Goal: Task Accomplishment & Management: Complete application form

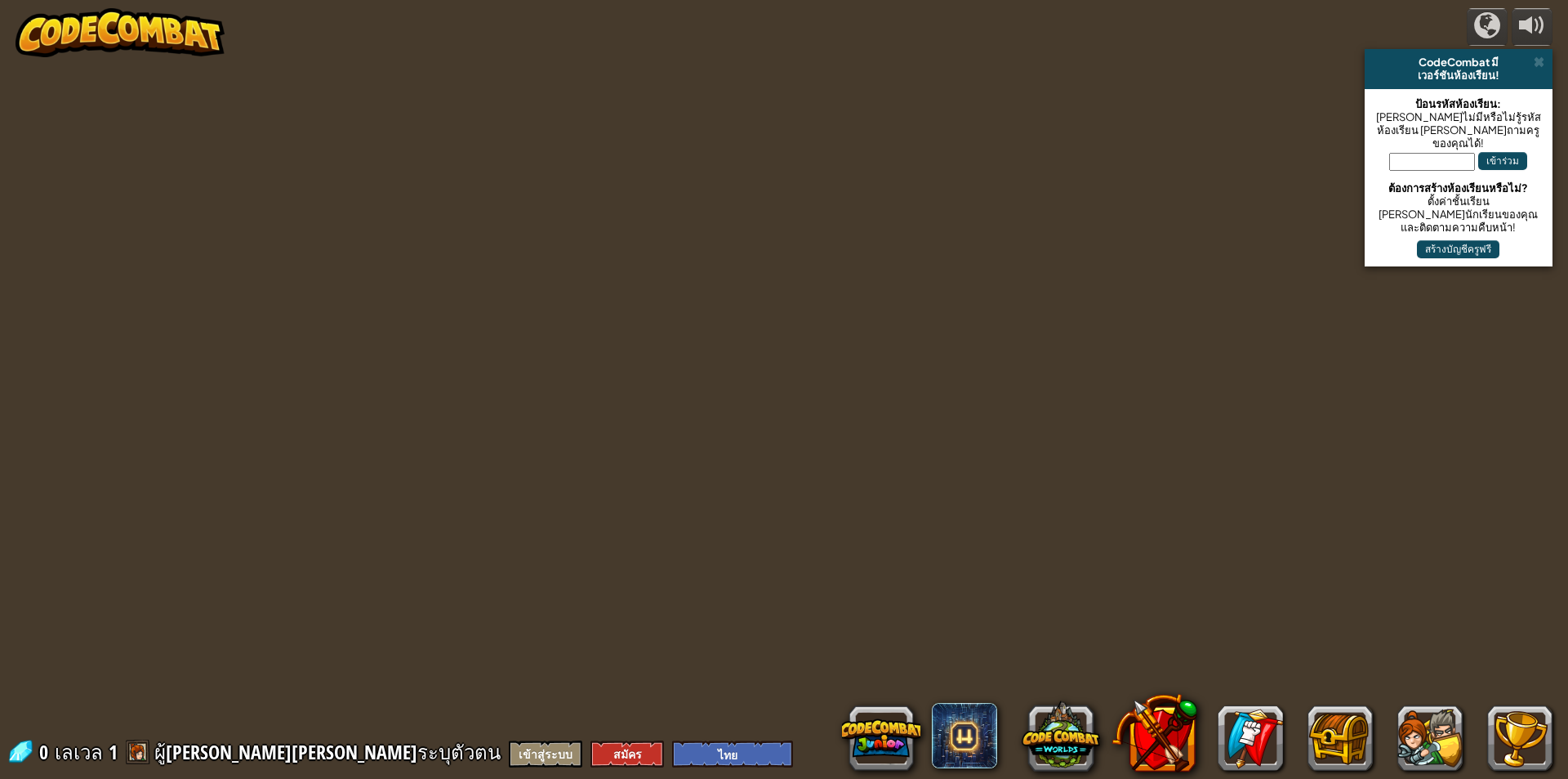
select select "th"
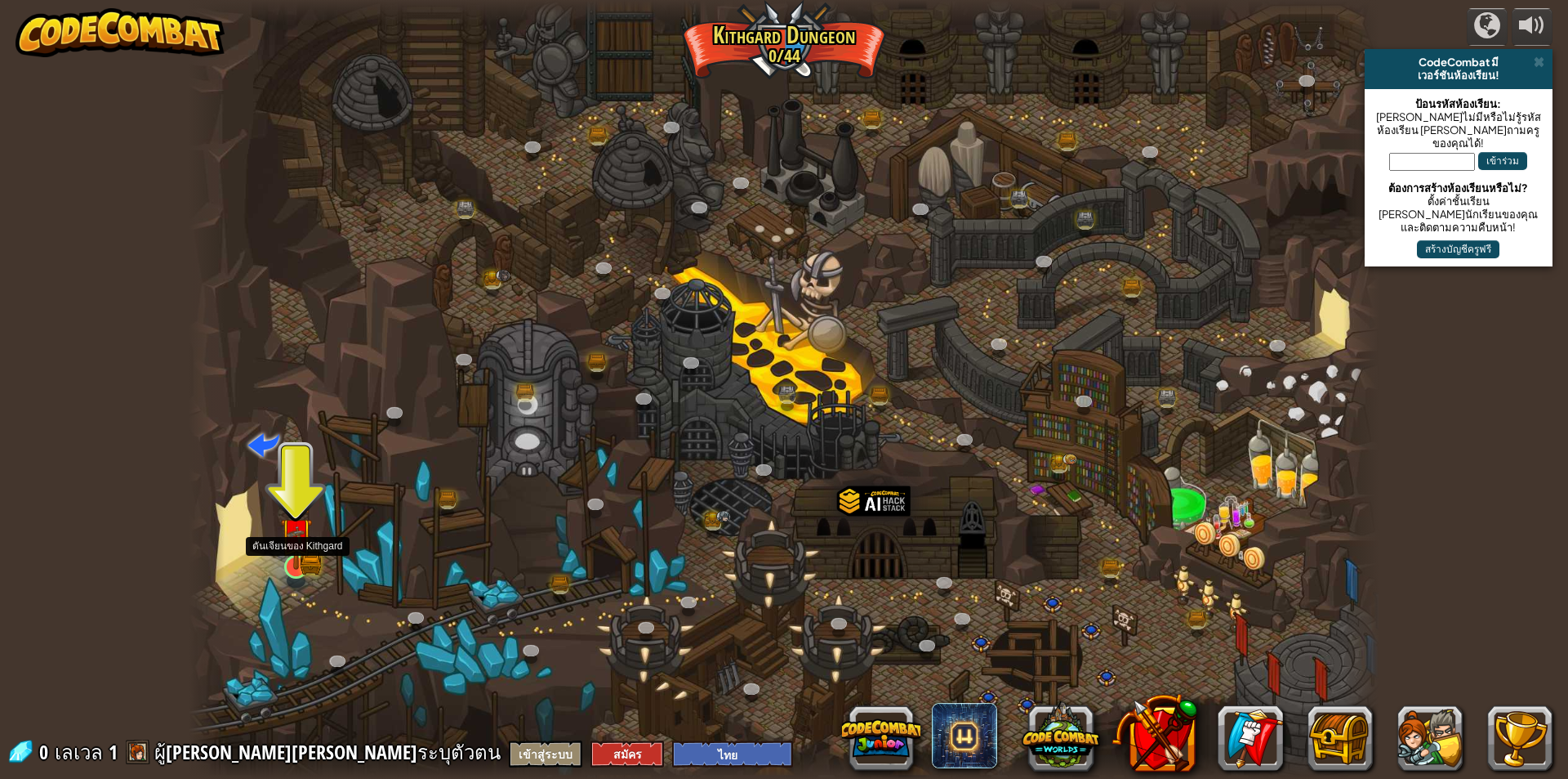
click at [306, 557] on img at bounding box center [296, 533] width 32 height 70
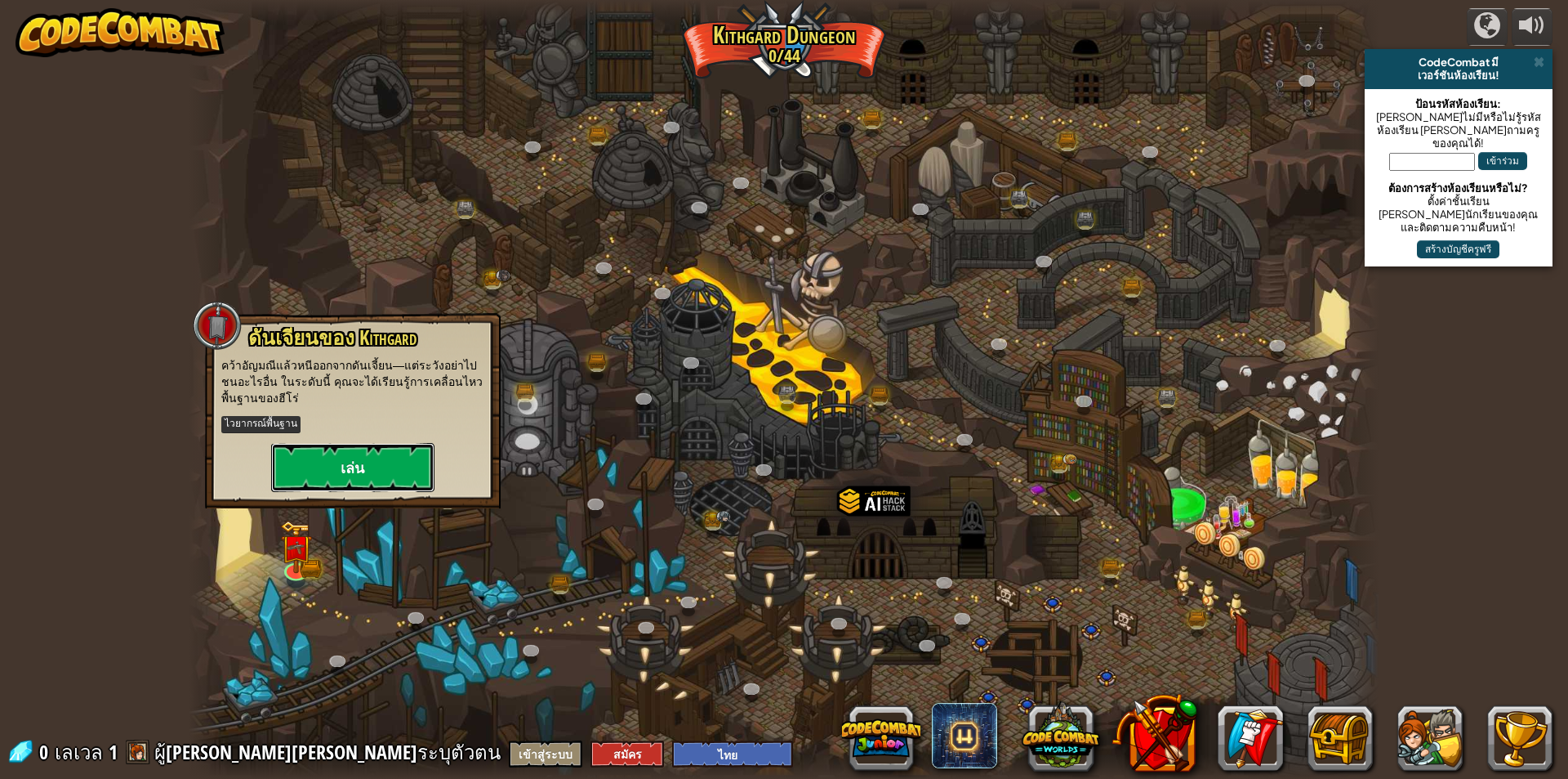
click at [351, 465] on button "เล่น" at bounding box center [352, 467] width 163 height 49
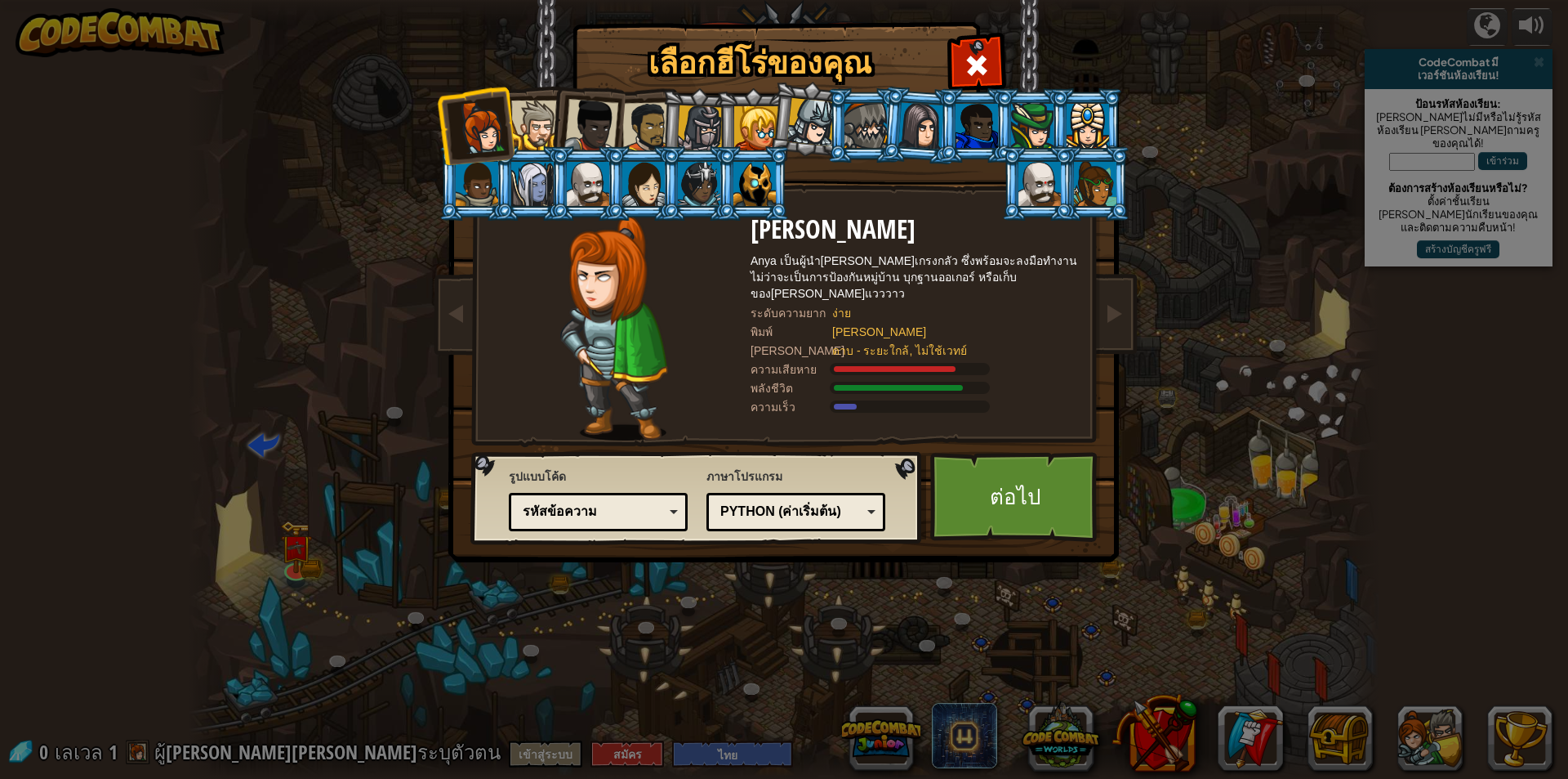
click at [546, 115] on div at bounding box center [535, 125] width 50 height 50
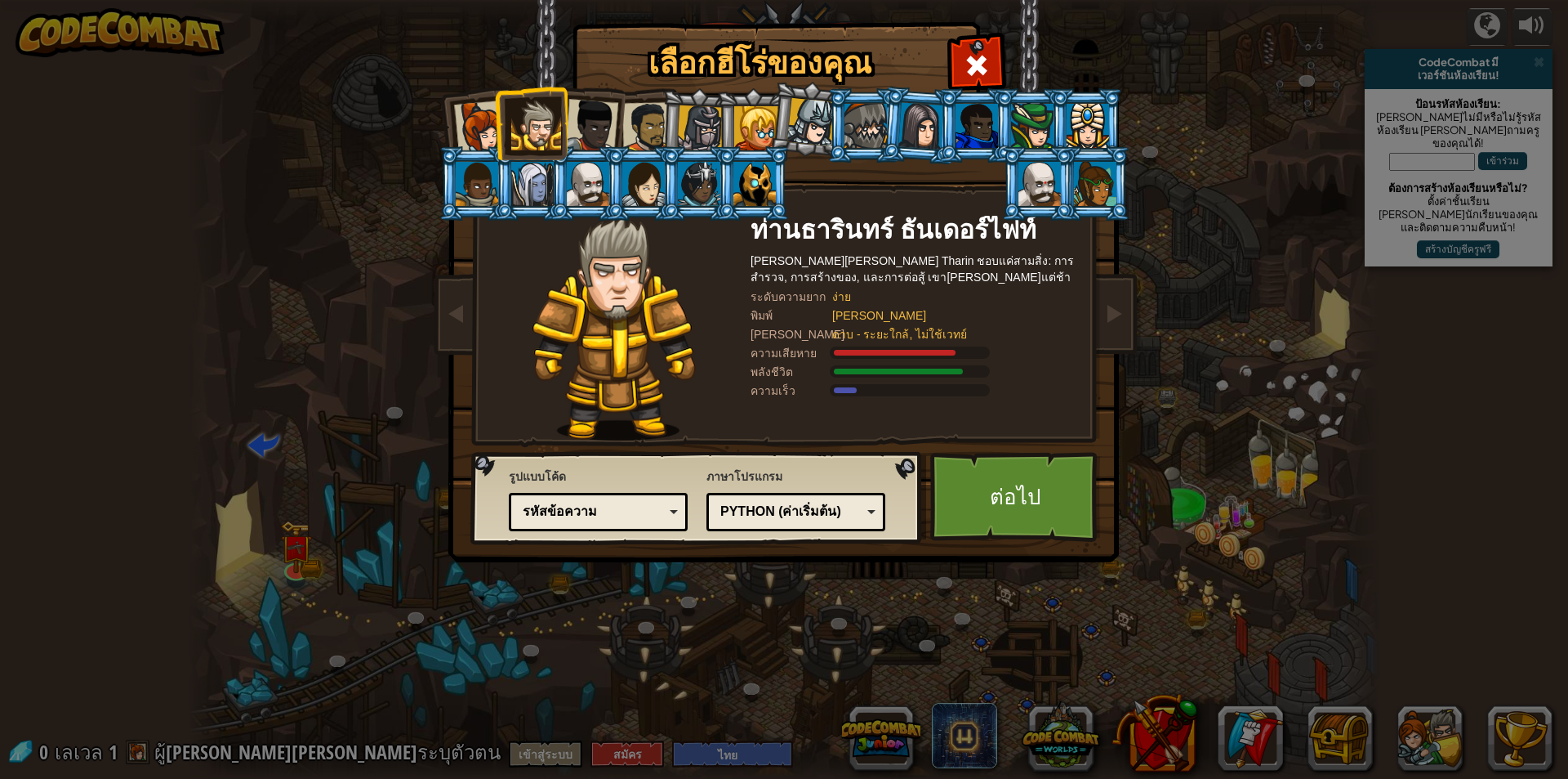
click at [469, 124] on div at bounding box center [481, 127] width 54 height 54
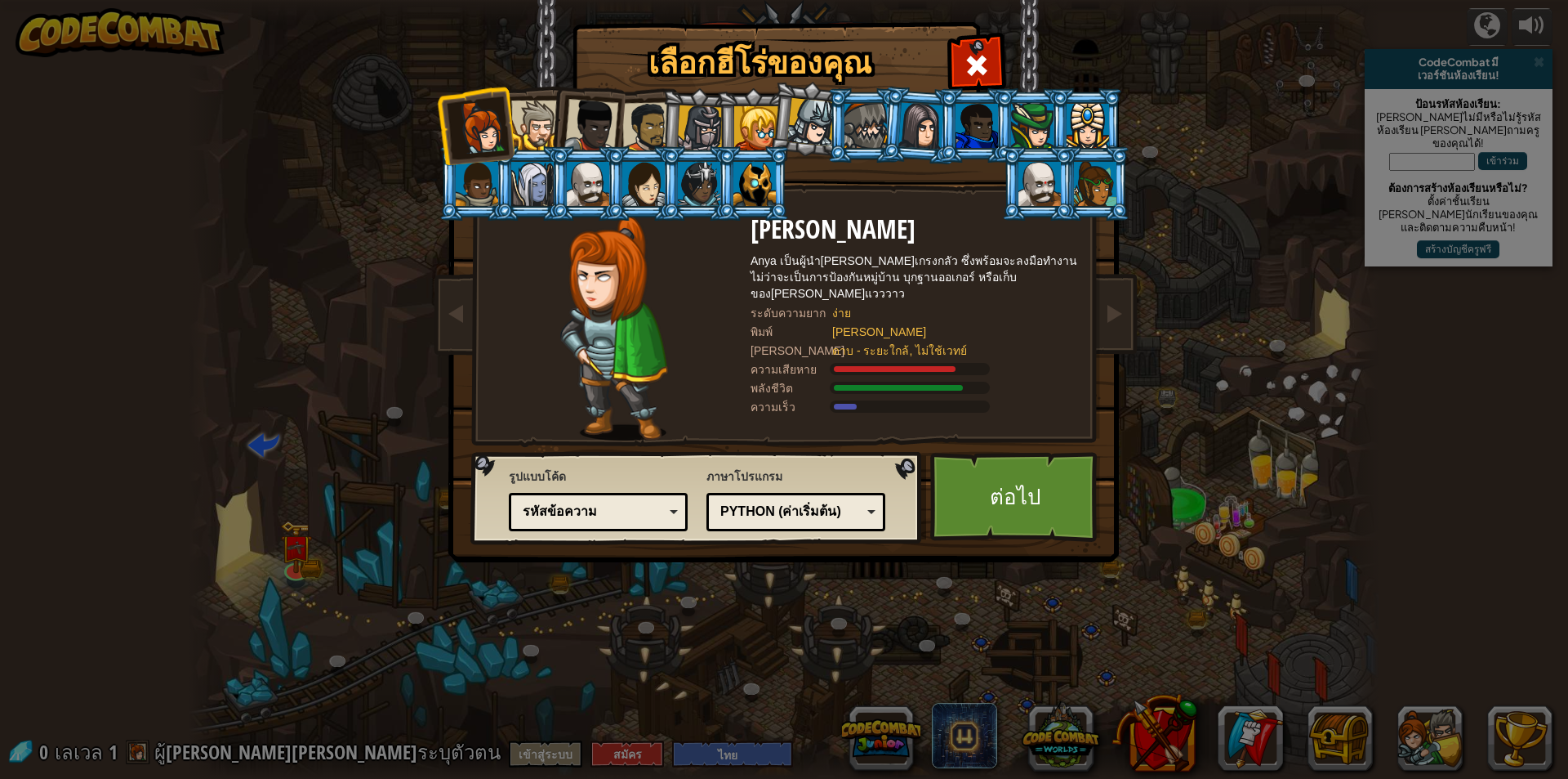
click at [528, 114] on div at bounding box center [535, 125] width 50 height 50
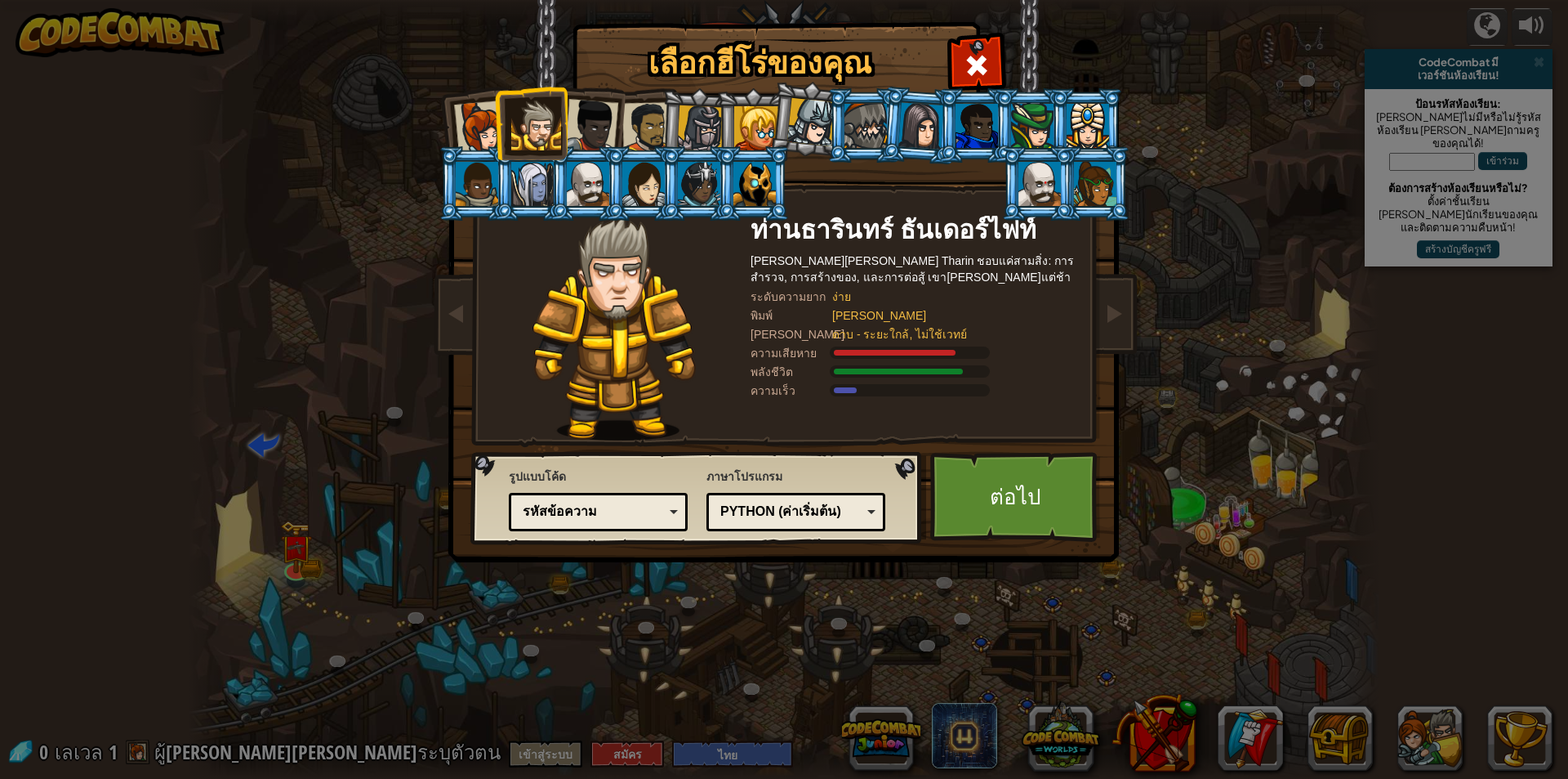
click at [483, 122] on div at bounding box center [481, 127] width 54 height 54
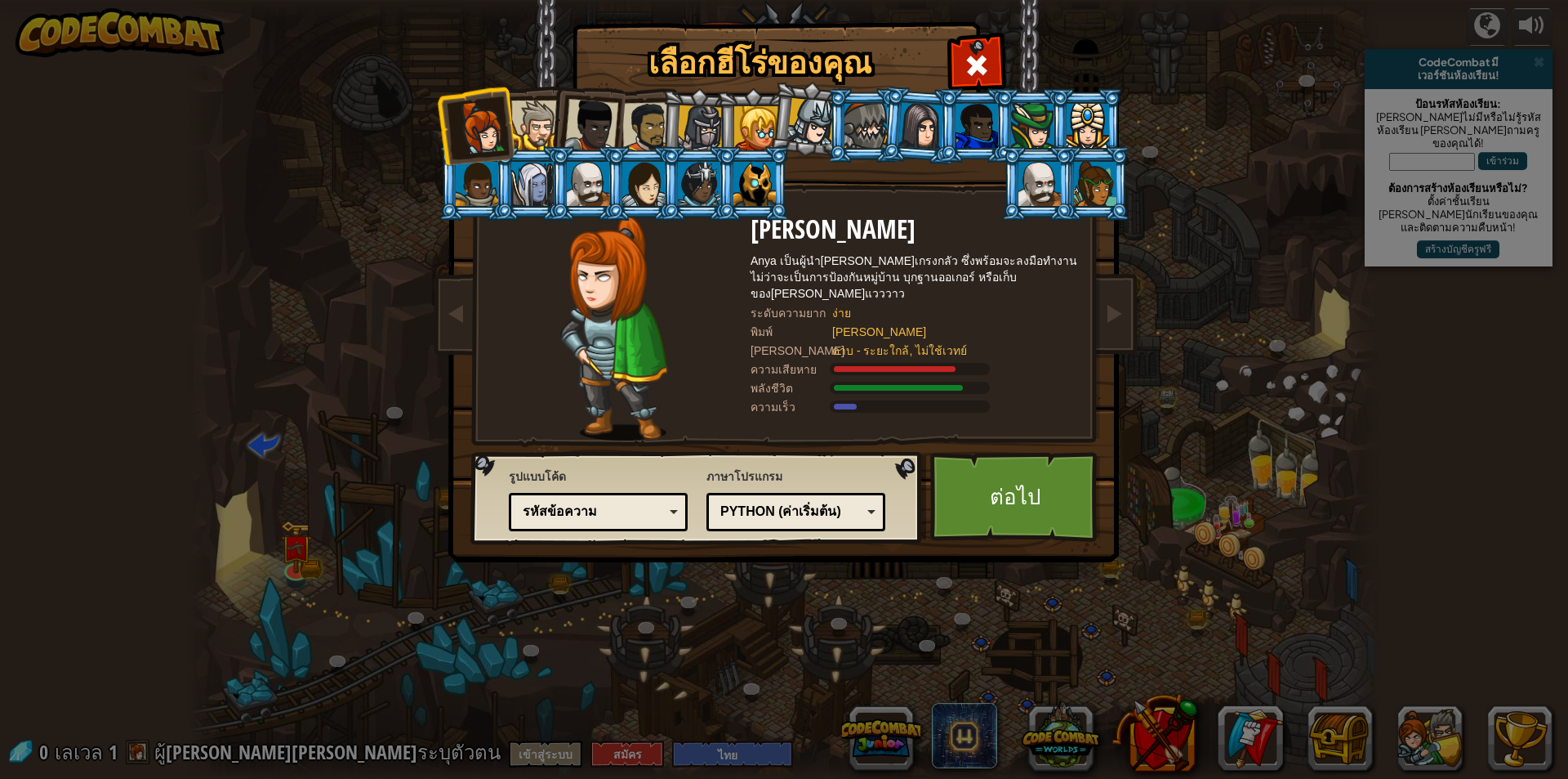
drag, startPoint x: 559, startPoint y: 119, endPoint x: 607, endPoint y: 128, distance: 48.8
click at [596, 127] on li at bounding box center [586, 123] width 80 height 80
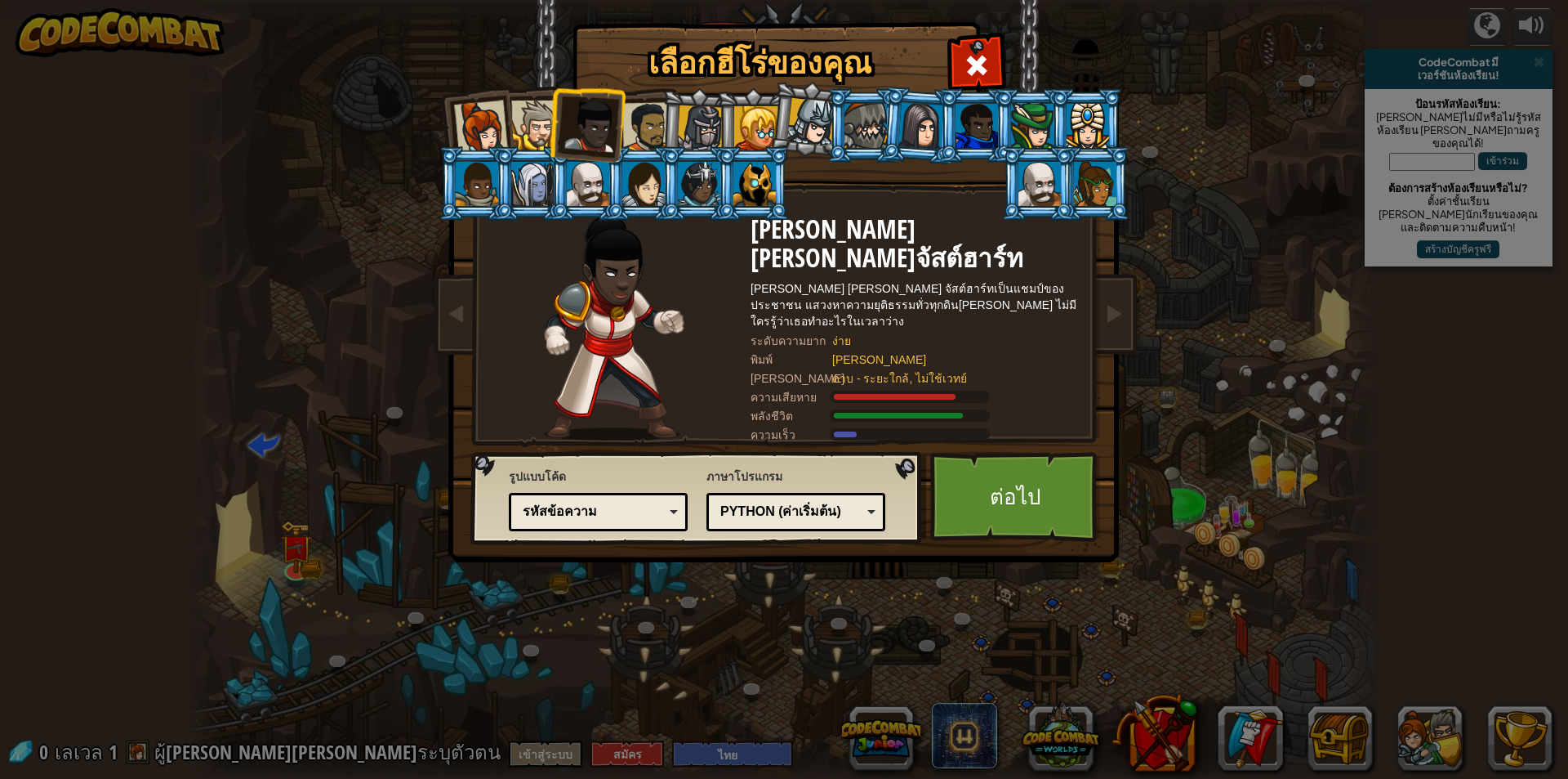
click at [674, 121] on li at bounding box center [697, 126] width 77 height 78
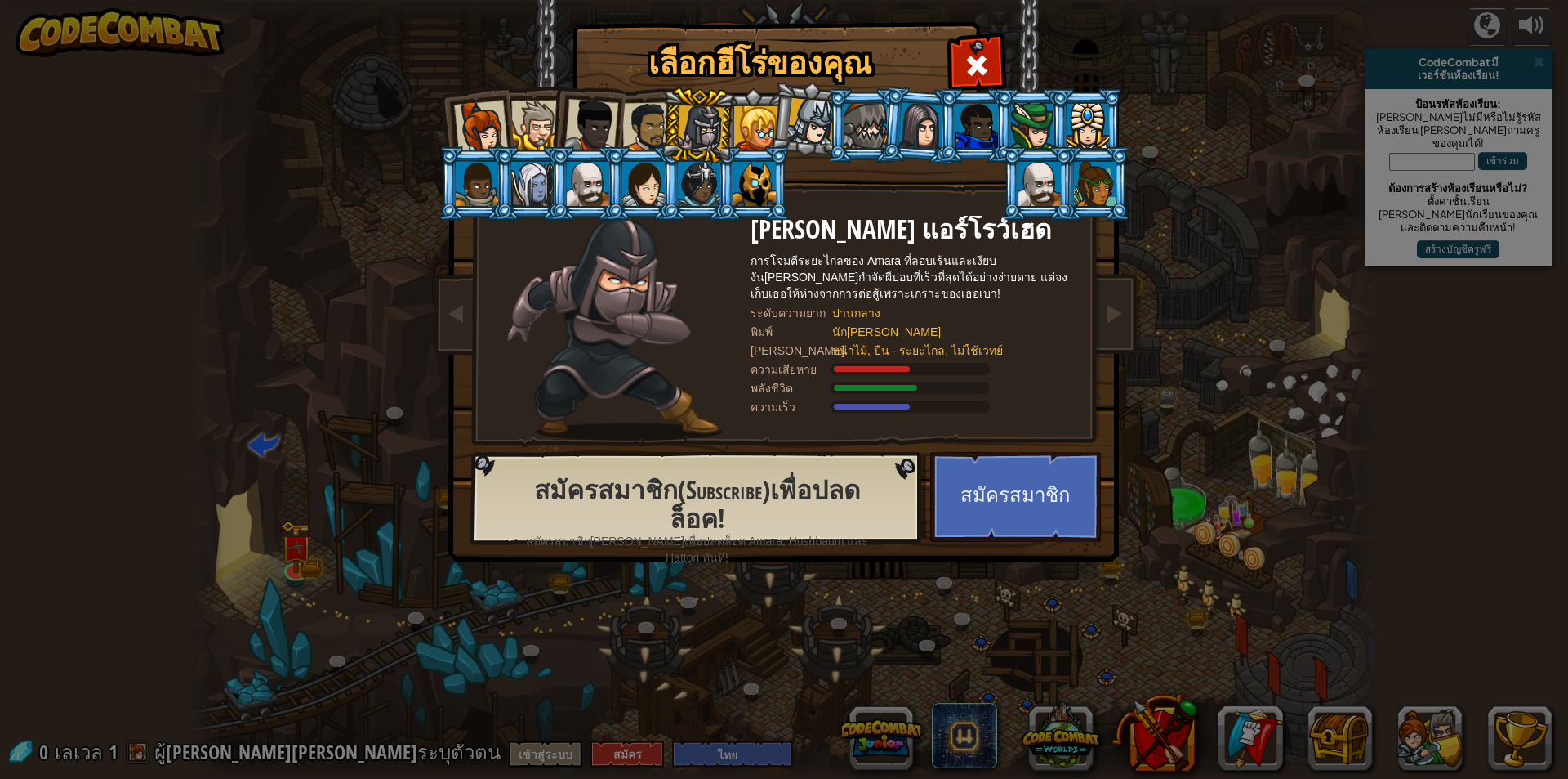
click at [642, 116] on div at bounding box center [647, 128] width 51 height 51
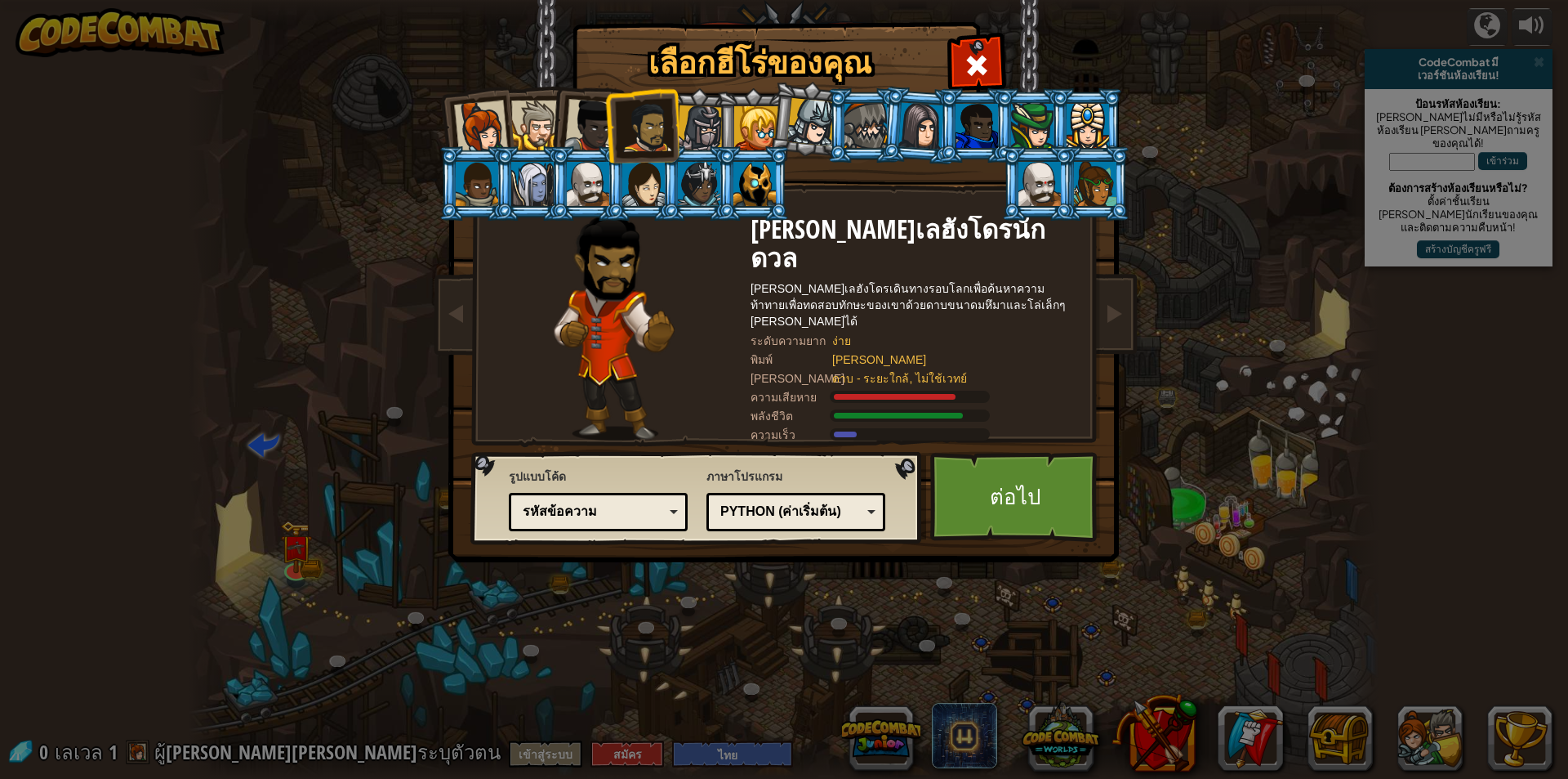
click at [603, 116] on div at bounding box center [591, 125] width 54 height 54
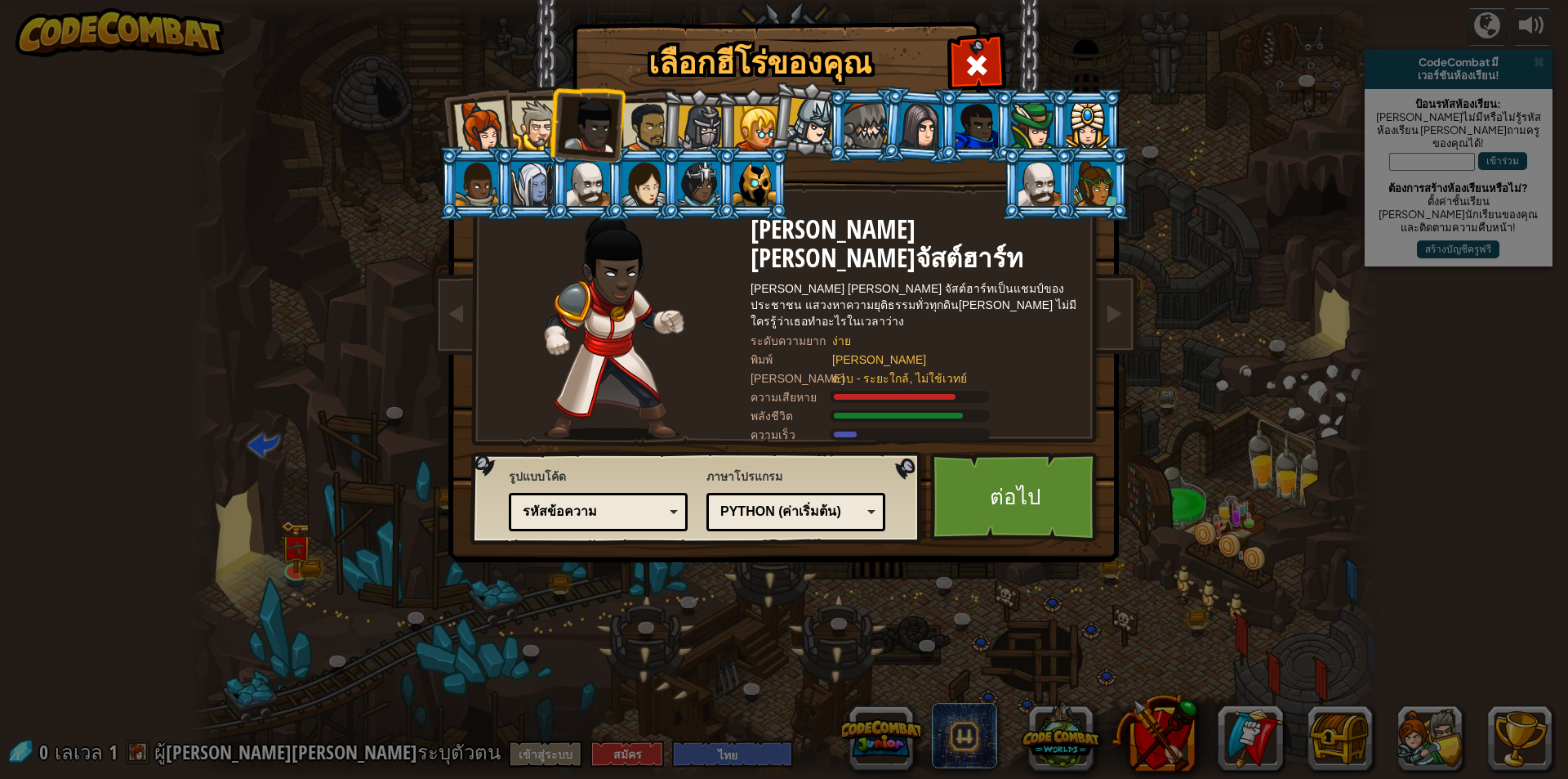
click at [572, 115] on div at bounding box center [591, 125] width 54 height 54
click at [524, 109] on div at bounding box center [535, 125] width 50 height 50
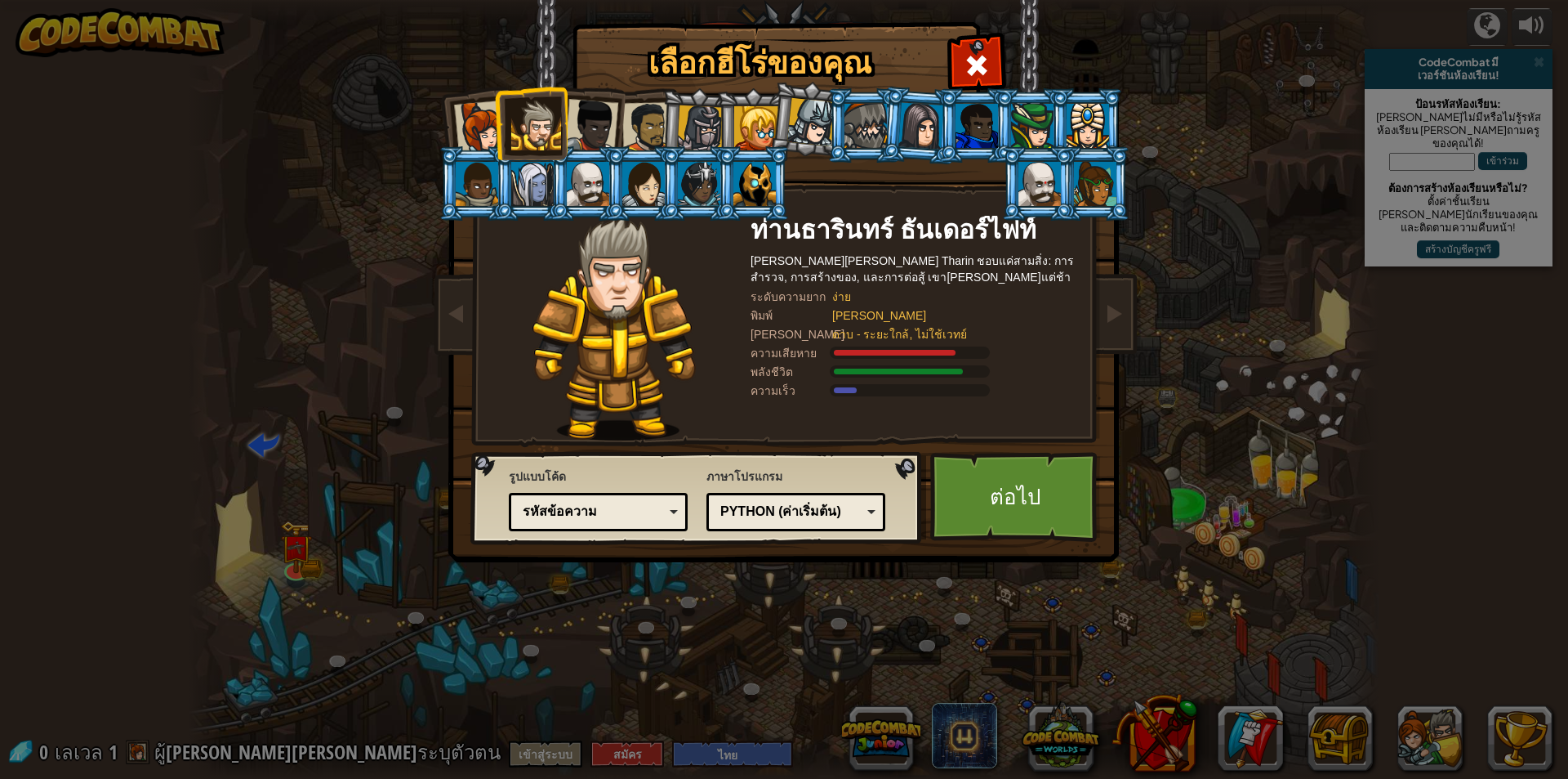
click at [580, 177] on div at bounding box center [587, 184] width 43 height 44
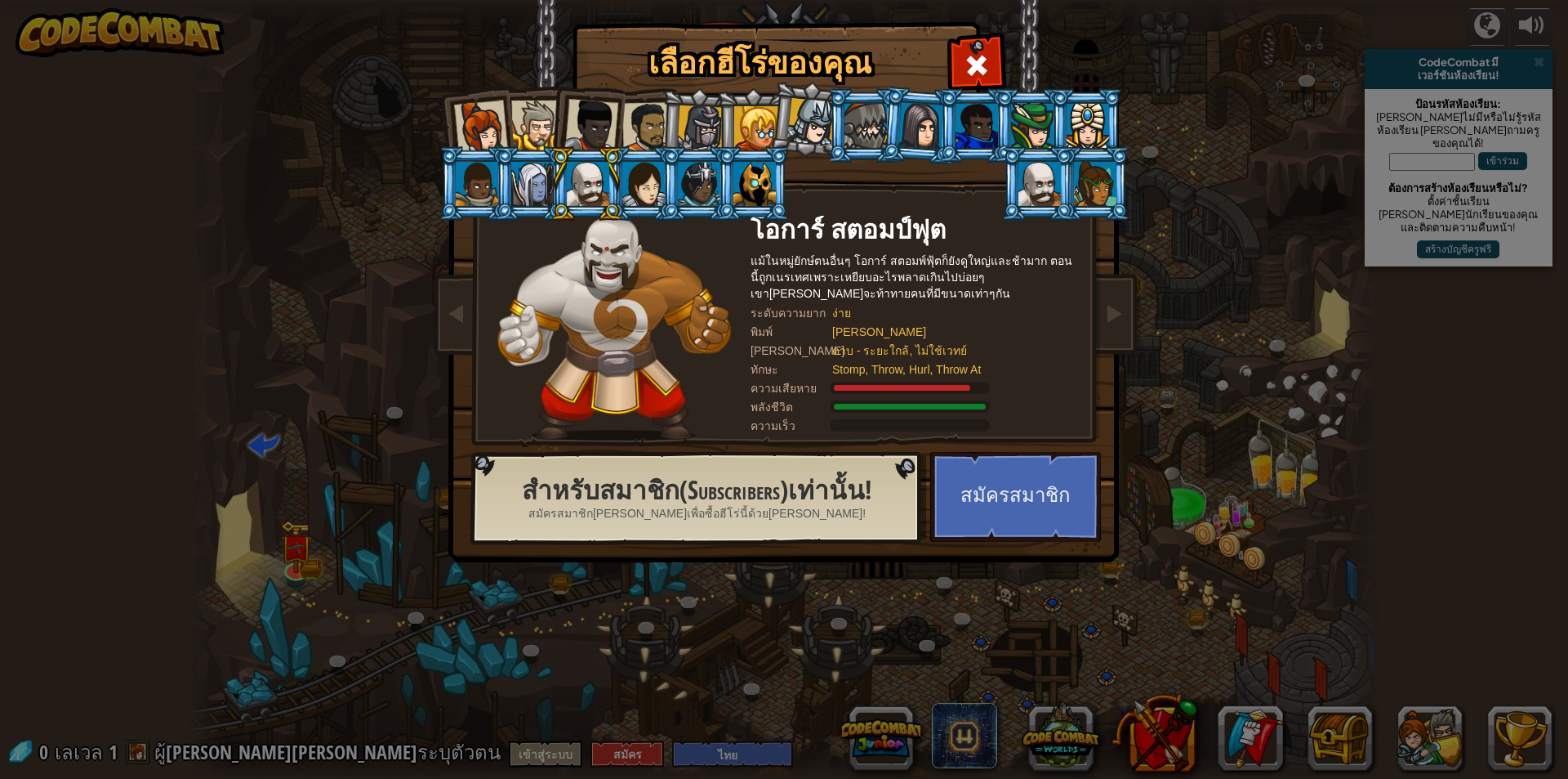
drag, startPoint x: 483, startPoint y: 119, endPoint x: 512, endPoint y: 106, distance: 31.8
click at [487, 115] on div at bounding box center [481, 127] width 54 height 54
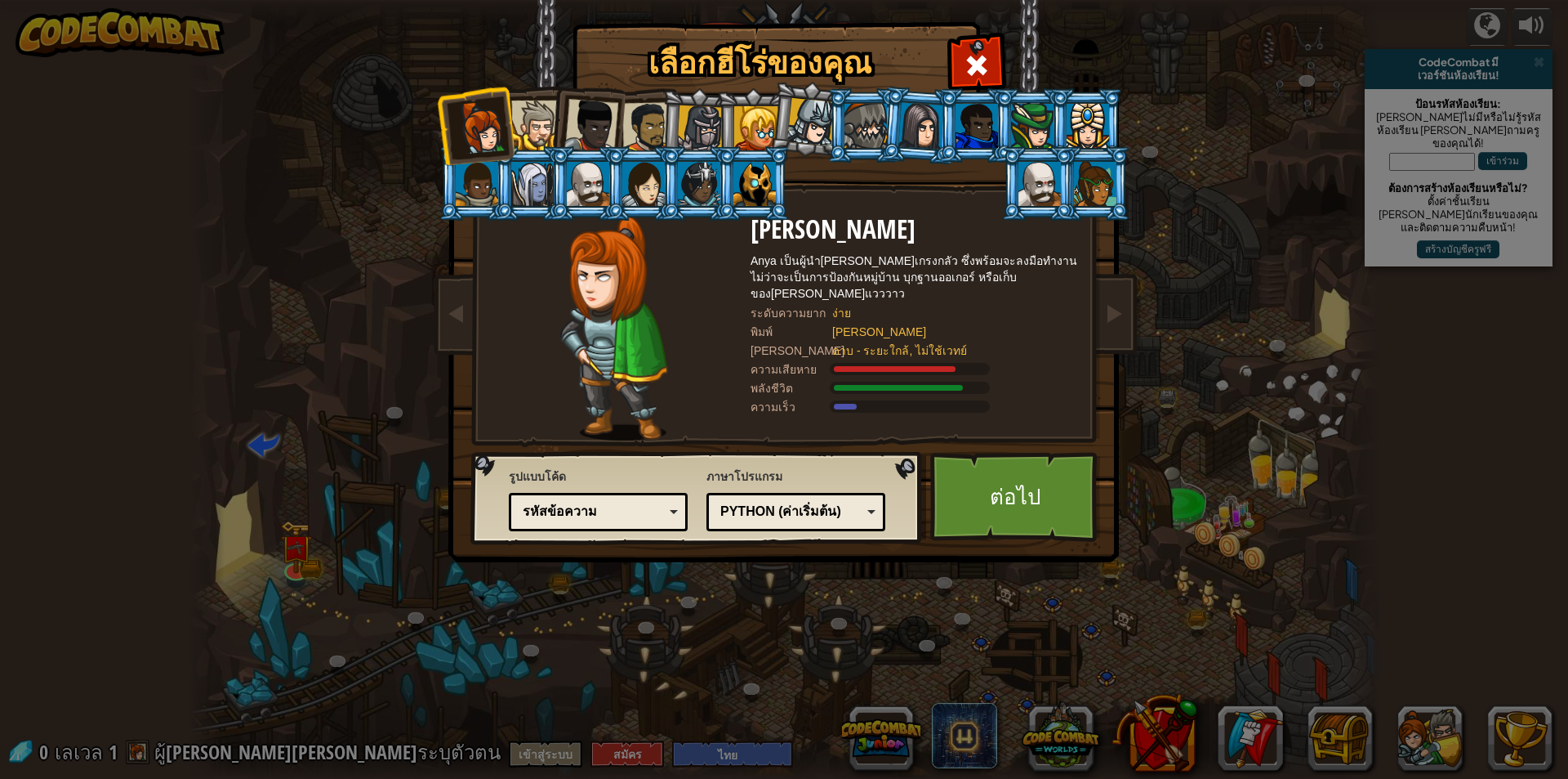
click at [525, 91] on li at bounding box center [530, 123] width 74 height 75
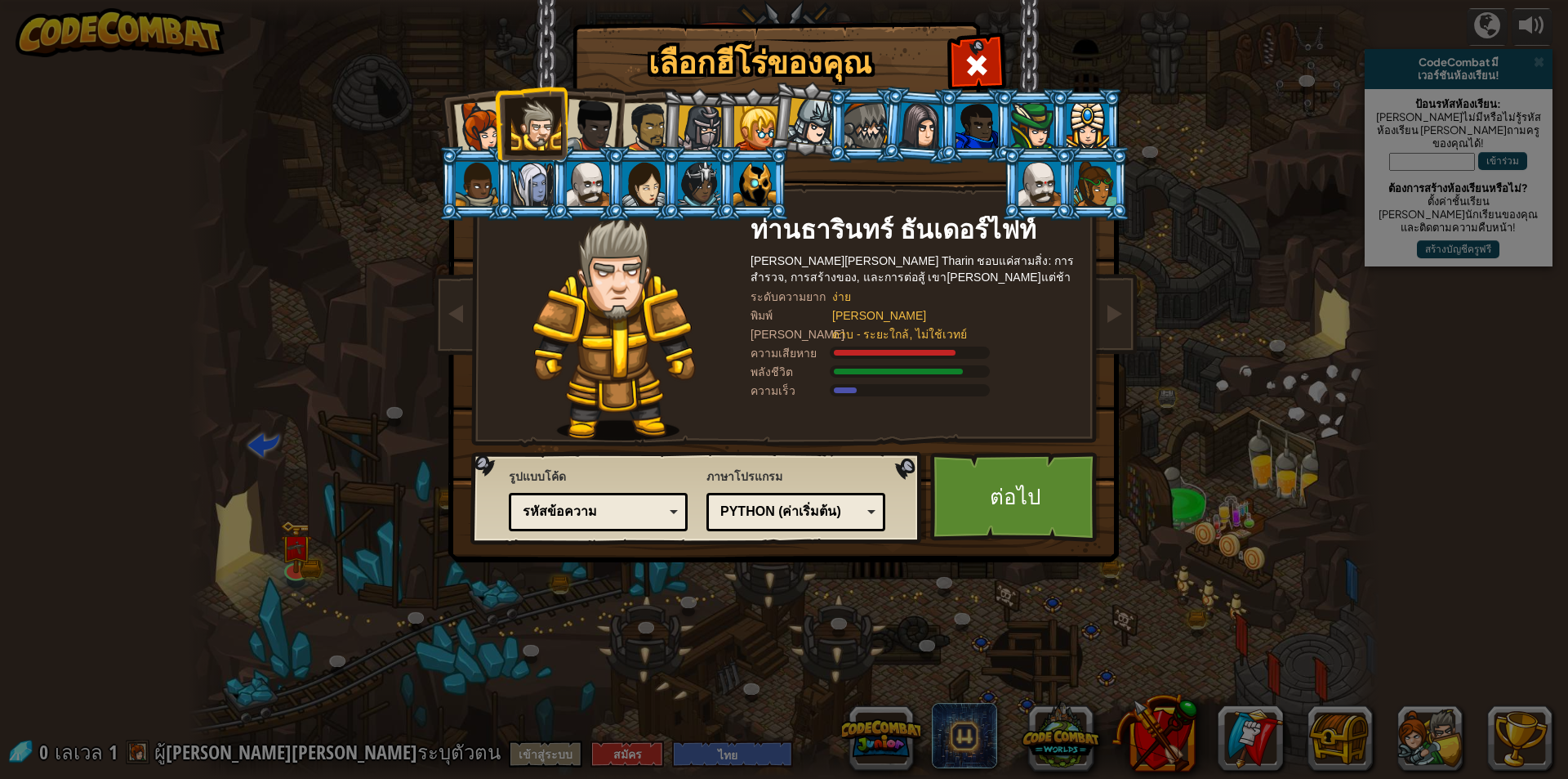
click at [575, 108] on div at bounding box center [591, 125] width 54 height 54
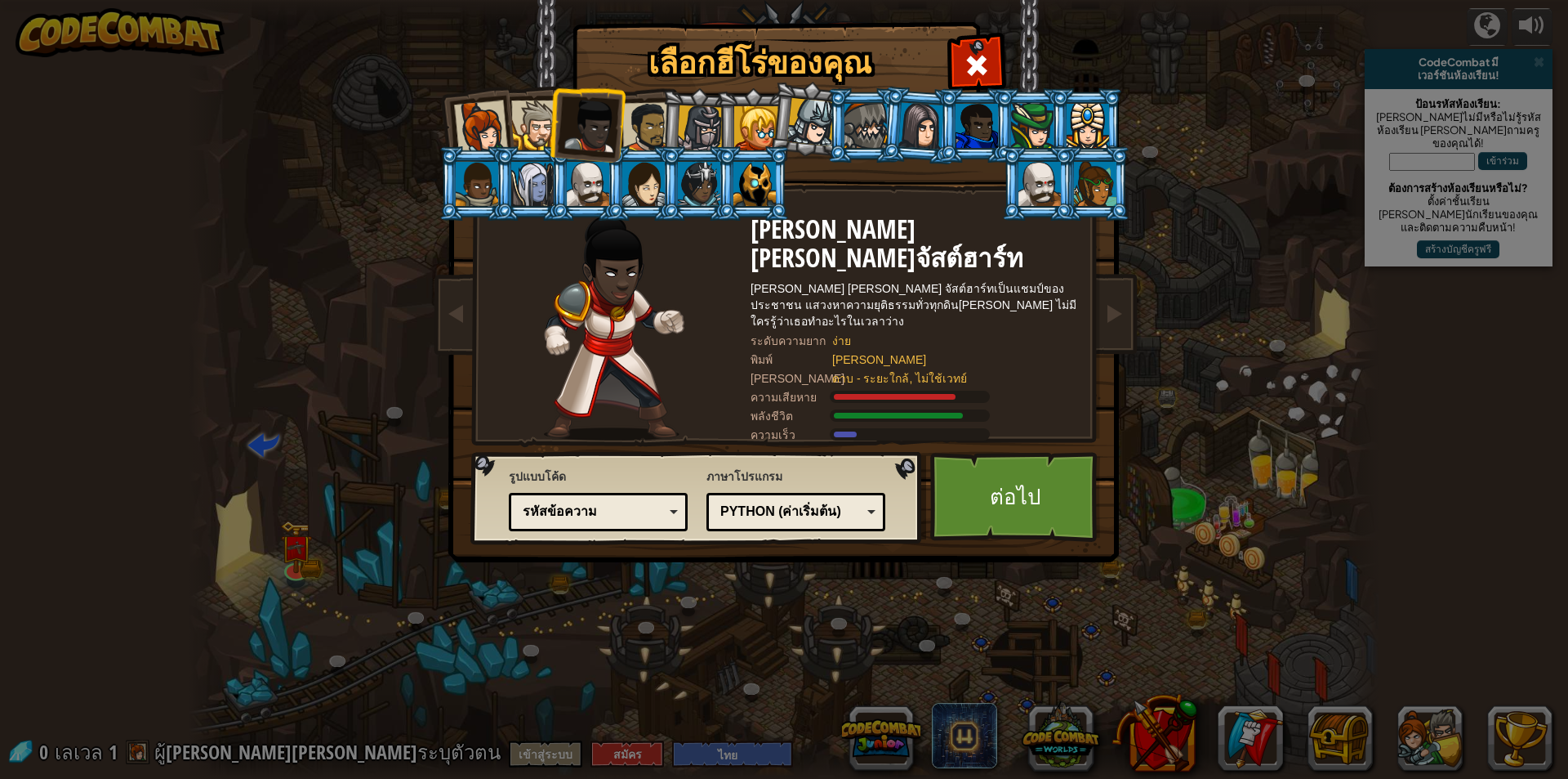
click at [659, 123] on div at bounding box center [647, 128] width 51 height 51
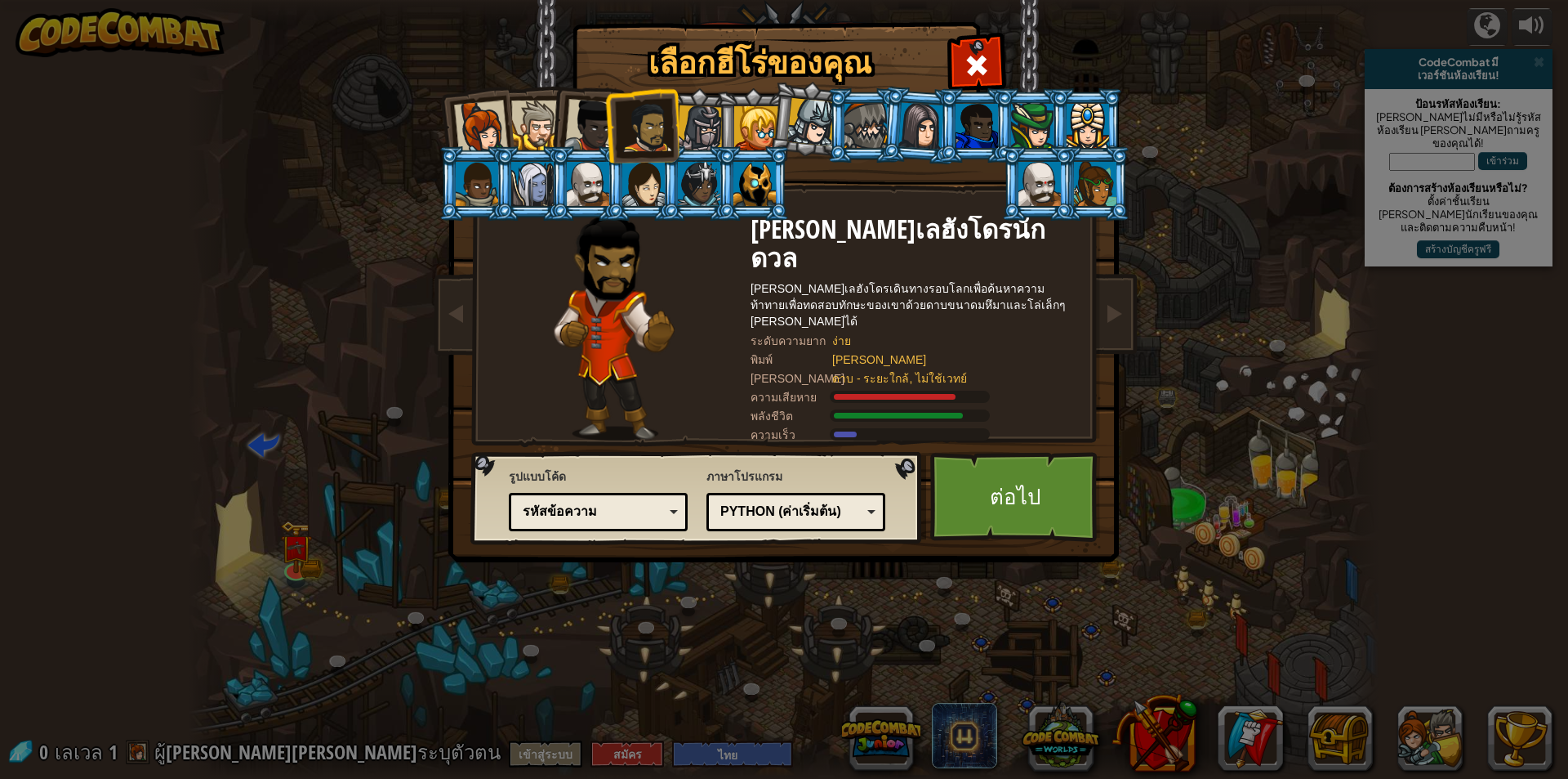
click at [464, 116] on div at bounding box center [481, 127] width 54 height 54
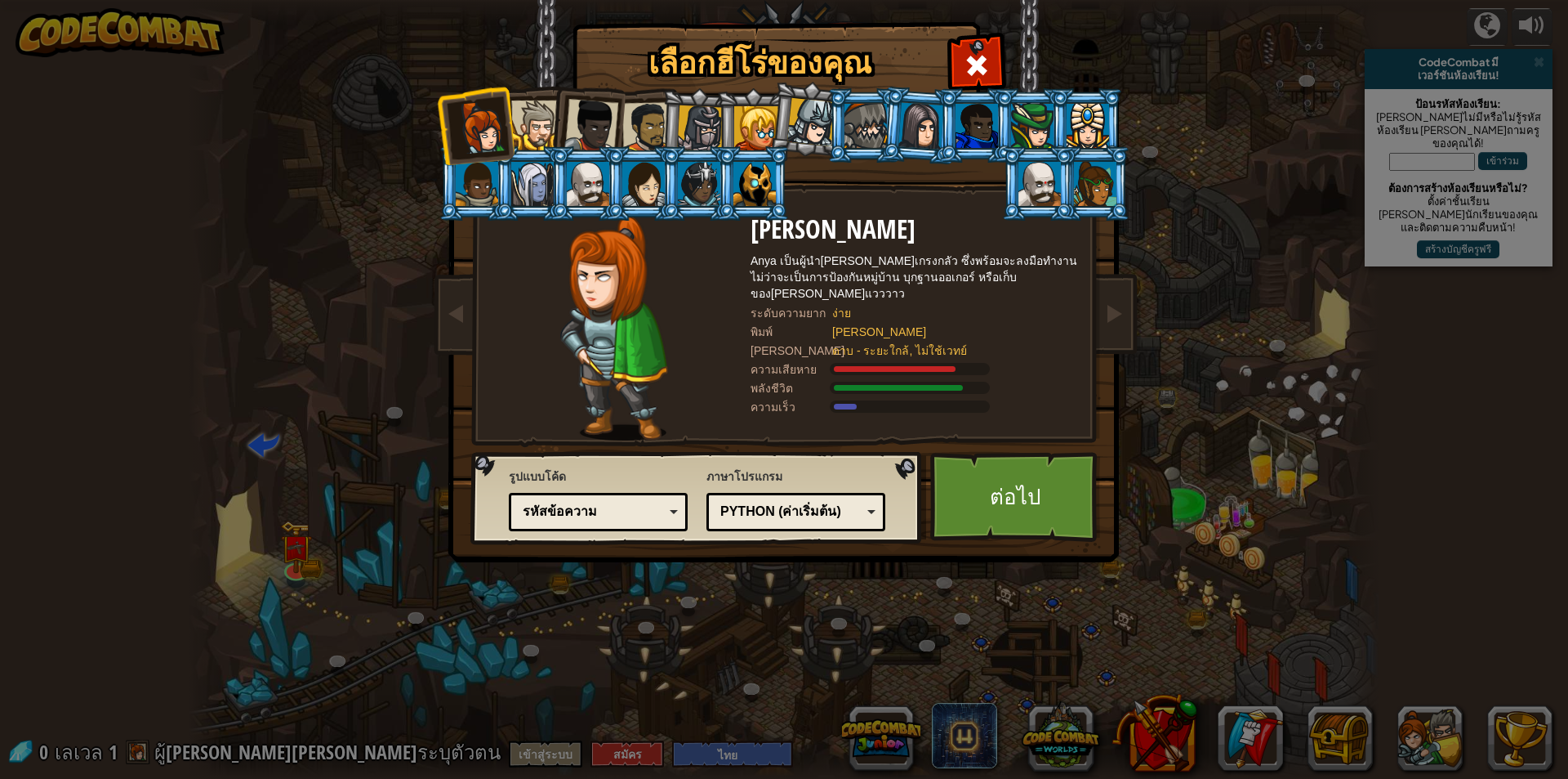
click at [543, 102] on div at bounding box center [535, 125] width 50 height 50
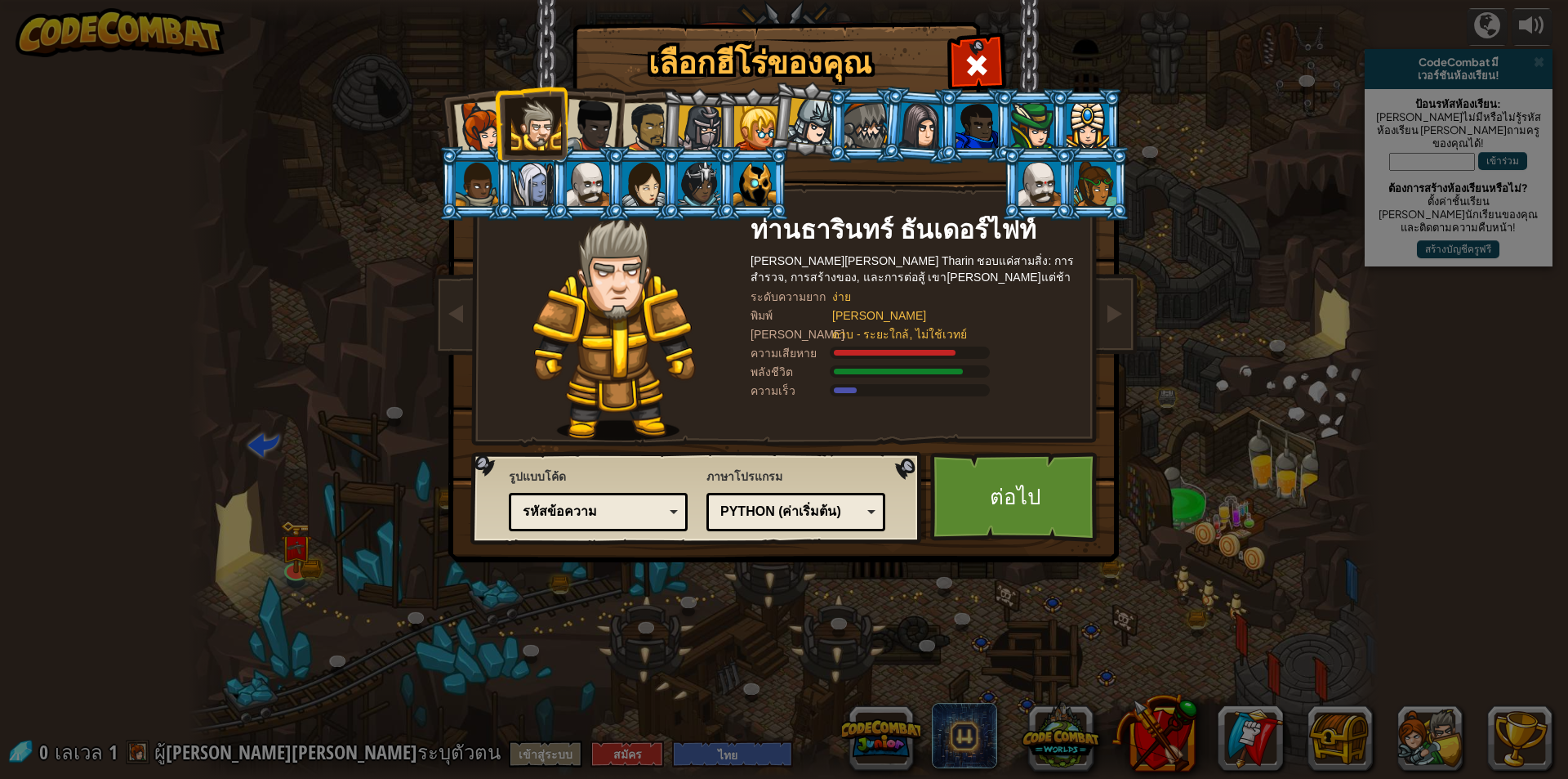
click at [589, 99] on li at bounding box center [586, 123] width 80 height 80
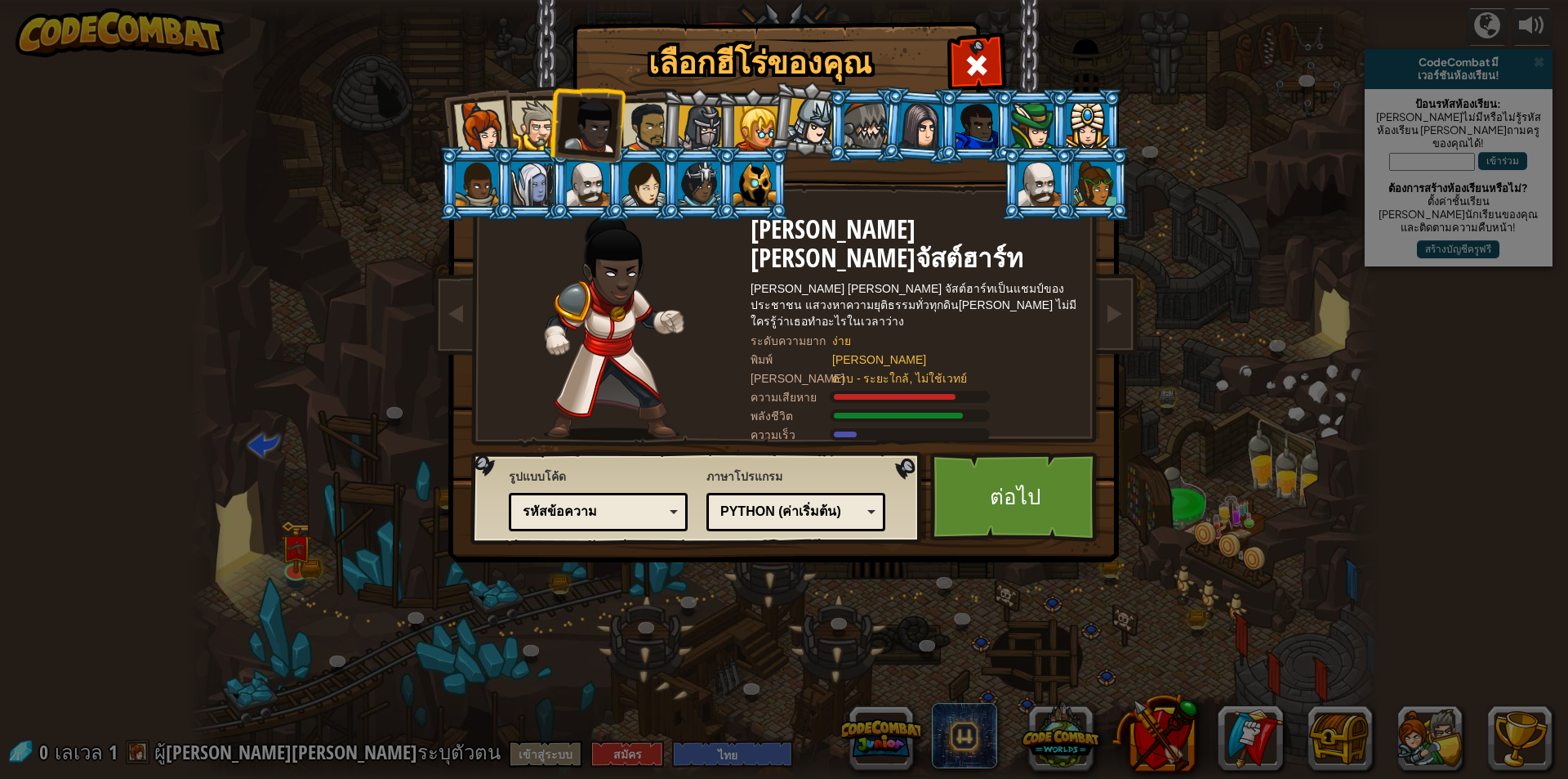
click at [628, 97] on li at bounding box center [642, 125] width 75 height 76
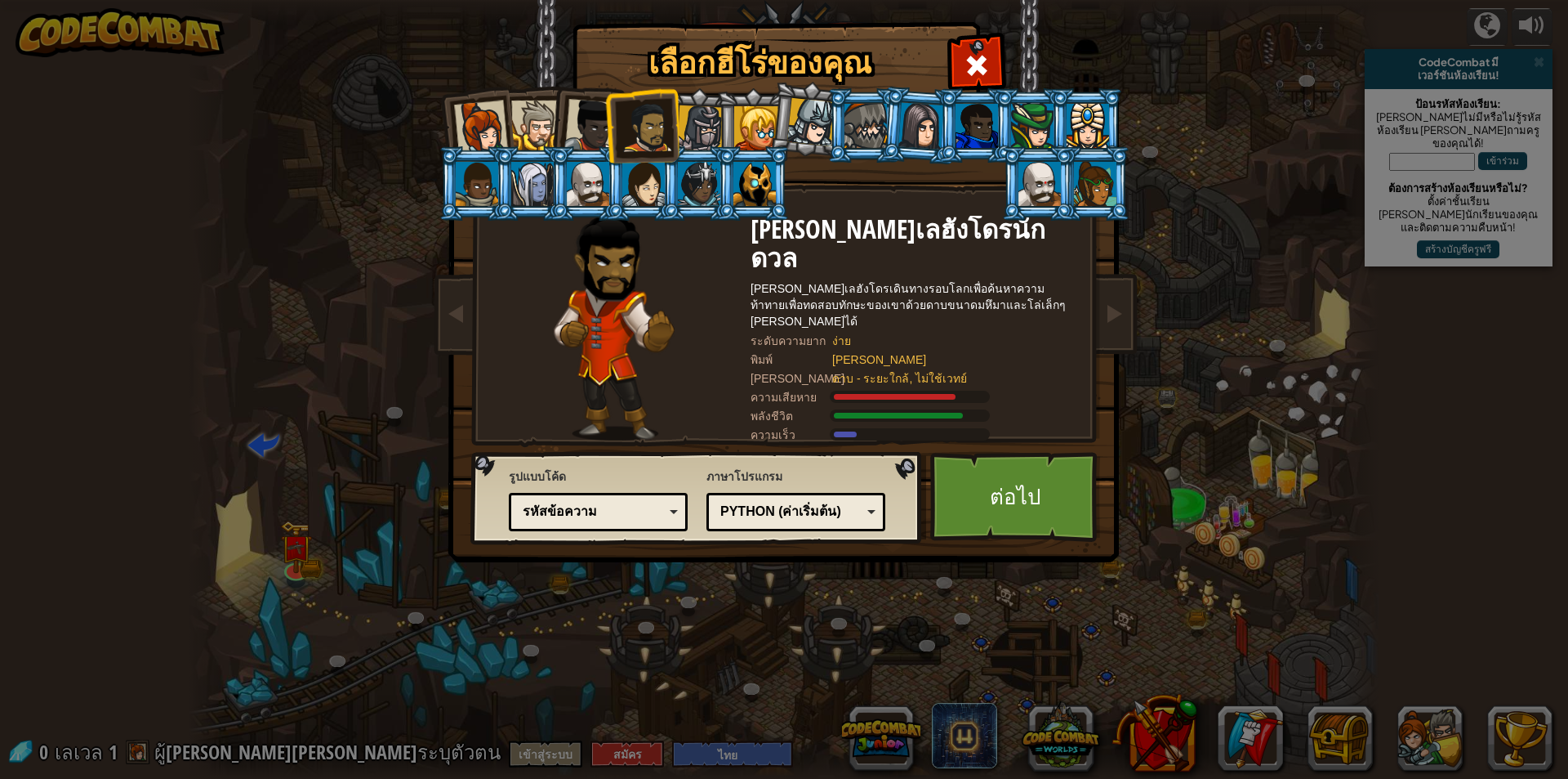
click at [478, 127] on div at bounding box center [481, 127] width 54 height 54
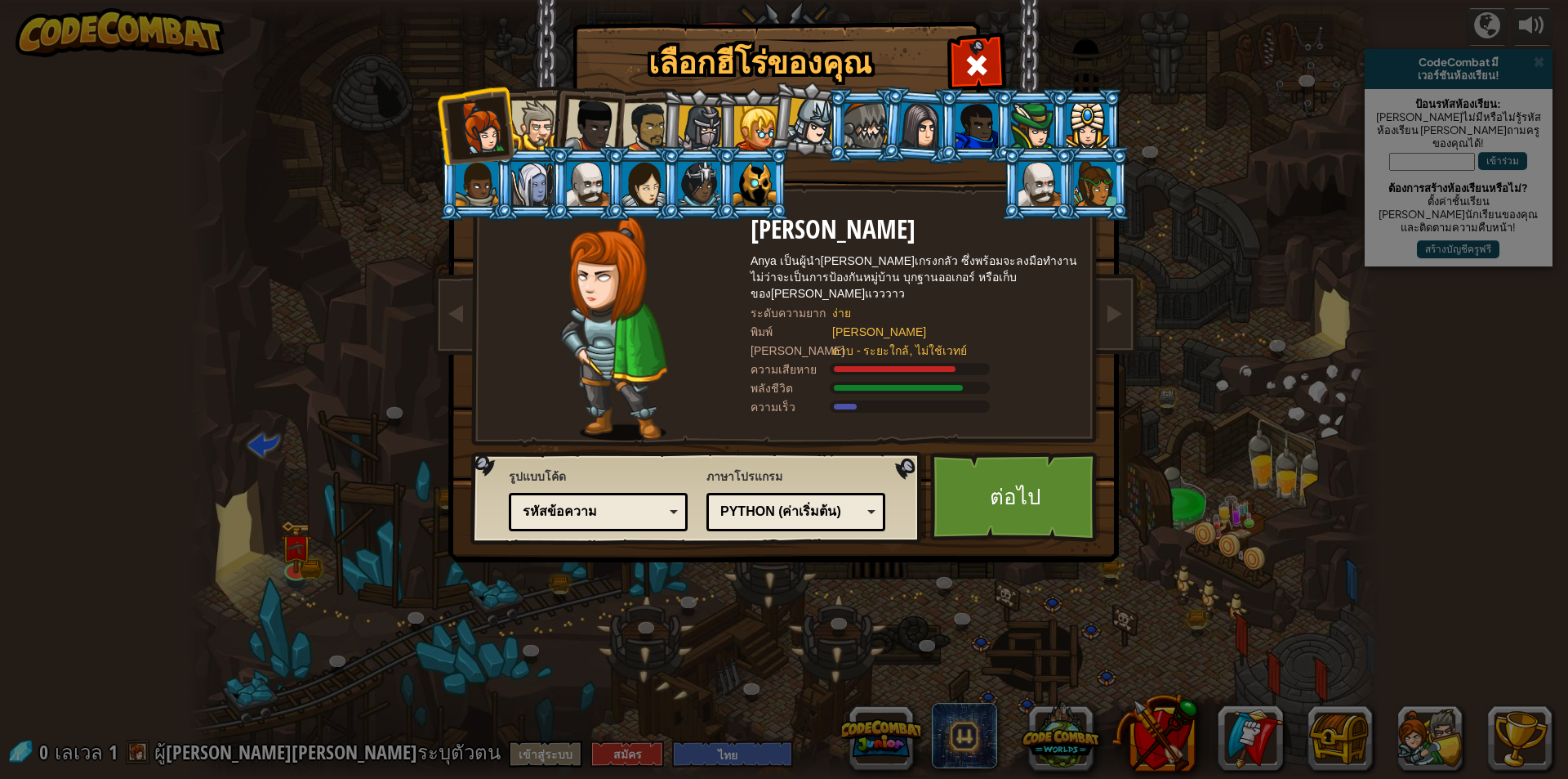
click at [525, 117] on div at bounding box center [535, 125] width 50 height 50
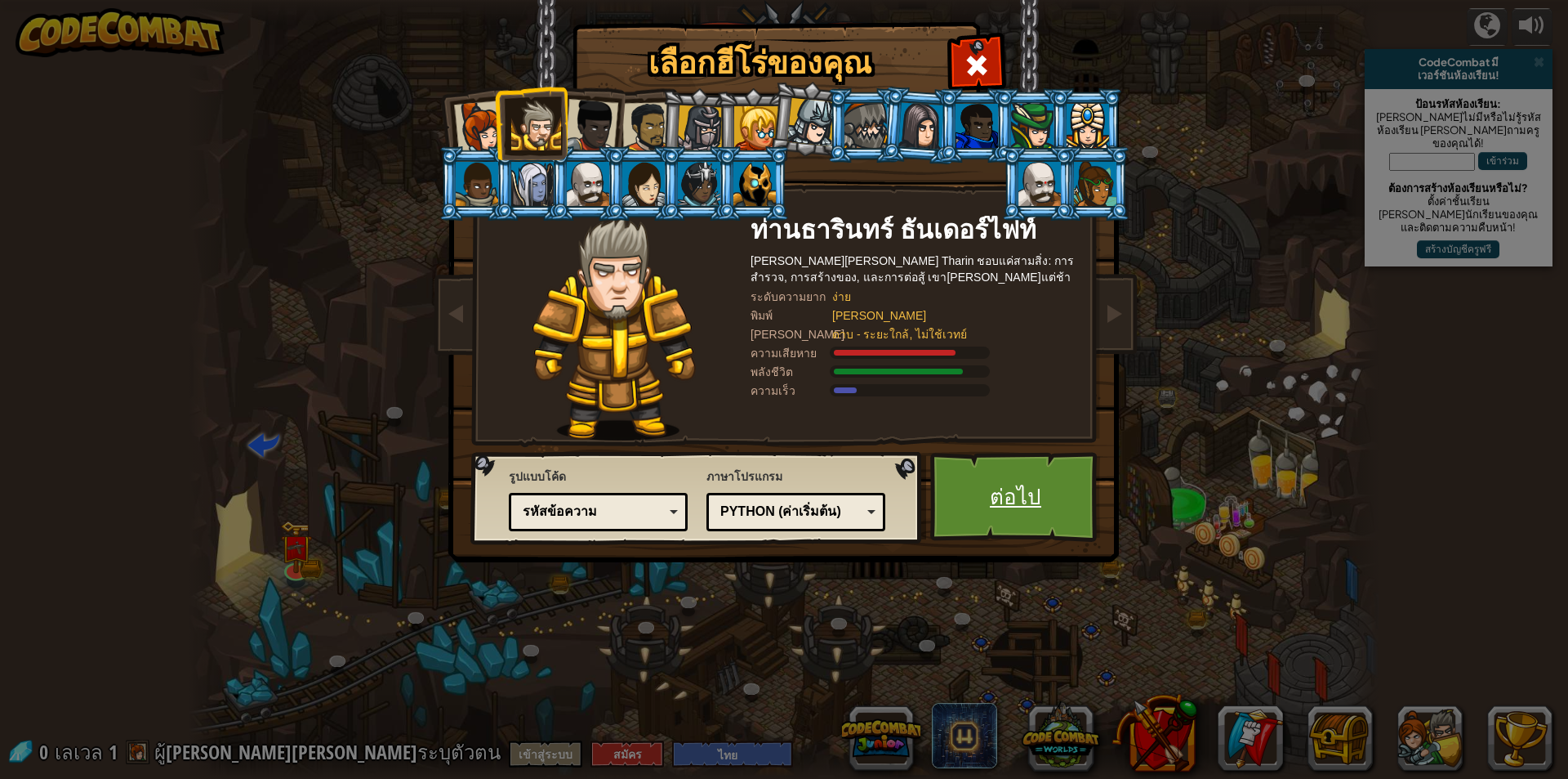
click at [1056, 497] on link "ต่อไป" at bounding box center [1014, 497] width 170 height 90
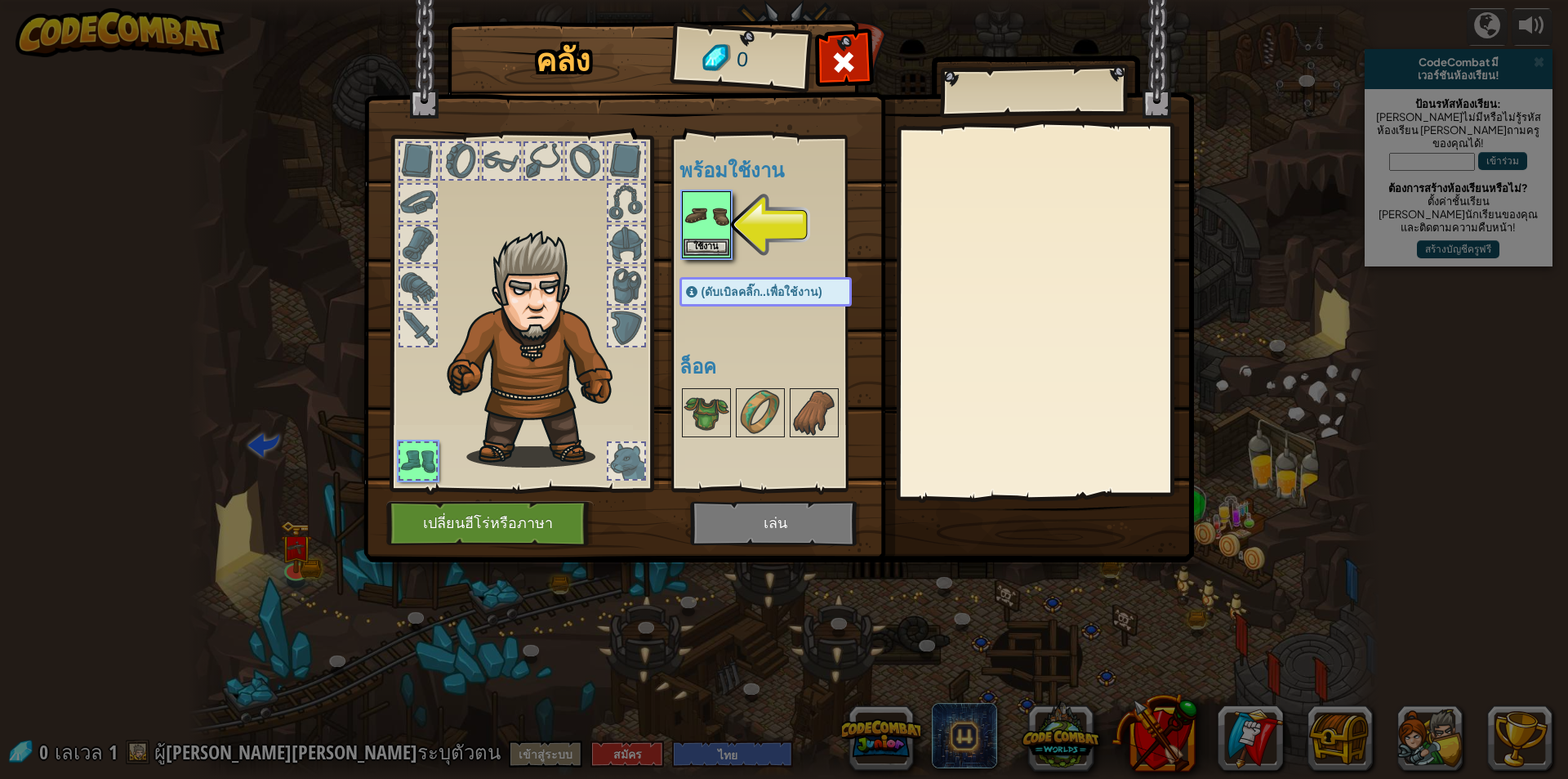
click at [690, 224] on img at bounding box center [707, 216] width 46 height 46
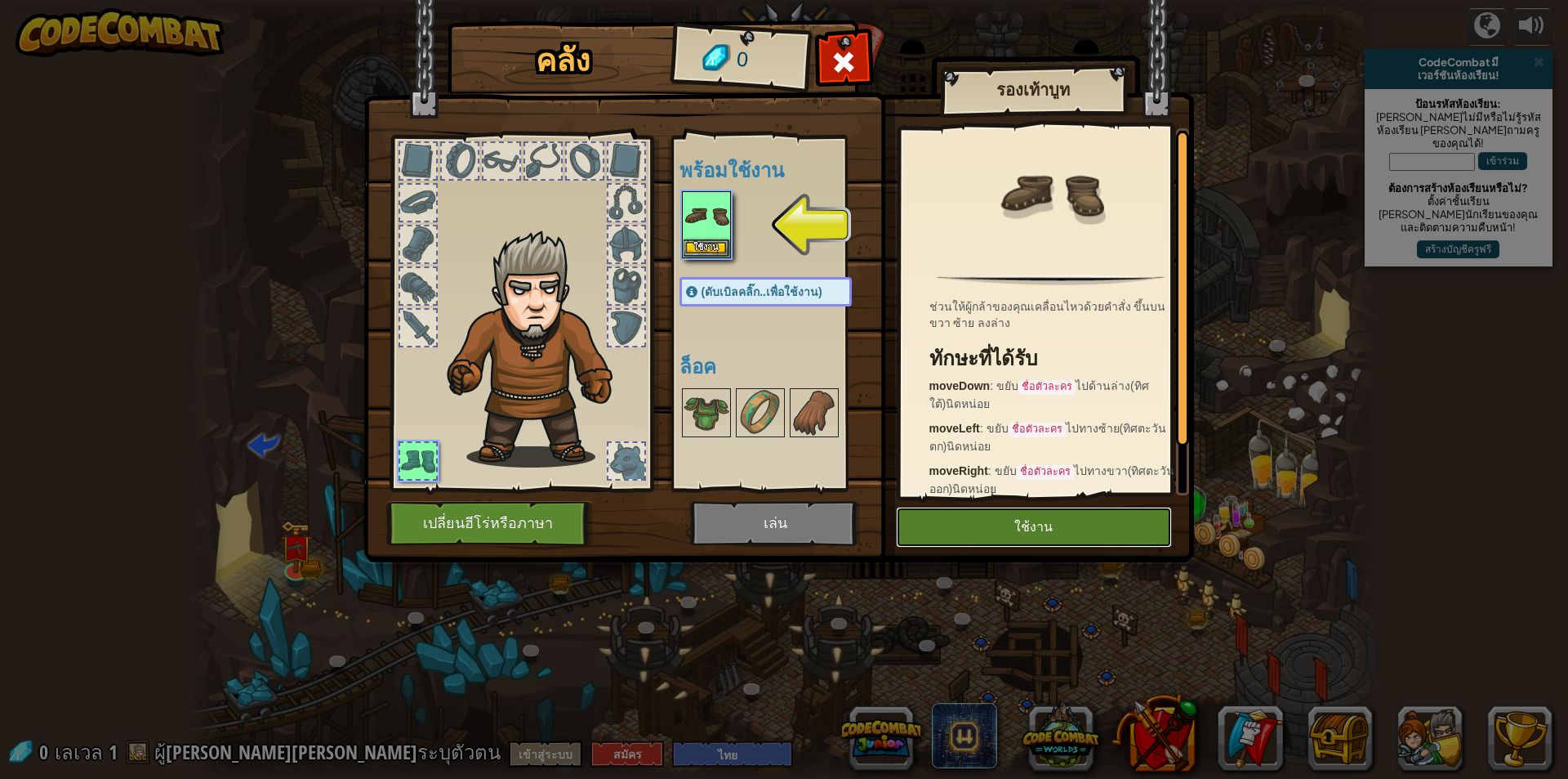
click at [1018, 525] on button "ใช้งาน" at bounding box center [1033, 527] width 276 height 41
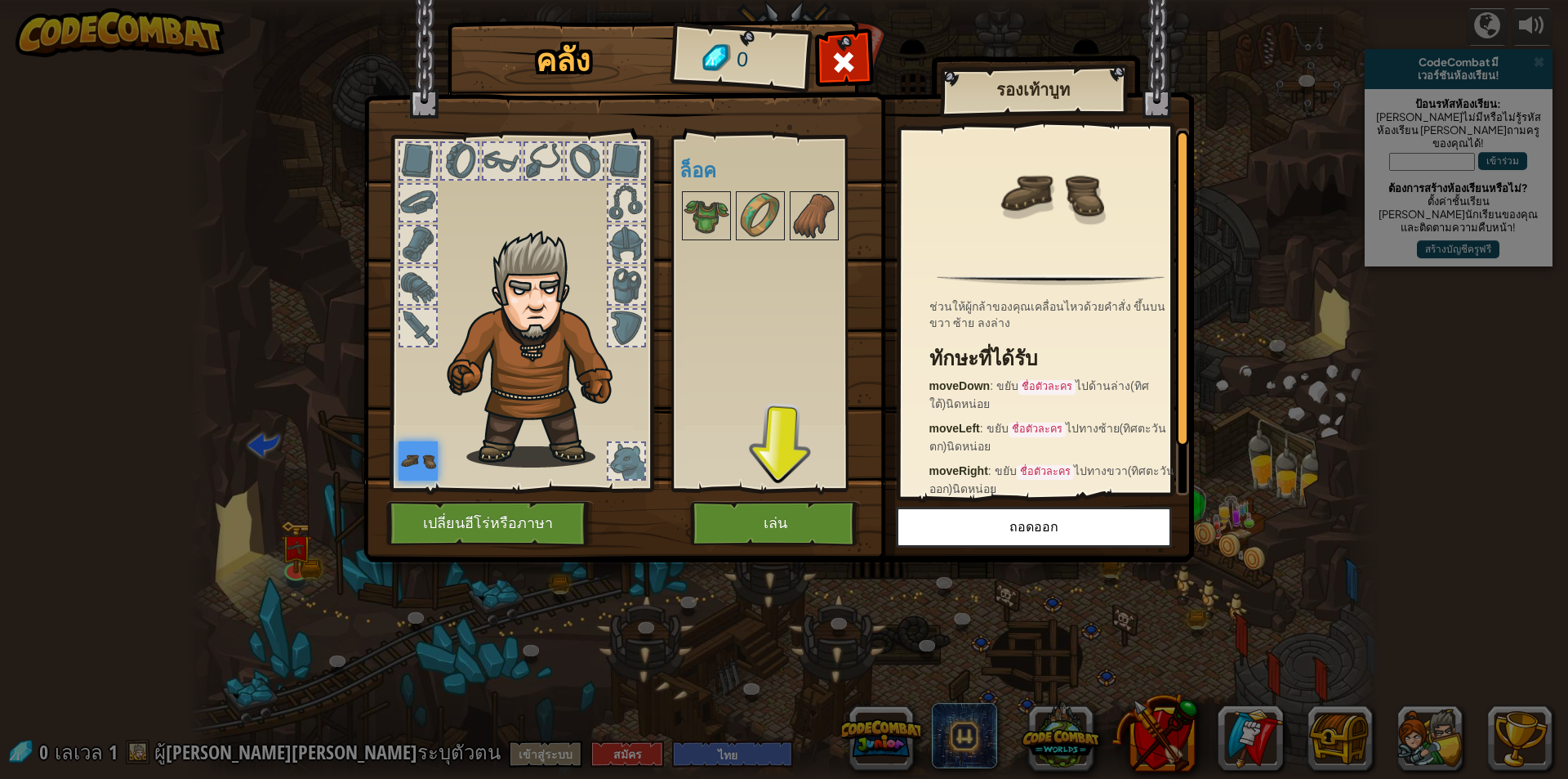
drag, startPoint x: 708, startPoint y: 213, endPoint x: 714, endPoint y: 247, distance: 34.5
click at [708, 221] on img at bounding box center [707, 216] width 46 height 46
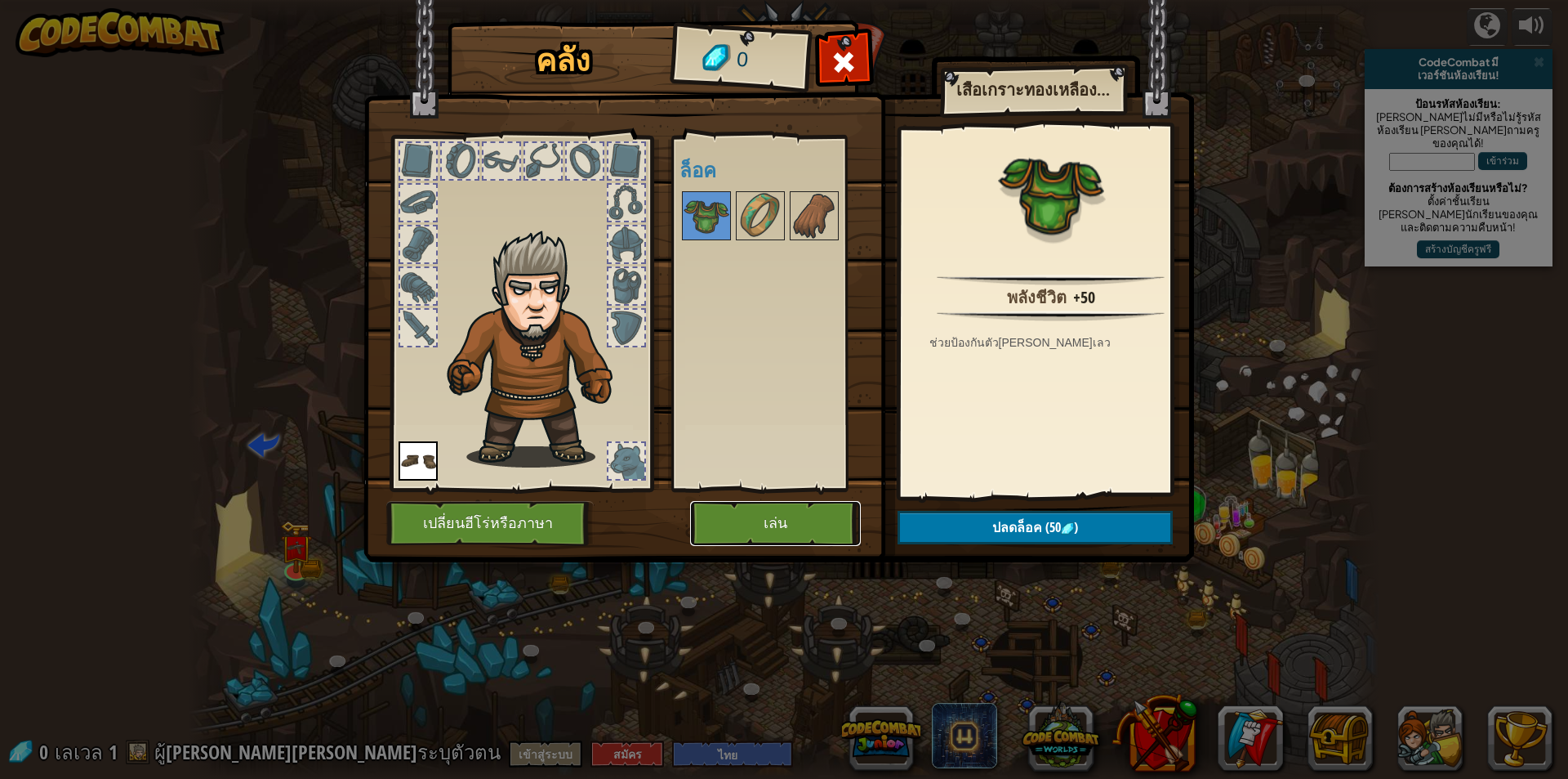
drag, startPoint x: 779, startPoint y: 524, endPoint x: 786, endPoint y: 506, distance: 19.3
click at [779, 519] on button "เล่น" at bounding box center [775, 523] width 170 height 45
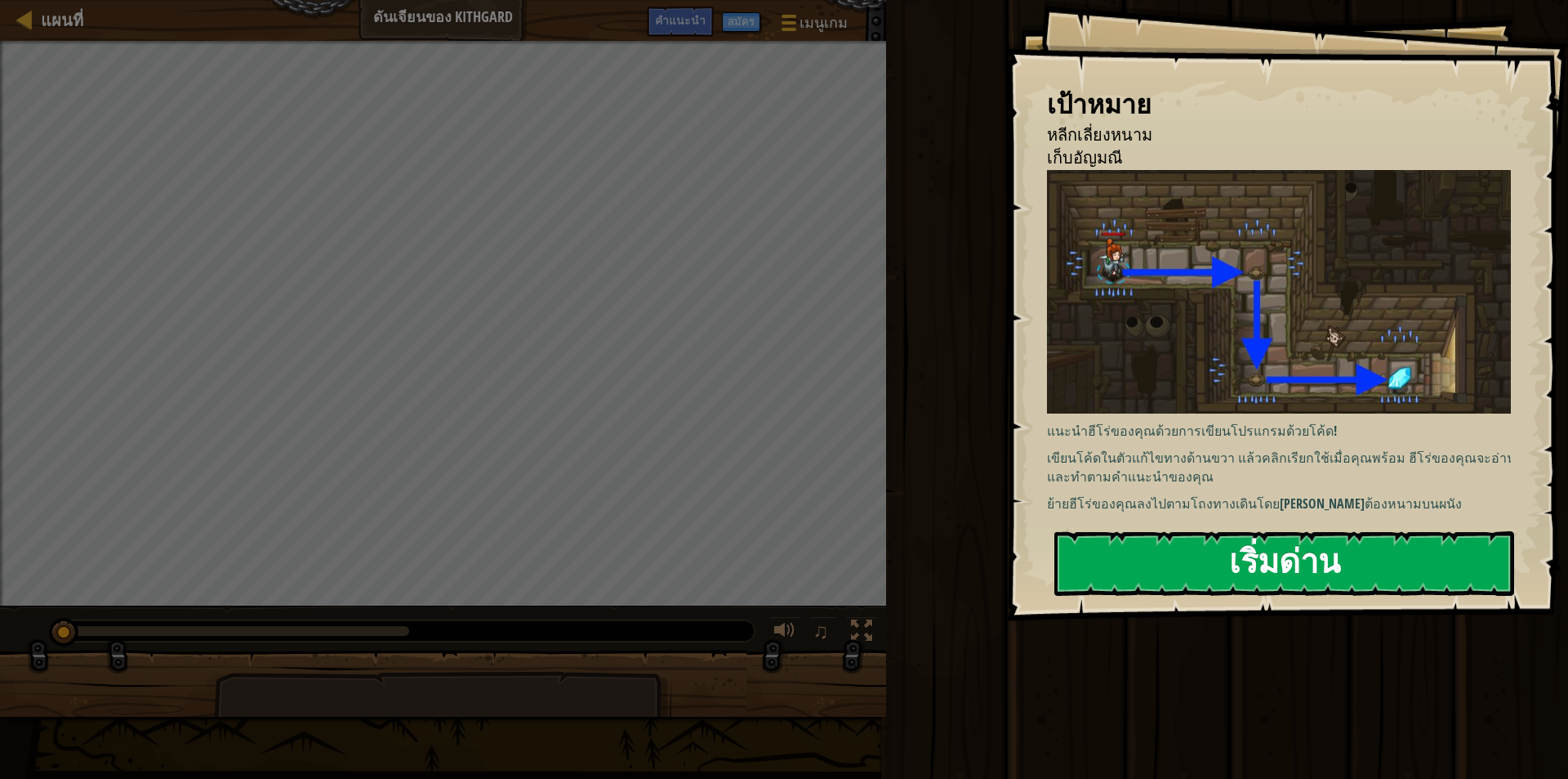
click at [1245, 560] on button "เริ่มด่าน" at bounding box center [1284, 563] width 460 height 65
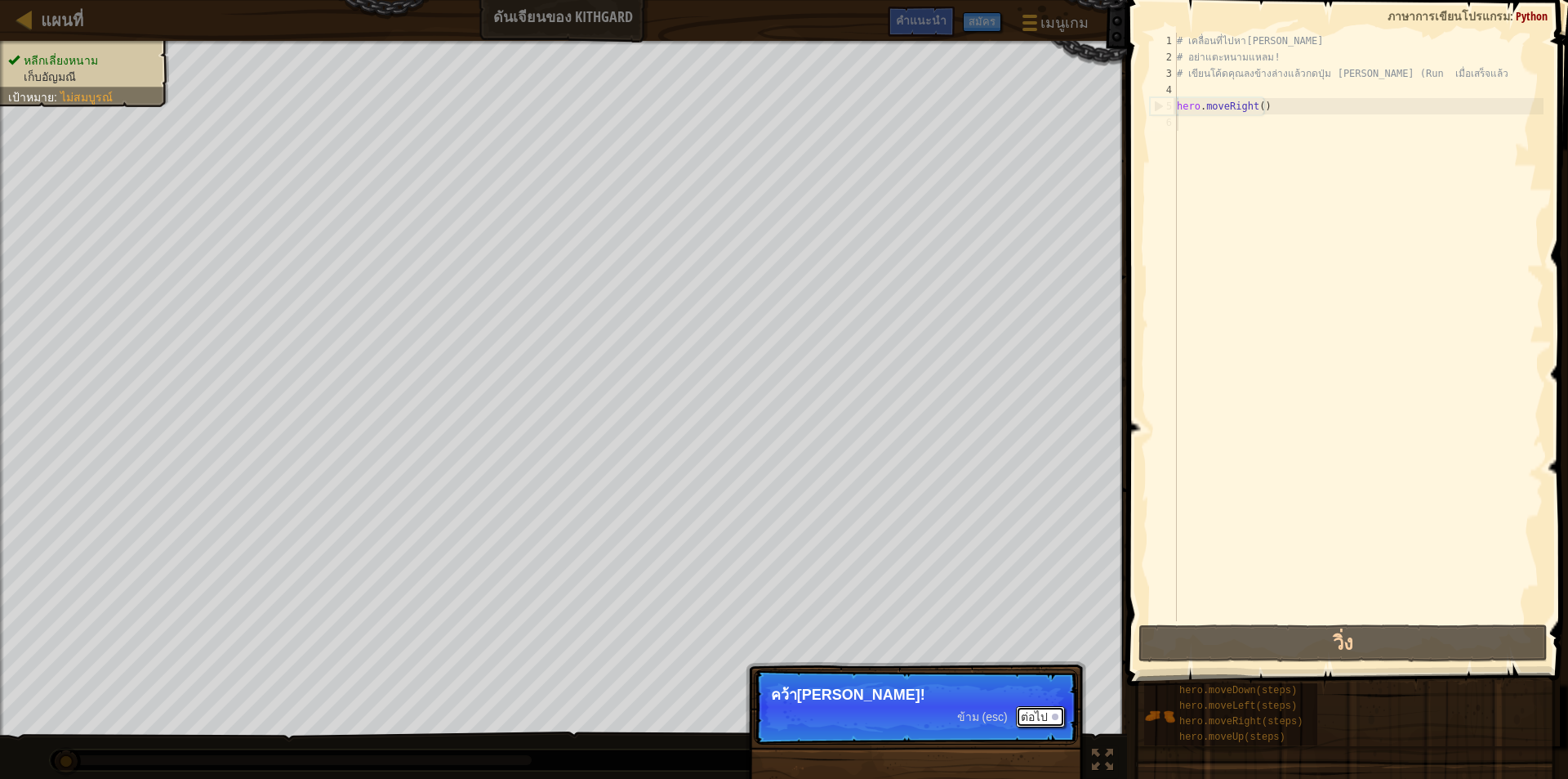
click at [1023, 708] on button "ต่อไป" at bounding box center [1040, 716] width 49 height 21
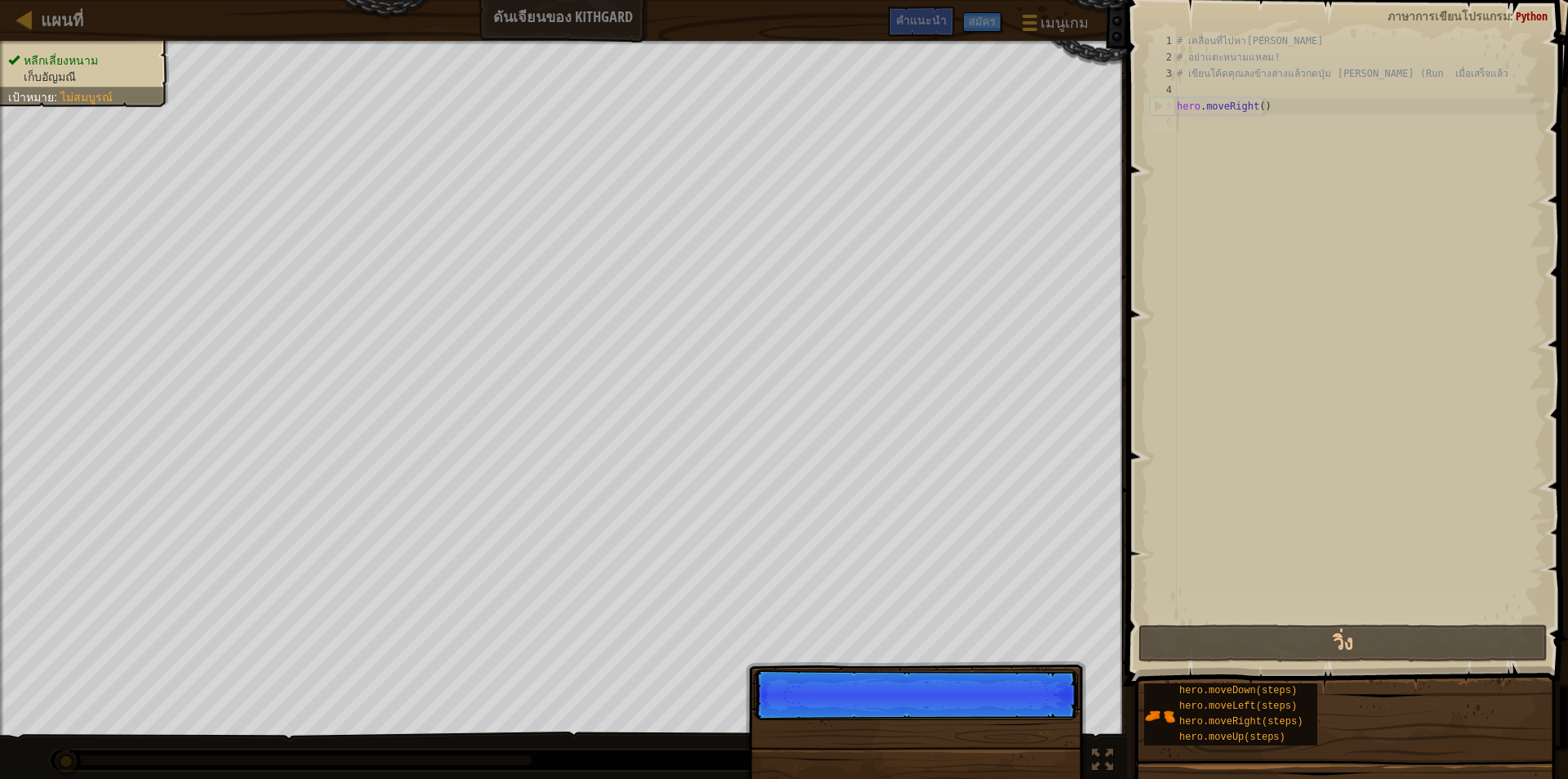
scroll to position [7, 0]
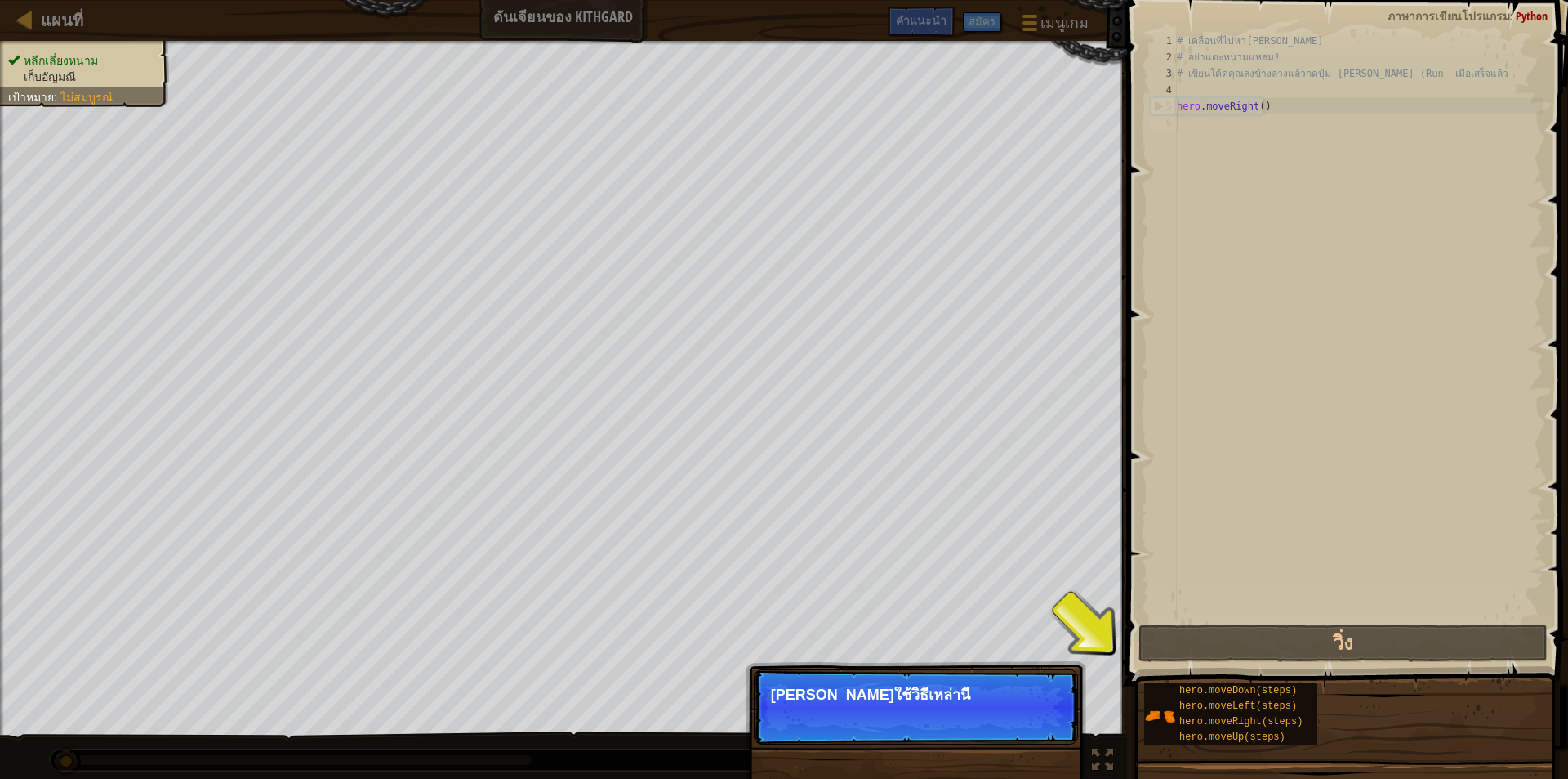
drag, startPoint x: 1024, startPoint y: 720, endPoint x: 1033, endPoint y: 719, distance: 9.1
click at [1029, 719] on button "ต่อไป" at bounding box center [1040, 716] width 49 height 21
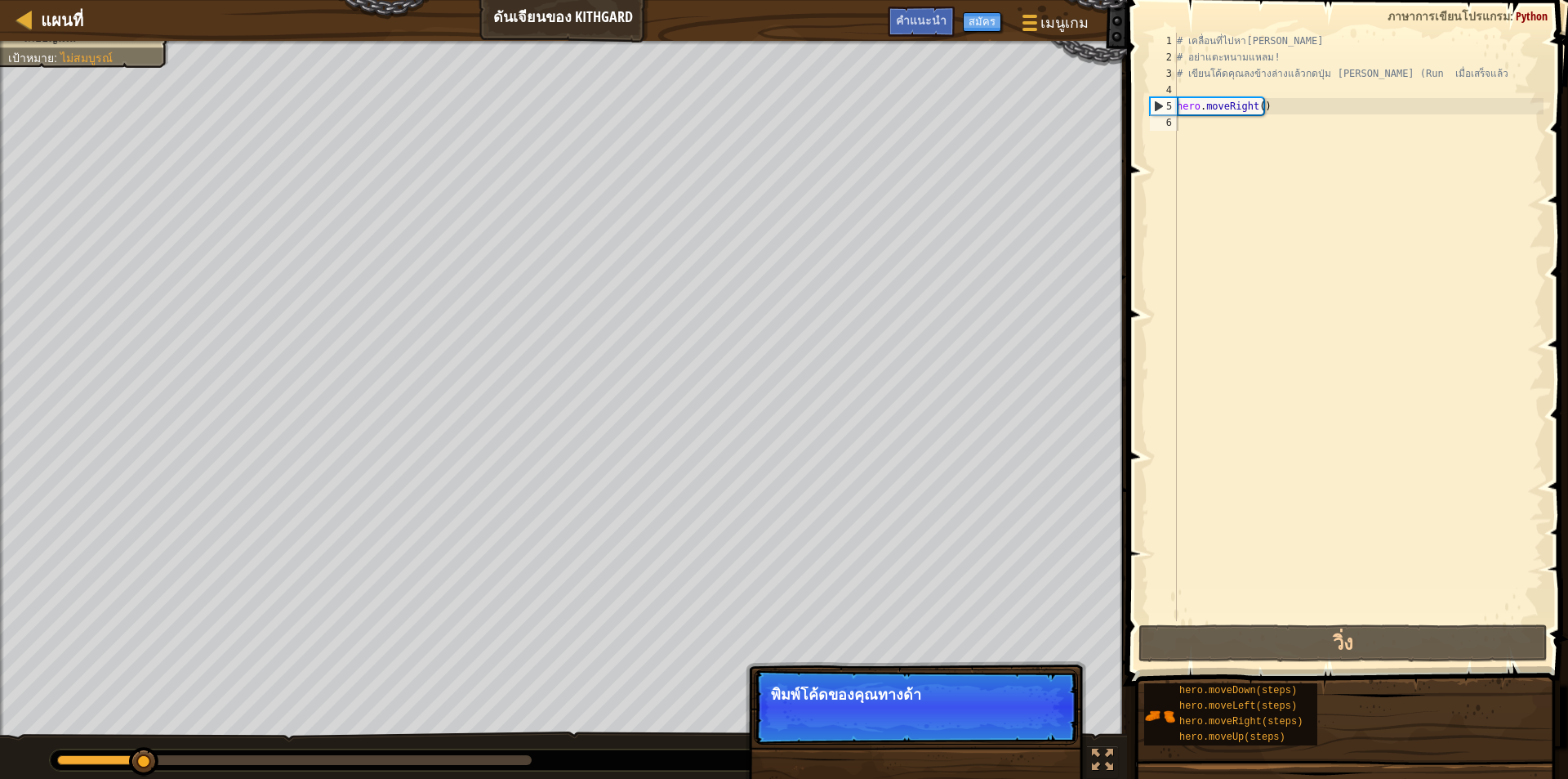
drag, startPoint x: 1033, startPoint y: 708, endPoint x: 1030, endPoint y: 699, distance: 9.5
click at [1030, 699] on p "ข้าม (esc) ต่อไป พิมพ์โค้ดของคุณทางด้า" at bounding box center [916, 706] width 324 height 75
click at [1026, 708] on button "ต่อไป" at bounding box center [1040, 716] width 49 height 21
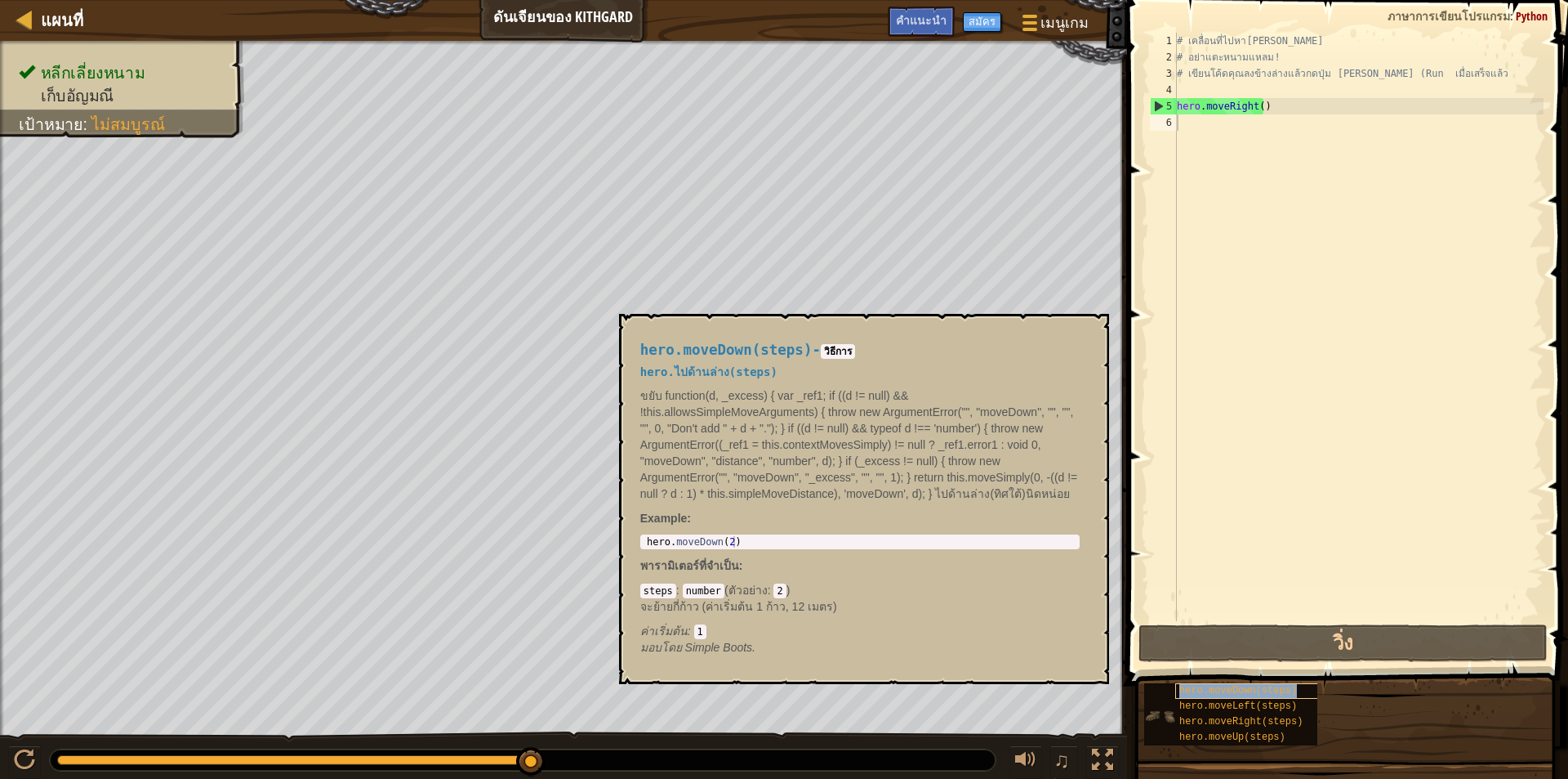
click at [1220, 692] on span "hero.moveDown(steps)" at bounding box center [1237, 690] width 117 height 12
type textarea "hero.moveDown(2)"
click at [541, 0] on body "แผนที่ ดันเจียนของ Kithgard เมนูเกม เสร็จสิ้น สมัคร คำแนะนำ 1 ההההההההההההההההה…" at bounding box center [784, 0] width 1568 height 0
click at [675, 533] on div "hero.moveDown(steps) - วิธีการ hero.ไปด้านล่าง(steps) ขยับ function(d, _excess)…" at bounding box center [860, 499] width 463 height 344
click at [751, 534] on div "hero.moveDown(2) 1 hero . moveDown ( 2 ) הההההההההההההההההההההההההההההההההההההה…" at bounding box center [860, 541] width 439 height 15
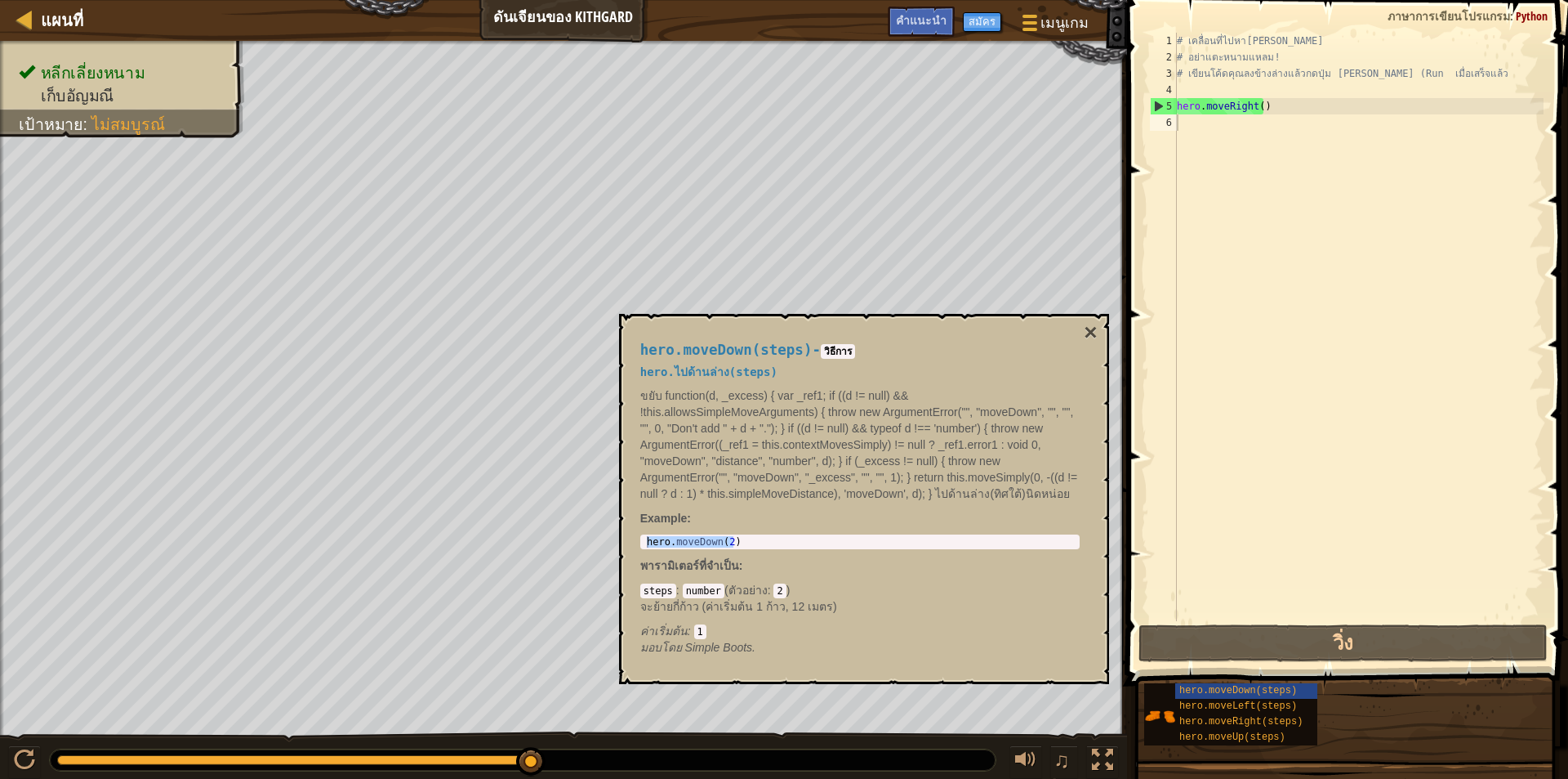
click at [751, 534] on div "hero.moveDown(2) 1 hero . moveDown ( 2 ) הההההההההההההההההההההההההההההההההההההה…" at bounding box center [860, 541] width 439 height 15
click at [1228, 513] on div "# เคลื่อนที่ไปหา[PERSON_NAME] # อย่าแตะหนามแหลม! # เขียนโค้ดคุณลงข้างล่างแล้วกด…" at bounding box center [1359, 343] width 370 height 620
click at [1219, 130] on div "# เคลื่อนที่ไปหา[PERSON_NAME] # อย่าแตะหนามแหลม! # เขียนโค้ดคุณลงข้างล่างแล้วกด…" at bounding box center [1359, 343] width 370 height 620
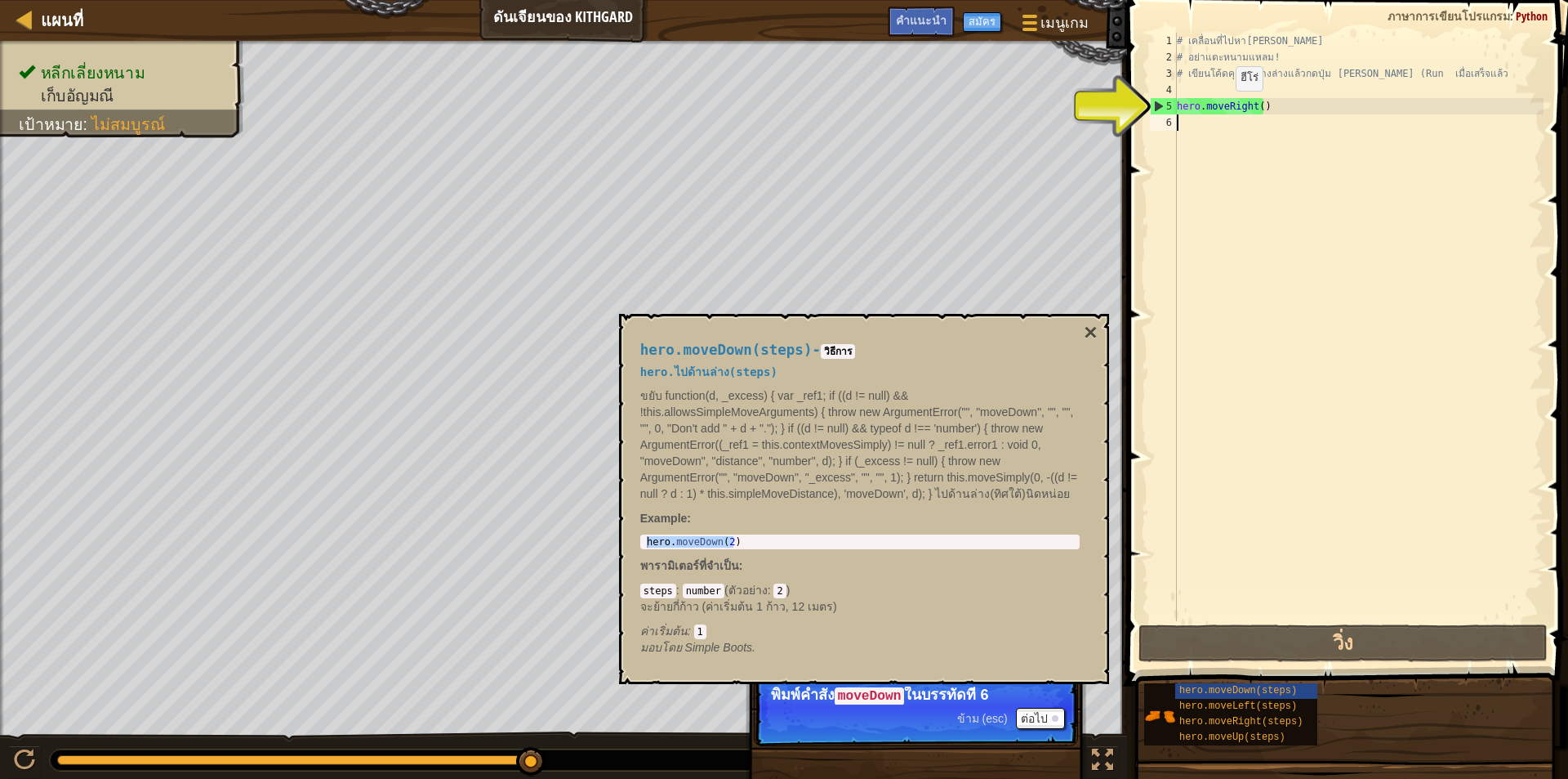
click at [1221, 107] on div "# เคลื่อนที่ไปหา[PERSON_NAME] # อย่าแตะหนามแหลม! # เขียนโค้ดคุณลงข้างล่างแล้วกด…" at bounding box center [1359, 343] width 370 height 620
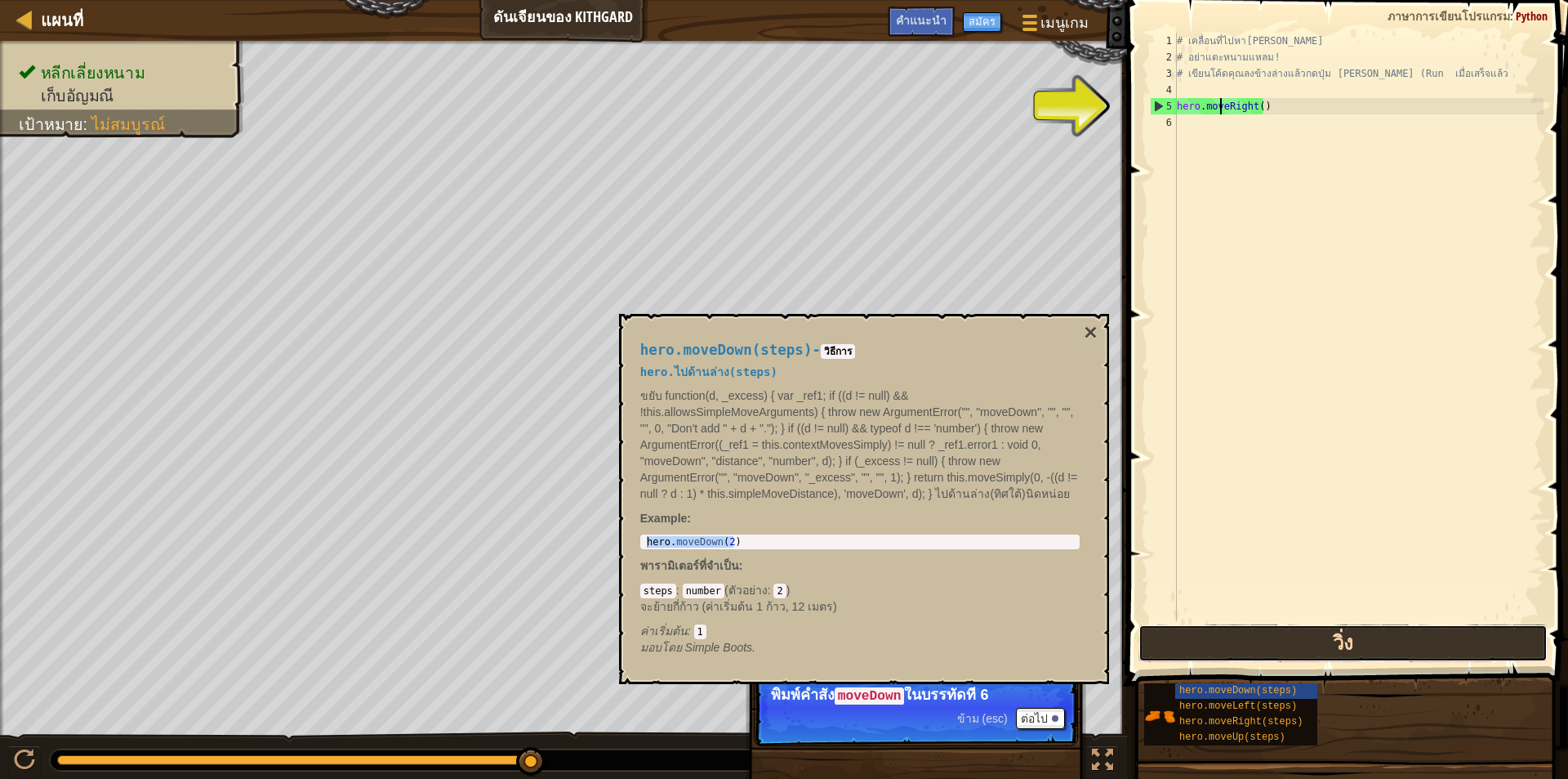
click at [1256, 649] on button "วิ่ง" at bounding box center [1342, 642] width 409 height 37
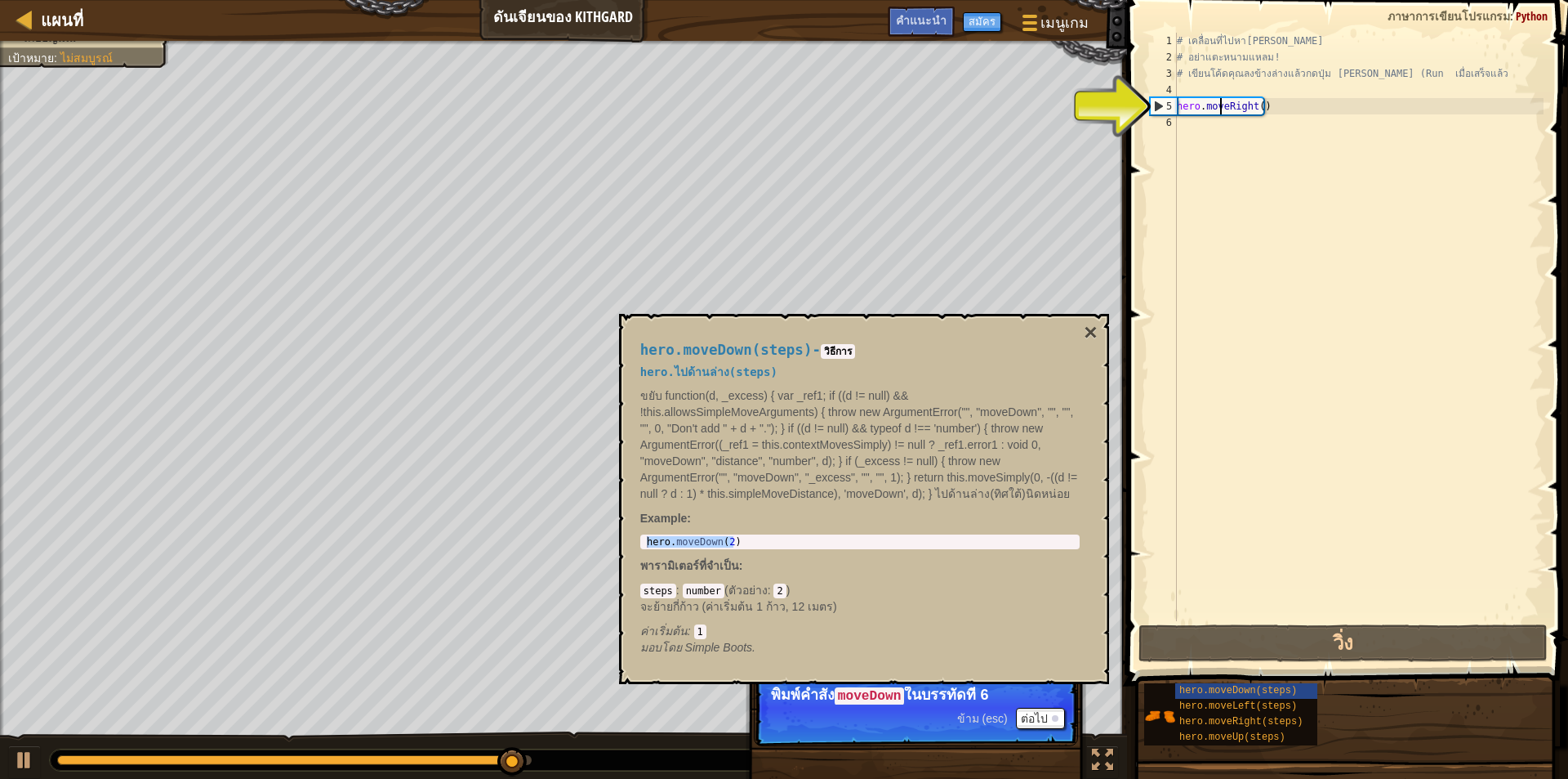
click at [737, 546] on div "hero . moveDown ( 2 )" at bounding box center [860, 541] width 433 height 12
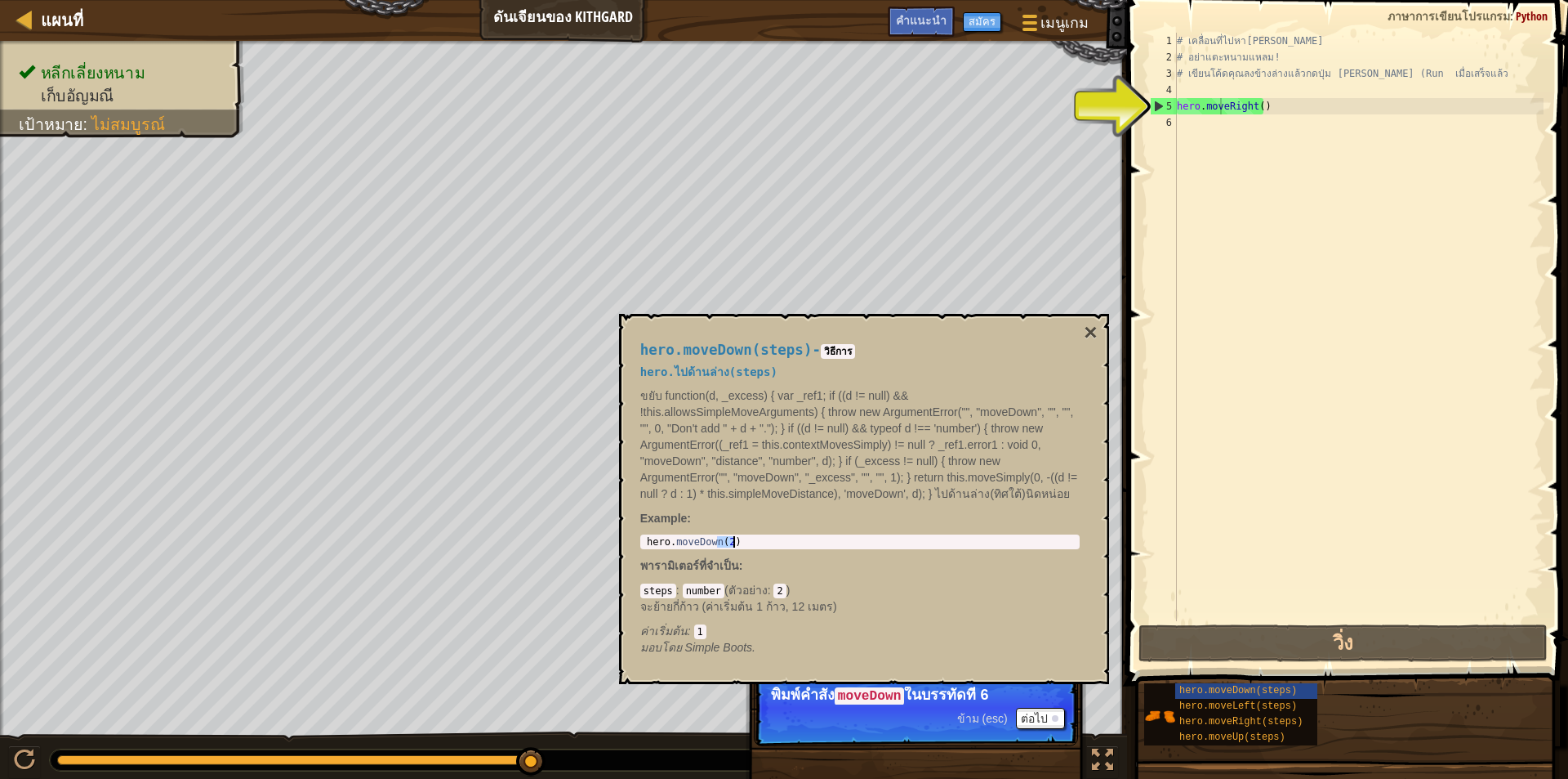
drag, startPoint x: 718, startPoint y: 542, endPoint x: 889, endPoint y: 531, distance: 171.4
click at [889, 532] on div "hero.moveDown(steps) - วิธีการ hero.ไปด้านล่าง(steps) ขยับ function(d, _excess)…" at bounding box center [860, 499] width 463 height 344
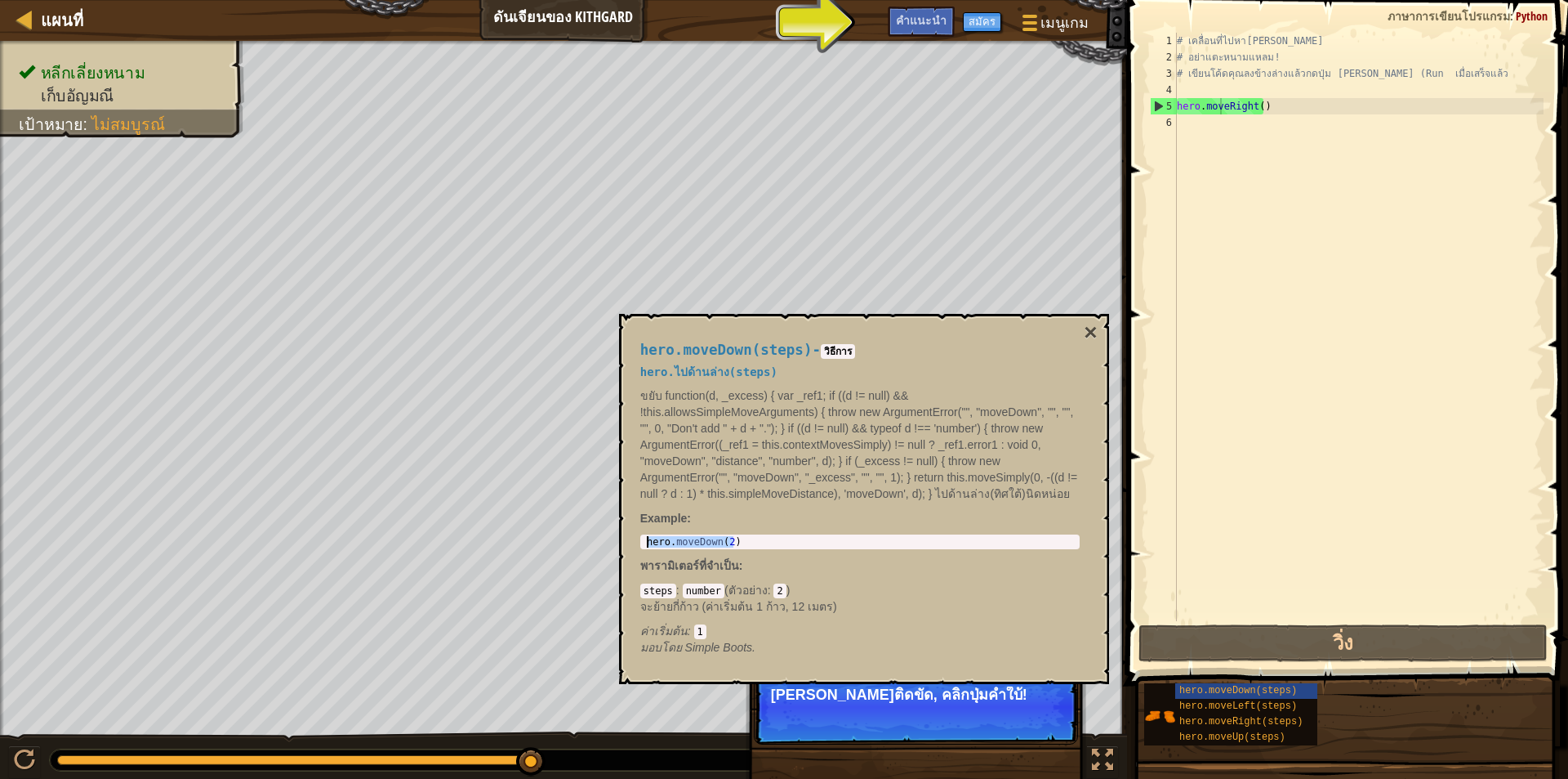
drag, startPoint x: 742, startPoint y: 541, endPoint x: 621, endPoint y: 542, distance: 121.0
click at [621, 542] on div "hero.moveDown(steps) - วิธีการ hero.ไปด้านล่าง(steps) ขยับ function(d, _excess)…" at bounding box center [864, 498] width 490 height 370
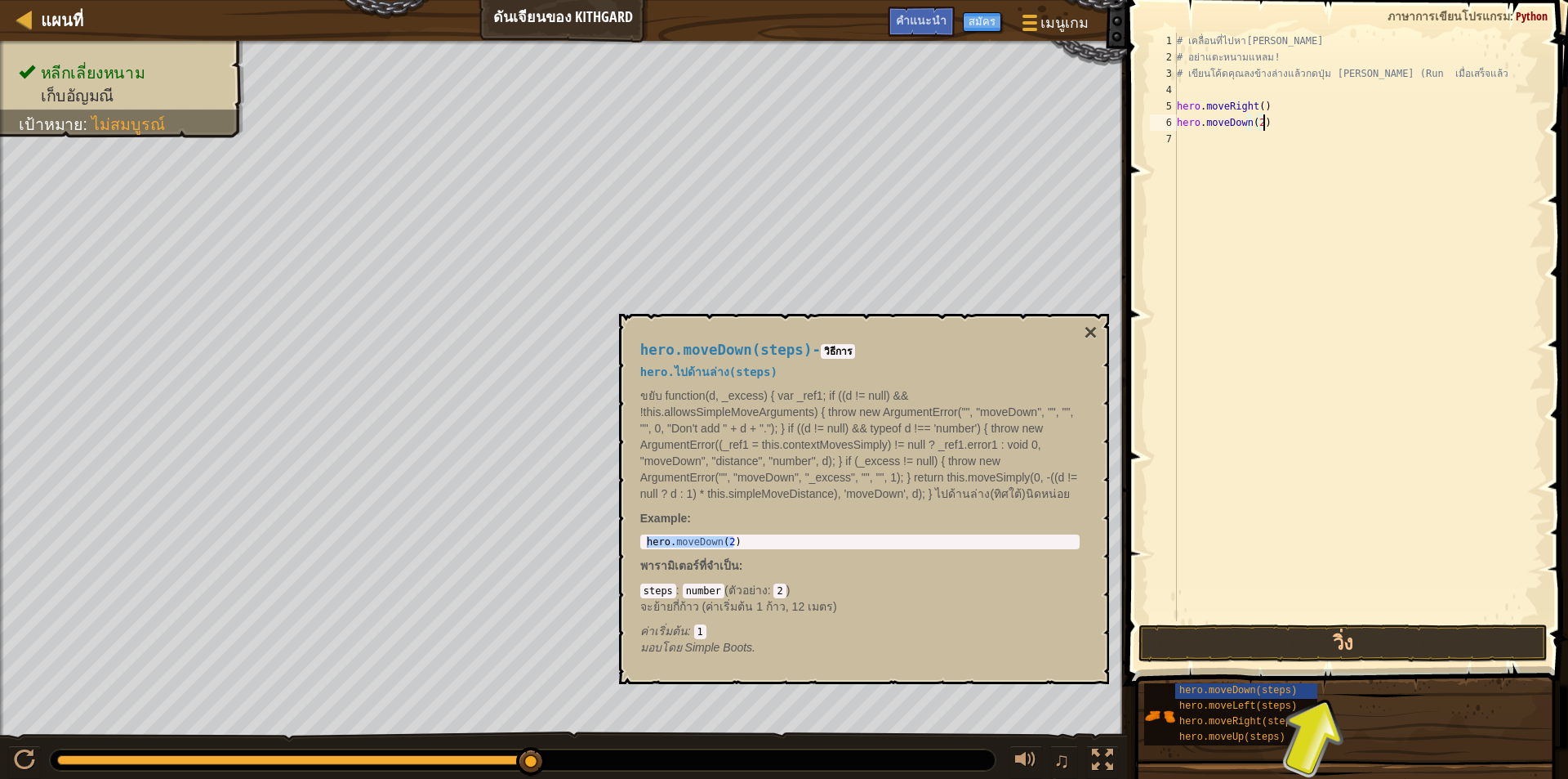
click at [1268, 127] on div "# เคลื่อนที่ไปหา[PERSON_NAME] # อย่าแตะหนามแหลม! # เขียนโค้ดคุณลงข้างล่างแล้วกด…" at bounding box center [1359, 343] width 370 height 620
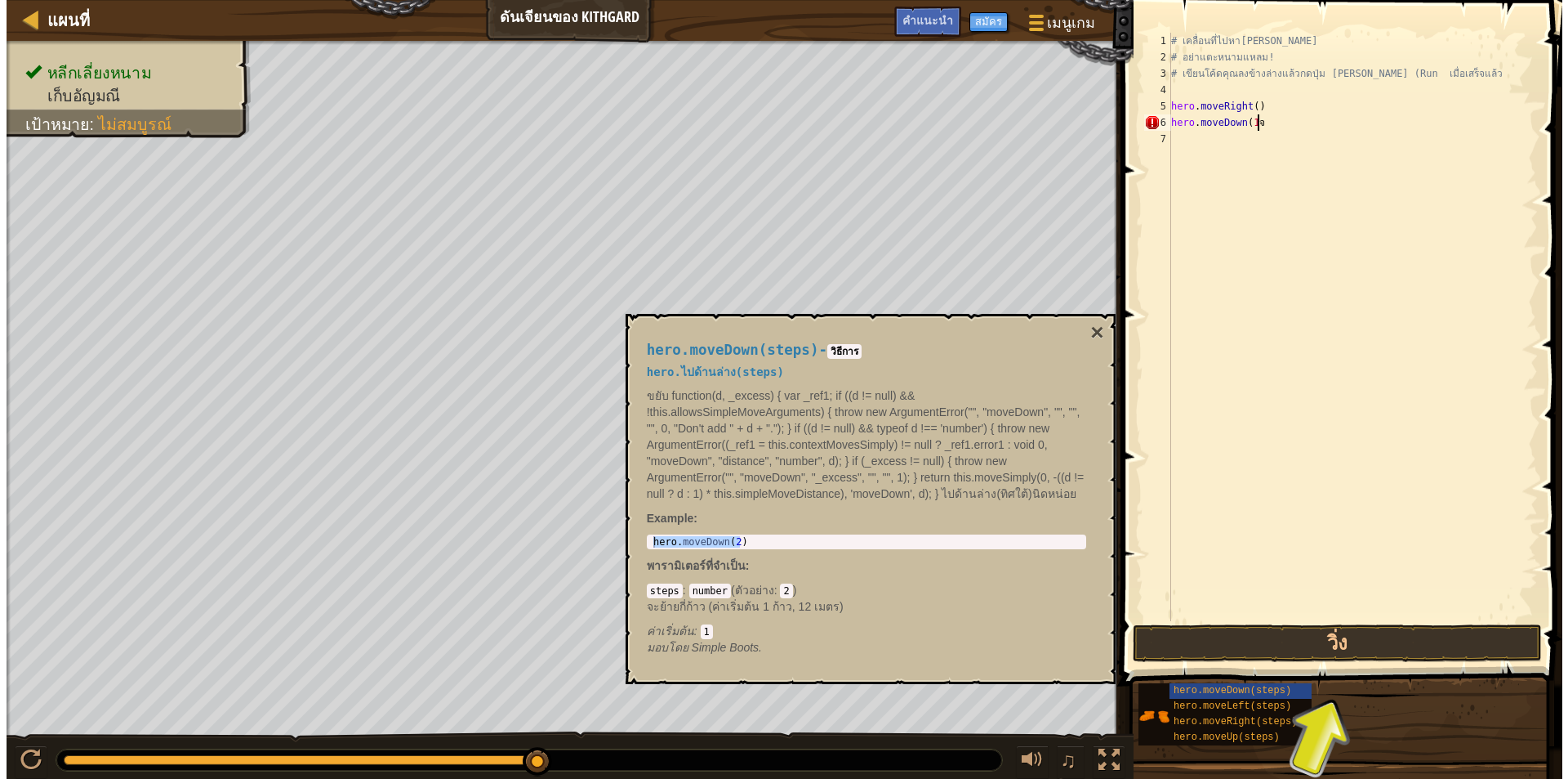
scroll to position [7, 5]
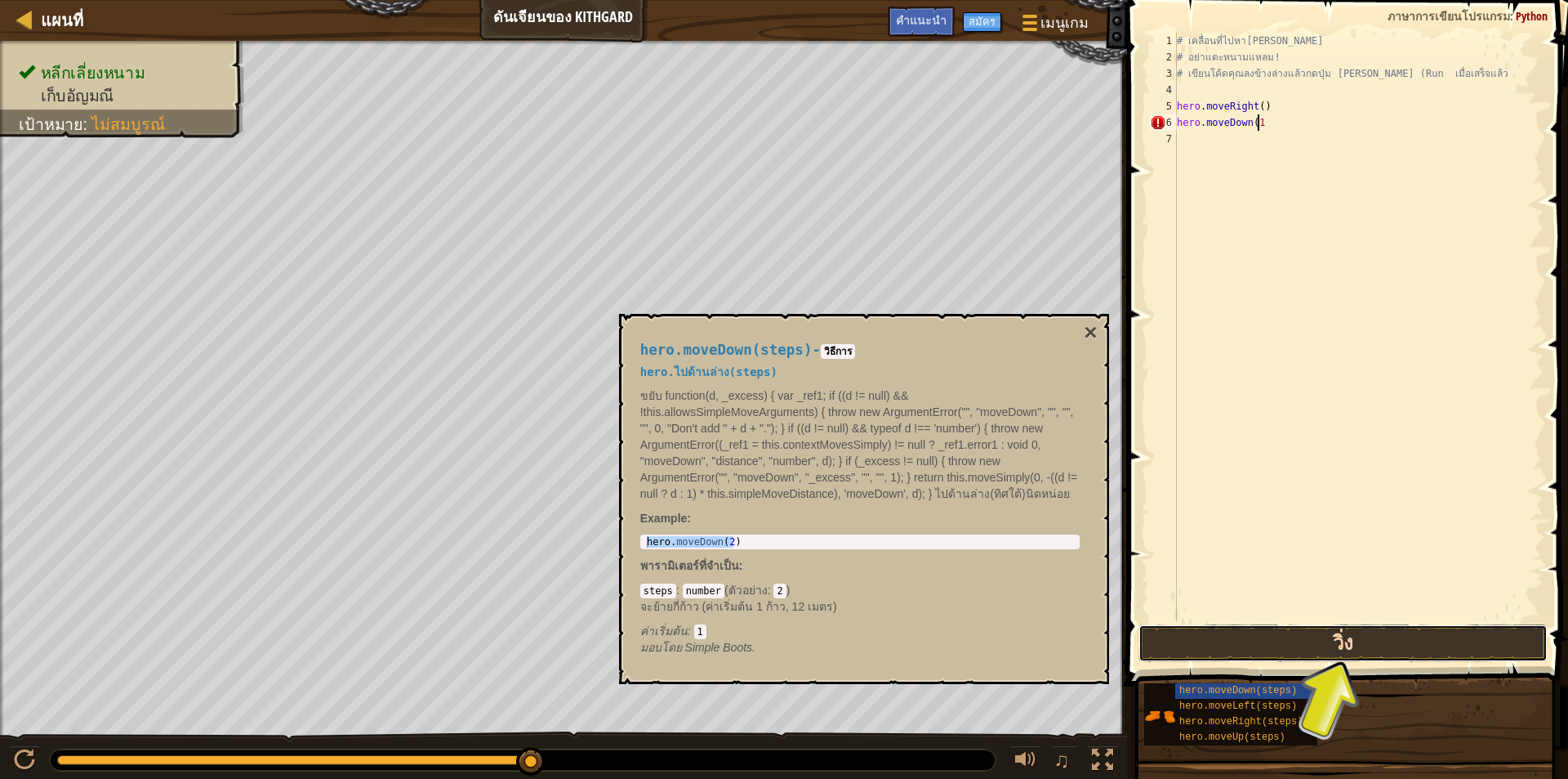
click at [1377, 627] on button "วิ่ง" at bounding box center [1342, 642] width 409 height 37
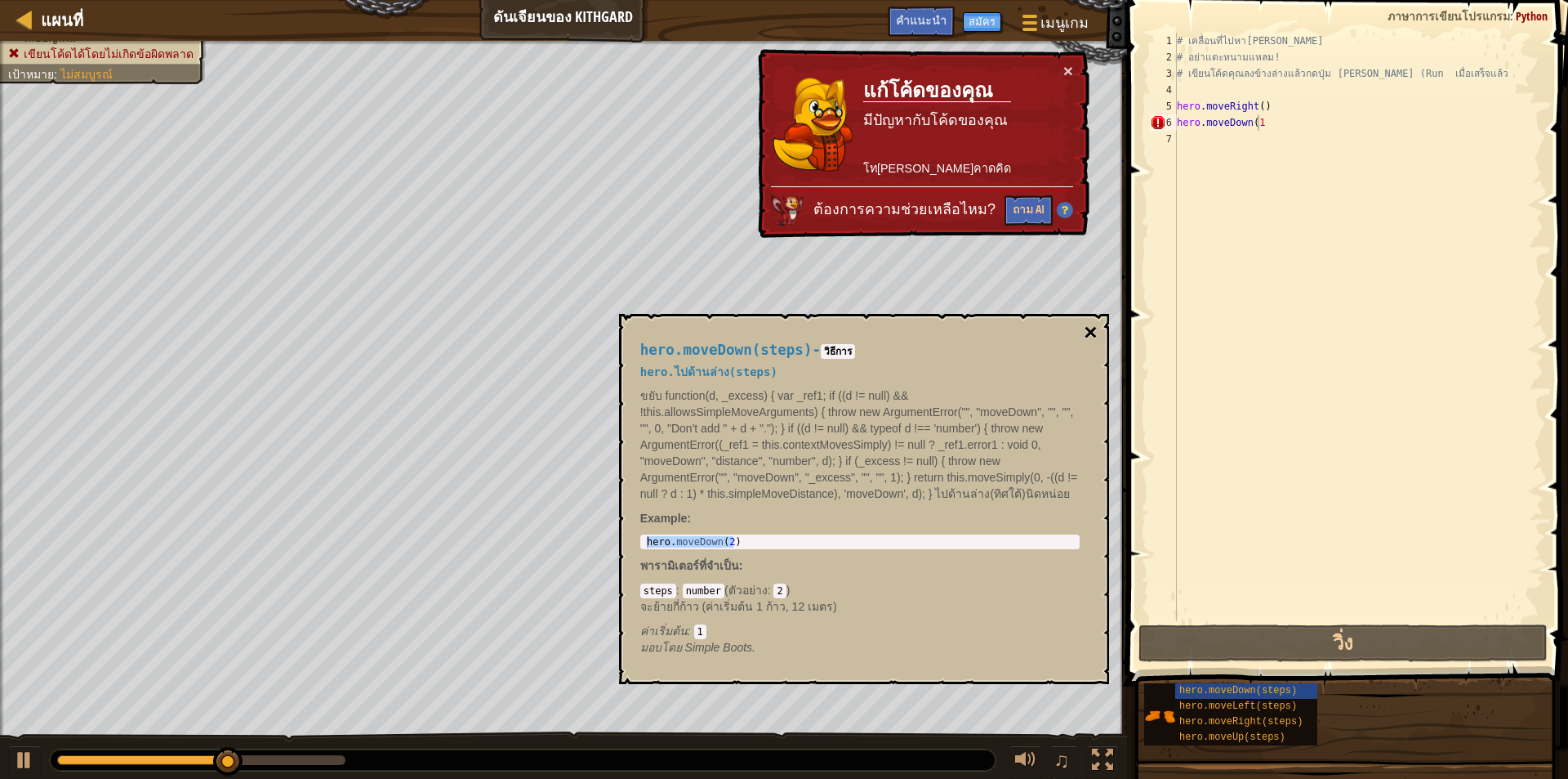
click at [1088, 327] on button "×" at bounding box center [1090, 332] width 13 height 23
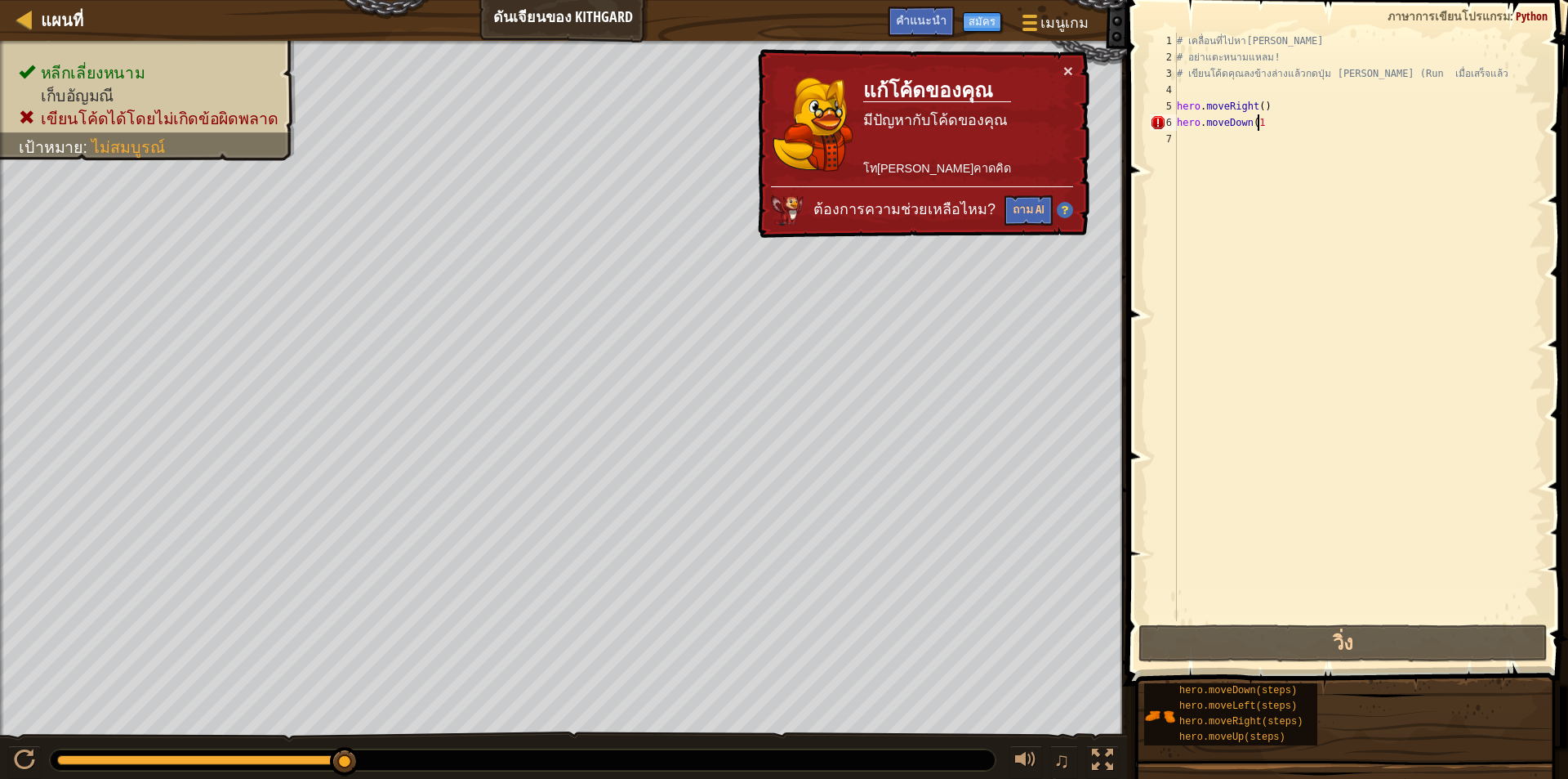
click at [1270, 121] on div "# เคลื่อนที่ไปหา[PERSON_NAME] # อย่าแตะหนามแหลม! # เขียนโค้ดคุณลงข้างล่างแล้วกด…" at bounding box center [1359, 343] width 370 height 620
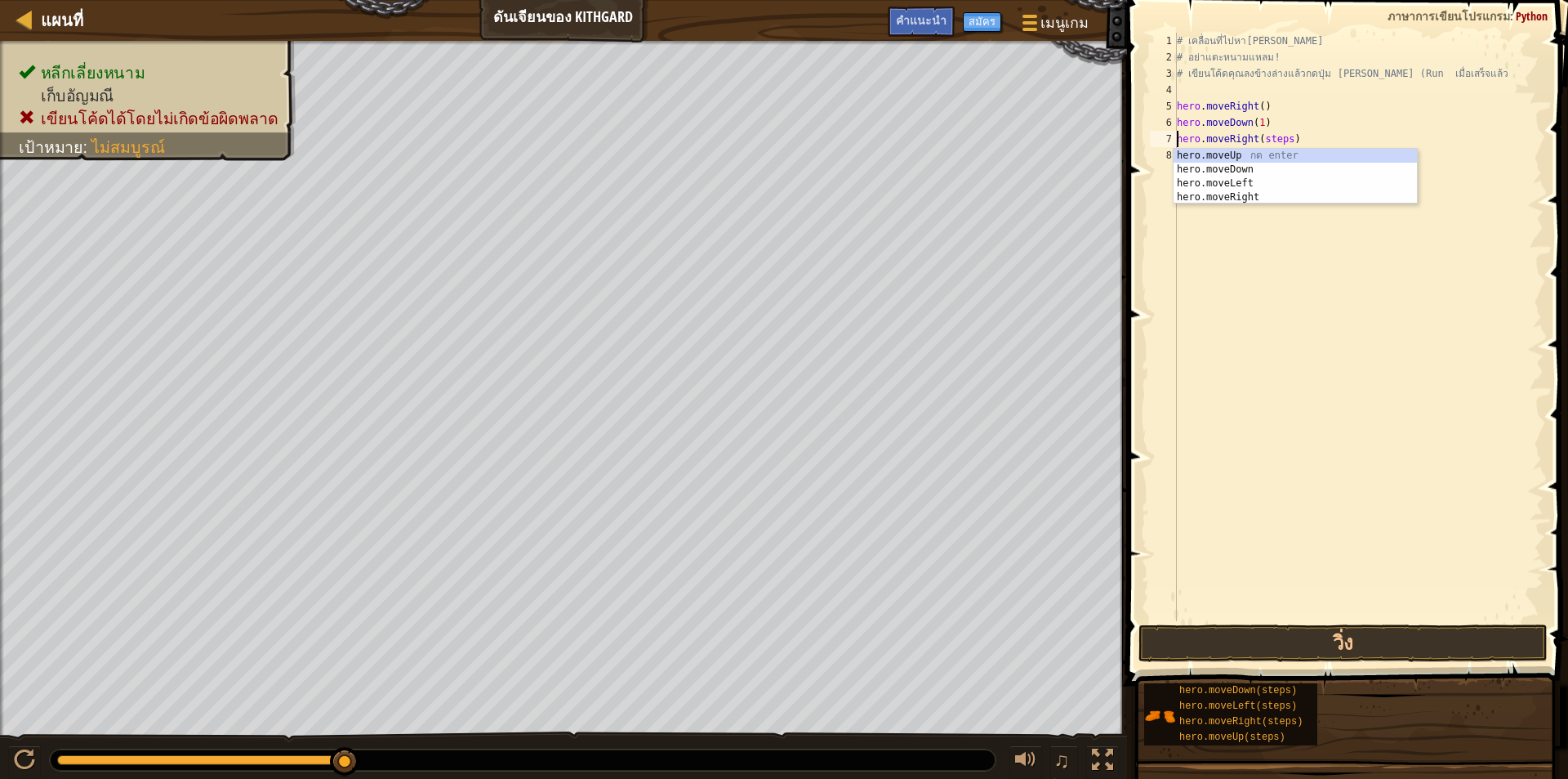
click at [1282, 134] on div "# เคลื่อนที่ไปหา[PERSON_NAME] # อย่าแตะหนามแหลม! # เขียนโค้ดคุณลงข้างล่างแล้วกด…" at bounding box center [1359, 343] width 370 height 620
type textarea "hero.moveRight(2)"
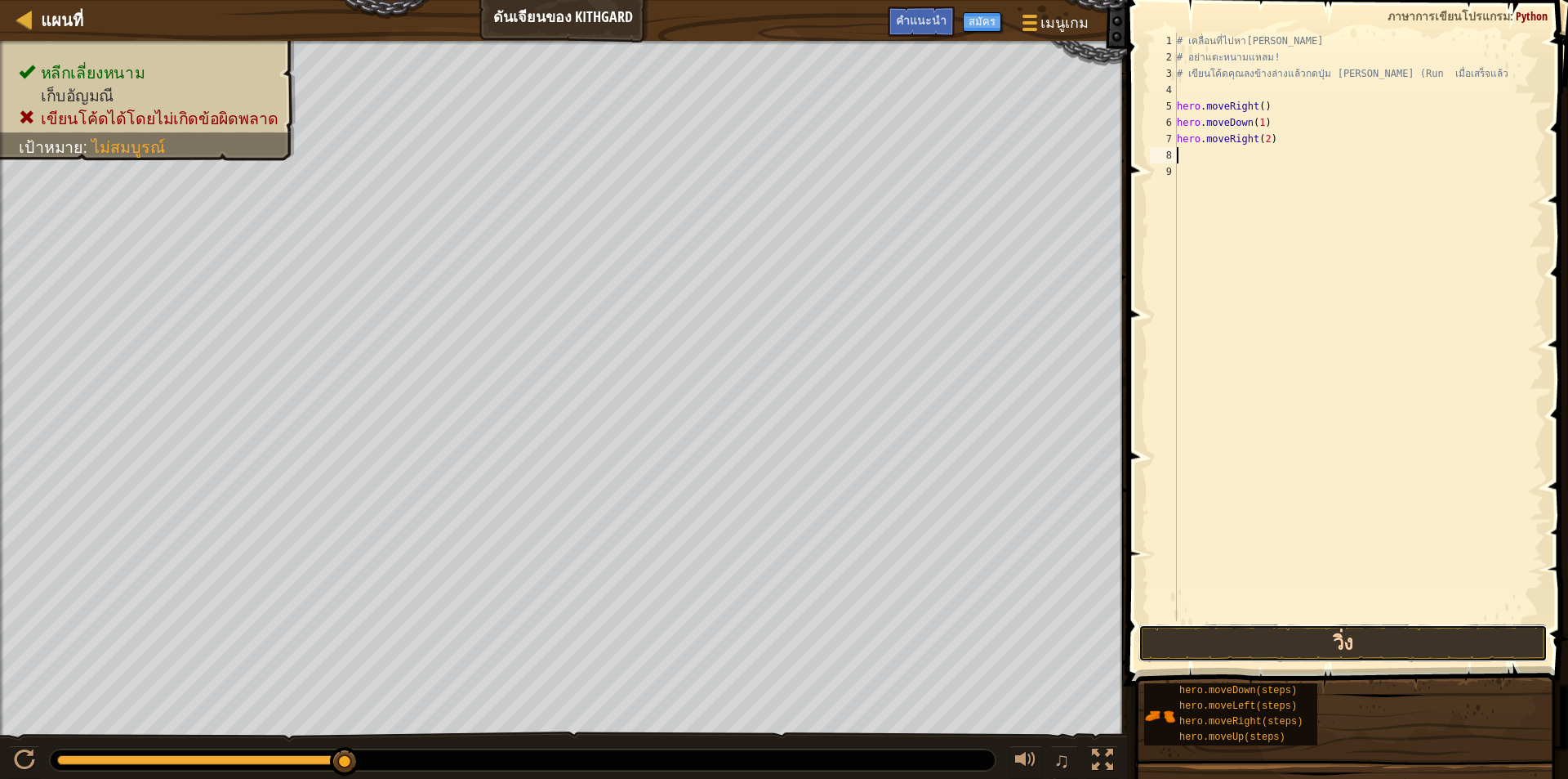
click at [1265, 644] on button "วิ่ง" at bounding box center [1342, 642] width 409 height 37
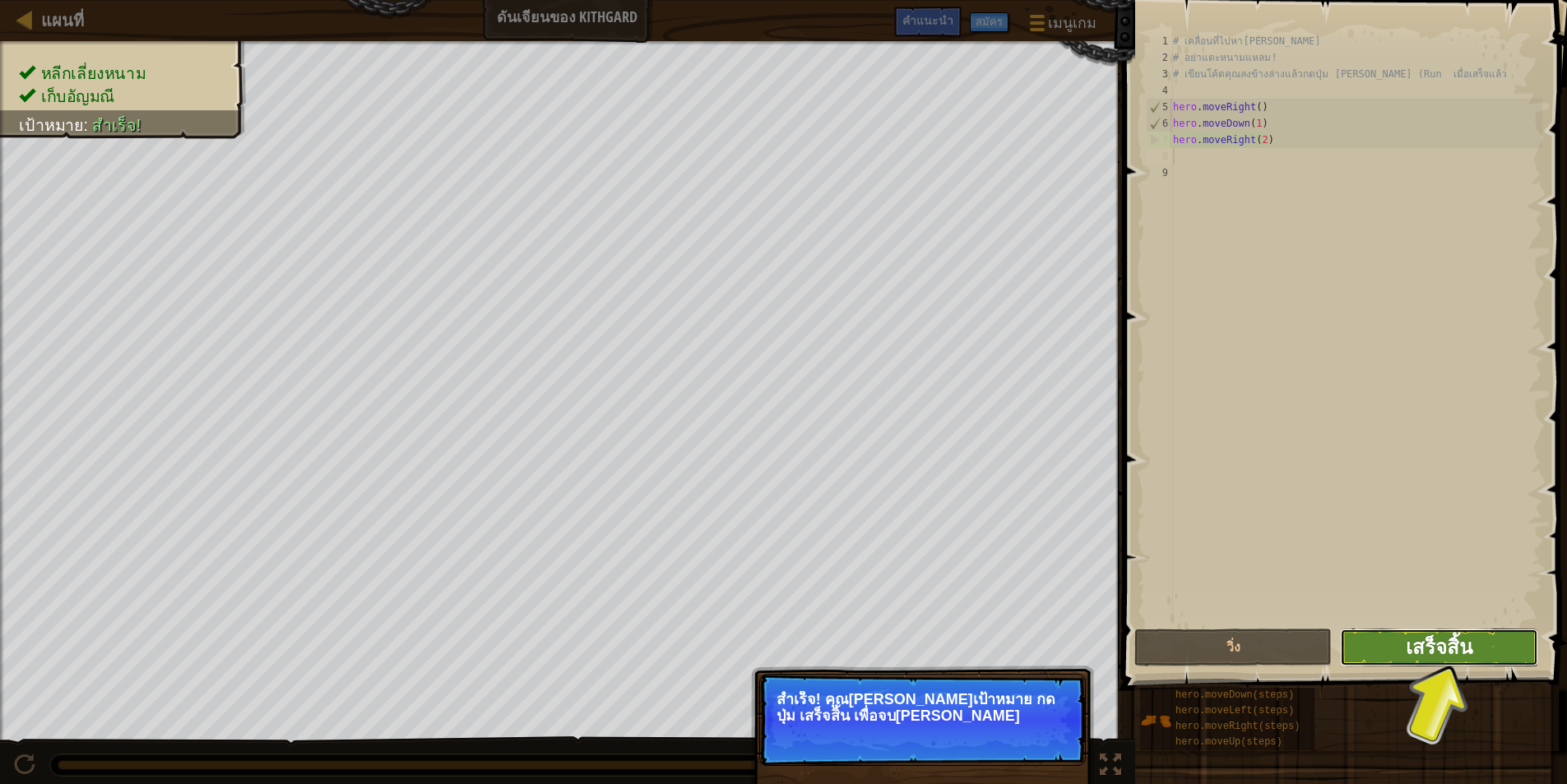
click at [1460, 645] on span "เสร็จสิ้น" at bounding box center [1439, 646] width 67 height 27
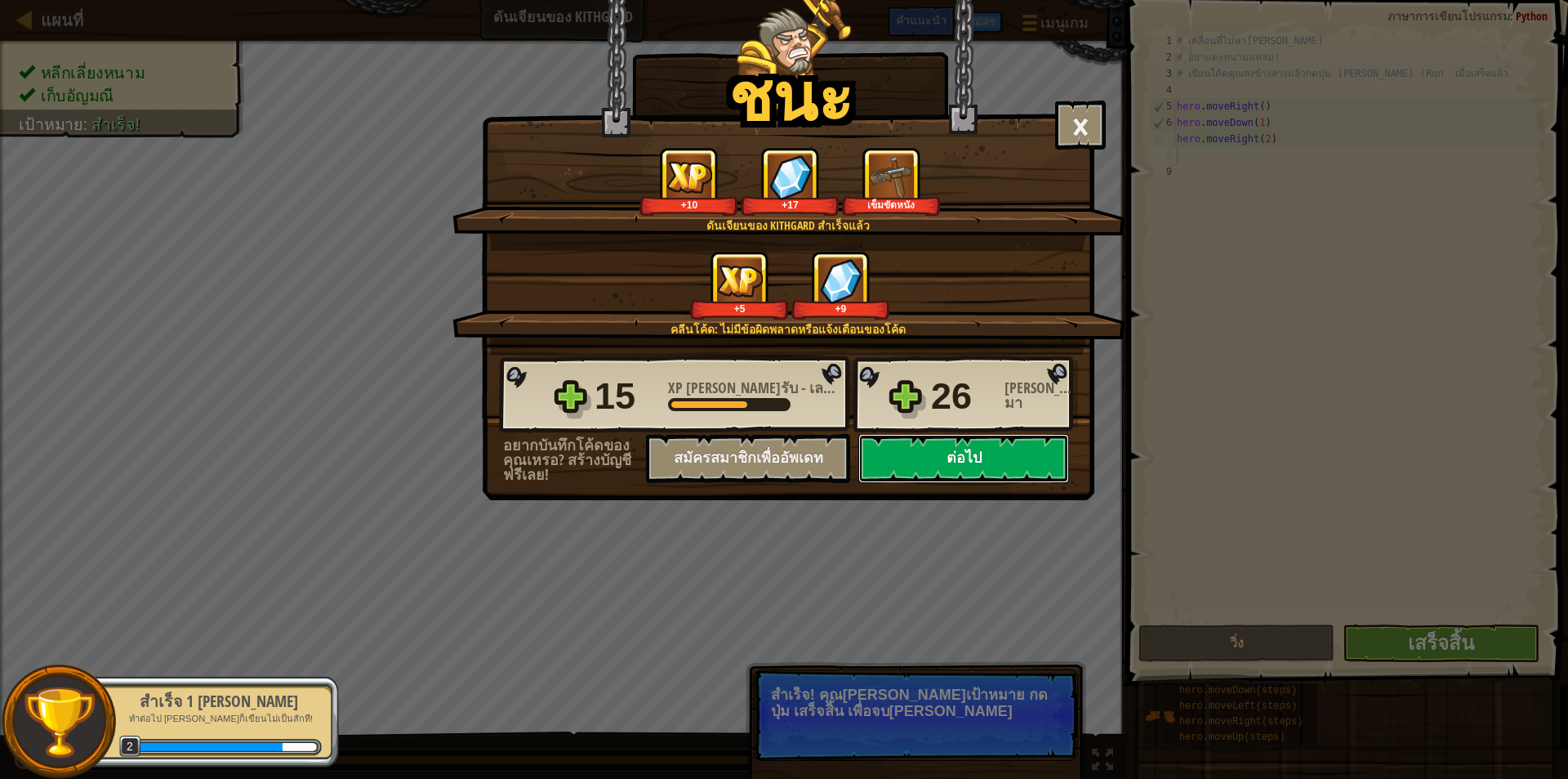
click at [988, 463] on button "ต่อไป" at bounding box center [962, 458] width 210 height 49
select select "th"
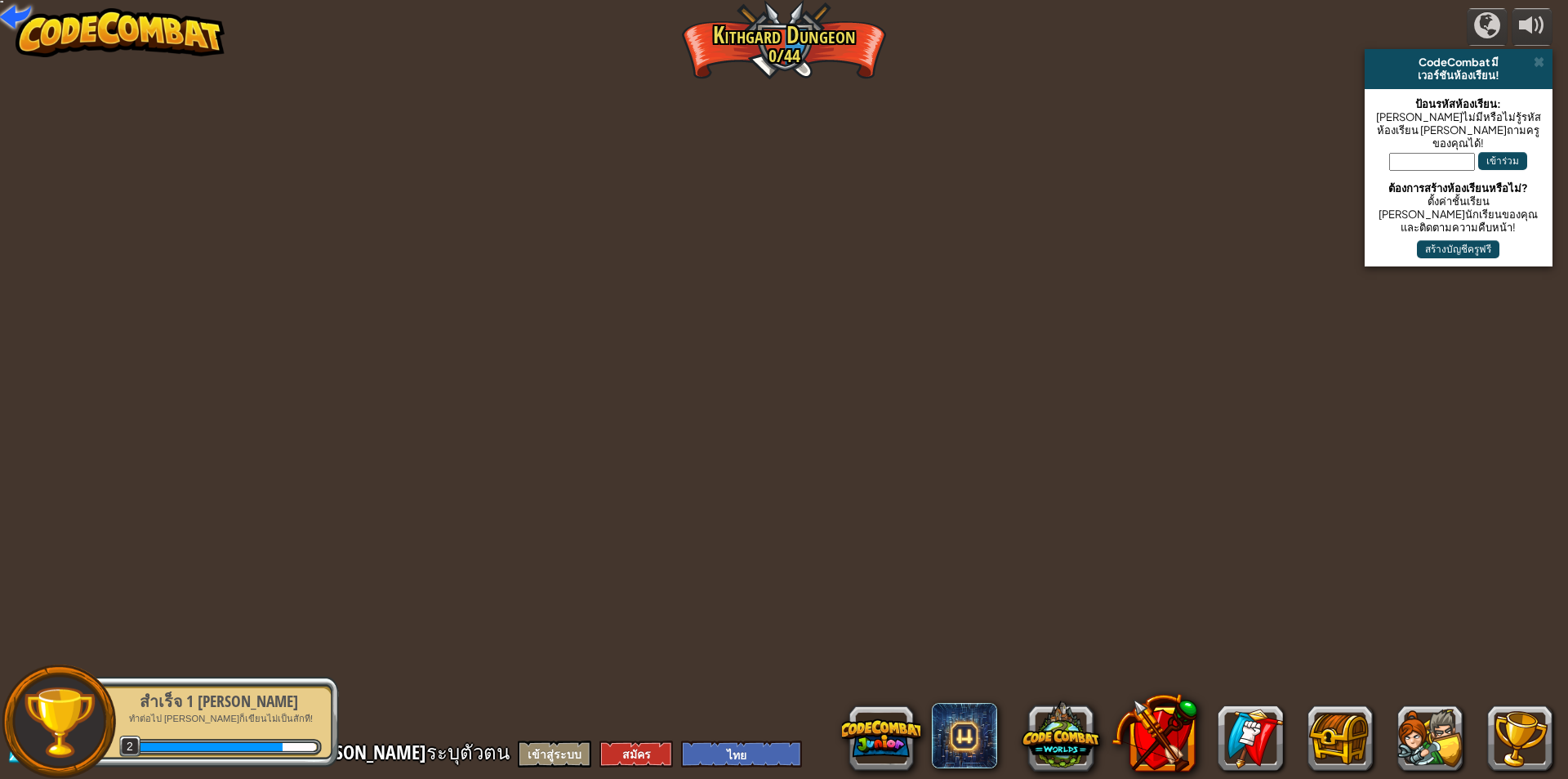
select select "th"
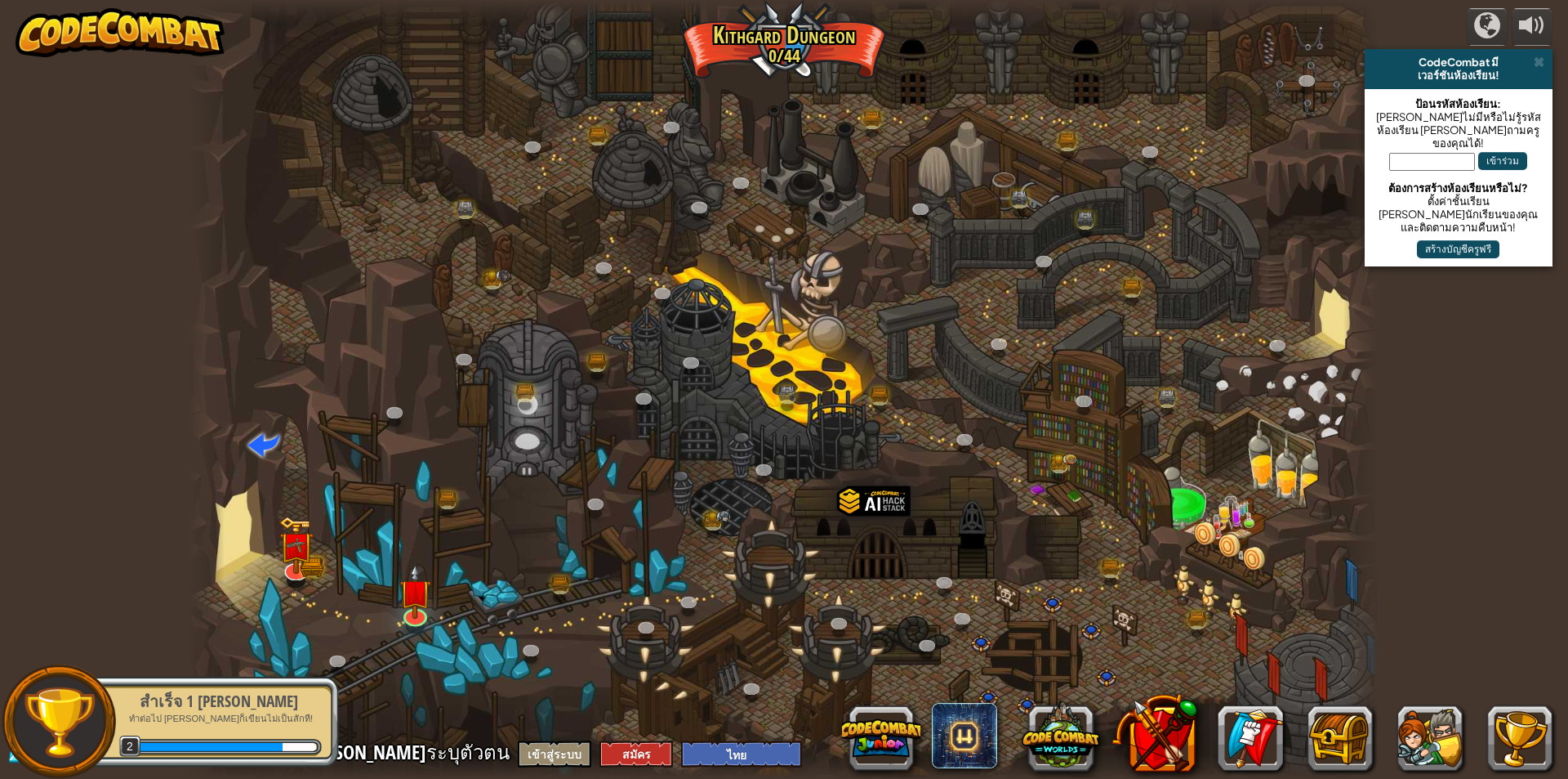
select select "th"
click at [405, 569] on img at bounding box center [414, 578] width 32 height 74
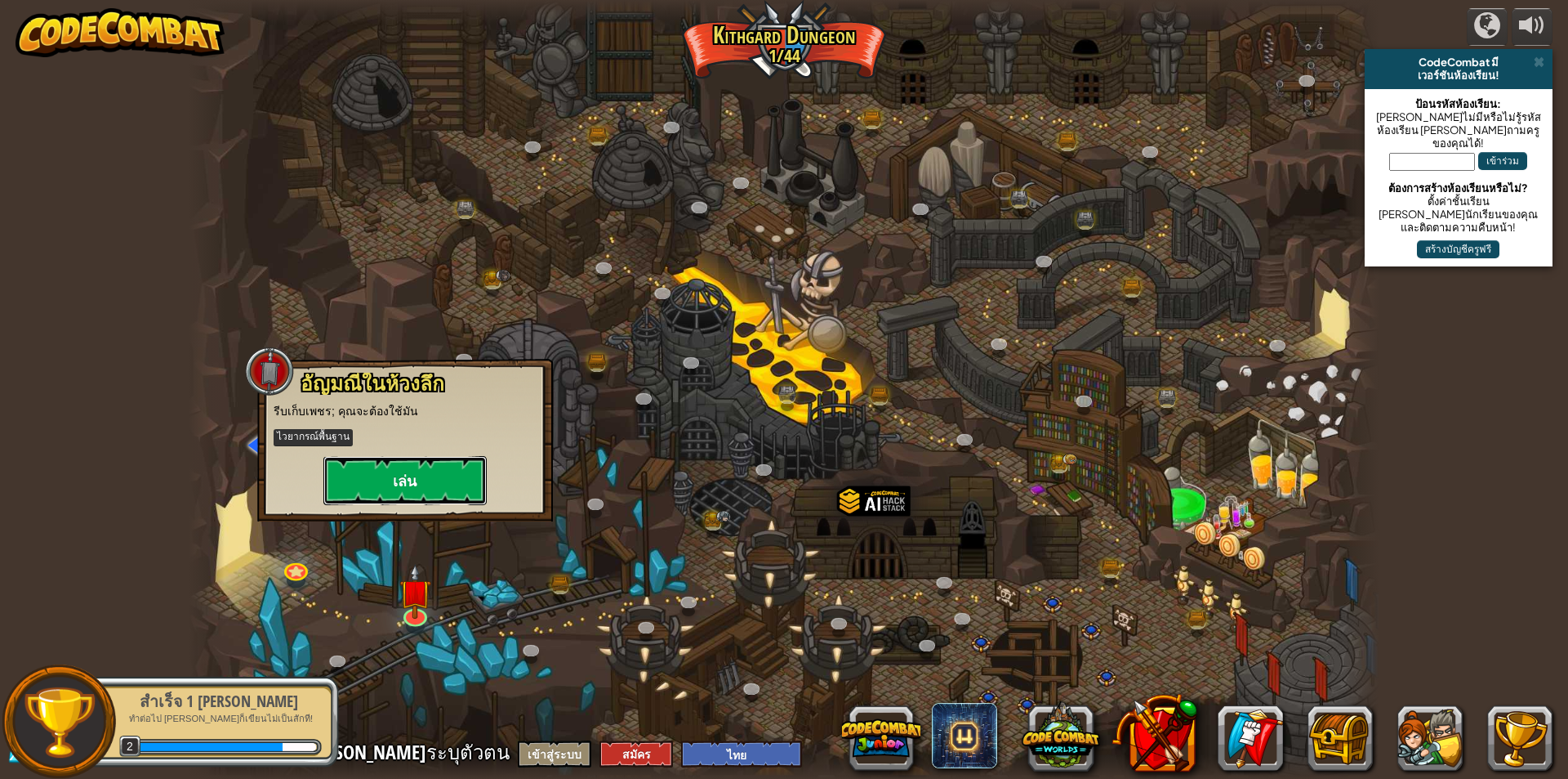
click at [456, 476] on button "เล่น" at bounding box center [404, 480] width 163 height 49
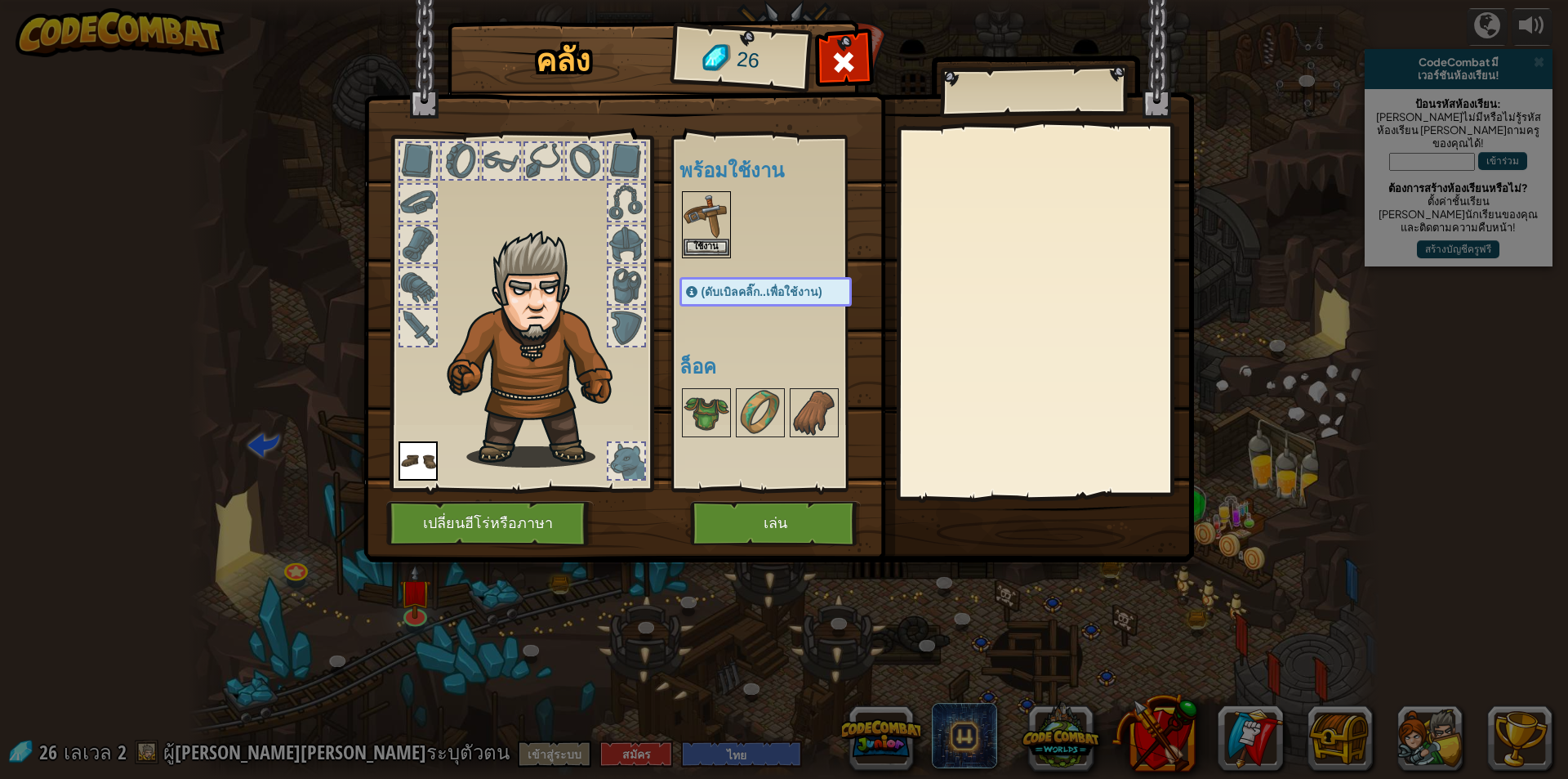
drag, startPoint x: 713, startPoint y: 207, endPoint x: 704, endPoint y: 210, distance: 9.5
click at [709, 208] on img at bounding box center [707, 216] width 46 height 46
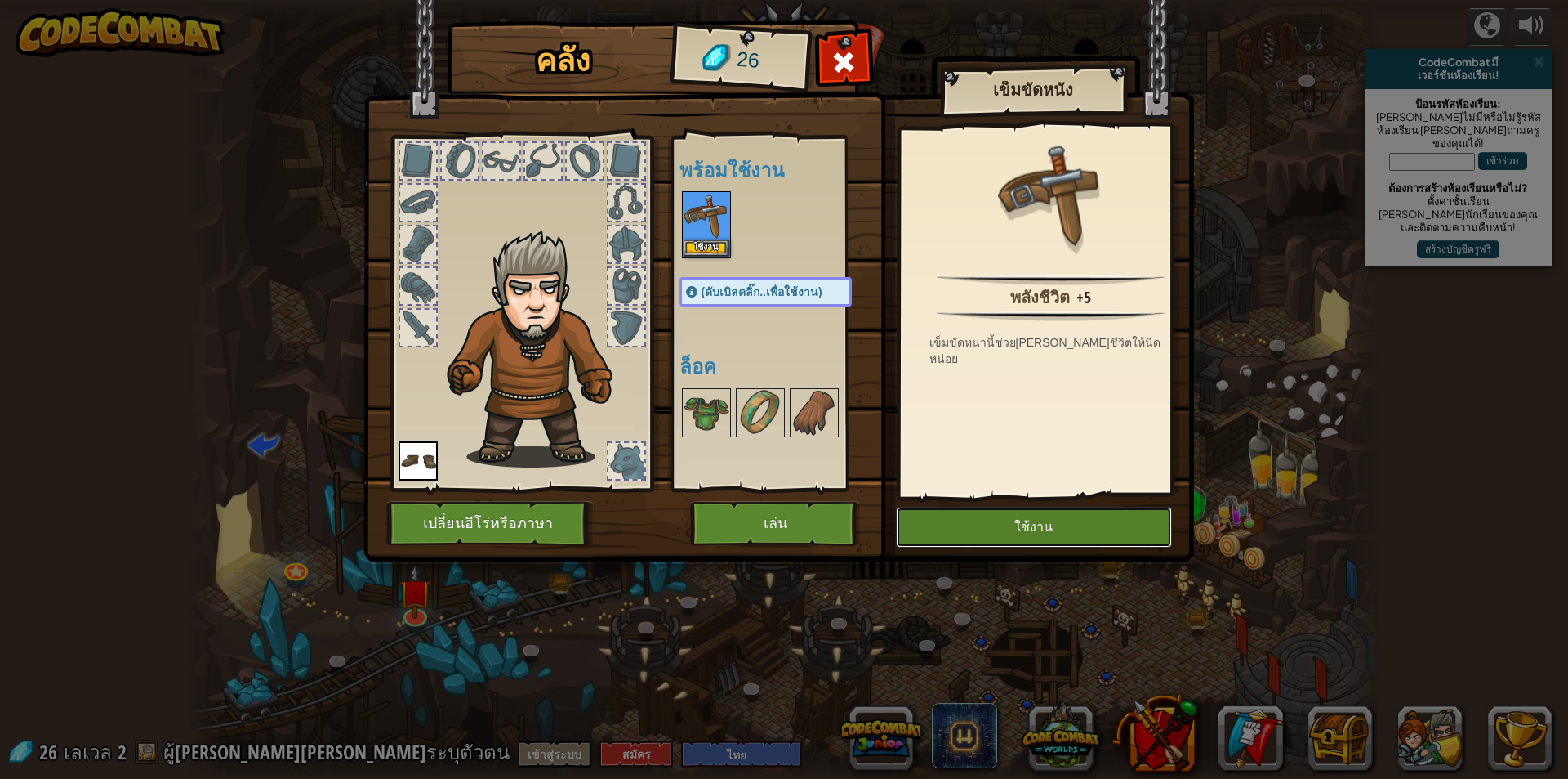
click at [1043, 517] on button "ใช้งาน" at bounding box center [1033, 527] width 276 height 41
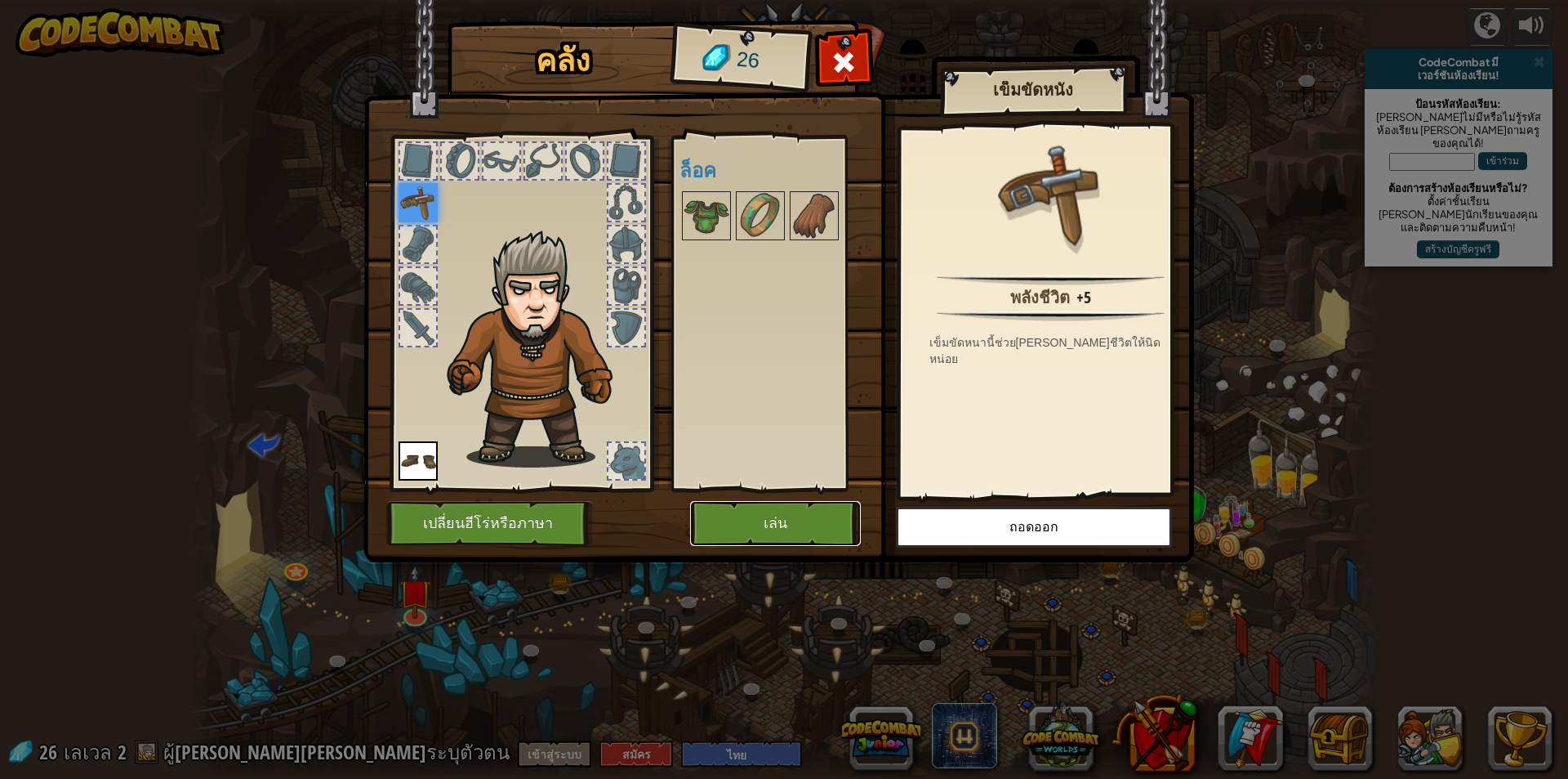
click at [788, 518] on button "เล่น" at bounding box center [775, 523] width 170 height 45
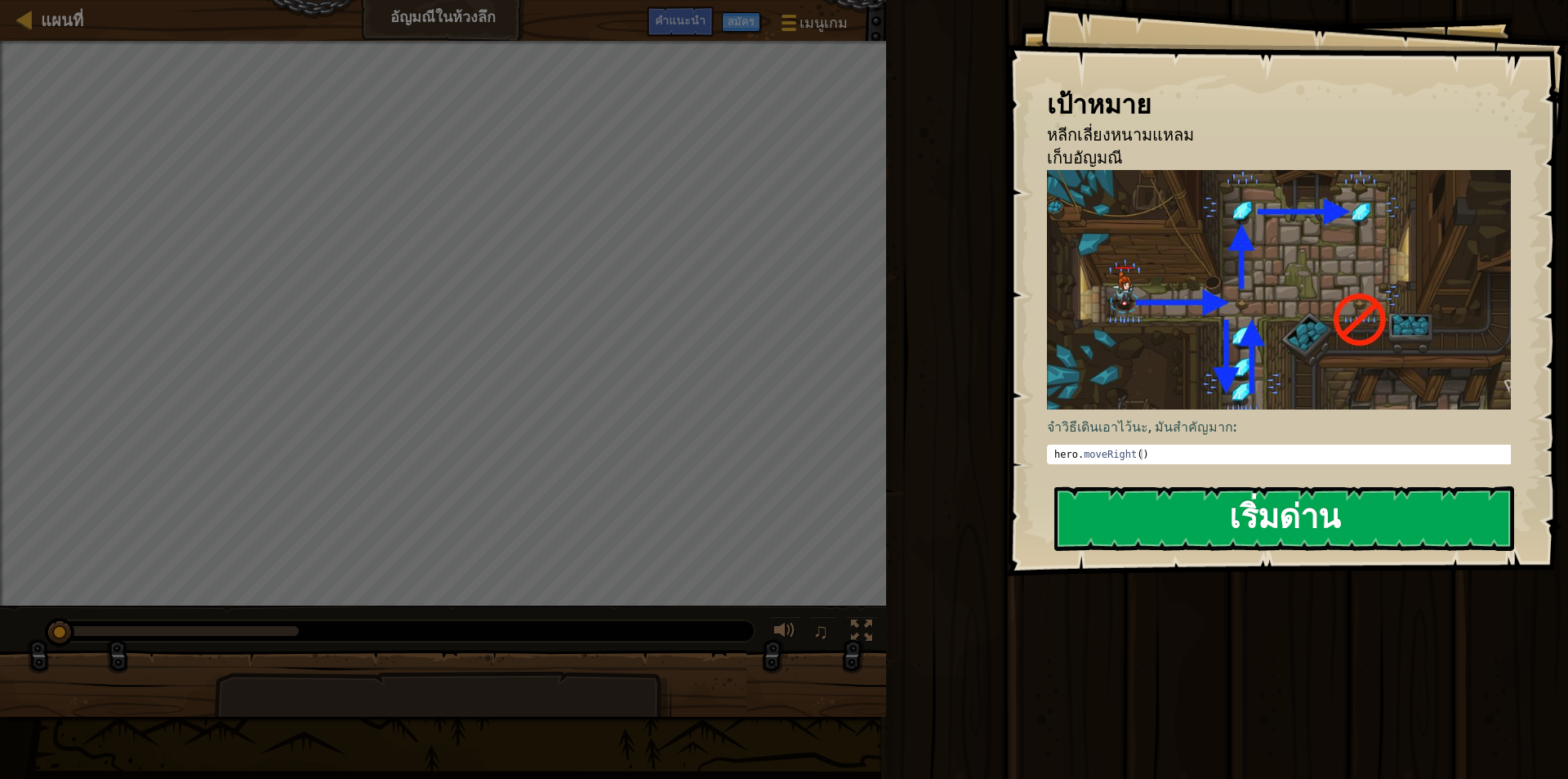
type textarea "hero.moveRight()"
click at [1207, 448] on div "hero . moveRight ( )" at bounding box center [1285, 466] width 468 height 35
click at [1168, 526] on button "เริ่มด่าน" at bounding box center [1284, 518] width 460 height 65
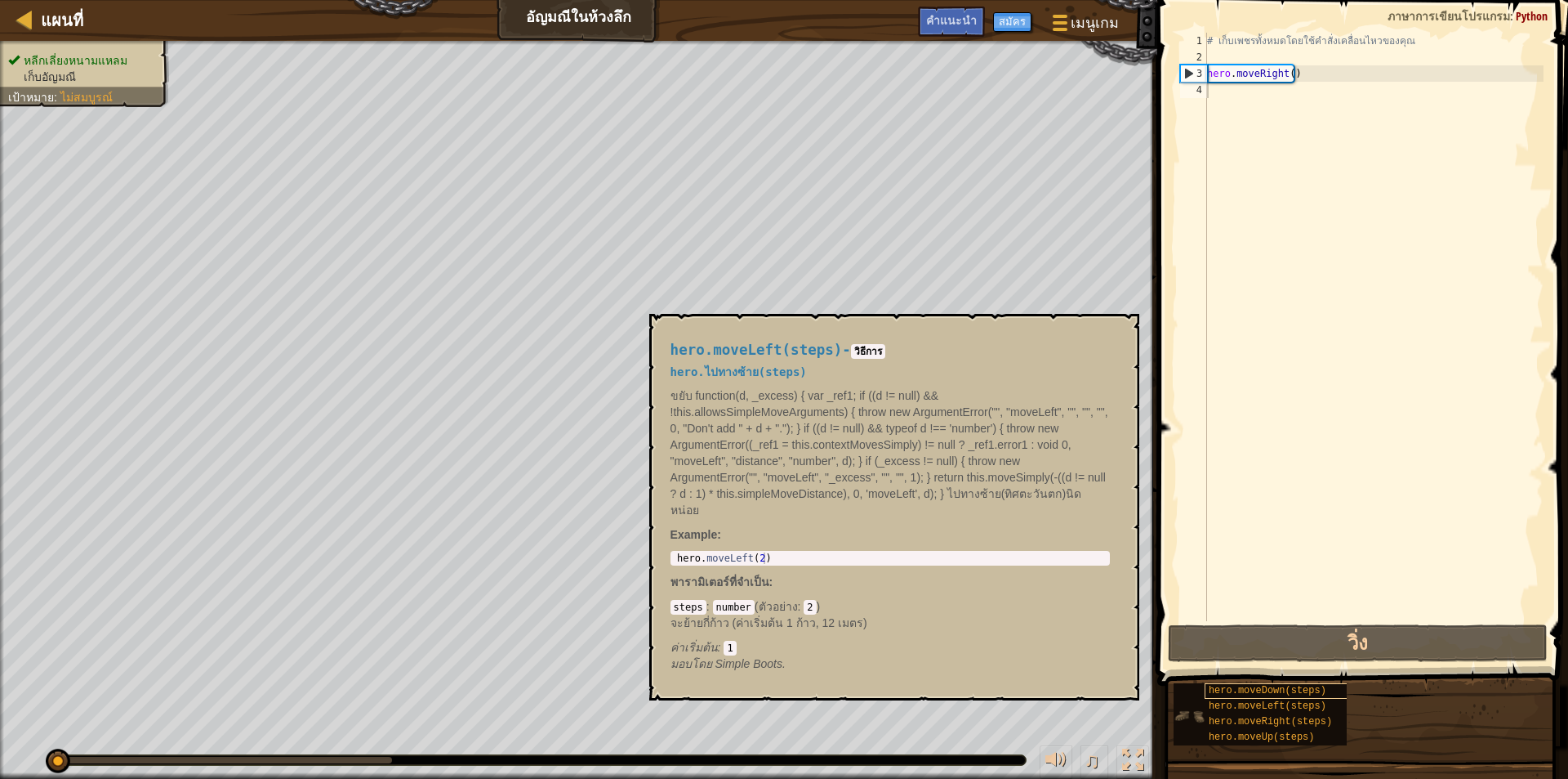
drag, startPoint x: 1278, startPoint y: 682, endPoint x: 1261, endPoint y: 696, distance: 22.0
click at [1262, 700] on div "hero.moveDown(steps) hero.moveLeft(steps) hero.moveRight(steps) hero.moveUp(ste…" at bounding box center [1364, 714] width 383 height 64
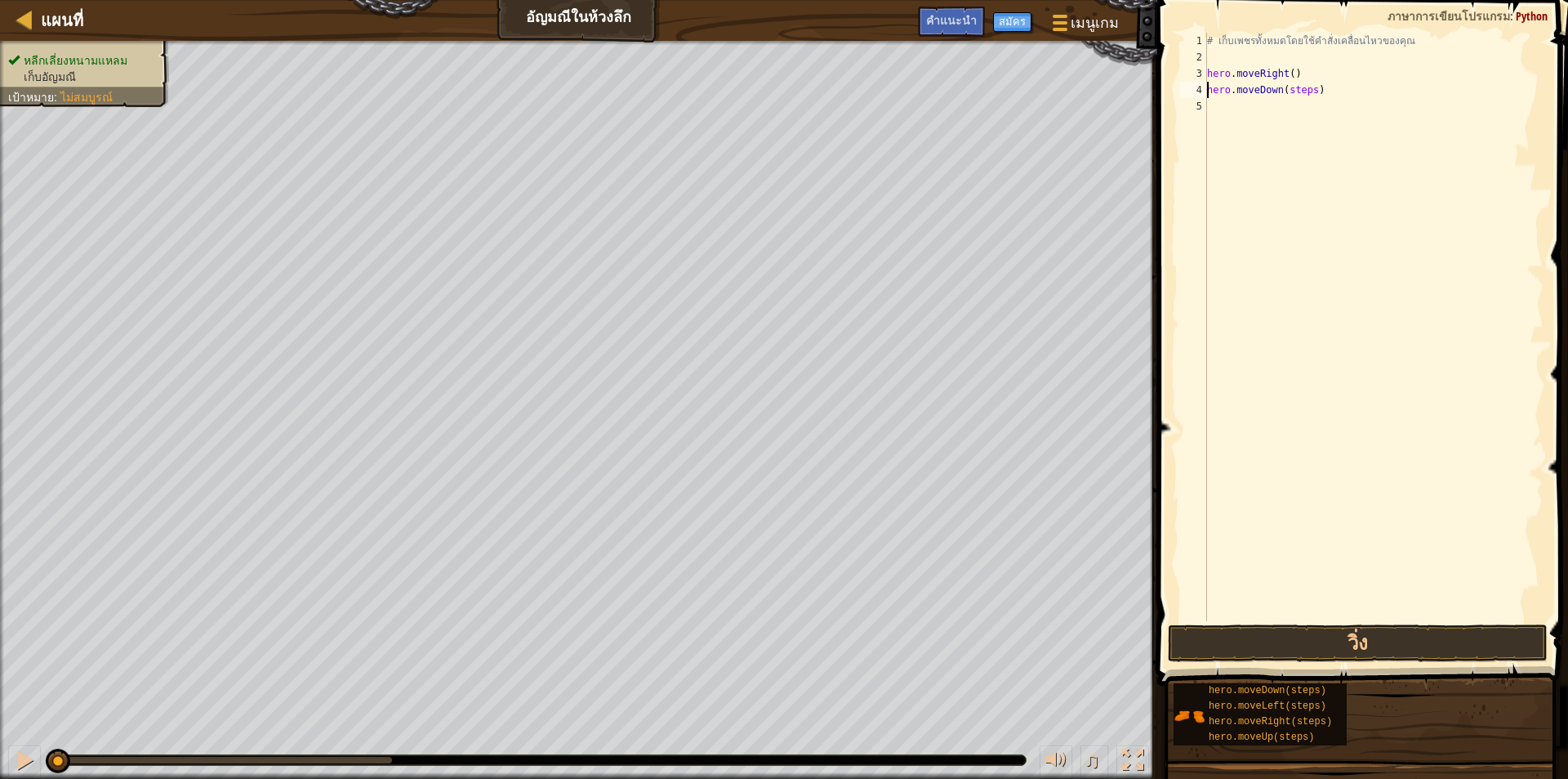
click at [1307, 90] on div "# เก็บเพชรทั้งหมดโดยใช้คำสั่งเคลื่อนไหวของคุณ hero . moveRight ( ) hero . moveD…" at bounding box center [1373, 343] width 340 height 620
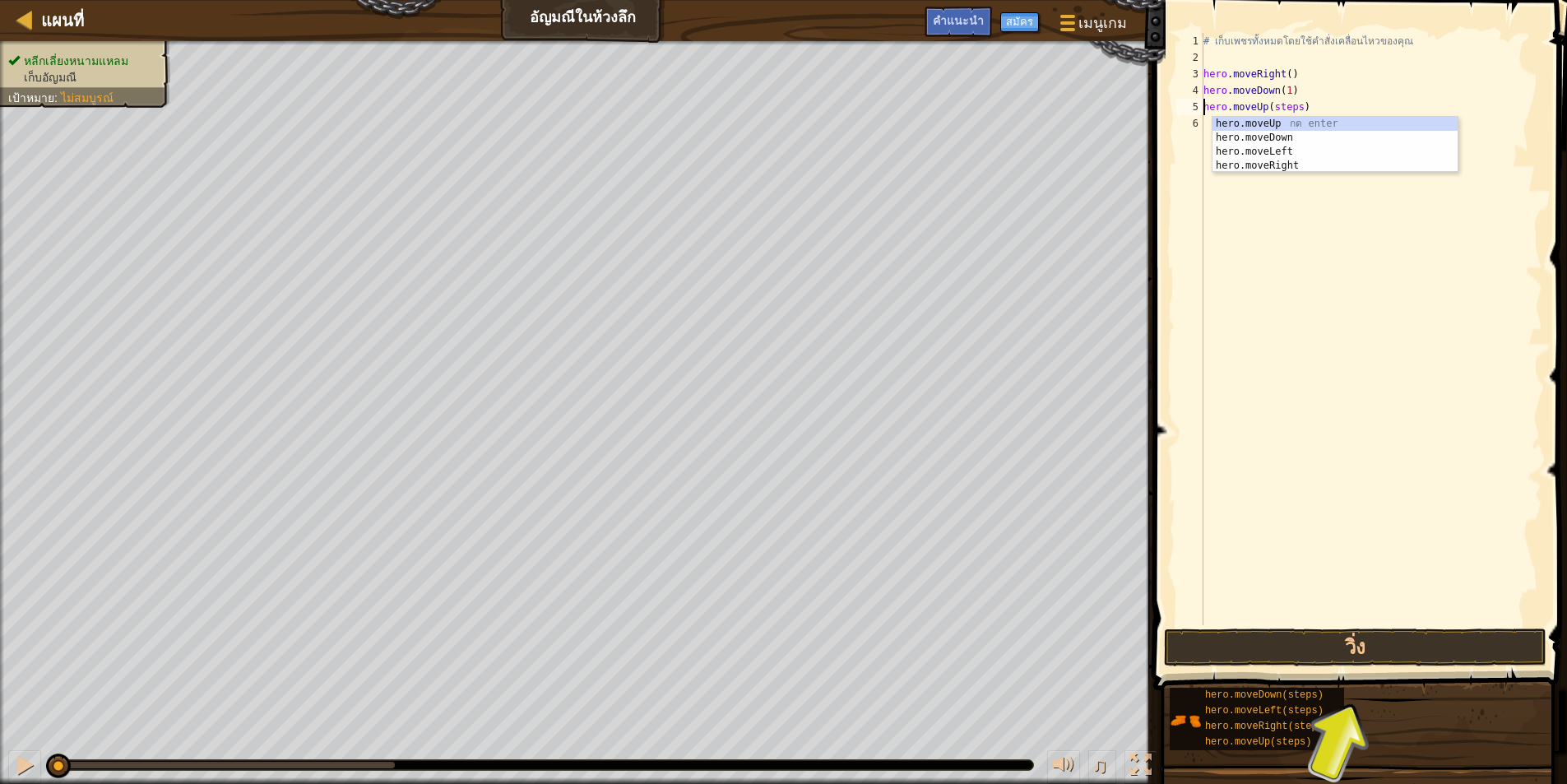
click at [1294, 107] on div "# เก็บเพชรทั้งหมดโดยใช้คำสั่งเคลื่อนไหวของคุณ hero . moveRight ( ) hero . moveD…" at bounding box center [1371, 345] width 342 height 624
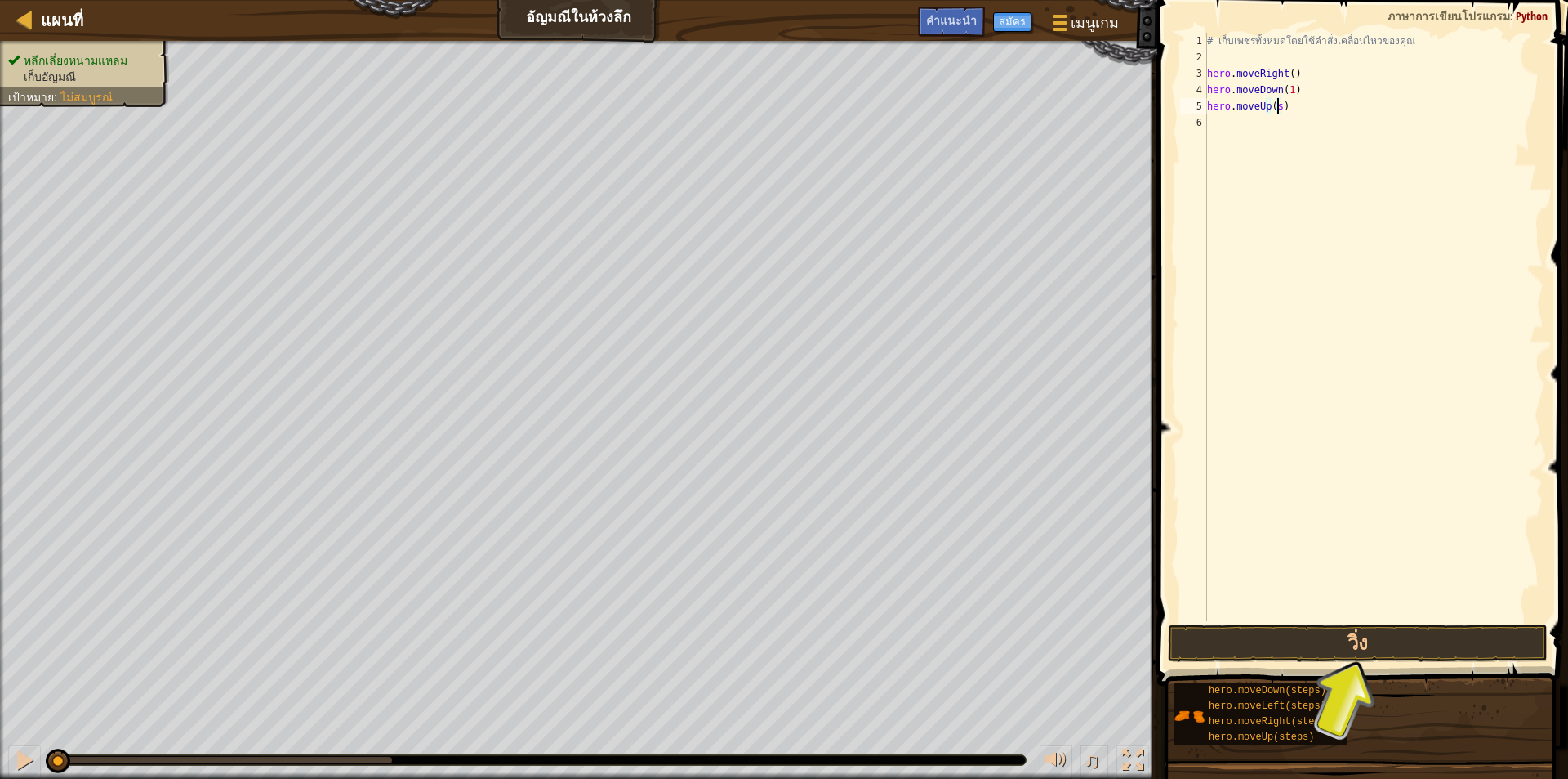
scroll to position [7, 5]
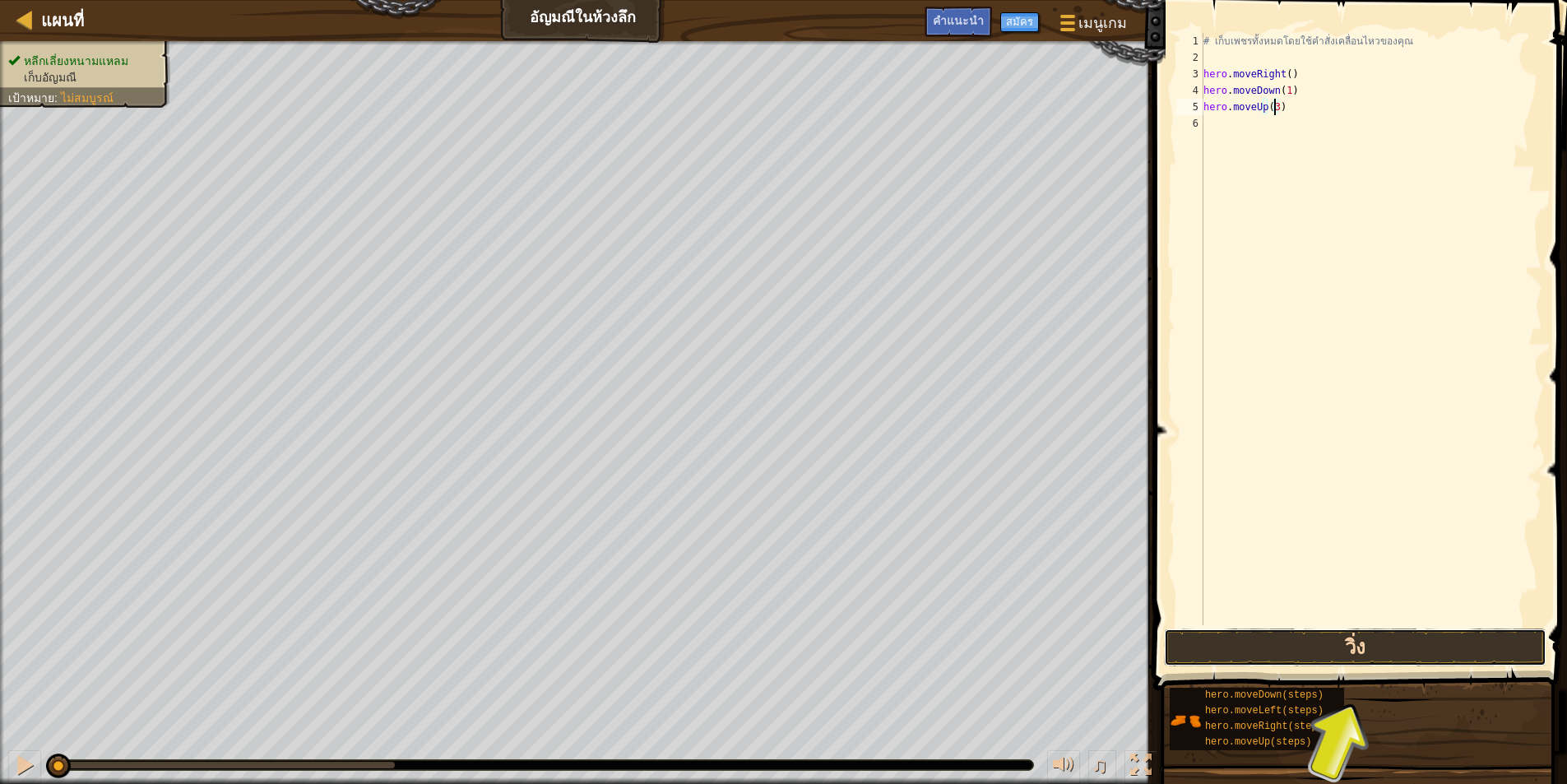
drag, startPoint x: 1459, startPoint y: 660, endPoint x: 1455, endPoint y: 650, distance: 10.8
click at [1456, 650] on button "วิ่ง" at bounding box center [1355, 646] width 383 height 38
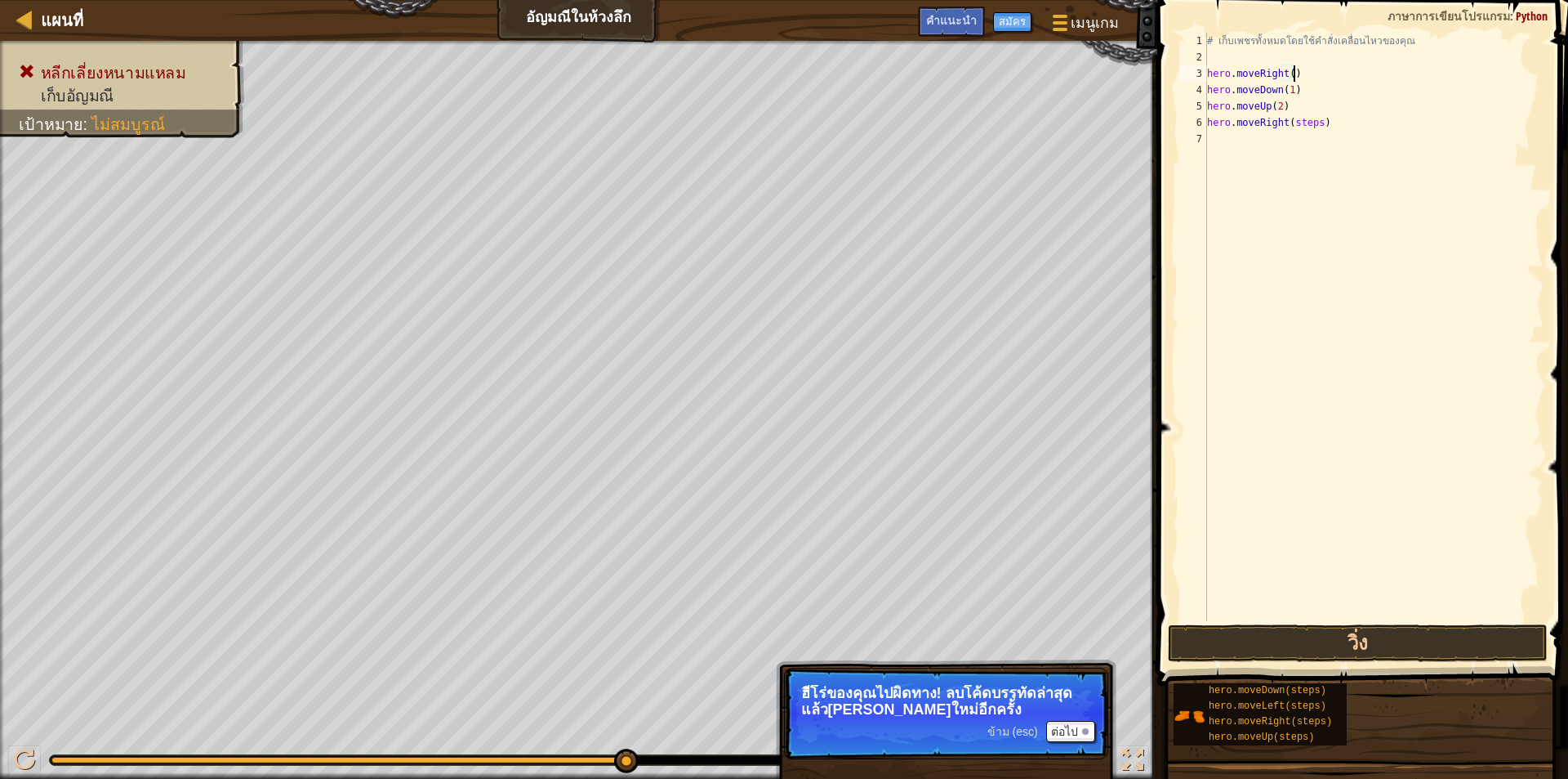
click at [1316, 74] on div "# เก็บเพชรทั้งหมดโดยใช้คำสั่งเคลื่อนไหวของคุณ hero . moveRight ( ) hero . moveD…" at bounding box center [1373, 343] width 340 height 620
click at [1325, 107] on div "# เก็บเพชรทั้งหมดโดยใช้คำสั่งเคลื่อนไหวของคุณ hero . moveRight ( ) hero . moveD…" at bounding box center [1373, 343] width 340 height 620
click at [1333, 111] on div "# เก็บเพชรทั้งหมดโดยใช้คำสั่งเคลื่อนไหวของคุณ hero . moveRight ( ) hero . moveD…" at bounding box center [1373, 343] width 340 height 620
click at [1293, 114] on div "# เก็บเพชรทั้งหมดโดยใช้คำสั่งเคลื่อนไหวของคุณ hero . moveRight ( ) hero . moveD…" at bounding box center [1373, 343] width 340 height 620
click at [1326, 123] on div "# เก็บเพชรทั้งหมดโดยใช้คำสั่งเคลื่อนไหวของคุณ hero . moveRight ( ) hero . moveD…" at bounding box center [1373, 343] width 340 height 620
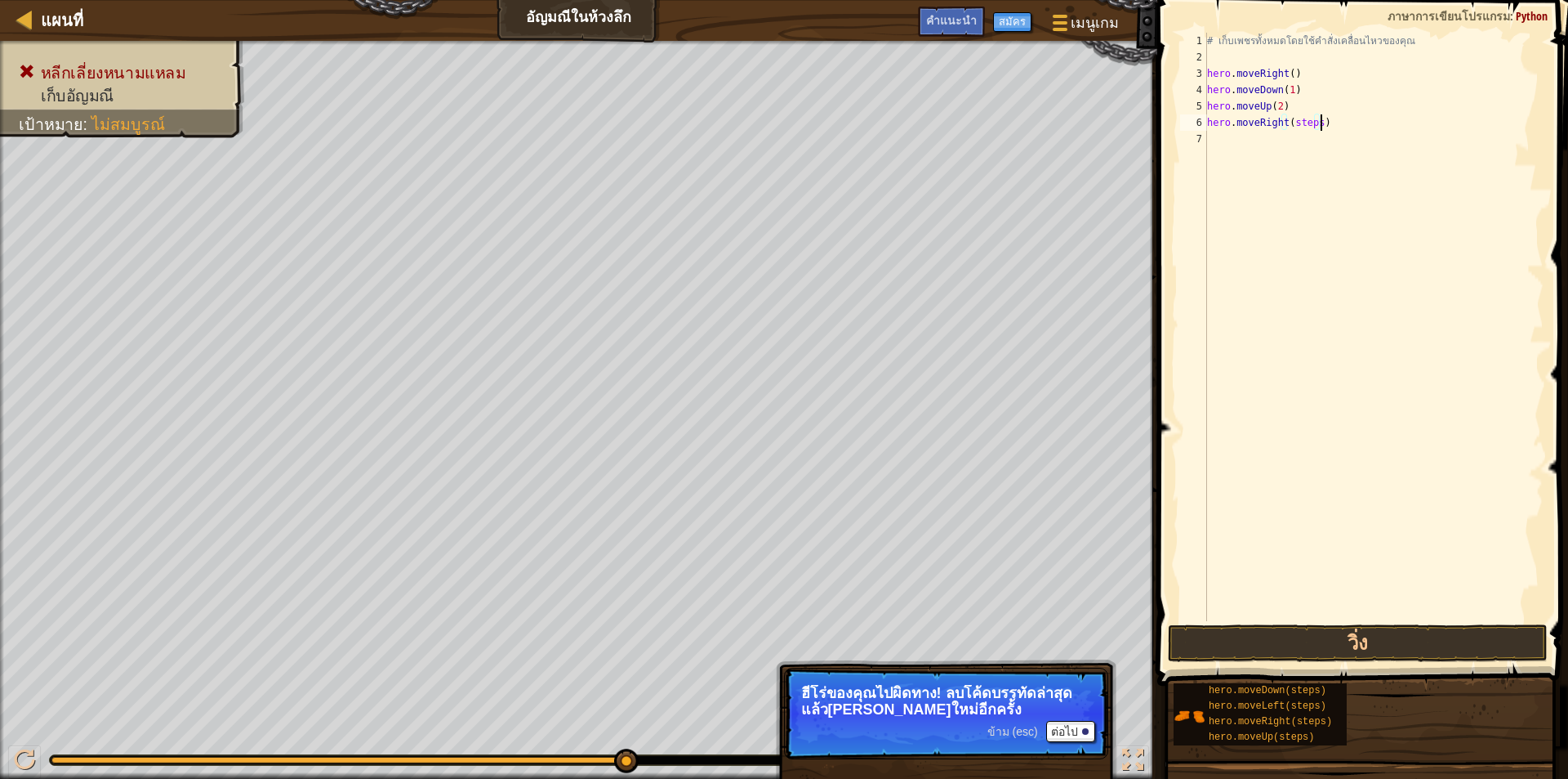
click at [1314, 123] on div "# เก็บเพชรทั้งหมดโดยใช้คำสั่งเคลื่อนไหวของคุณ hero . moveRight ( ) hero . moveD…" at bounding box center [1373, 343] width 340 height 620
click at [1308, 141] on div "# เก็บเพชรทั้งหมดโดยใช้คำสั่งเคลื่อนไหวของคุณ hero . moveRight ( ) hero . moveD…" at bounding box center [1373, 343] width 340 height 620
type textarea "hero.moveDown(1)"
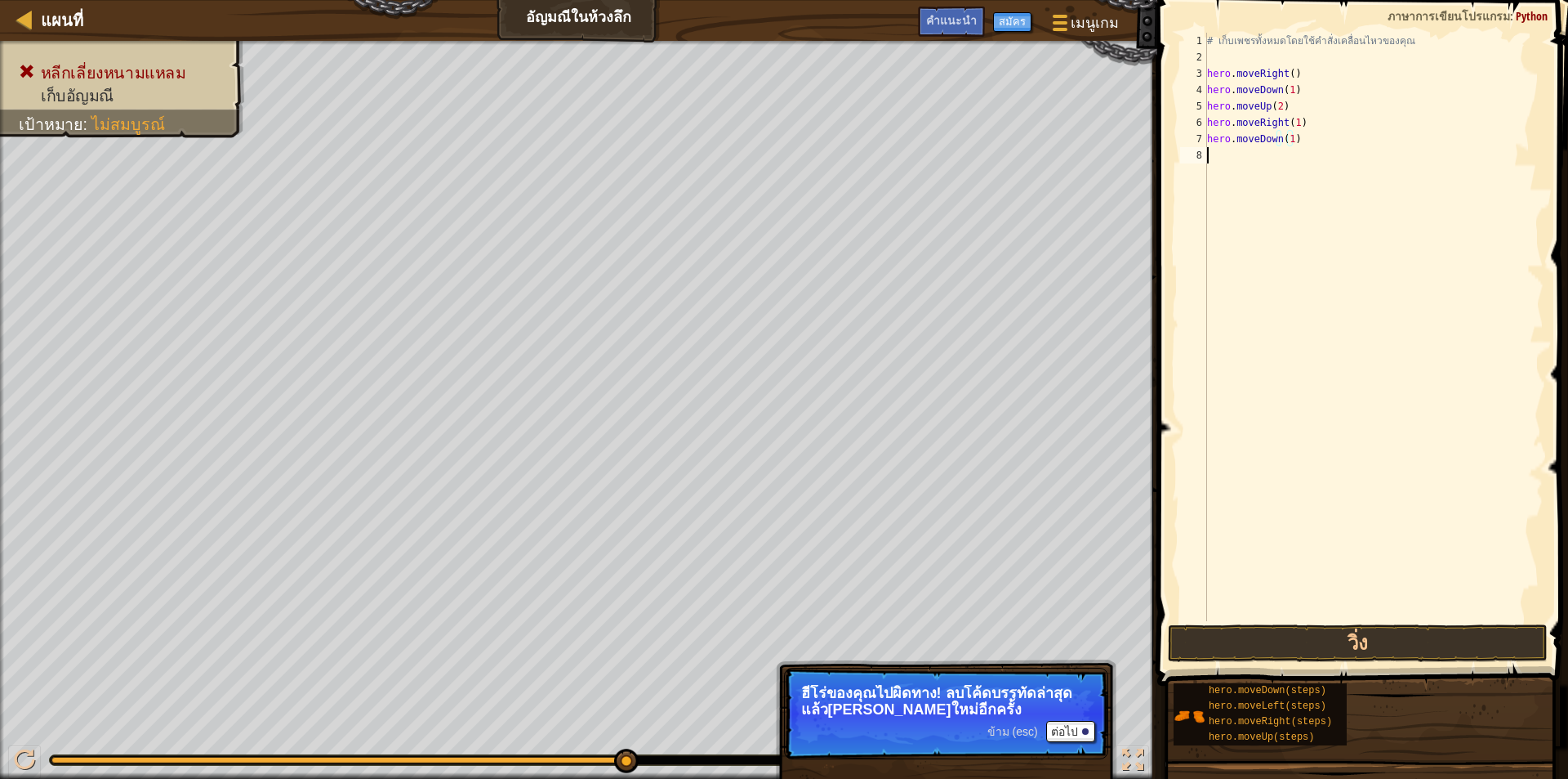
click at [1297, 605] on div "# เก็บเพชรทั้งหมดโดยใช้คำสั่งเคลื่อนไหวของคุณ hero . moveRight ( ) hero . moveD…" at bounding box center [1373, 343] width 340 height 620
click at [1289, 643] on button "วิ่ง" at bounding box center [1357, 642] width 380 height 37
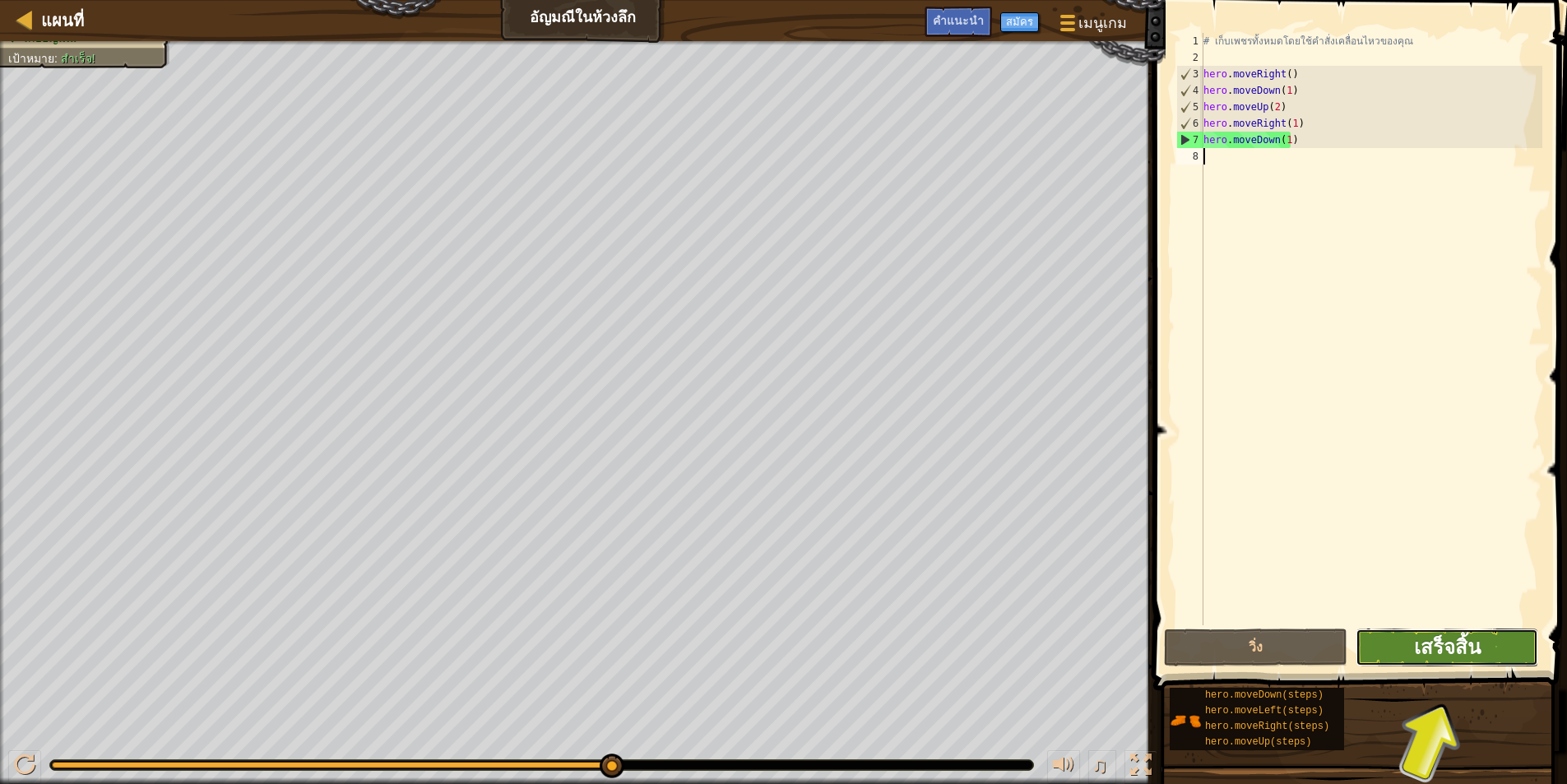
click at [1453, 646] on span "เสร็จสิ้น" at bounding box center [1447, 646] width 67 height 27
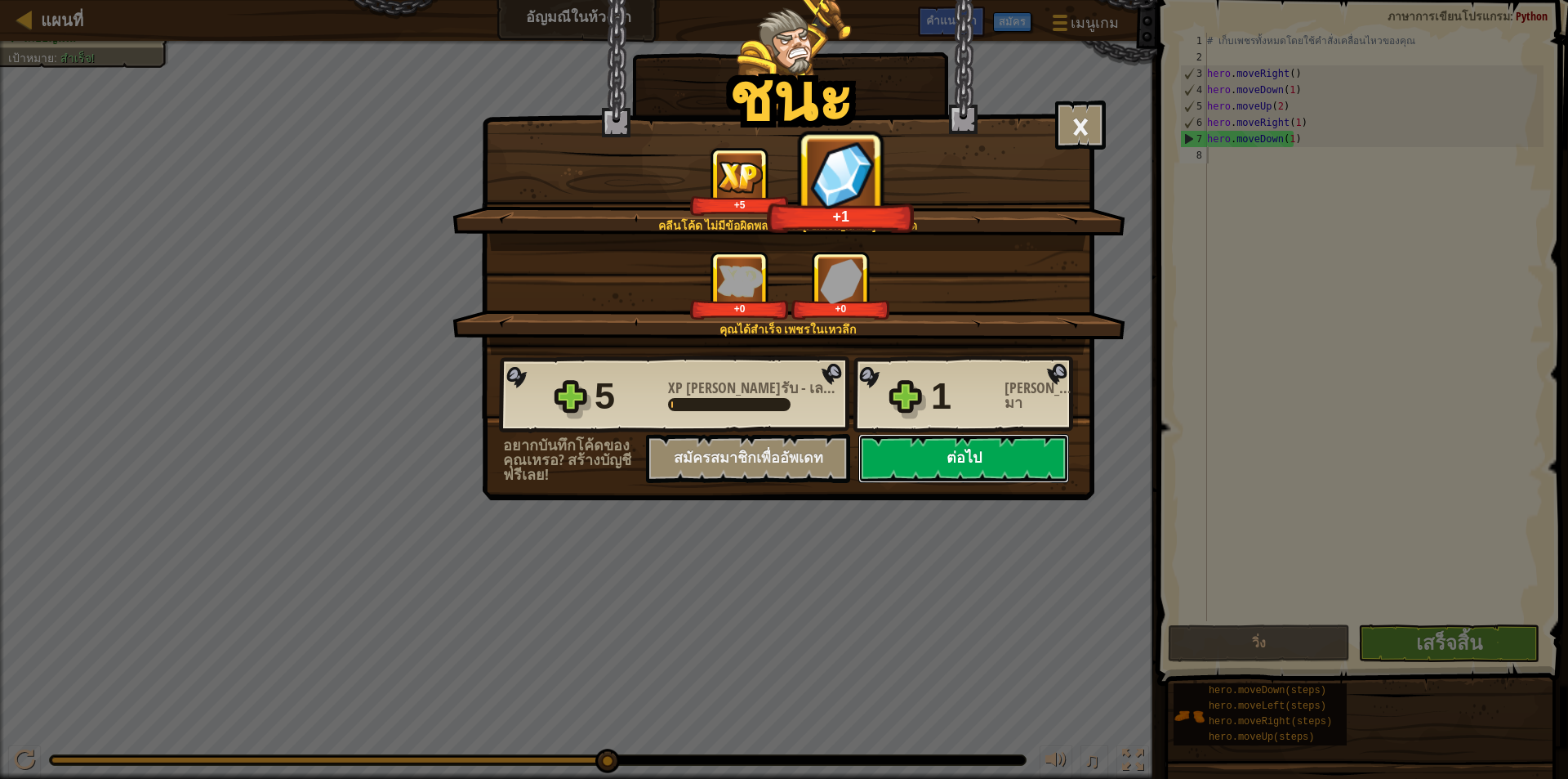
click at [931, 458] on button "ต่อไป" at bounding box center [962, 458] width 210 height 49
select select "th"
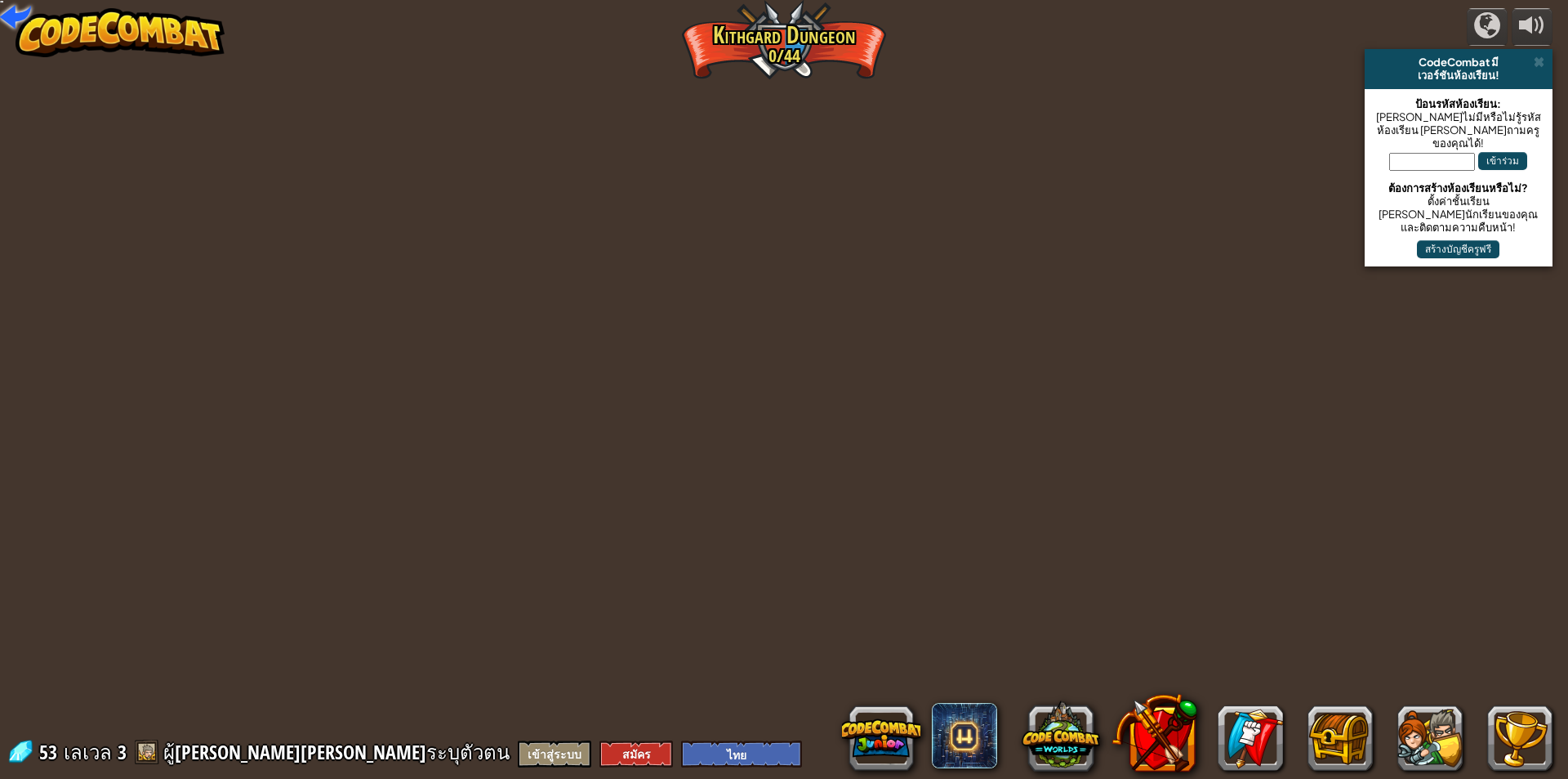
select select "th"
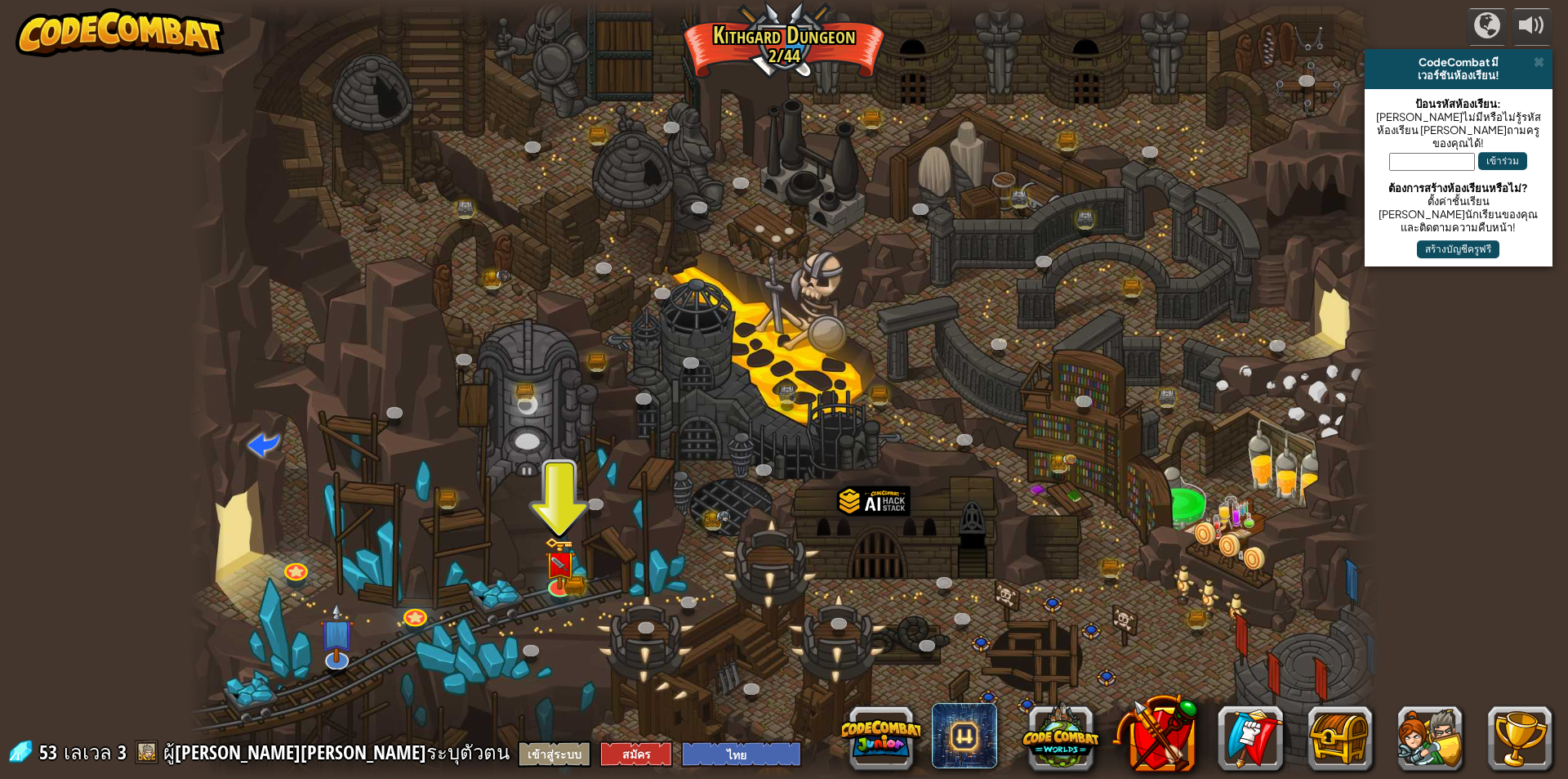
click at [577, 599] on div at bounding box center [783, 389] width 1190 height 779
click at [562, 584] on img at bounding box center [559, 549] width 32 height 70
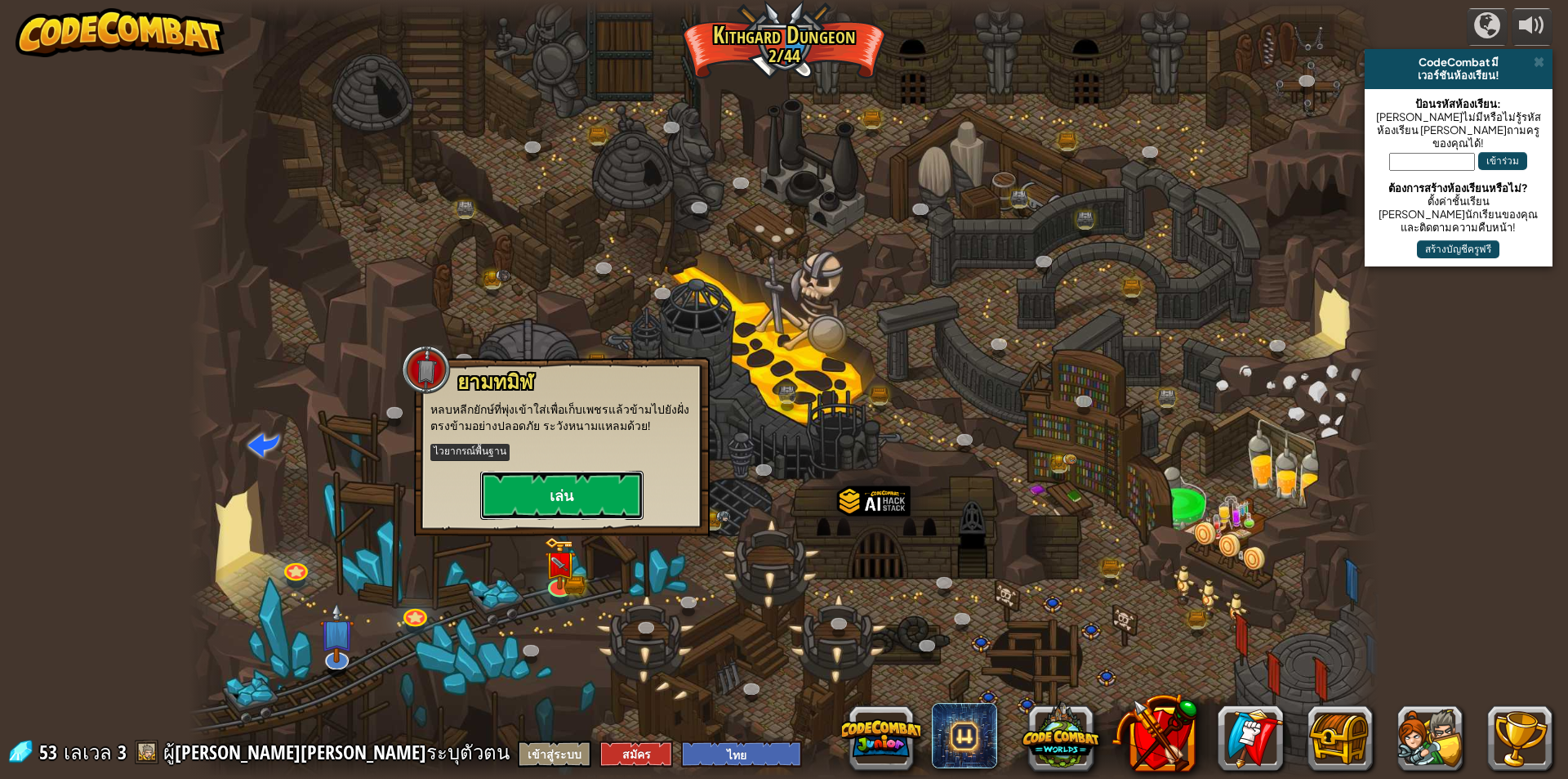
drag, startPoint x: 598, startPoint y: 500, endPoint x: 609, endPoint y: 499, distance: 11.0
click at [609, 499] on button "เล่น" at bounding box center [561, 495] width 163 height 49
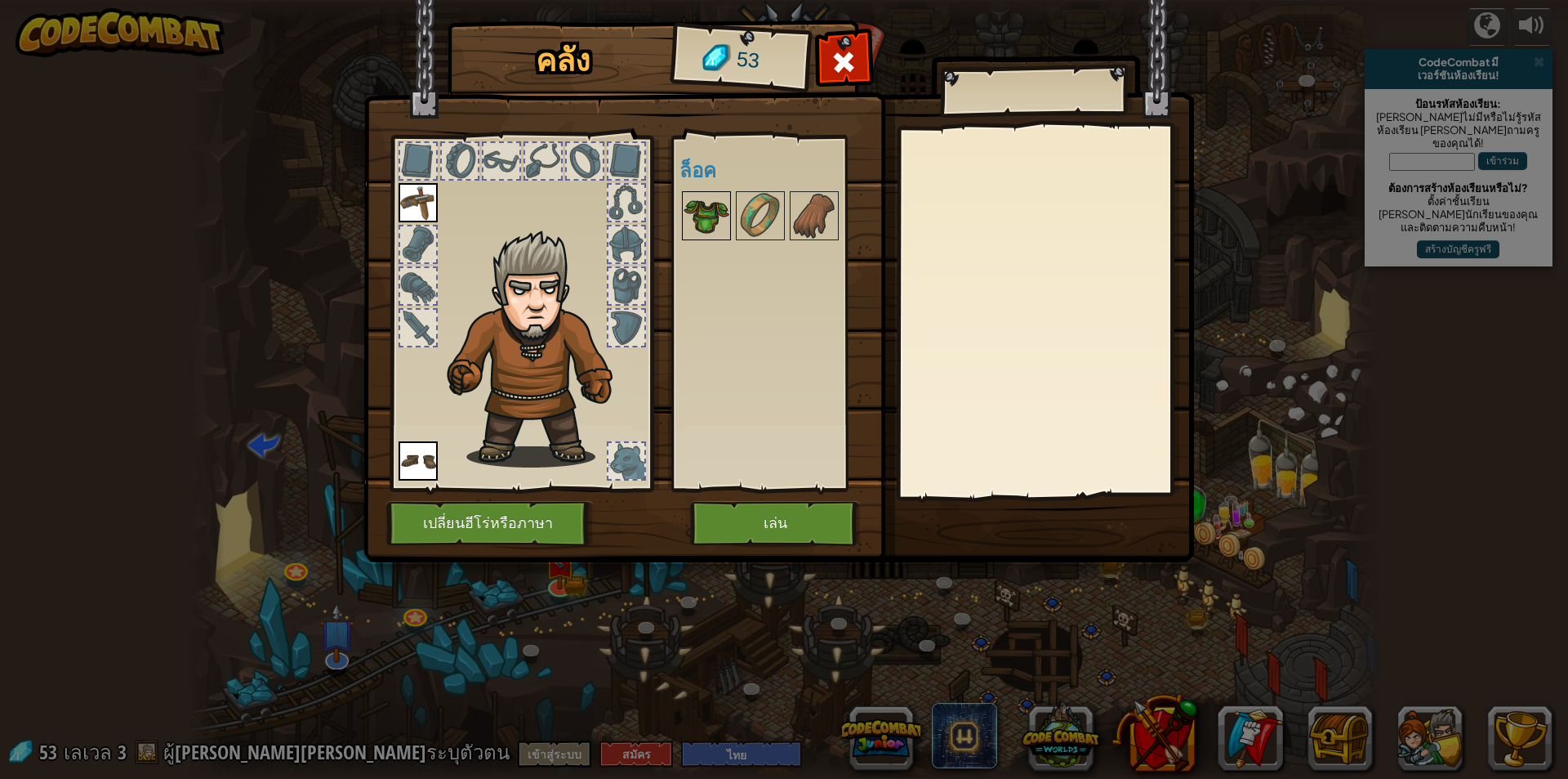
click at [704, 205] on img at bounding box center [707, 216] width 46 height 46
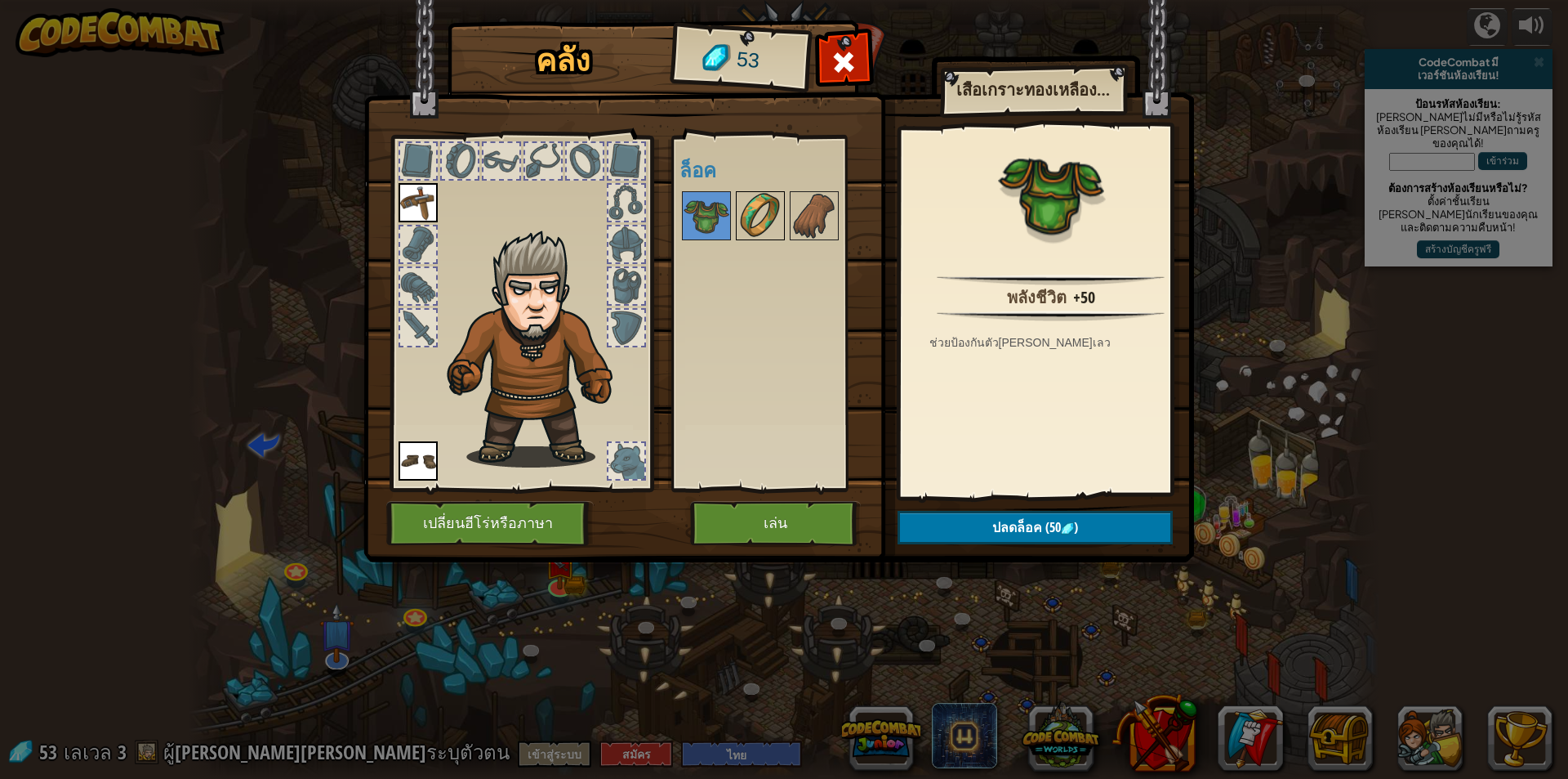
click at [761, 196] on img at bounding box center [760, 216] width 46 height 46
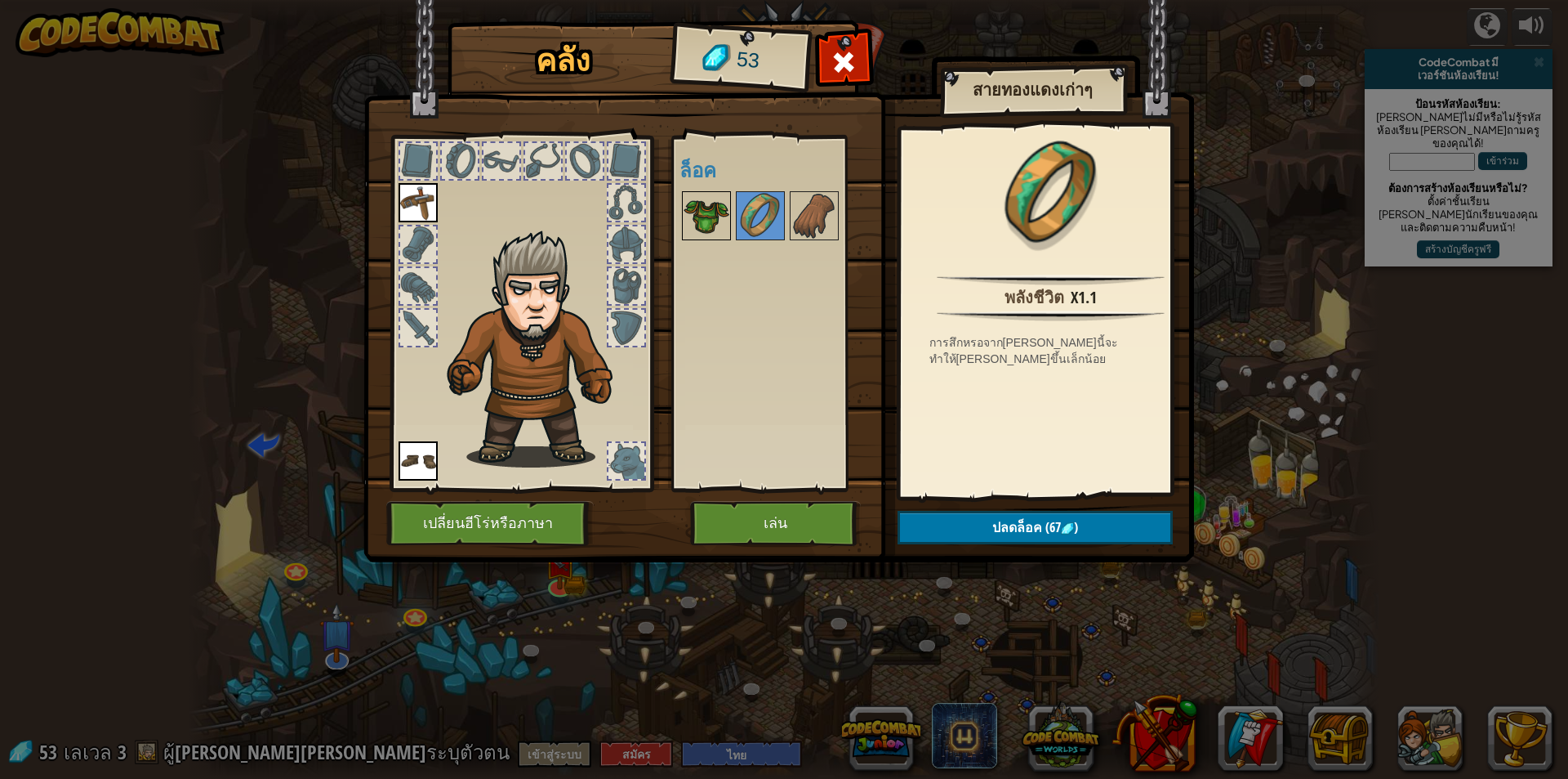
click at [713, 207] on img at bounding box center [707, 216] width 46 height 46
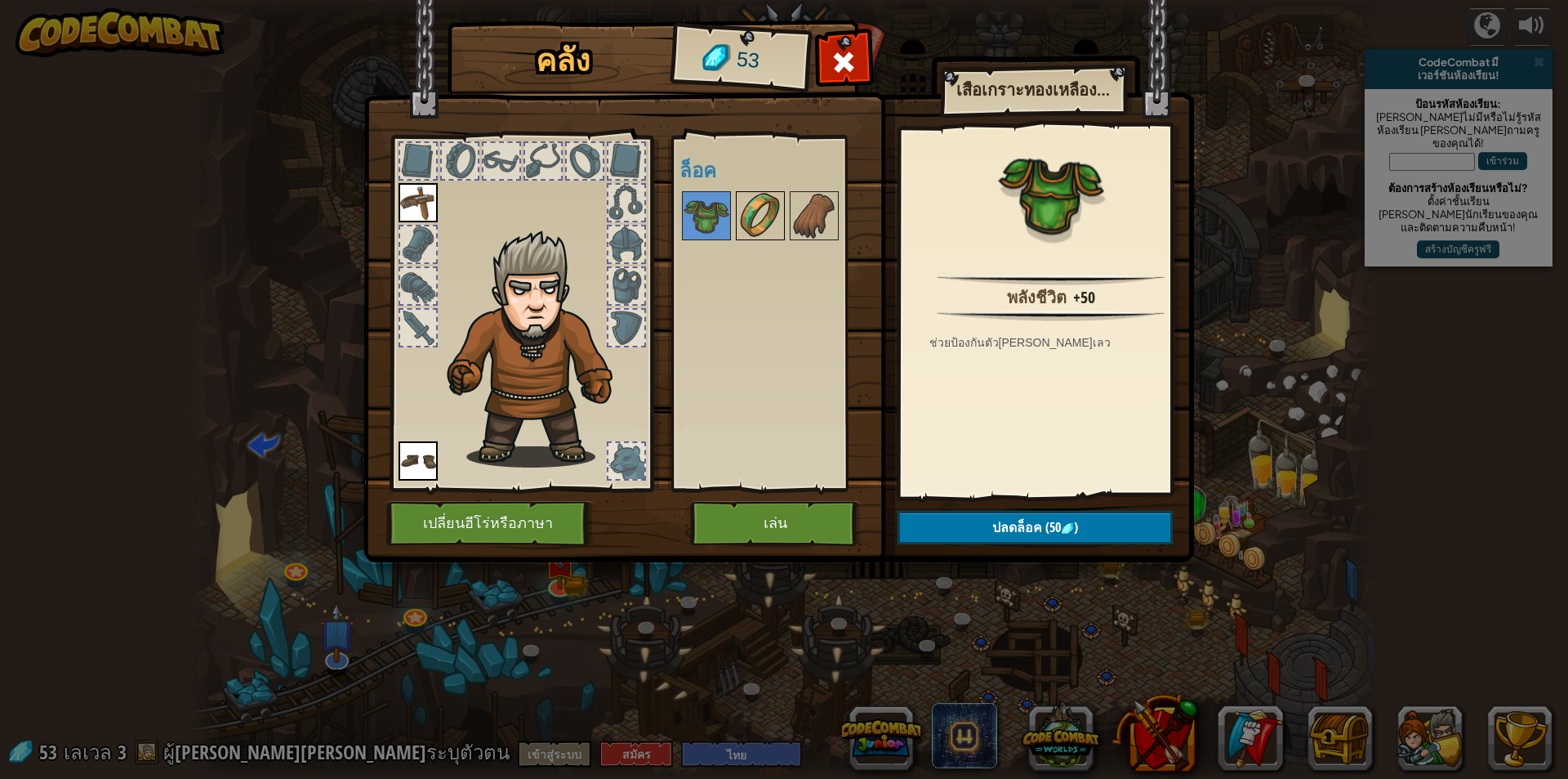
click at [768, 206] on img at bounding box center [760, 216] width 46 height 46
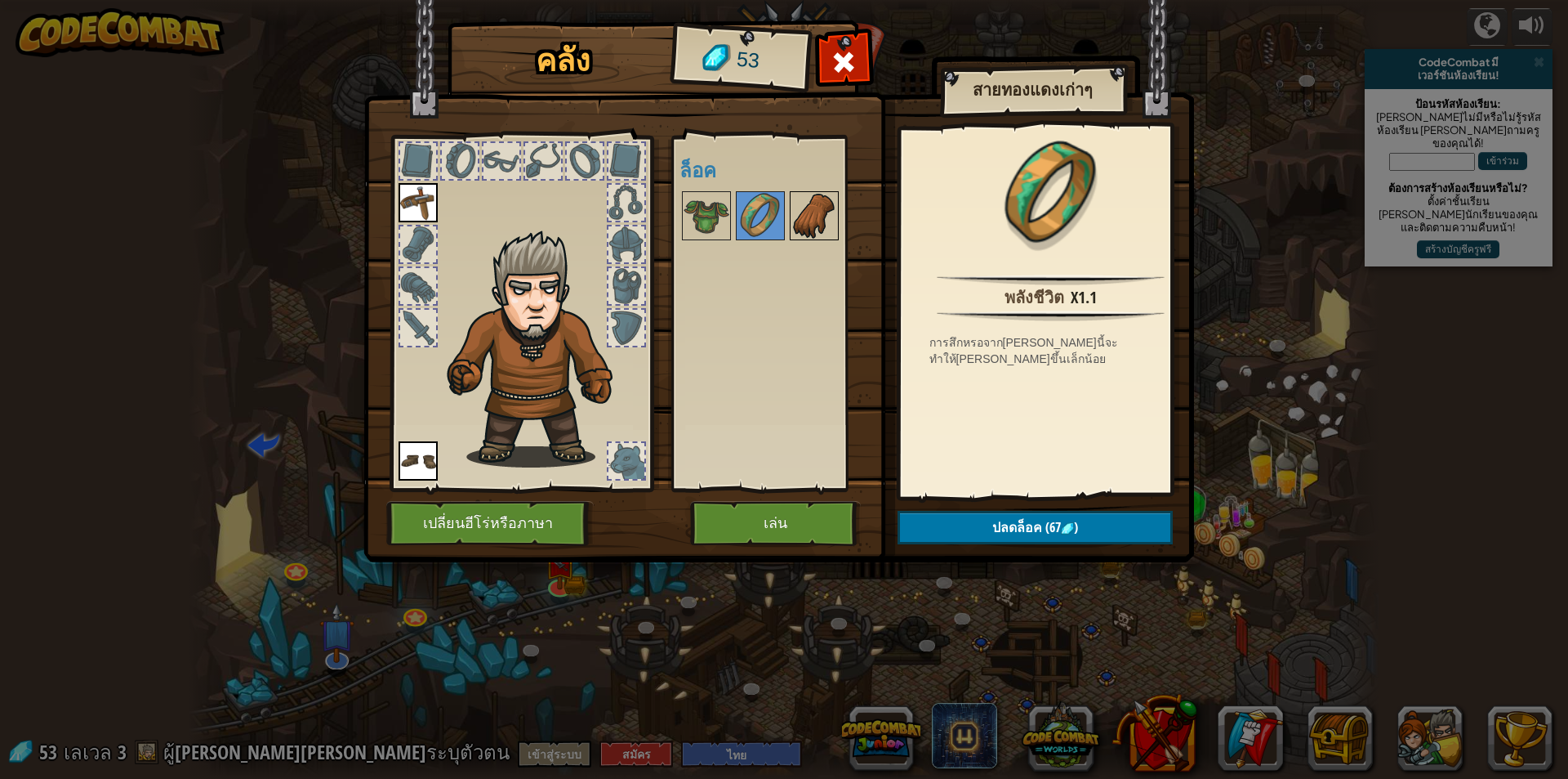
click at [810, 230] on img at bounding box center [814, 216] width 46 height 46
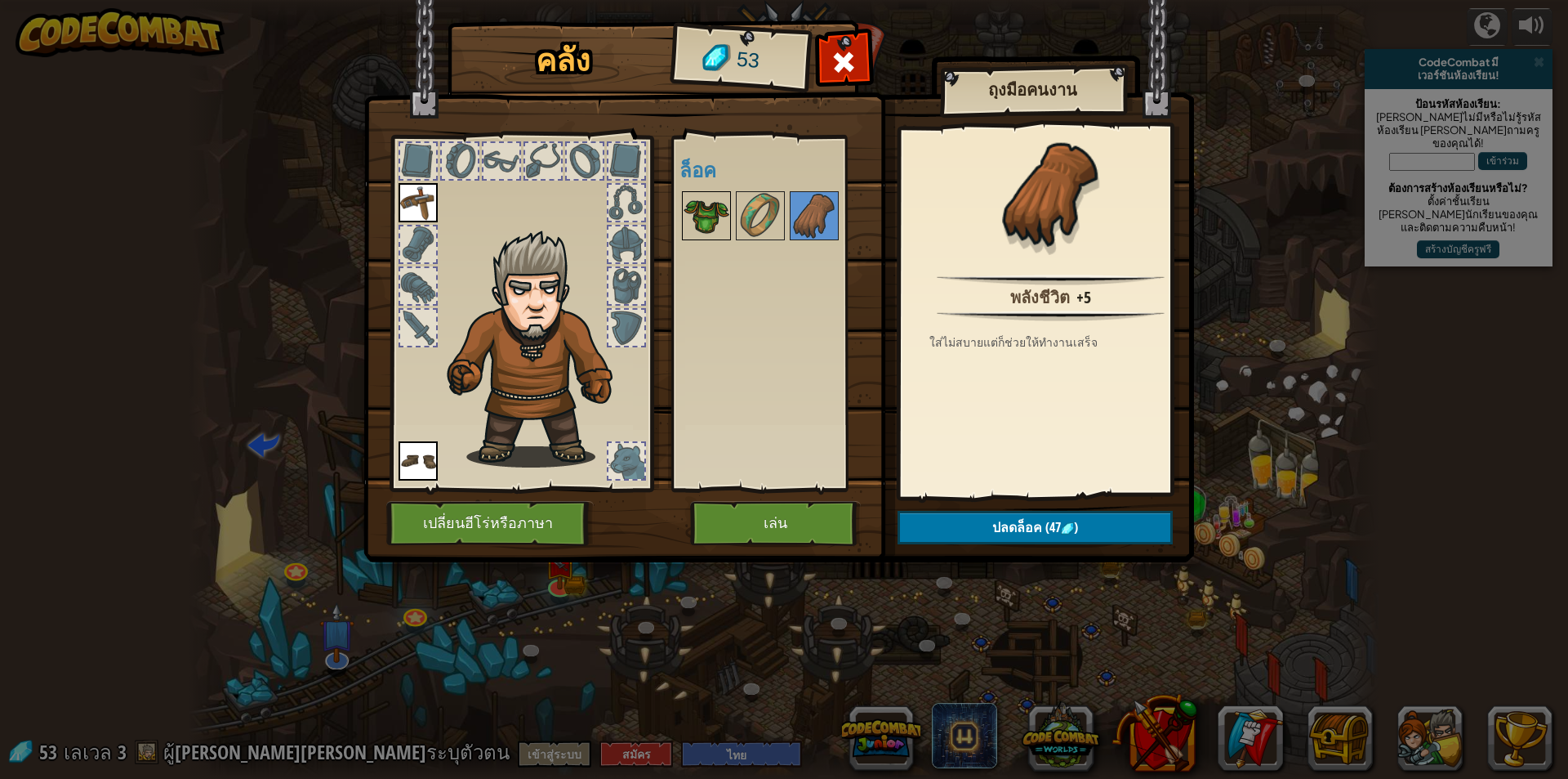
click at [691, 196] on img at bounding box center [707, 216] width 46 height 46
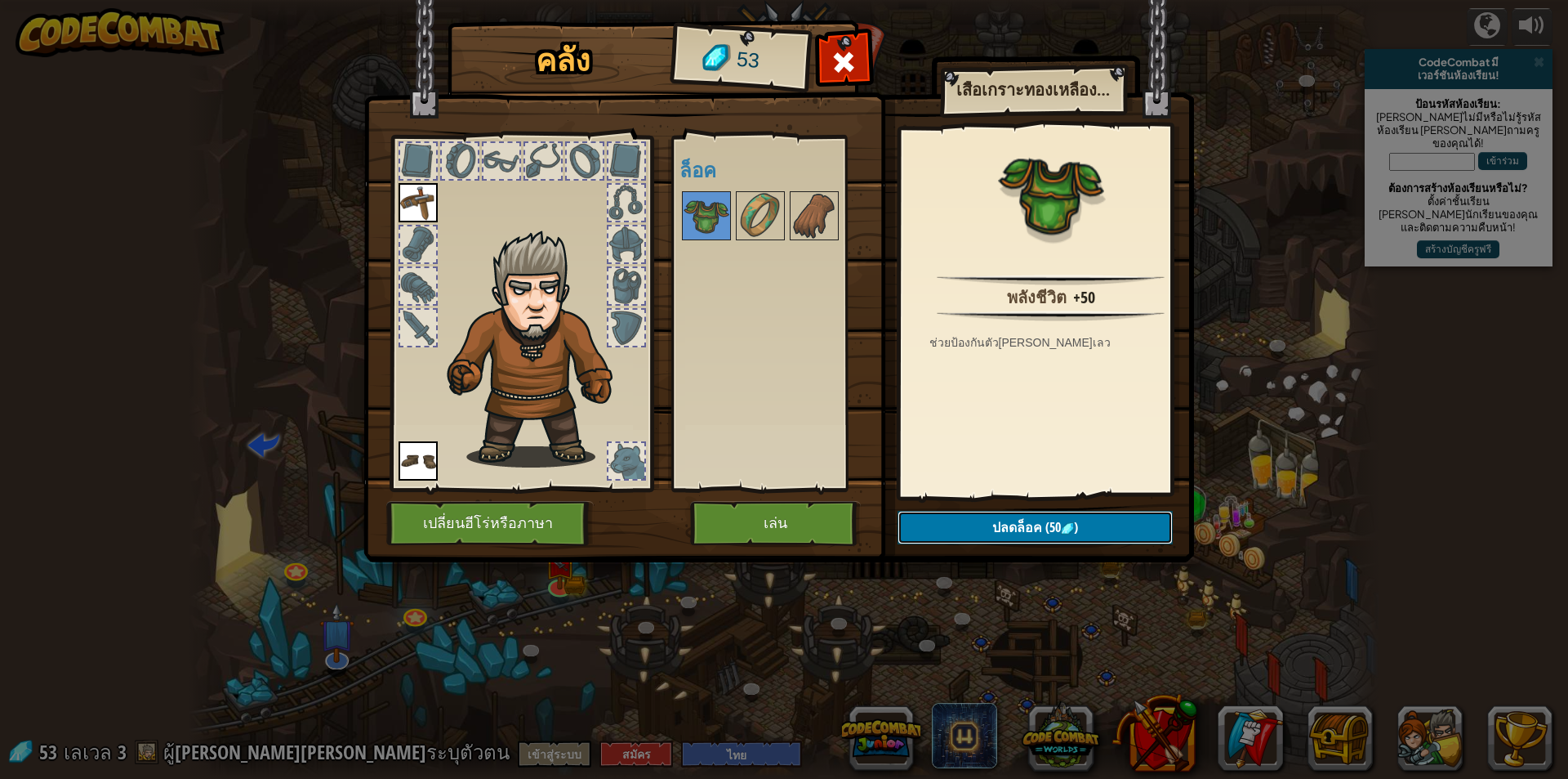
drag, startPoint x: 1026, startPoint y: 514, endPoint x: 1015, endPoint y: 523, distance: 14.2
click at [1021, 518] on button "ปลดล็อค (50 )" at bounding box center [1034, 527] width 275 height 34
click at [1013, 529] on button "ยืนยัน" at bounding box center [1034, 527] width 275 height 34
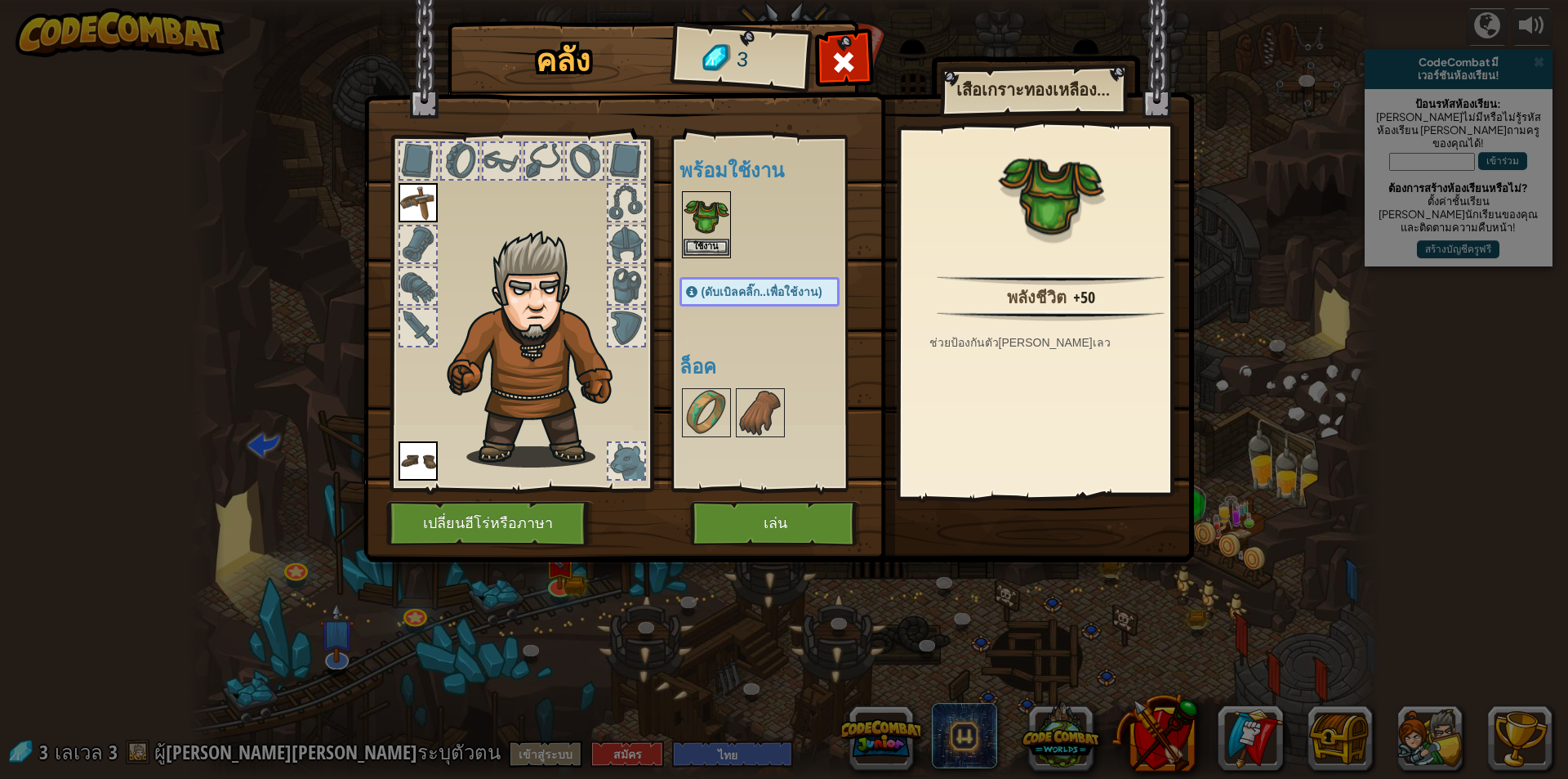
click at [699, 233] on img at bounding box center [707, 216] width 46 height 46
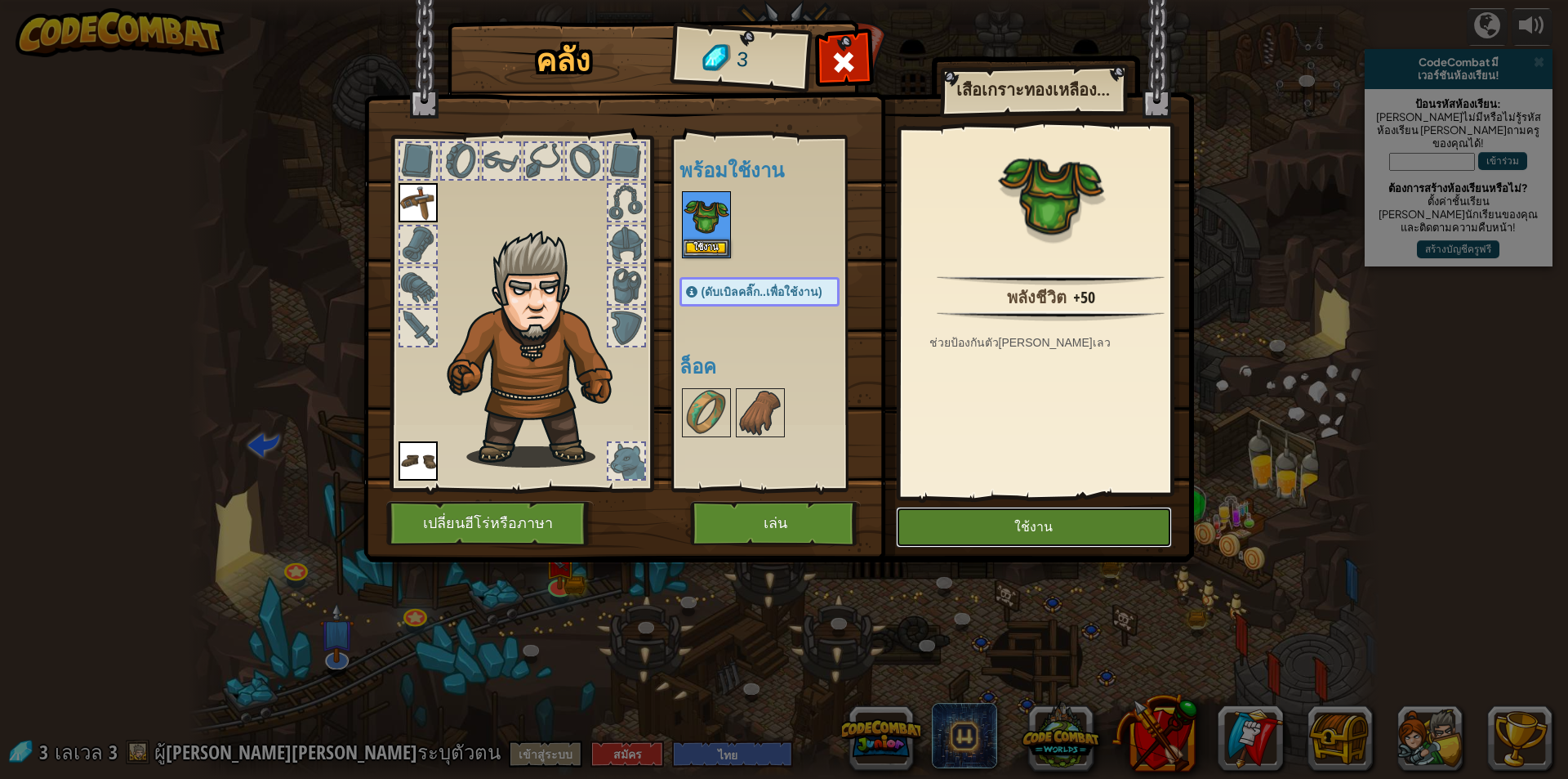
click at [993, 530] on button "ใช้งาน" at bounding box center [1033, 527] width 276 height 41
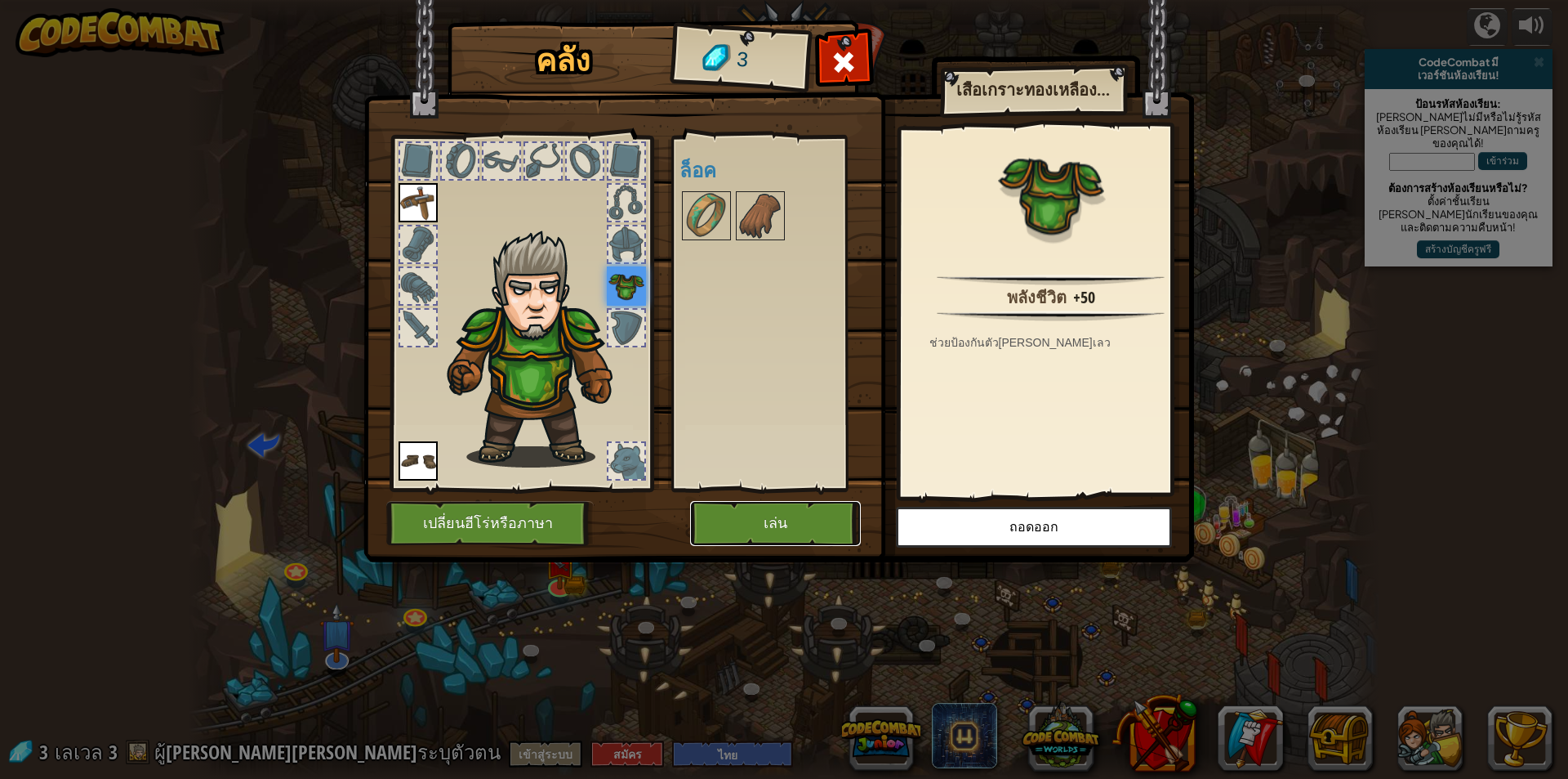
click at [803, 512] on button "เล่น" at bounding box center [775, 523] width 170 height 45
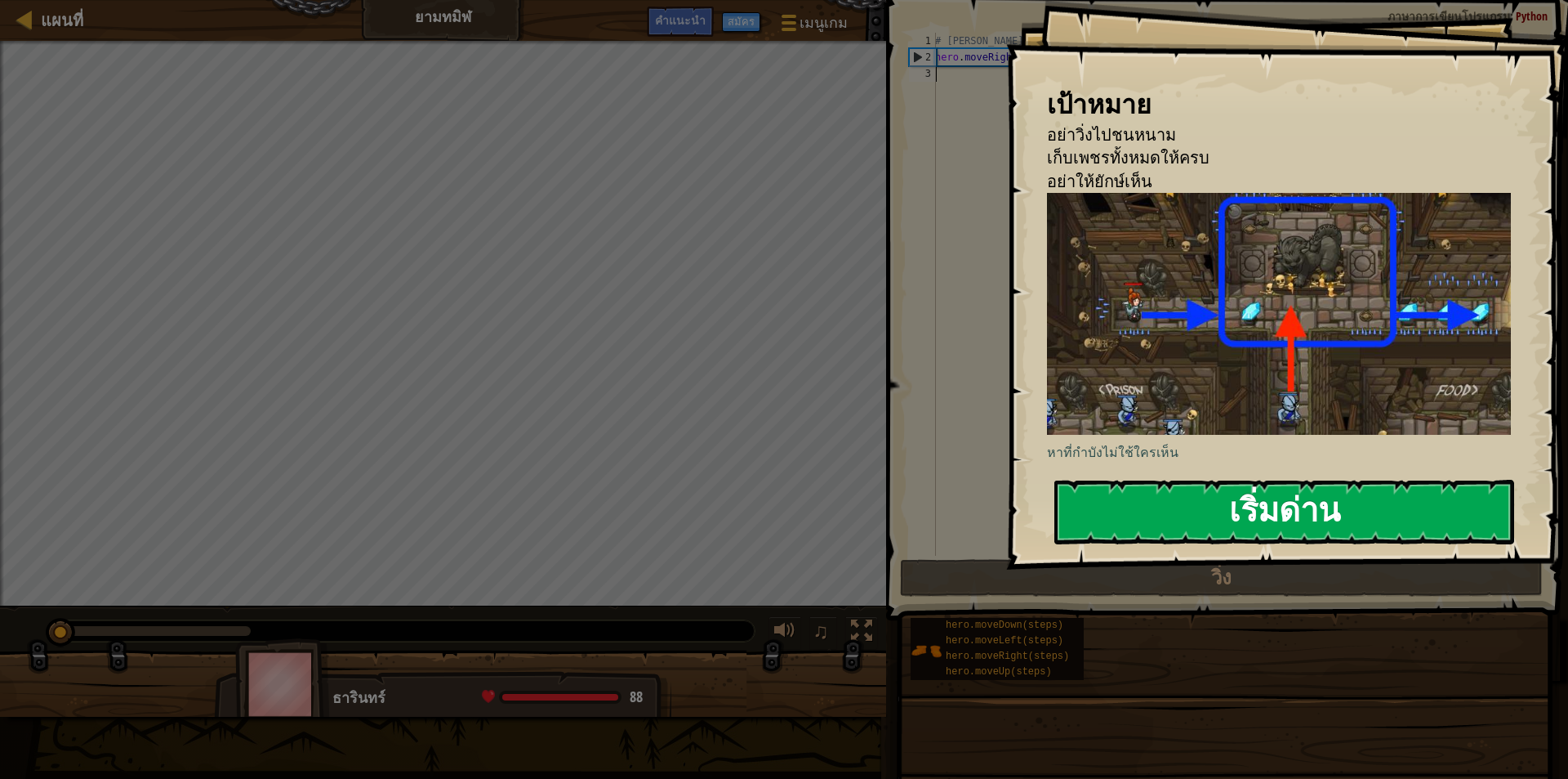
click at [1316, 513] on button "เริ่มด่าน" at bounding box center [1284, 511] width 460 height 65
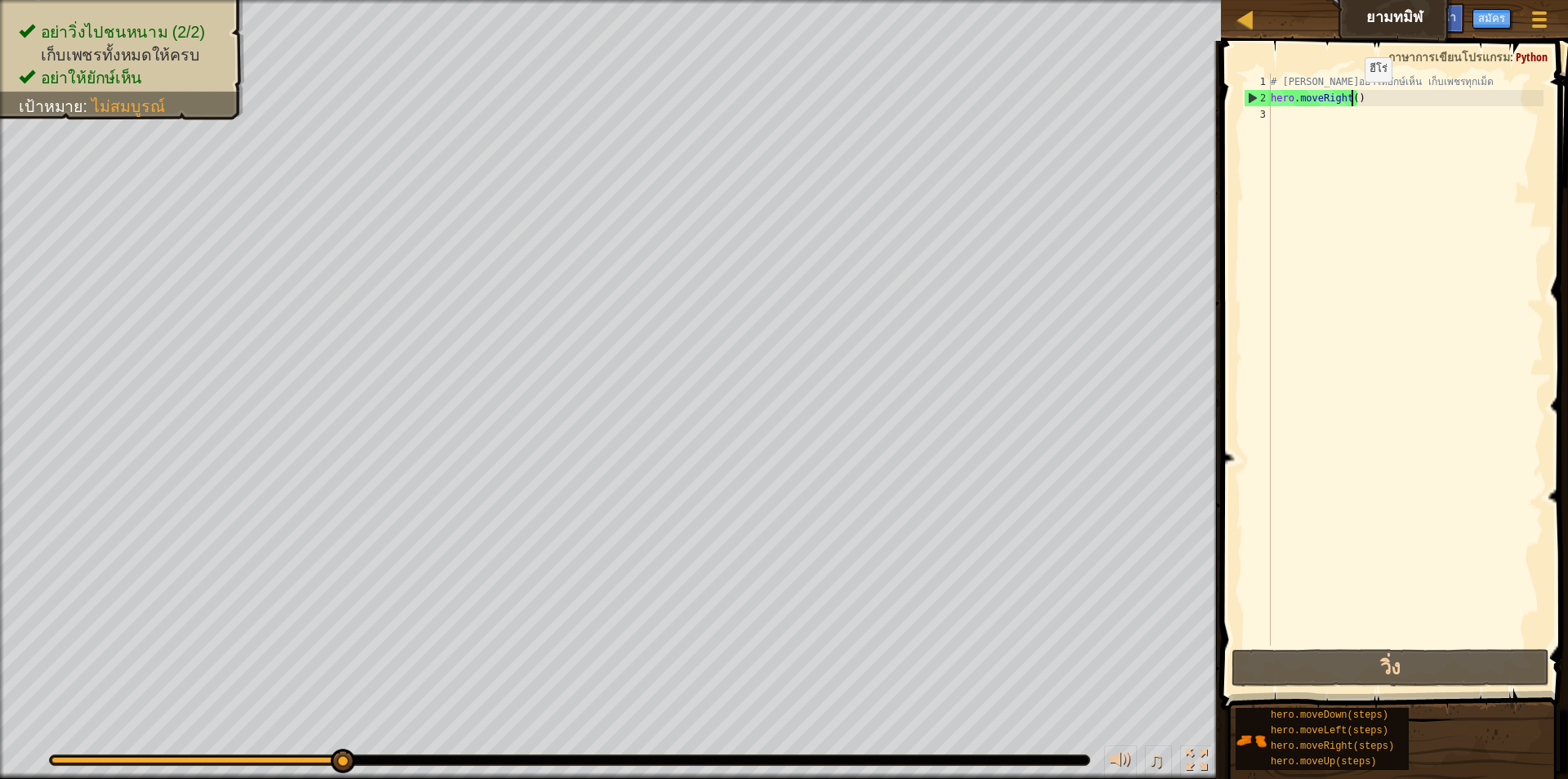
click at [1350, 98] on div "# [PERSON_NAME]อย่าให้ยักษ์เห็น เก็บเพชรทุกเม็ด hero . moveRight ( )" at bounding box center [1405, 376] width 276 height 605
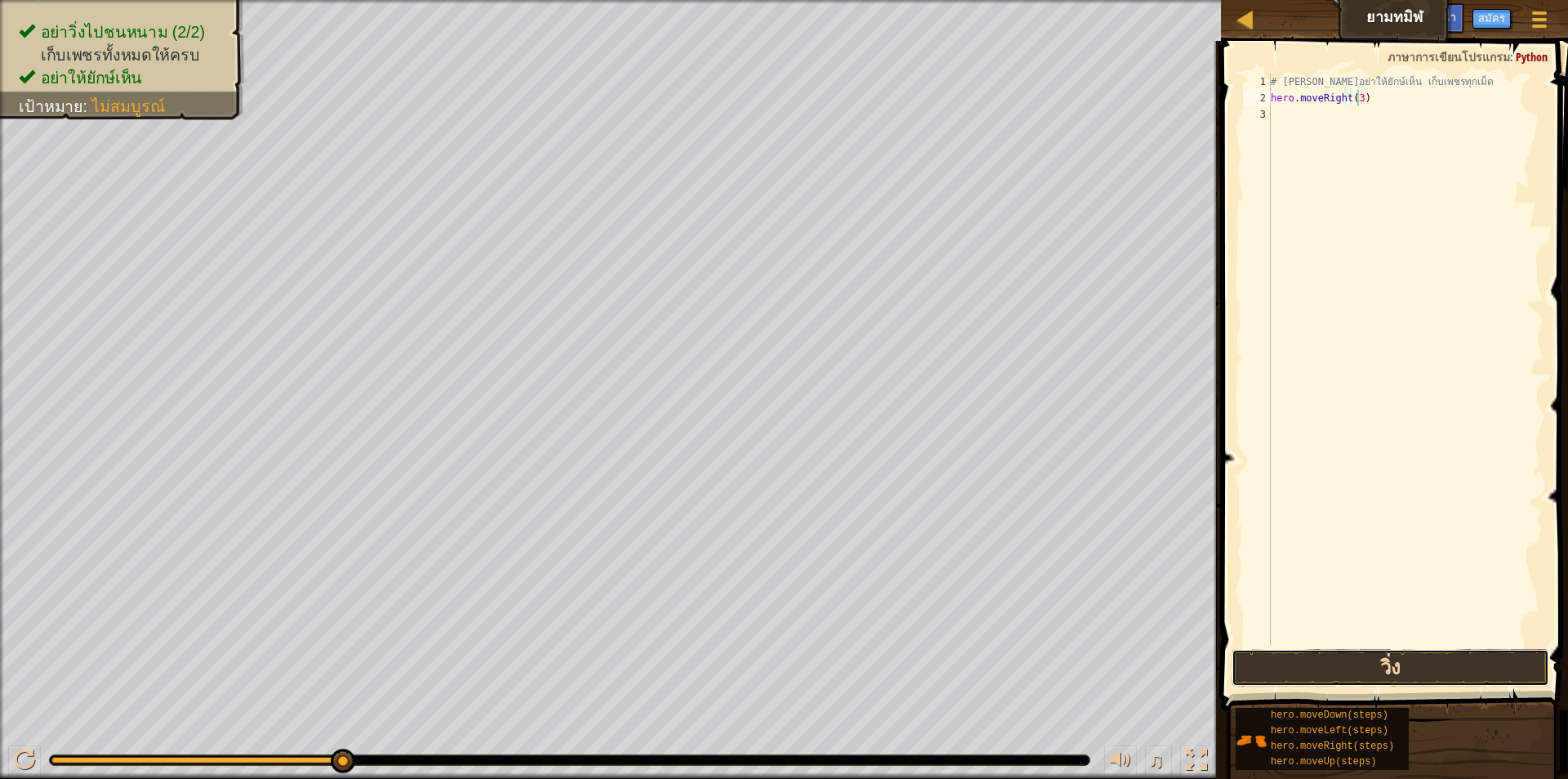
click at [1359, 655] on button "วิ่ง" at bounding box center [1390, 667] width 318 height 37
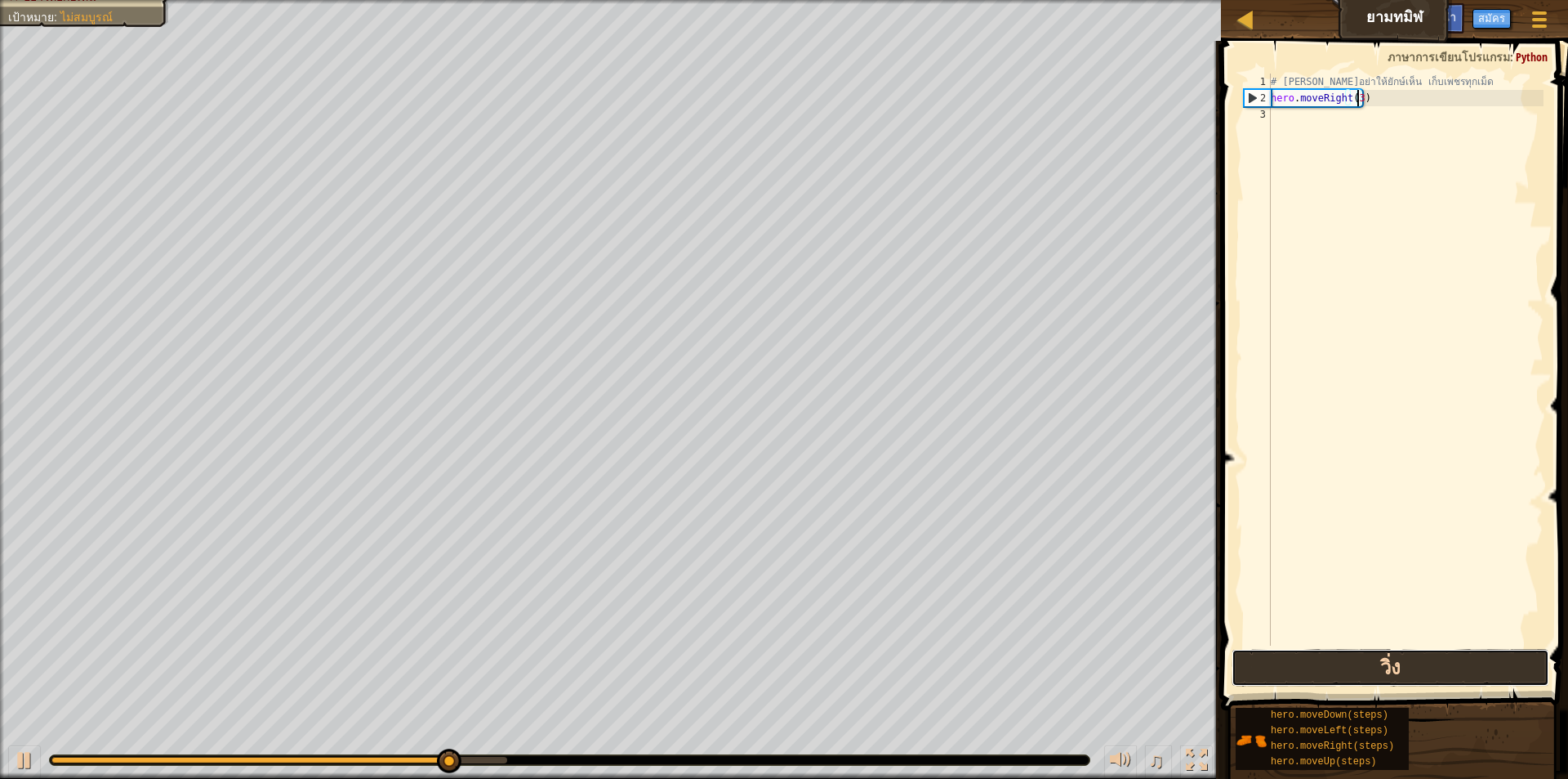
click at [1395, 681] on button "วิ่ง" at bounding box center [1390, 667] width 318 height 37
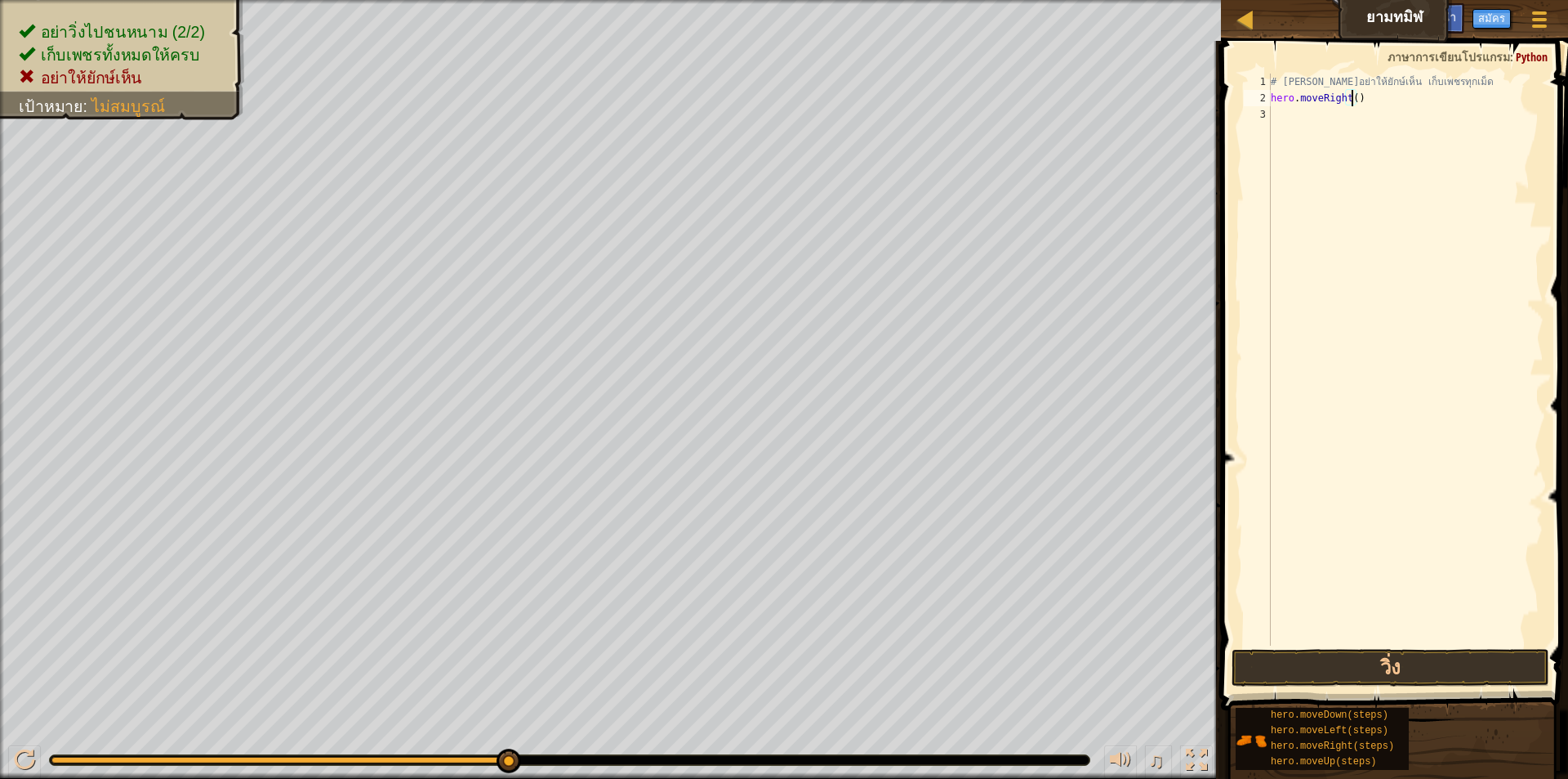
type textarea "hero.moveRight(4)"
click at [1378, 661] on button "วิ่ง" at bounding box center [1390, 667] width 318 height 37
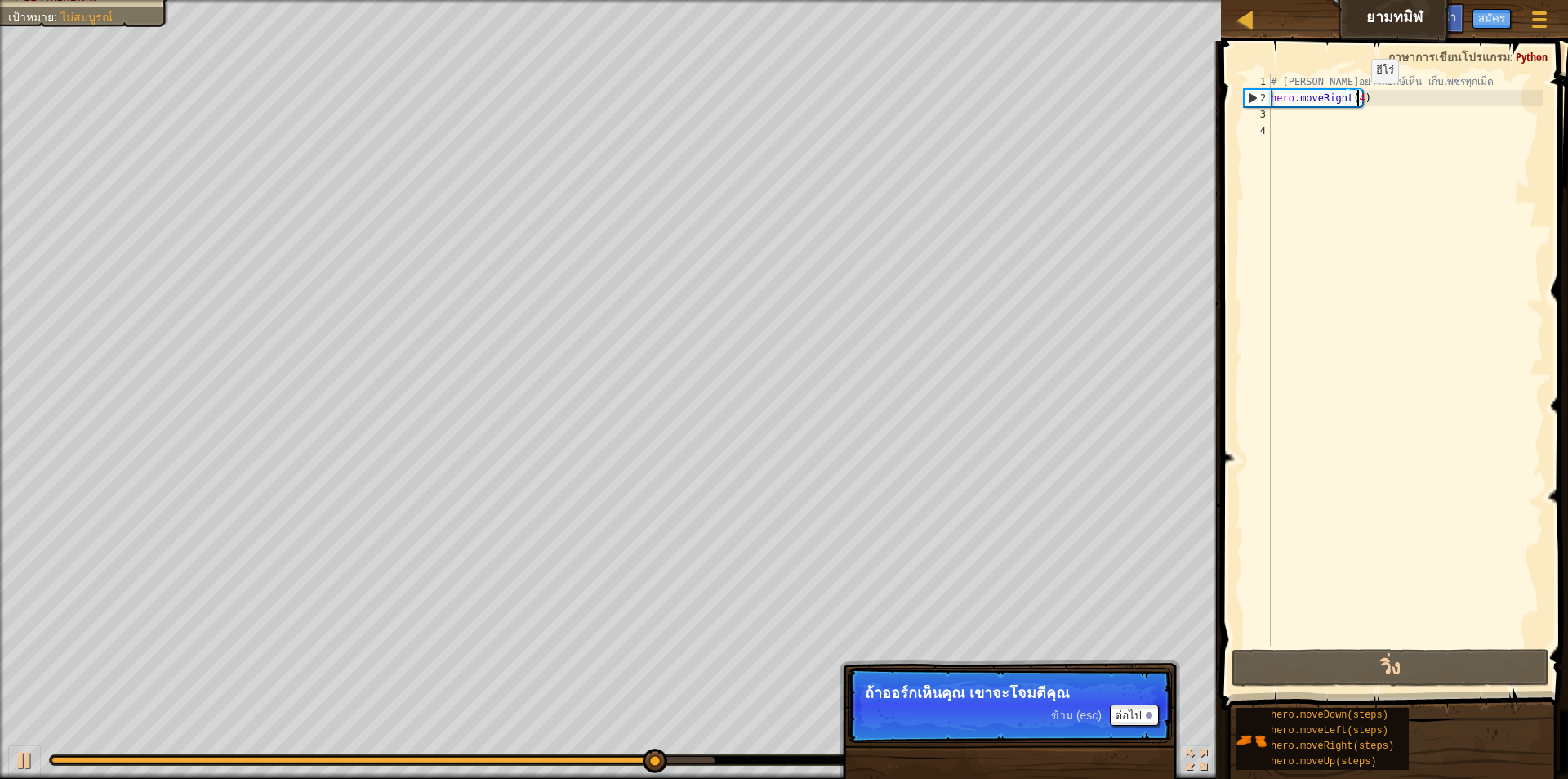
click at [1357, 99] on div "# [PERSON_NAME]อย่าให้ยักษ์เห็น เก็บเพชรทุกเม็ด hero . moveRight ( 4 )" at bounding box center [1405, 376] width 276 height 605
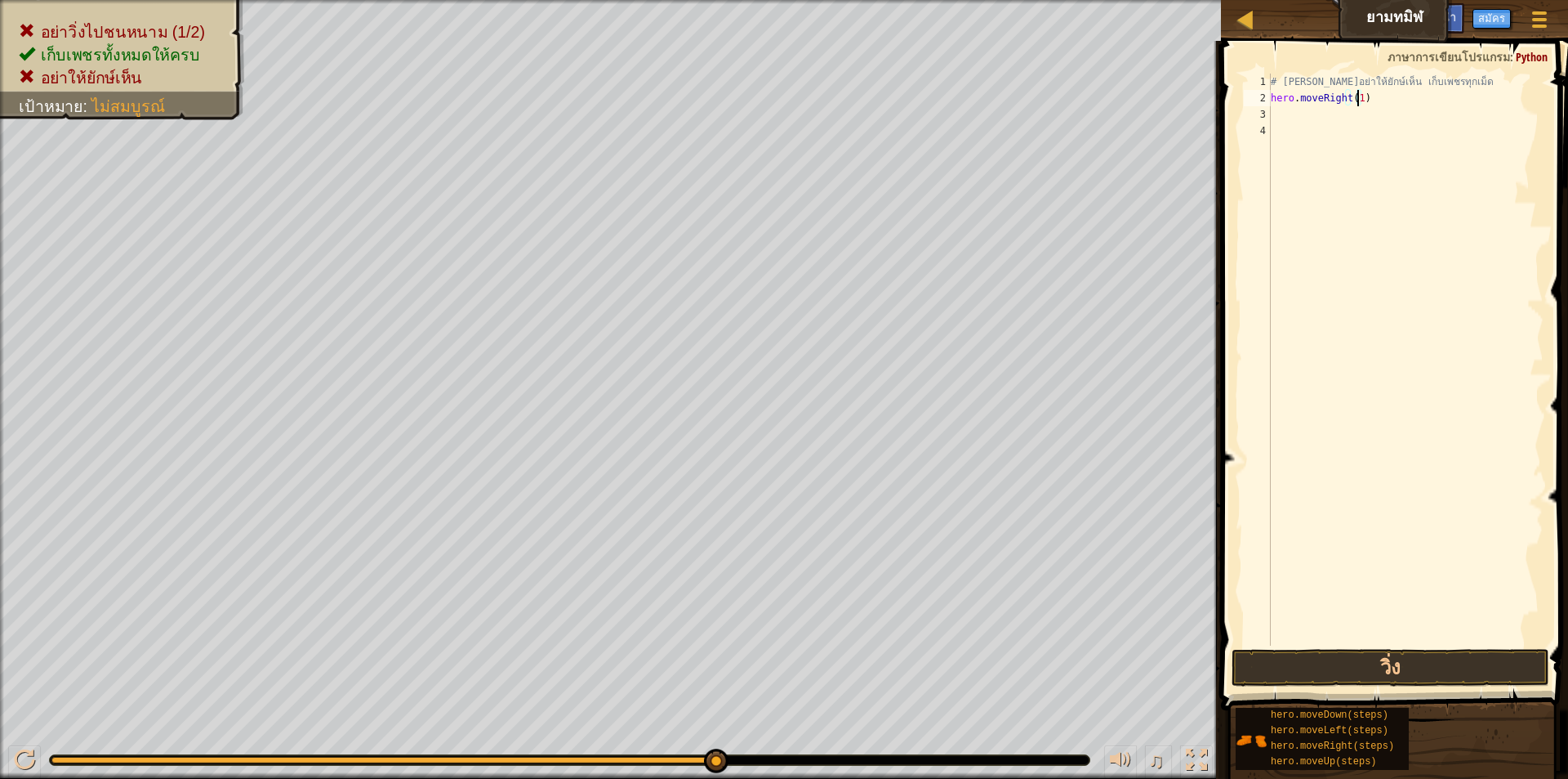
scroll to position [7, 6]
click at [1361, 110] on div "# [PERSON_NAME]อย่าให้ยักษ์เห็น เก็บเพชรทุกเม็ด hero . moveRight ( 1 ) hero . m…" at bounding box center [1405, 360] width 276 height 572
click at [1378, 132] on div "# [PERSON_NAME]อย่าให้ยักษ์เห็น เก็บเพชรทุกเม็ด hero . moveRight ( 1 ) hero . m…" at bounding box center [1405, 376] width 276 height 605
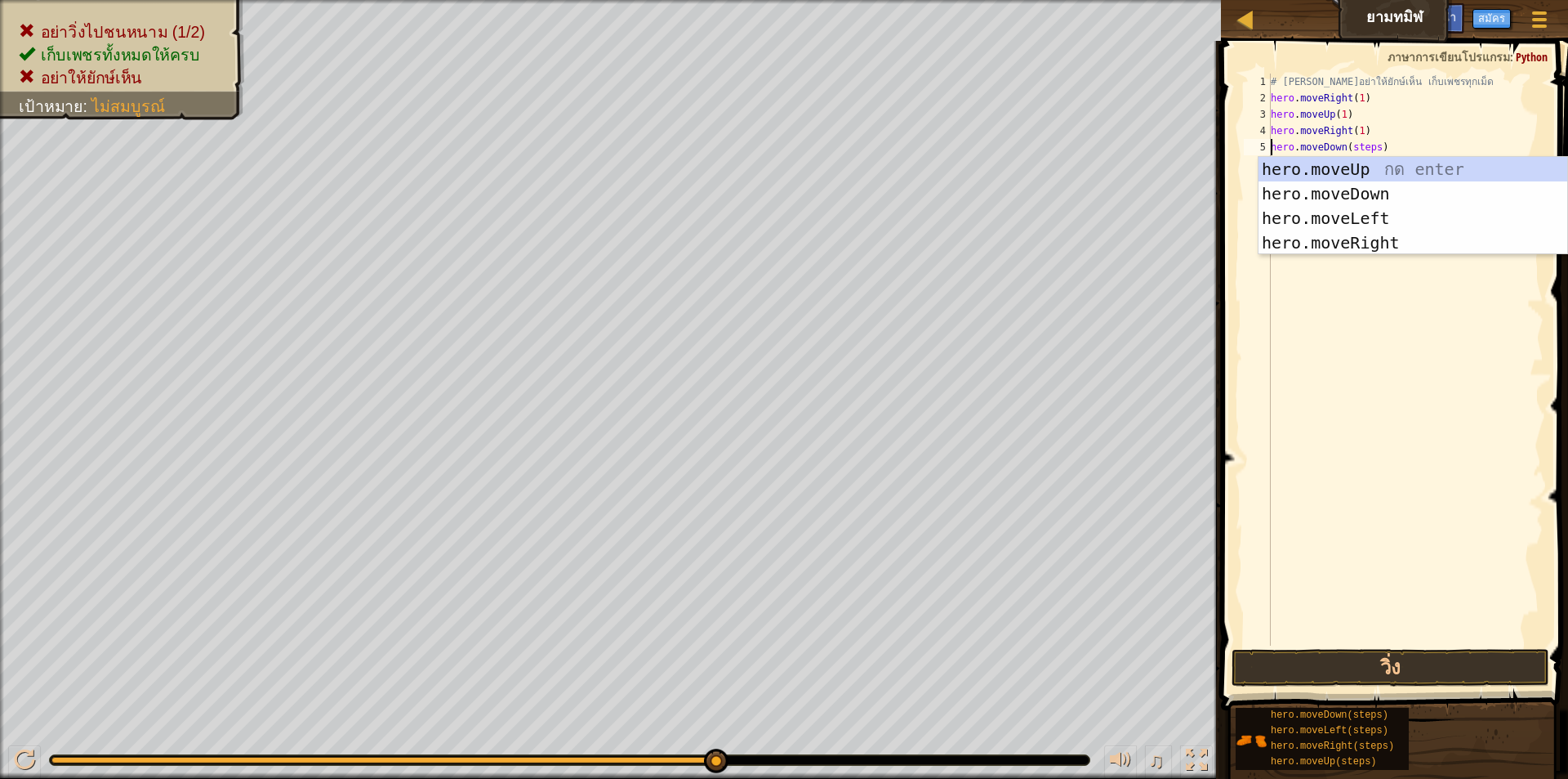
click at [1370, 147] on div "# [PERSON_NAME]อย่าให้ยักษ์เห็น เก็บเพชรทุกเม็ด hero . moveRight ( 1 ) hero . m…" at bounding box center [1405, 376] width 276 height 605
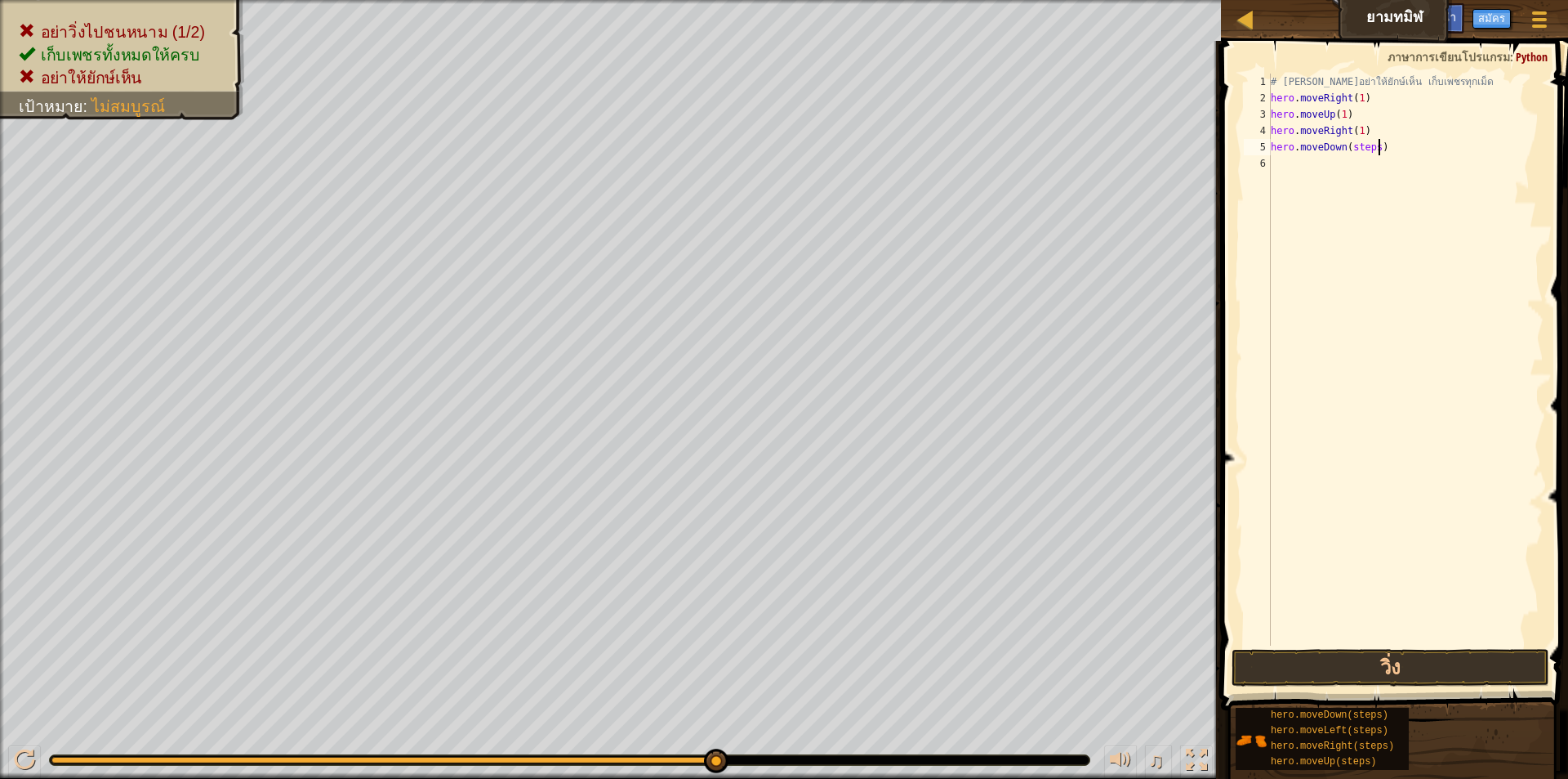
click at [1381, 150] on div "# [PERSON_NAME]อย่าให้ยักษ์เห็น เก็บเพชรทุกเม็ด hero . moveRight ( 1 ) hero . m…" at bounding box center [1405, 376] width 276 height 605
click at [1371, 150] on div "# [PERSON_NAME]อย่าให้ยักษ์เห็น เก็บเพชรทุกเม็ด hero . moveRight ( 1 ) hero . m…" at bounding box center [1405, 376] width 276 height 605
click at [1377, 163] on div "# [PERSON_NAME]อย่าให้ยักษ์เห็น เก็บเพชรทุกเม็ด hero . moveRight ( 1 ) hero . m…" at bounding box center [1405, 376] width 276 height 605
type textarea "hero.moveRight(2)"
click at [1361, 665] on button "วิ่ง" at bounding box center [1390, 667] width 318 height 37
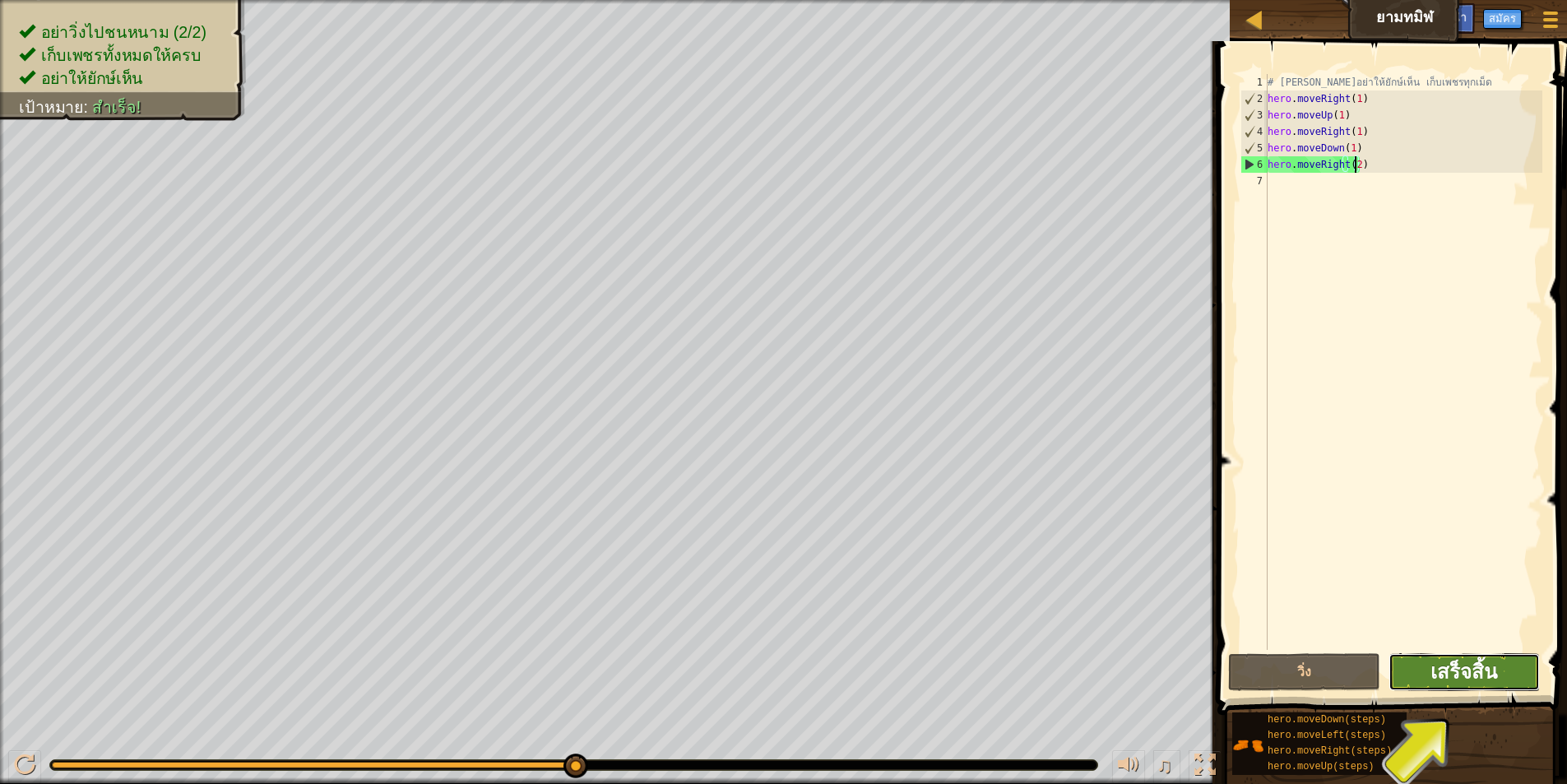
click at [1442, 680] on span "เสร็จสิ้น" at bounding box center [1463, 670] width 67 height 27
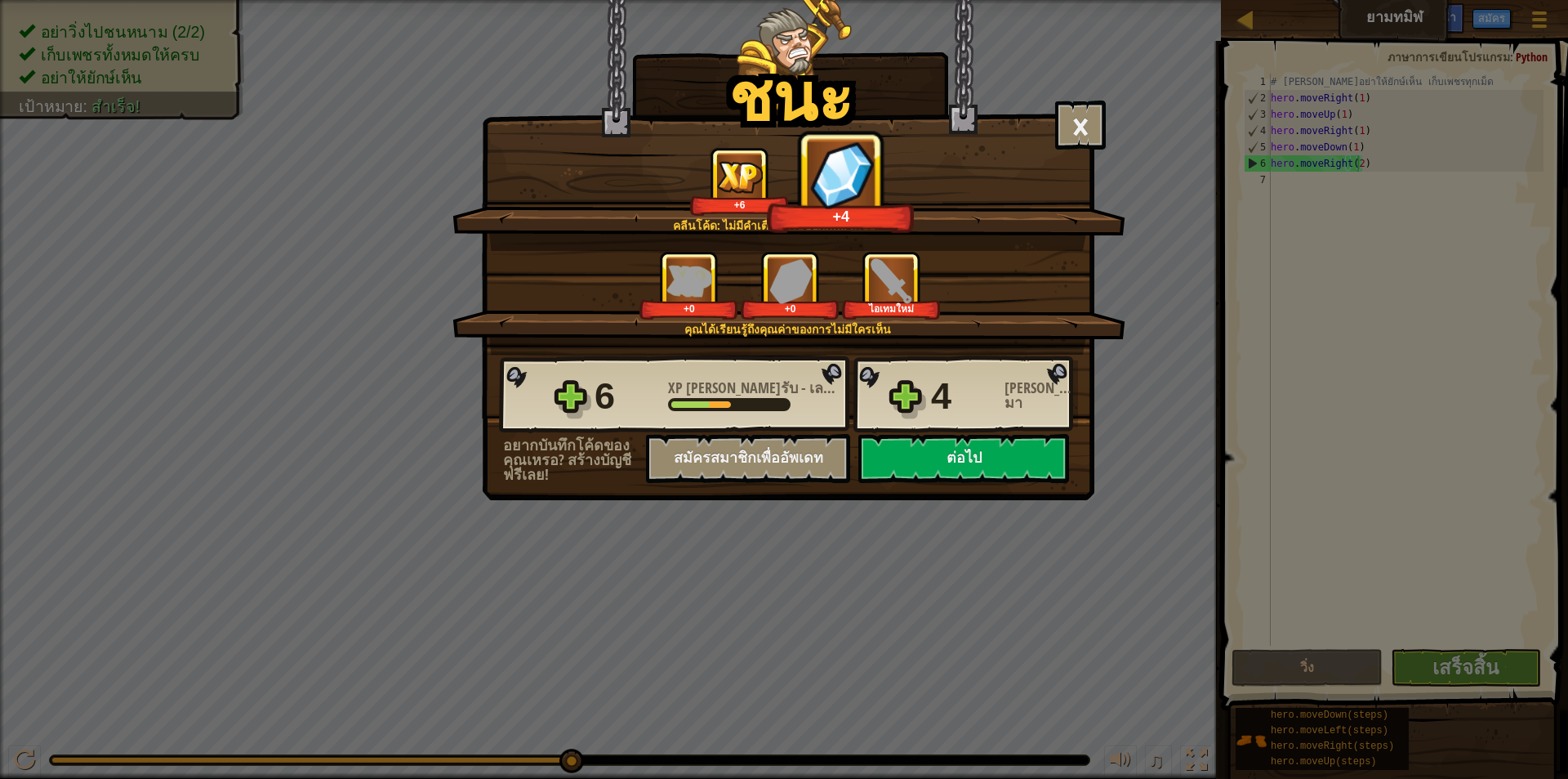
click at [897, 272] on img at bounding box center [891, 280] width 45 height 45
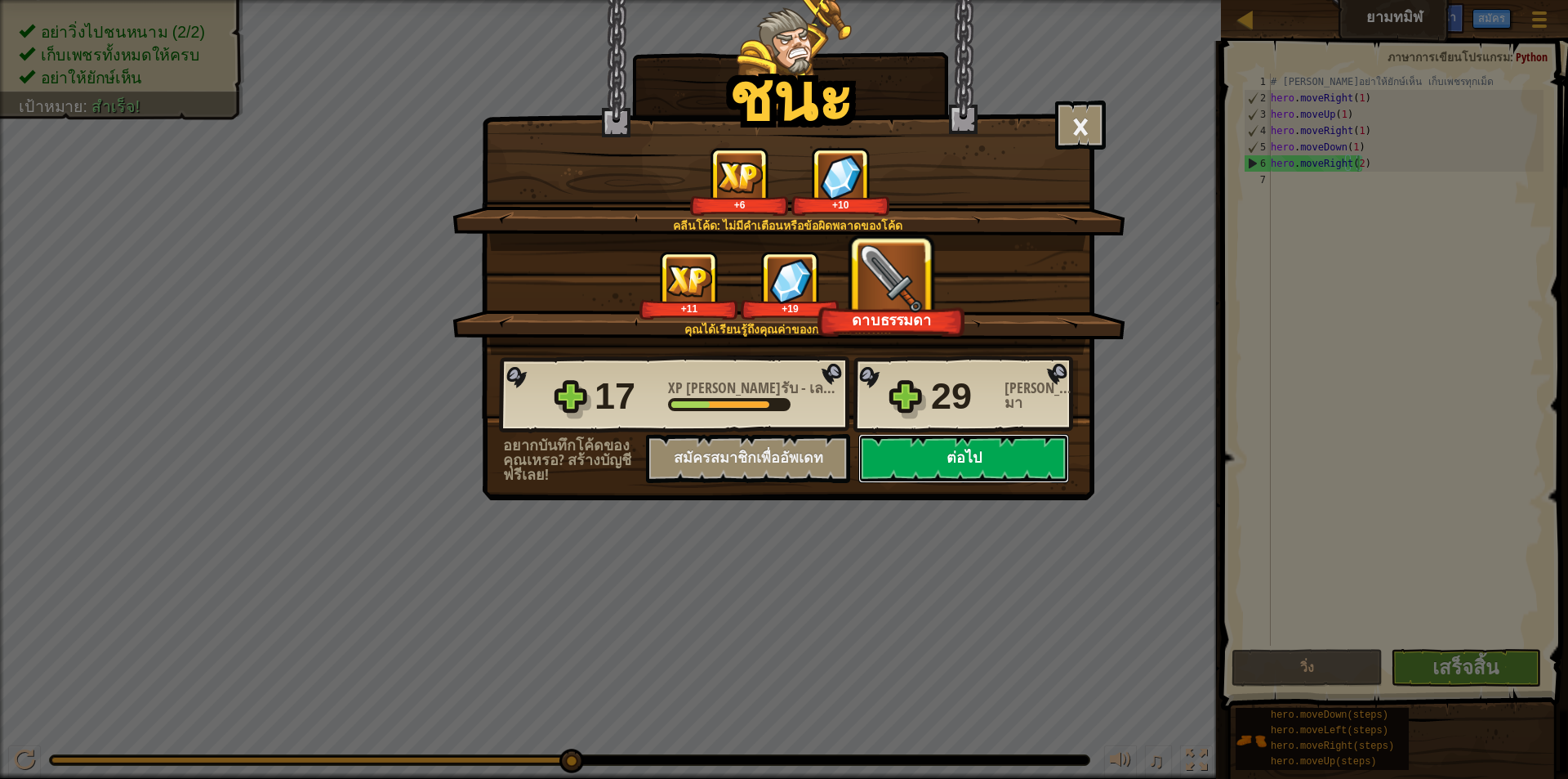
click at [952, 456] on button "ต่อไป" at bounding box center [962, 458] width 210 height 49
select select "th"
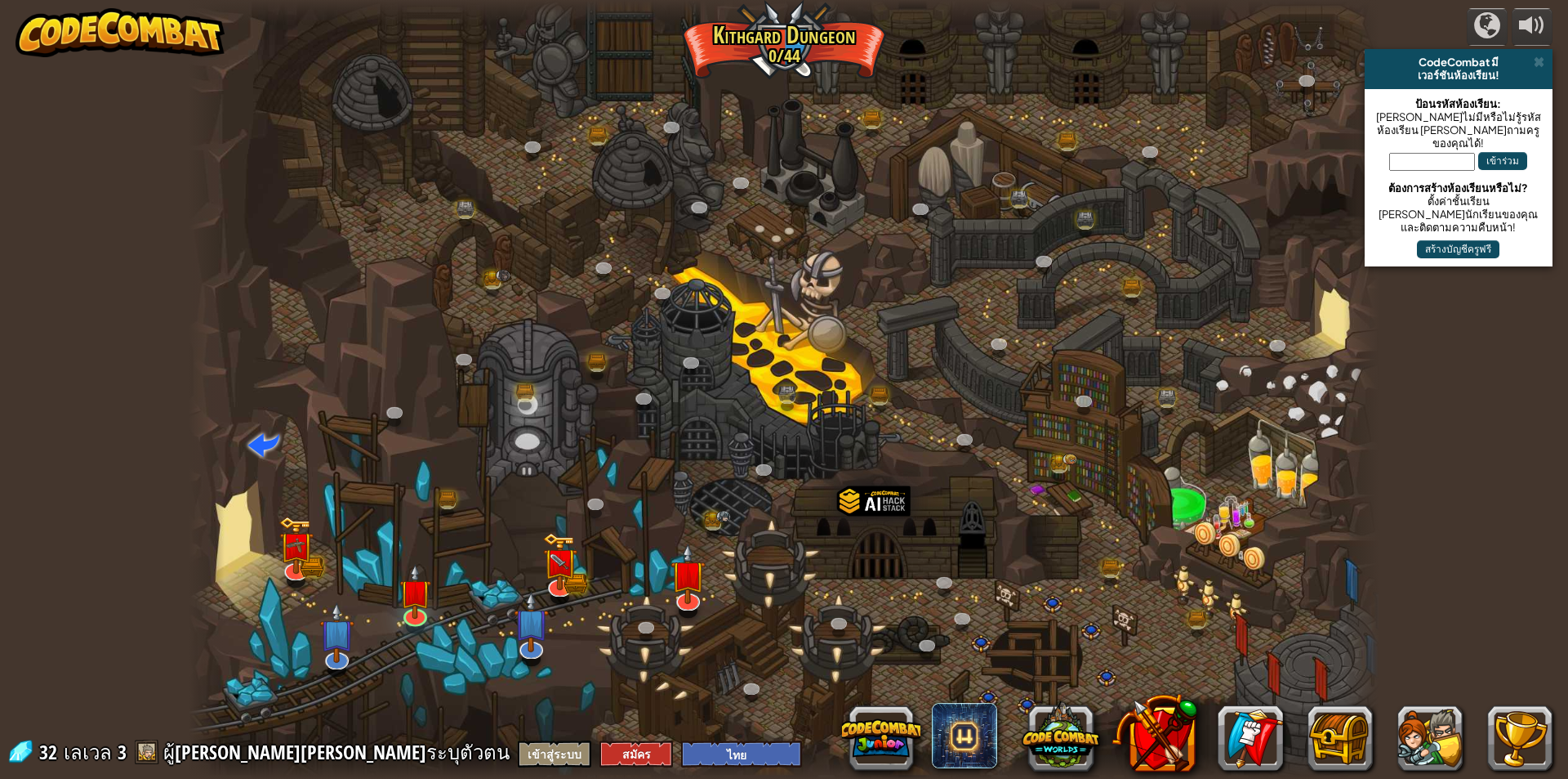
select select "th"
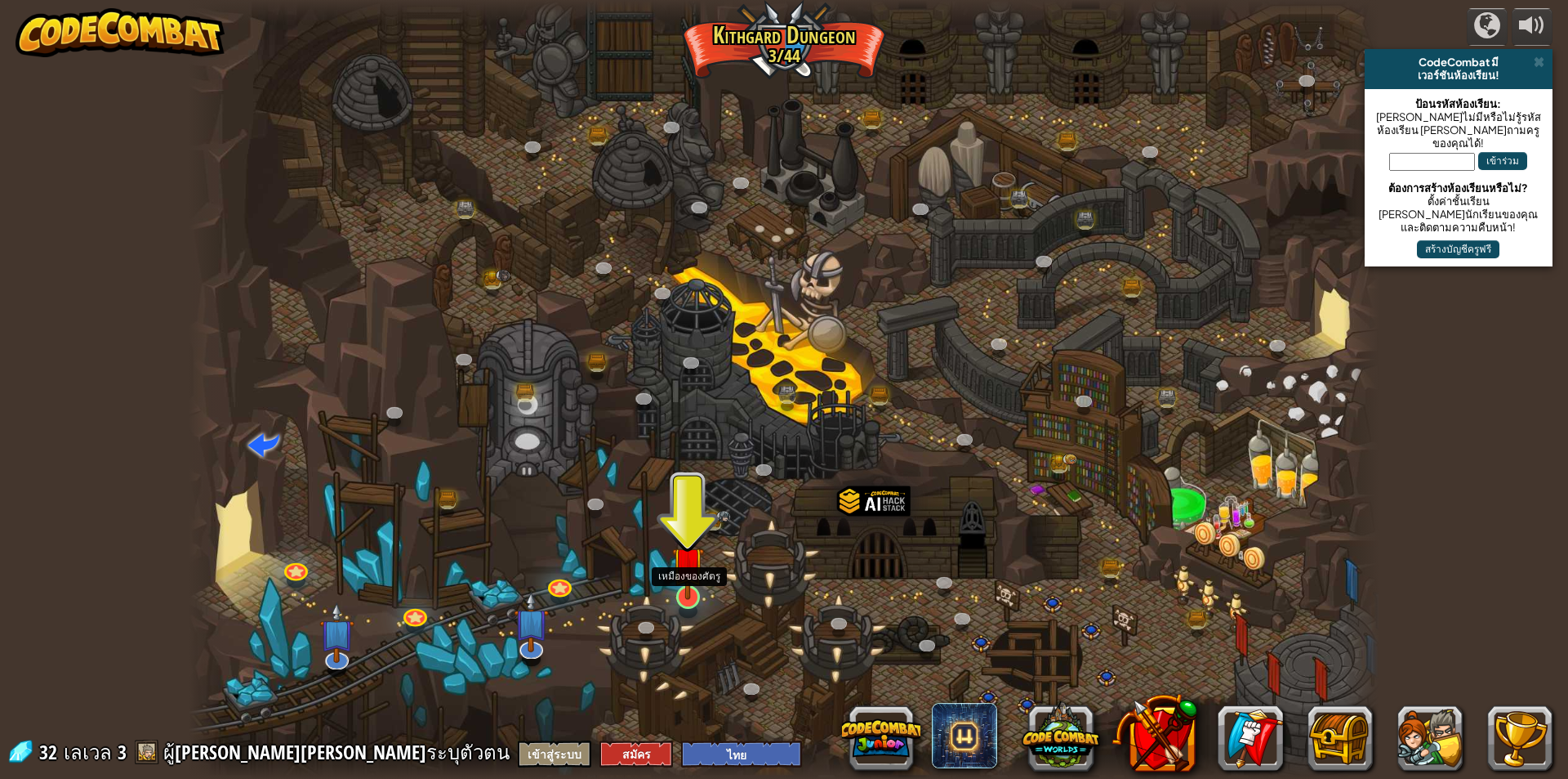
click at [693, 598] on img at bounding box center [687, 562] width 32 height 74
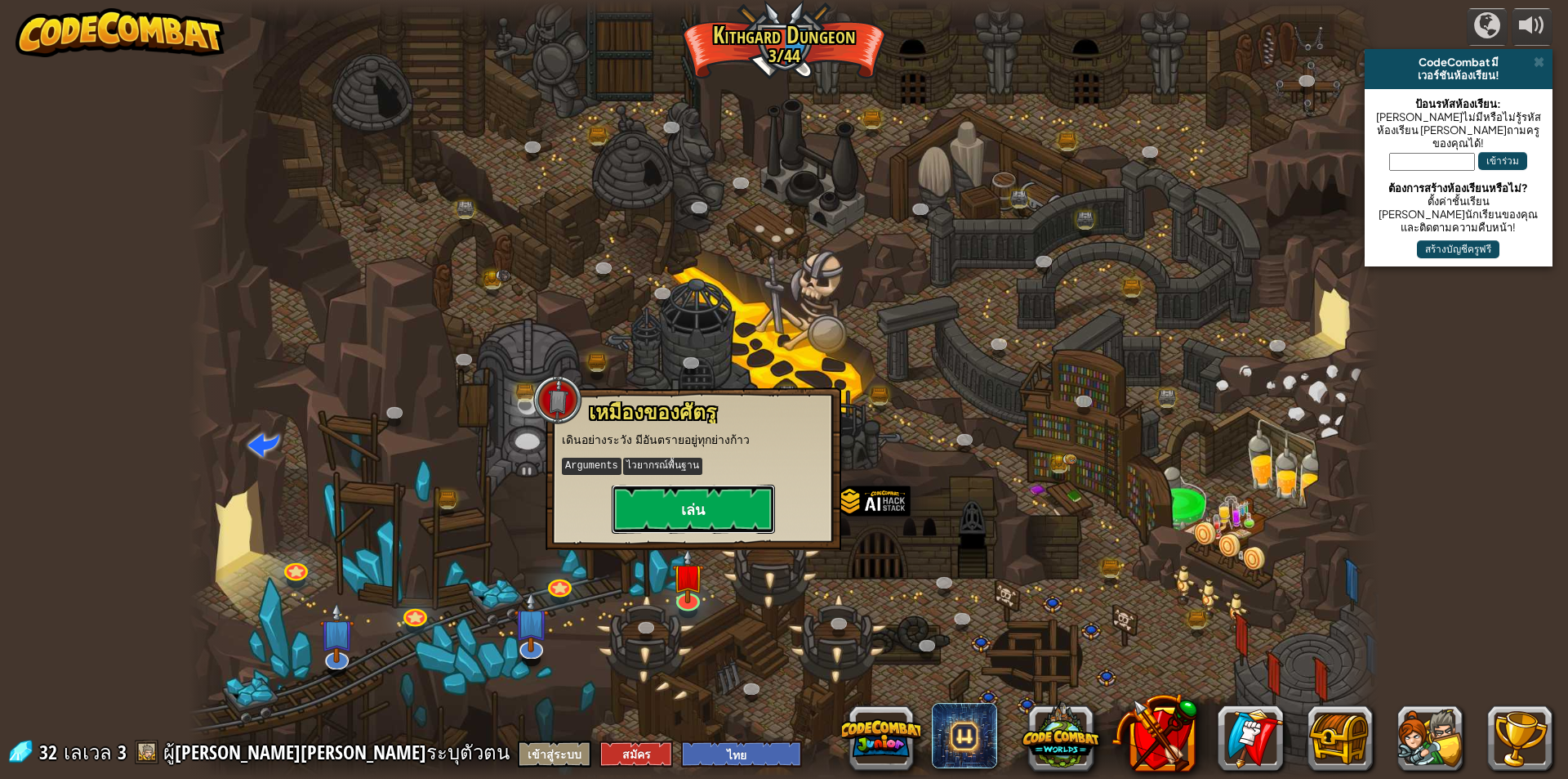
click at [736, 511] on button "เล่น" at bounding box center [693, 509] width 163 height 49
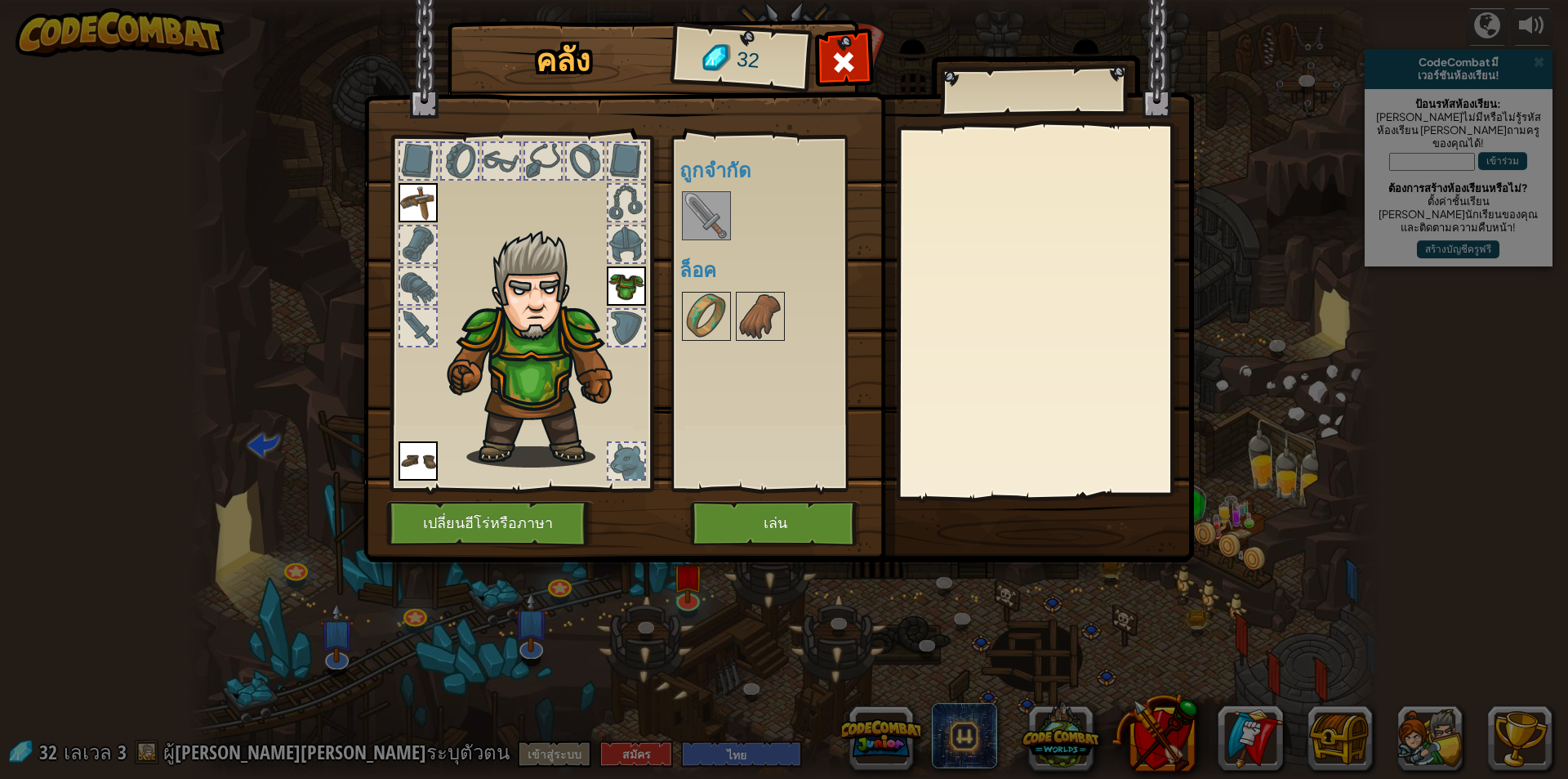
click at [712, 195] on img at bounding box center [707, 216] width 46 height 46
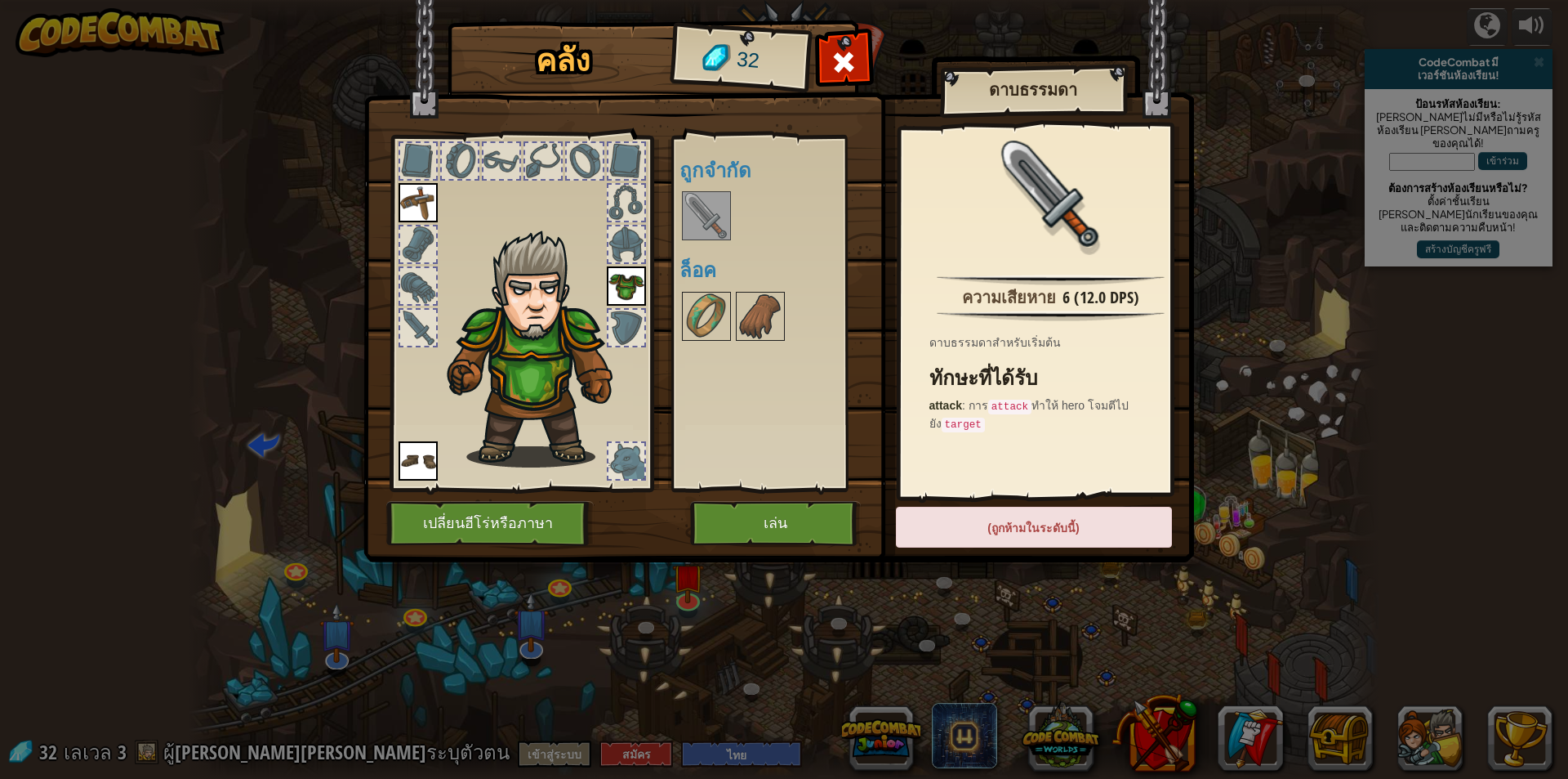
click at [1114, 538] on div "(ถูกห้ามในระดับนี้)" at bounding box center [1033, 527] width 276 height 41
click at [825, 517] on button "เล่น" at bounding box center [775, 523] width 170 height 45
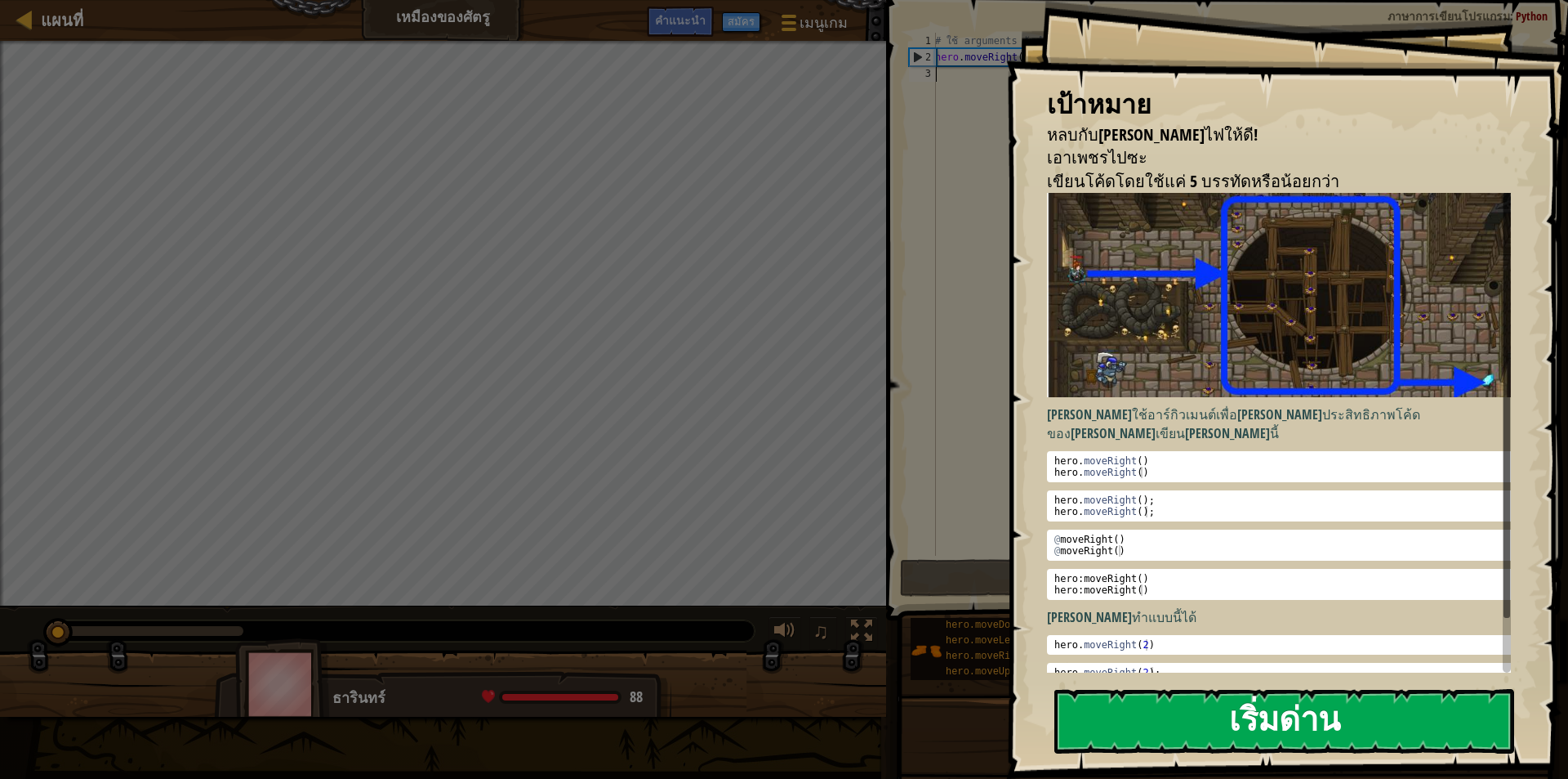
click at [1339, 336] on div "เป้าหมาย หลบกับ[PERSON_NAME]ไฟให้ดี! เอาเพชรไปซะ เขียนโค้ดโดยใช้แค่ 5 บรรทัดหรื…" at bounding box center [1287, 389] width 562 height 779
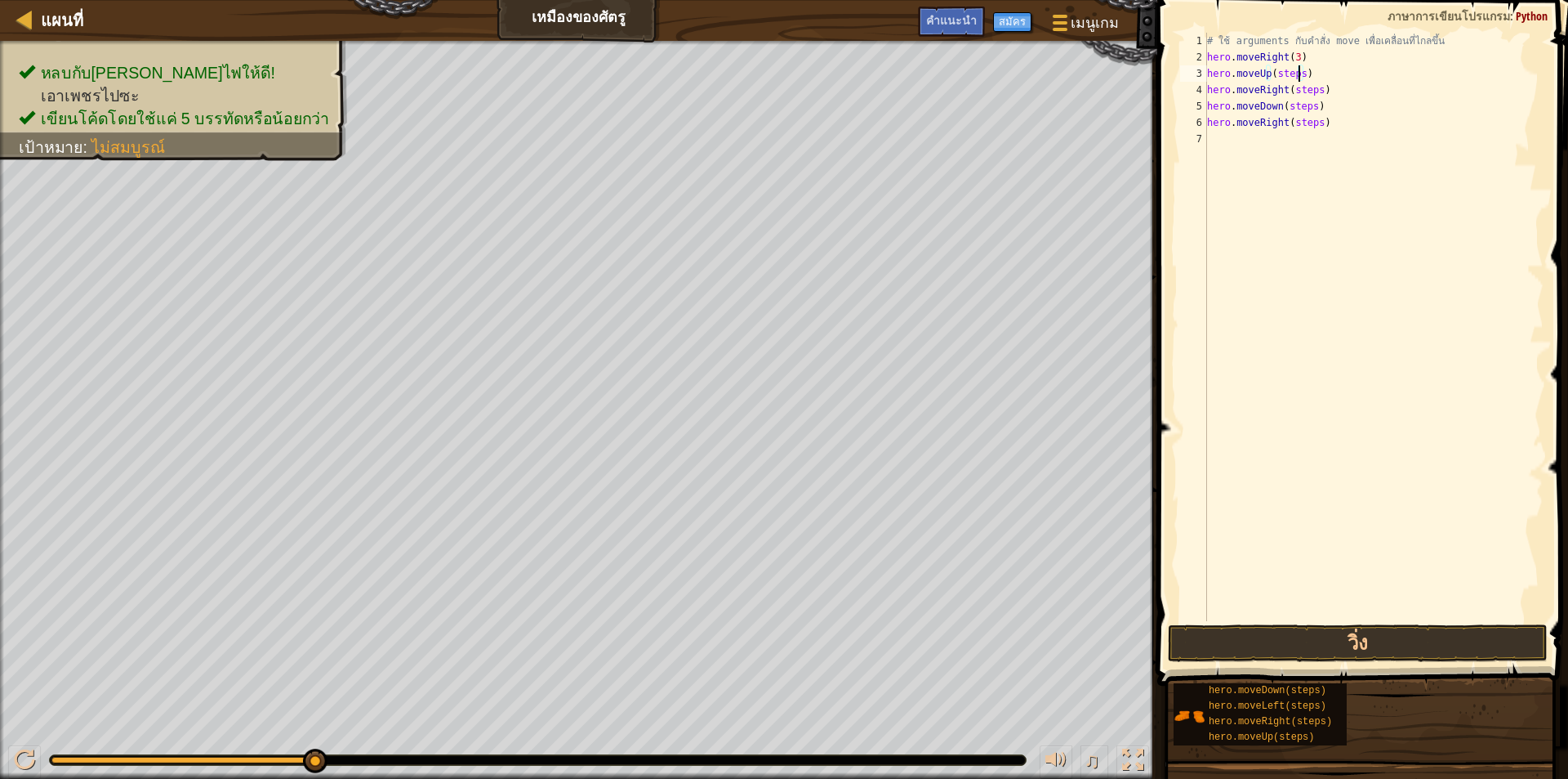
click at [1298, 72] on div "# ใช้ arguments กับคำสั่ง move เพื่อเคลื่อนที่ไกลขึ้น hero . moveRight ( 3 ) he…" at bounding box center [1373, 343] width 340 height 620
click at [1314, 89] on div "# ใช้ arguments กับคำสั่ง move เพื่อเคลื่อนที่ไกลขึ้น hero . moveRight ( 3 ) he…" at bounding box center [1373, 343] width 340 height 620
click at [1307, 108] on div "# ใช้ arguments กับคำสั่ง move เพื่อเคลื่อนที่ไกลขึ้น hero . moveRight ( 3 ) he…" at bounding box center [1373, 343] width 340 height 620
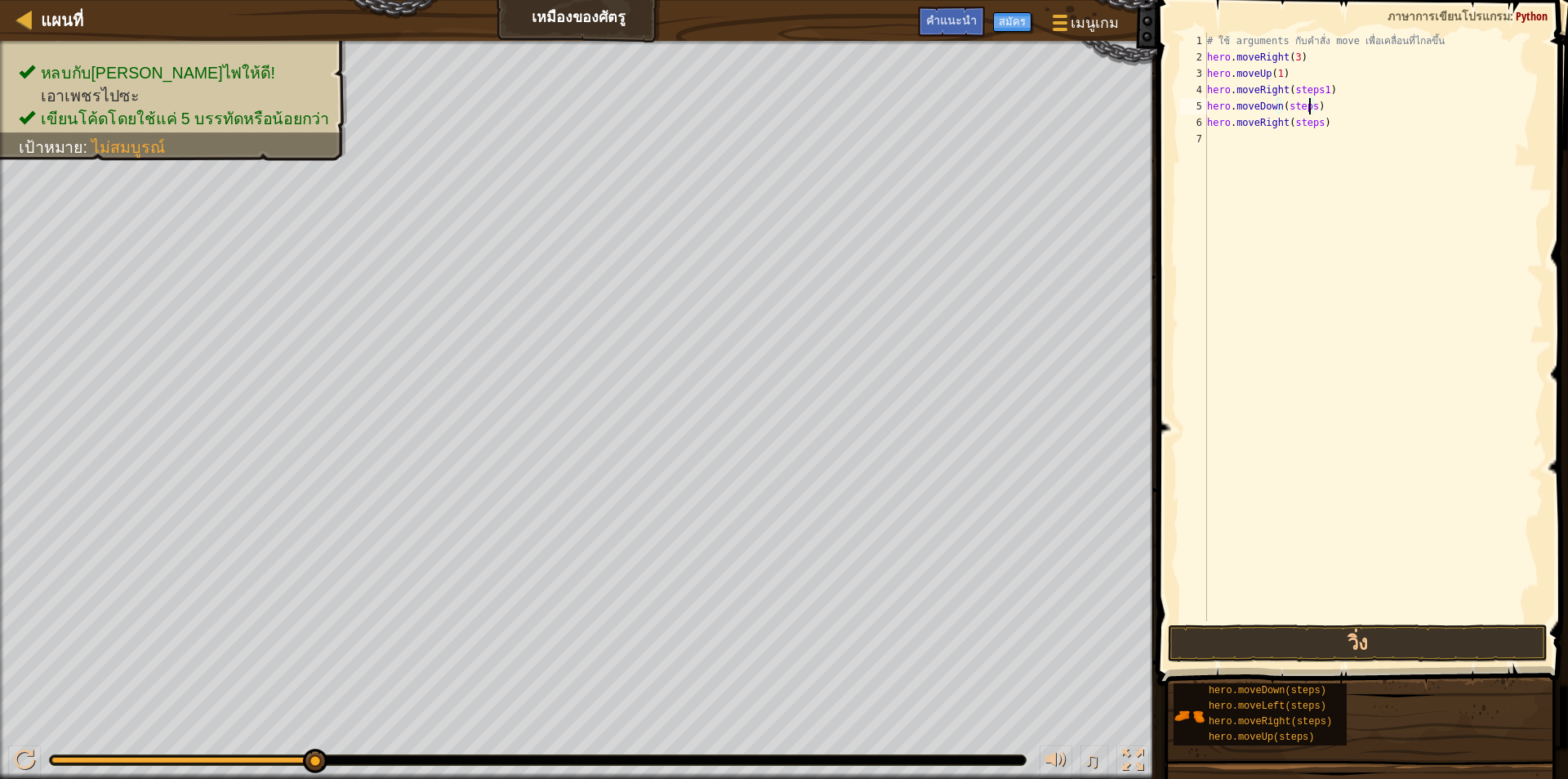
scroll to position [7, 8]
click at [1313, 124] on div "# ใช้ arguments กับคำสั่ง move เพื่อเคลื่อนที่ไกลขึ้น hero . moveRight ( 3 ) he…" at bounding box center [1373, 343] width 340 height 620
click at [1363, 637] on button "วิ่ง" at bounding box center [1357, 642] width 380 height 37
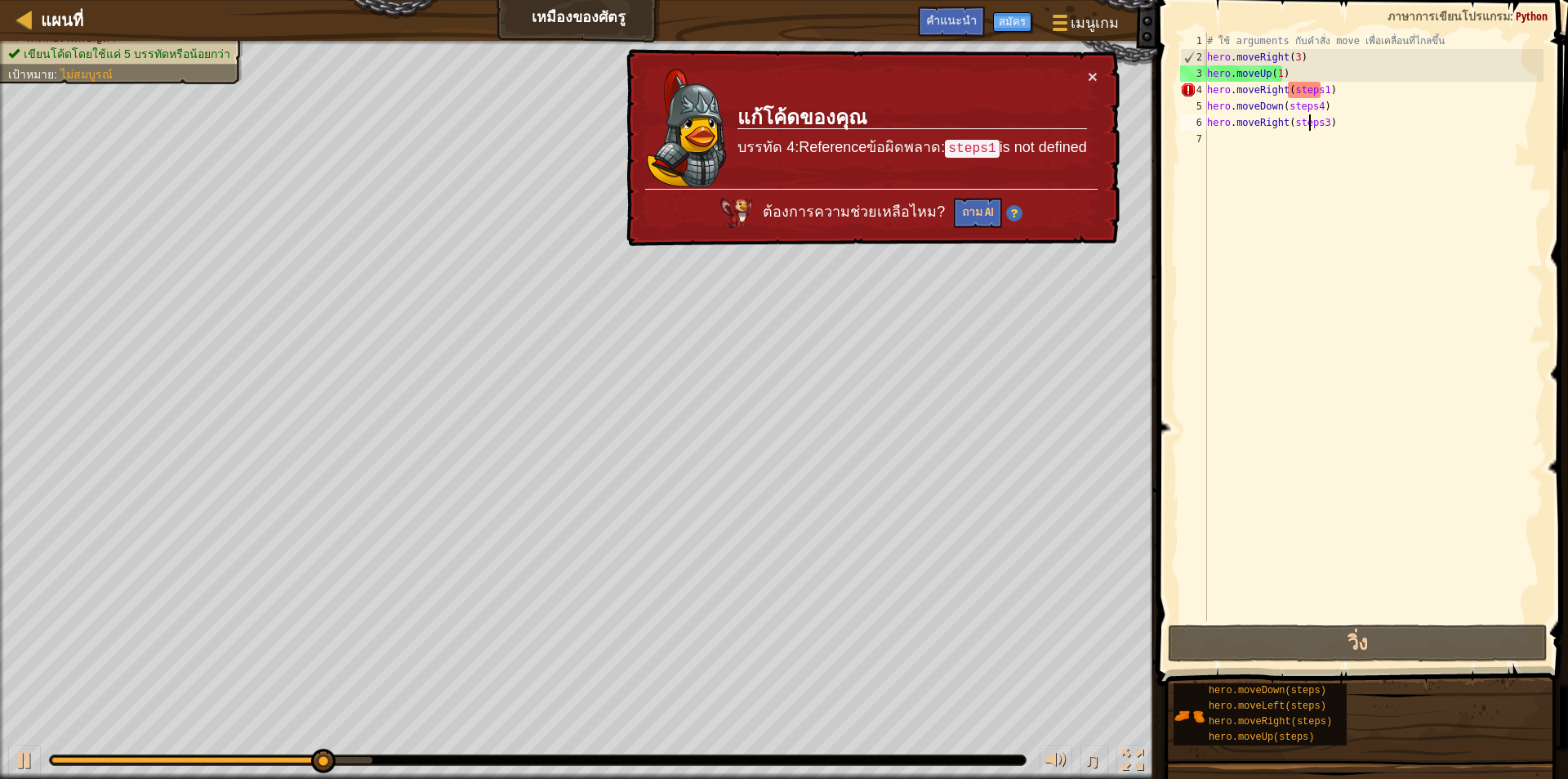
click at [1311, 120] on div "# ใช้ arguments กับคำสั่ง move เพื่อเคลื่อนที่ไกลขึ้น hero . moveRight ( 3 ) he…" at bounding box center [1373, 343] width 340 height 620
click at [1312, 120] on div "# ใช้ arguments กับคำสั่ง move เพื่อเคลื่อนที่ไกลขึ้น hero . moveRight ( 3 ) he…" at bounding box center [1373, 343] width 340 height 620
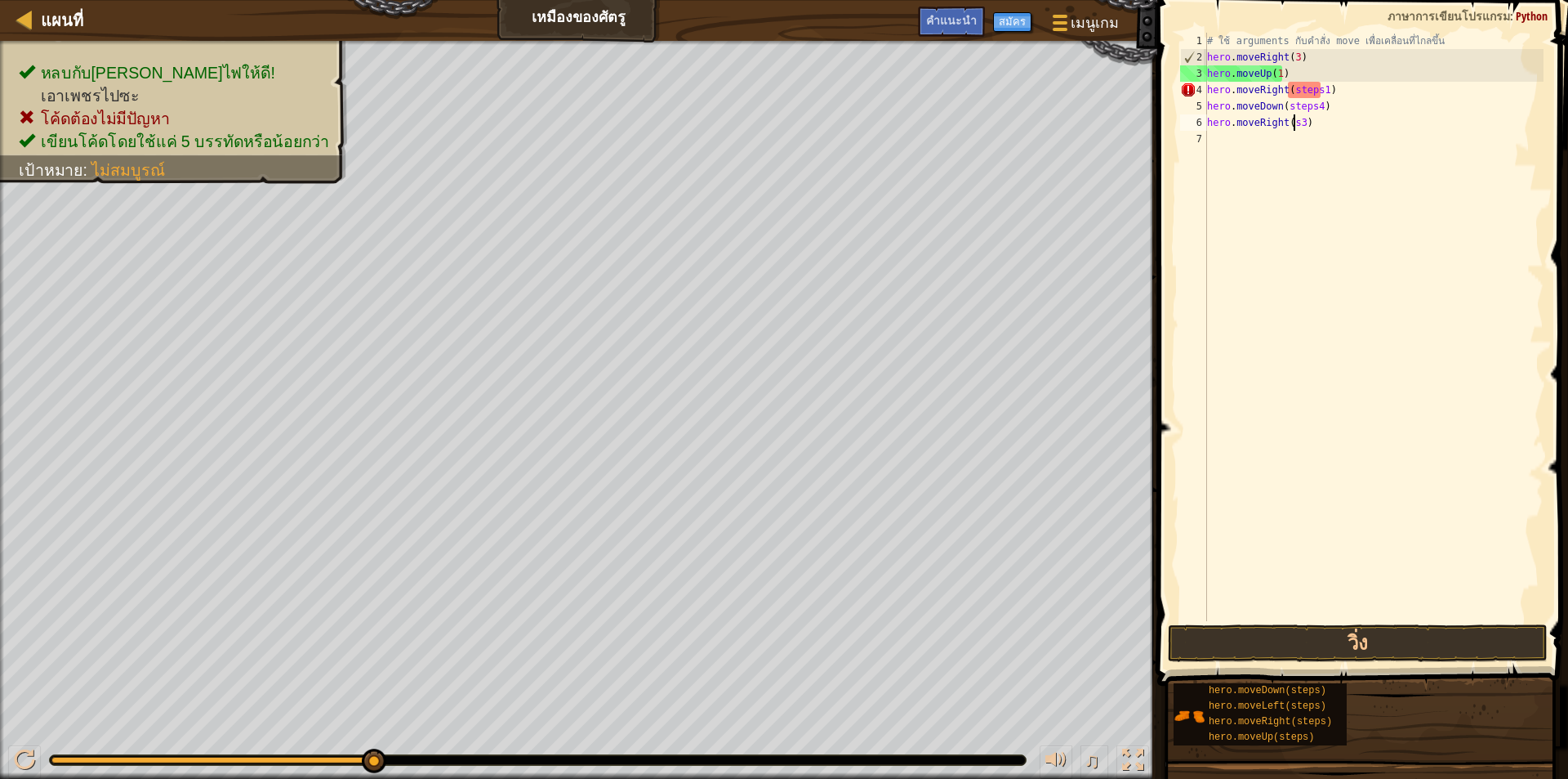
scroll to position [7, 6]
click at [1308, 107] on div "# ใช้ arguments กับคำสั่ง move เพื่อเคลื่อนที่ไกลขึ้น hero . moveRight ( 3 ) he…" at bounding box center [1373, 343] width 340 height 620
click at [1316, 92] on div "# ใช้ arguments กับคำสั่ง move เพื่อเคลื่อนที่ไกลขึ้น hero . moveRight ( 3 ) he…" at bounding box center [1373, 343] width 340 height 620
click at [1319, 639] on button "วิ่ง" at bounding box center [1357, 642] width 380 height 37
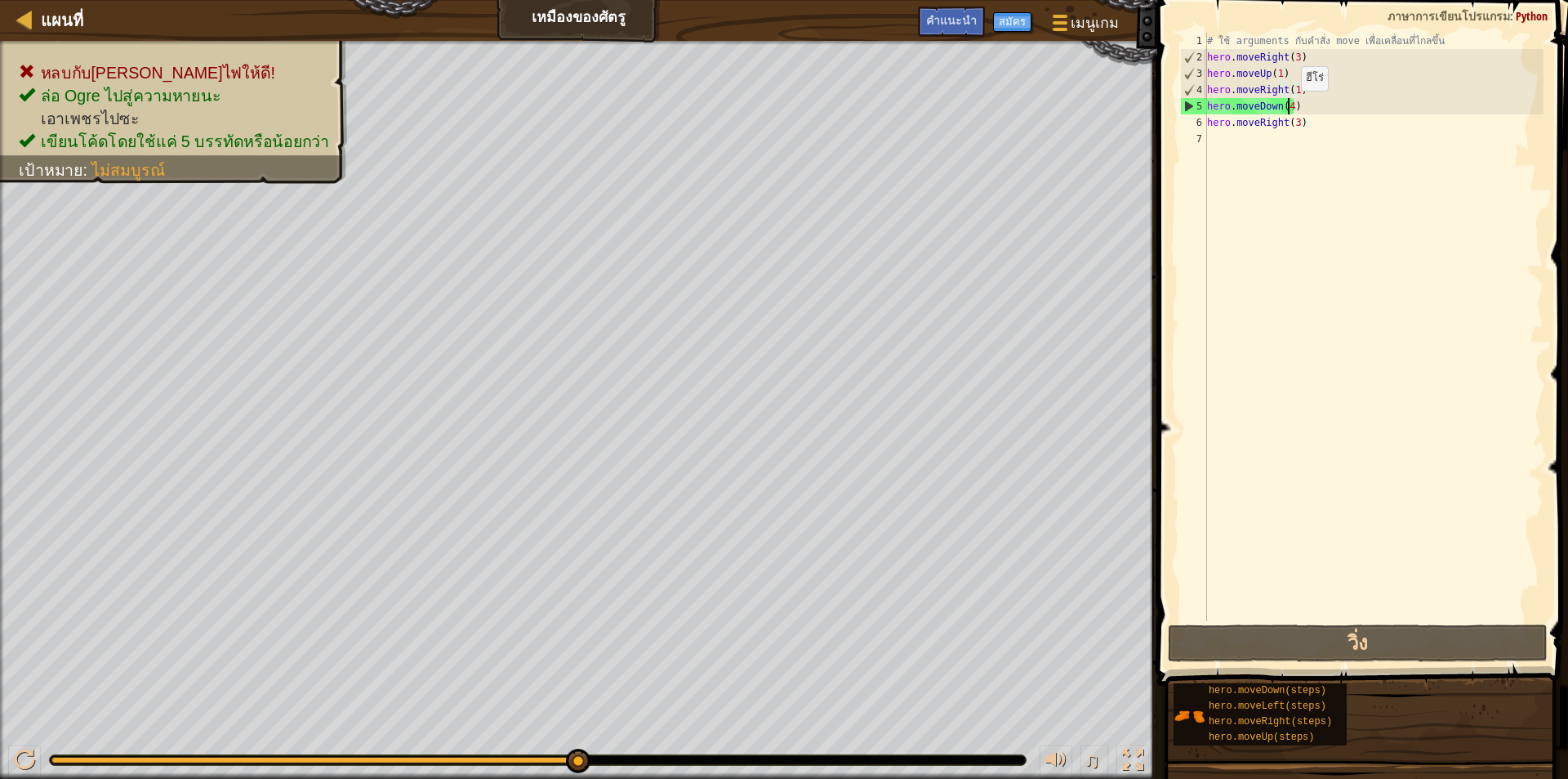
click at [1287, 107] on div "# ใช้ arguments กับคำสั่ง move เพื่อเคลื่อนที่ไกลขึ้น hero . moveRight ( 3 ) he…" at bounding box center [1373, 343] width 340 height 620
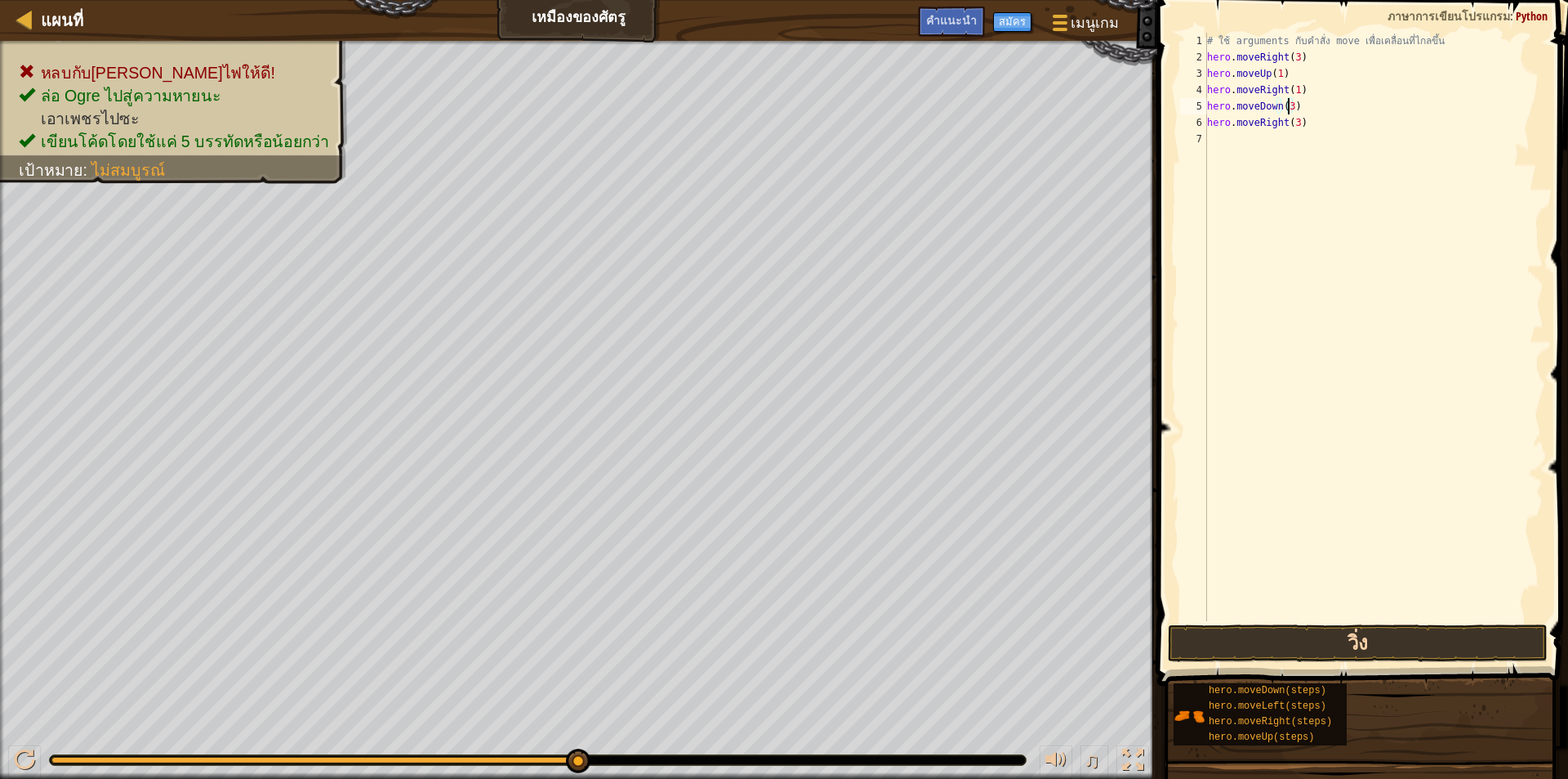
type textarea "hero.moveDown(3)"
click at [1318, 641] on button "วิ่ง" at bounding box center [1357, 642] width 380 height 37
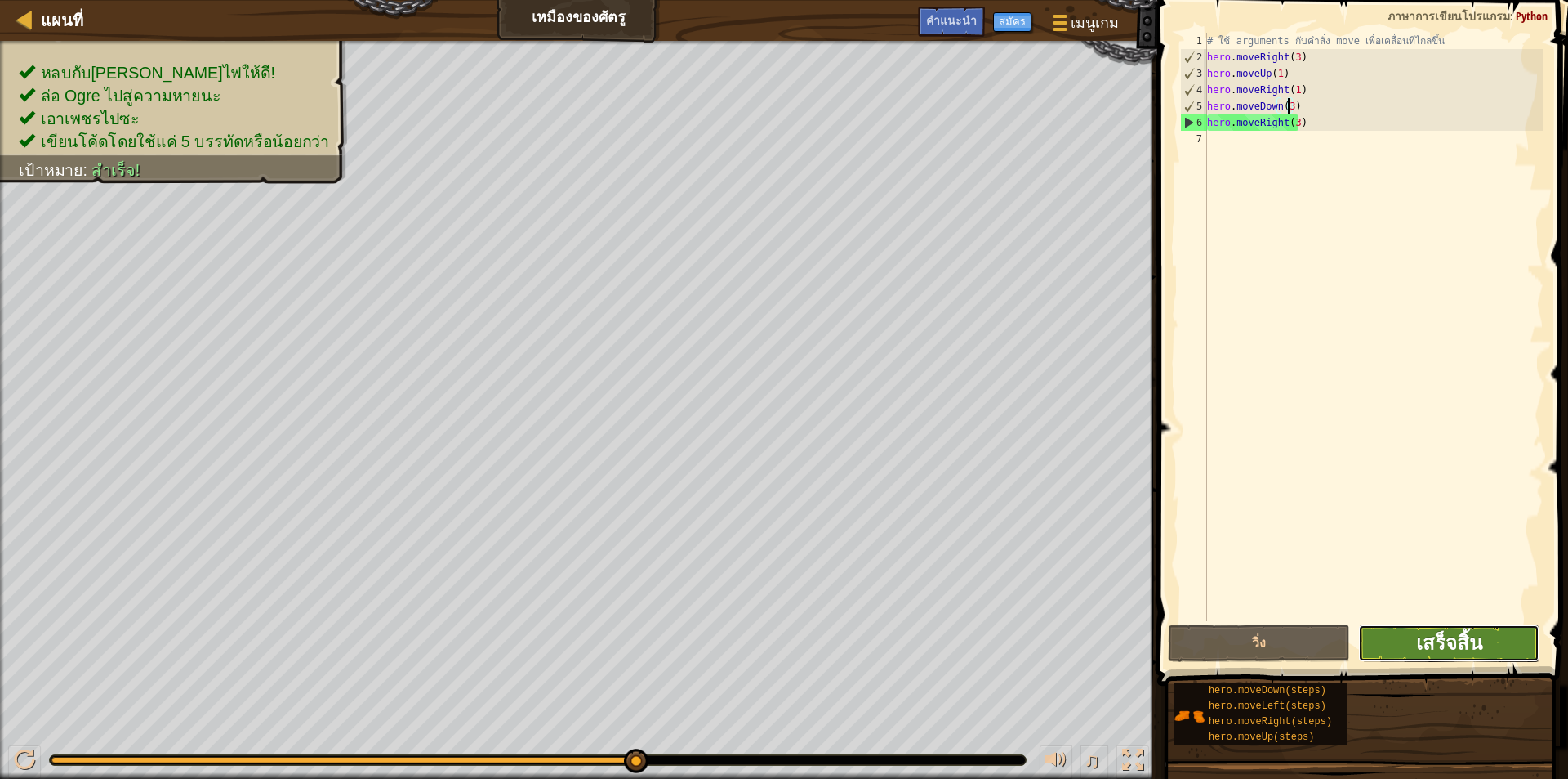
click at [1457, 630] on span "เสร็จสิ้น" at bounding box center [1449, 641] width 66 height 26
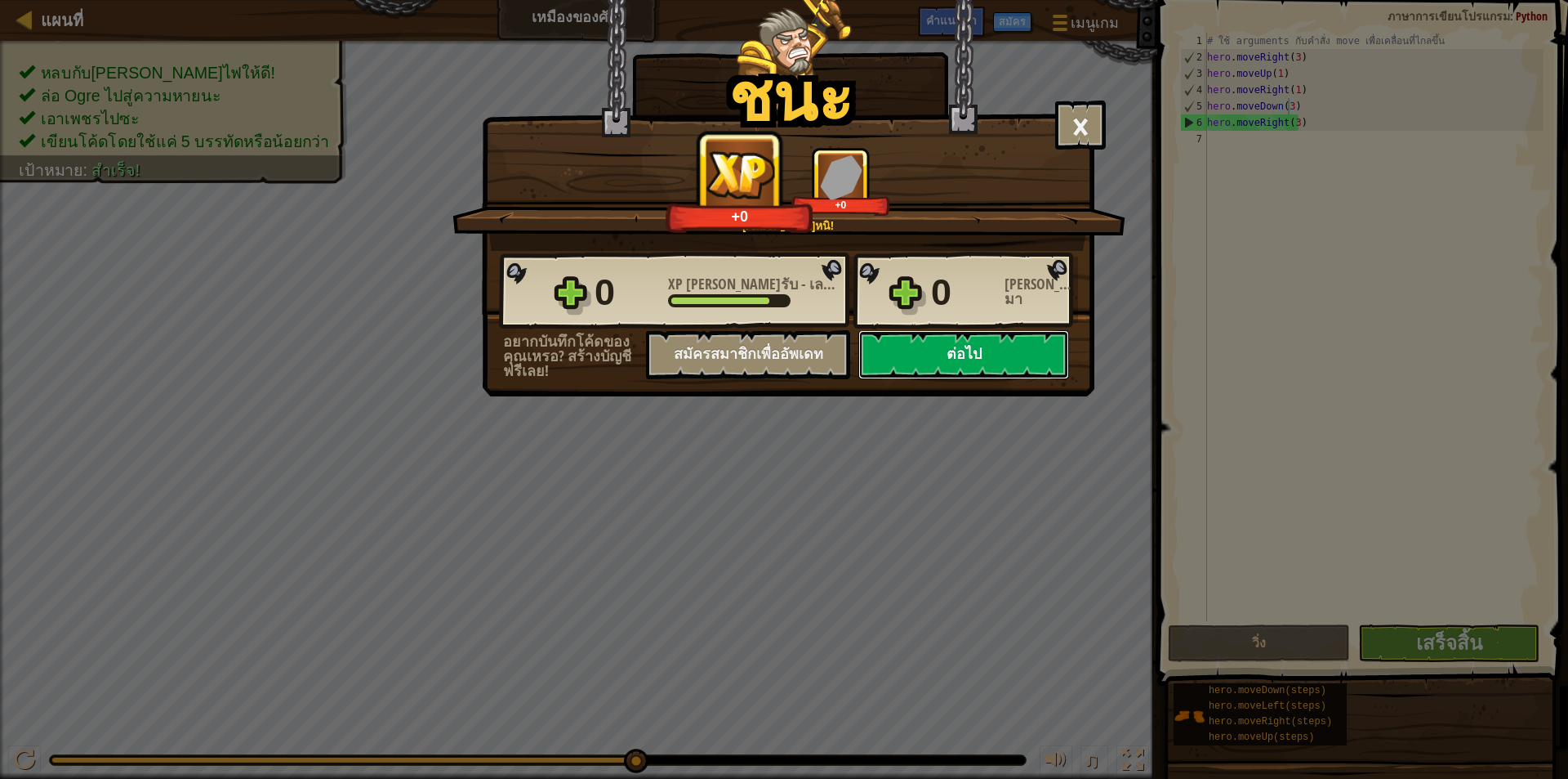
click at [913, 354] on button "ต่อไป" at bounding box center [962, 354] width 210 height 49
select select "th"
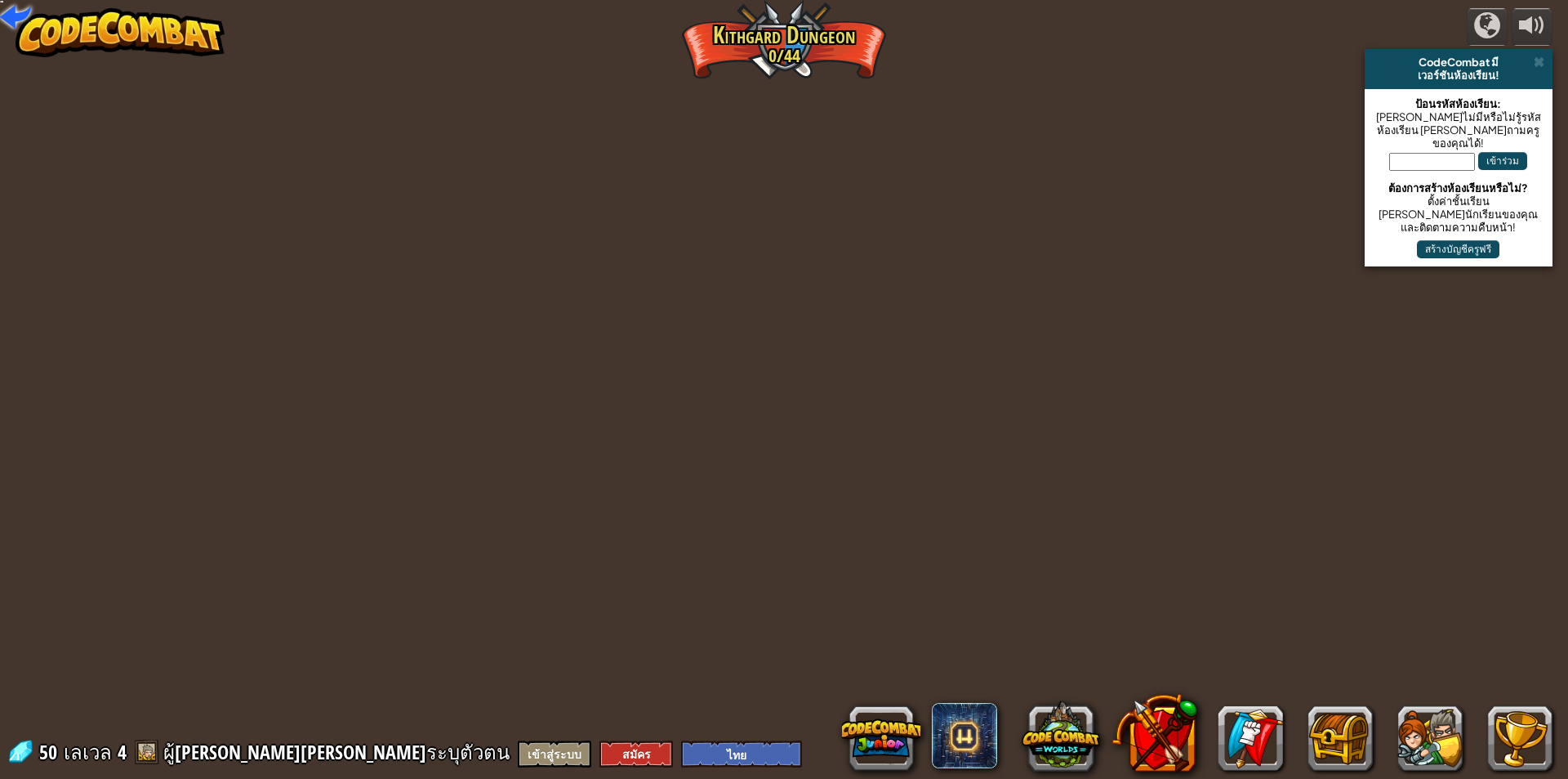
select select "th"
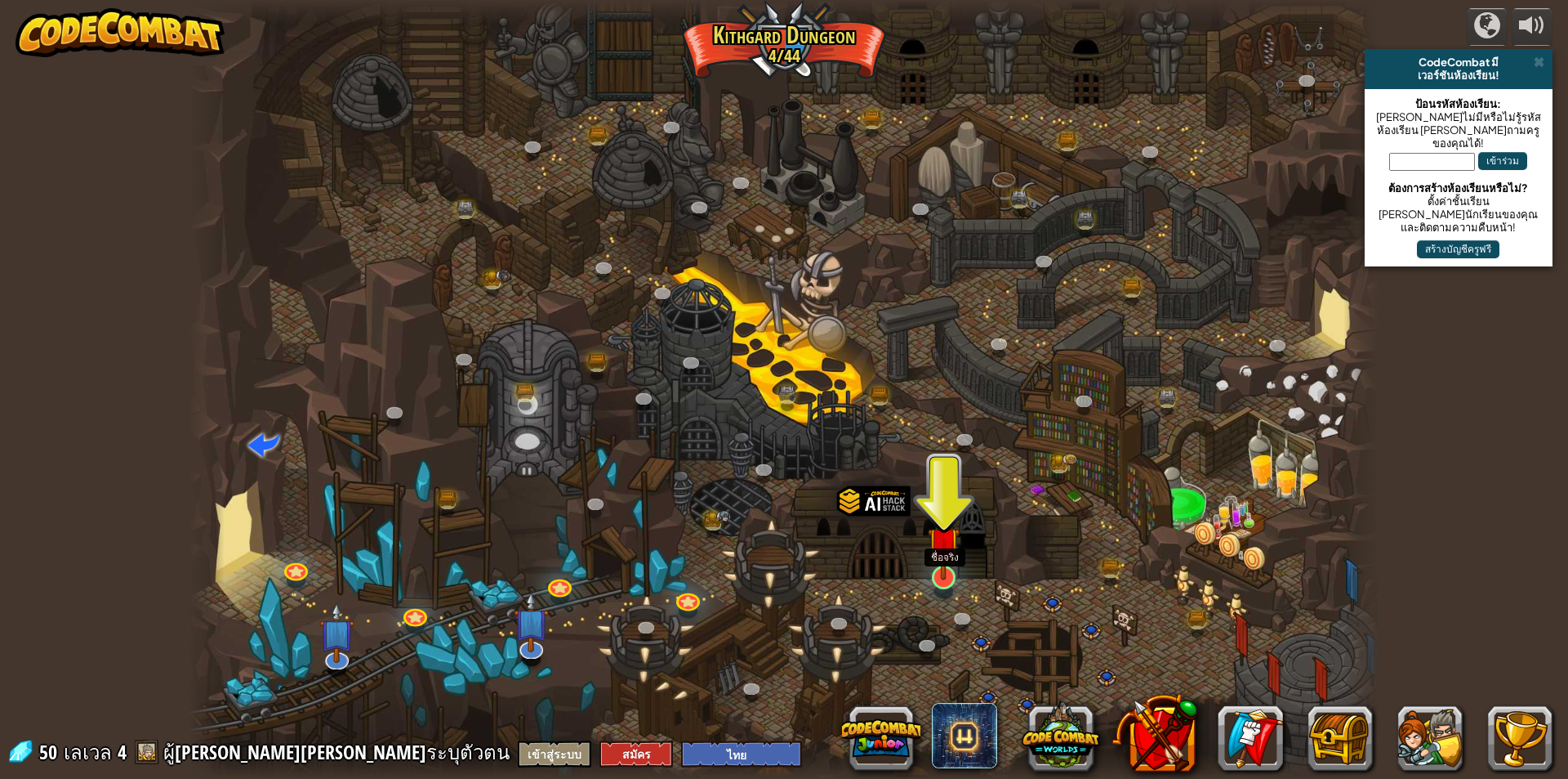
click at [937, 542] on img at bounding box center [943, 542] width 32 height 74
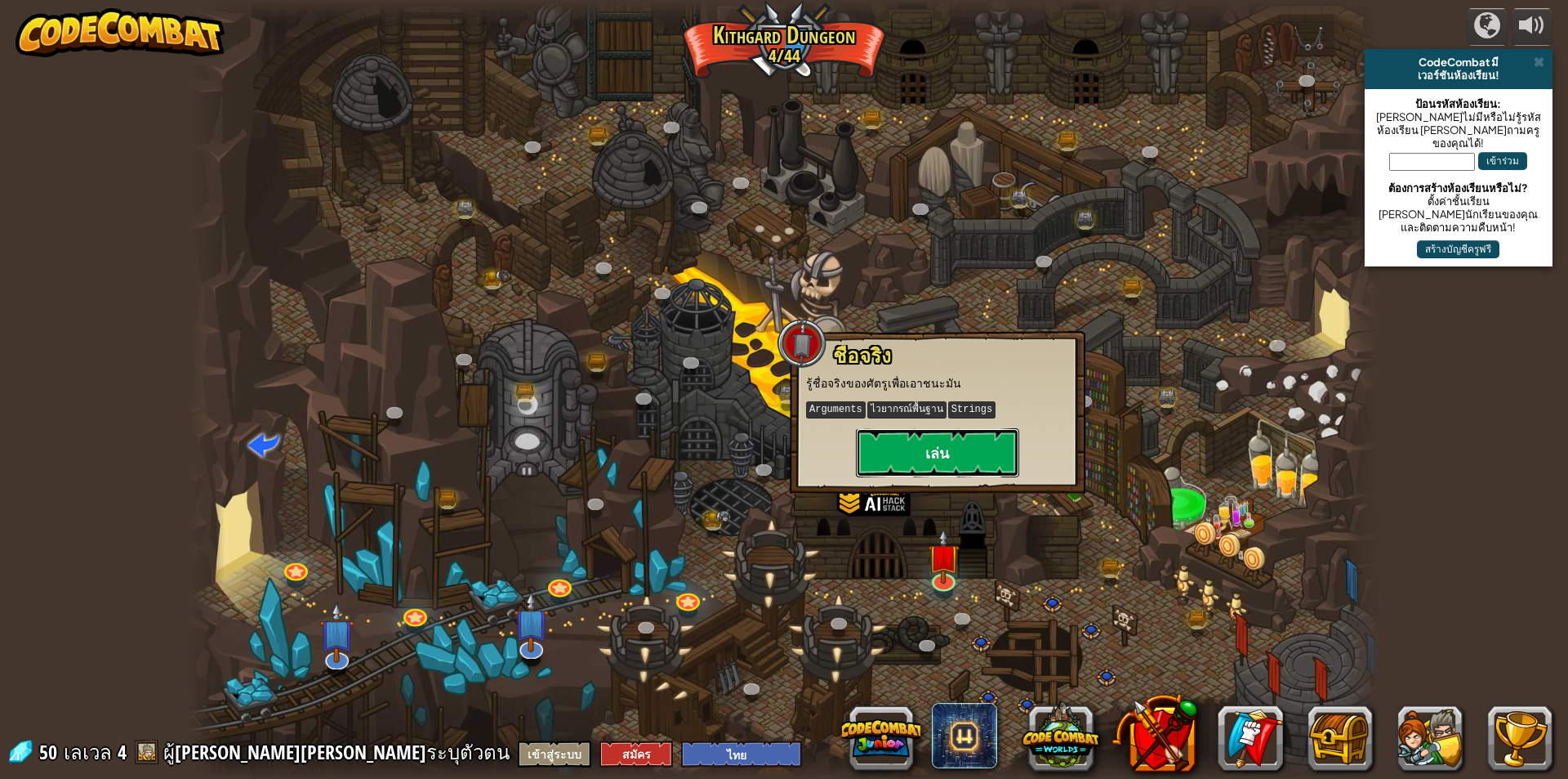
click at [957, 442] on button "เล่น" at bounding box center [937, 453] width 163 height 49
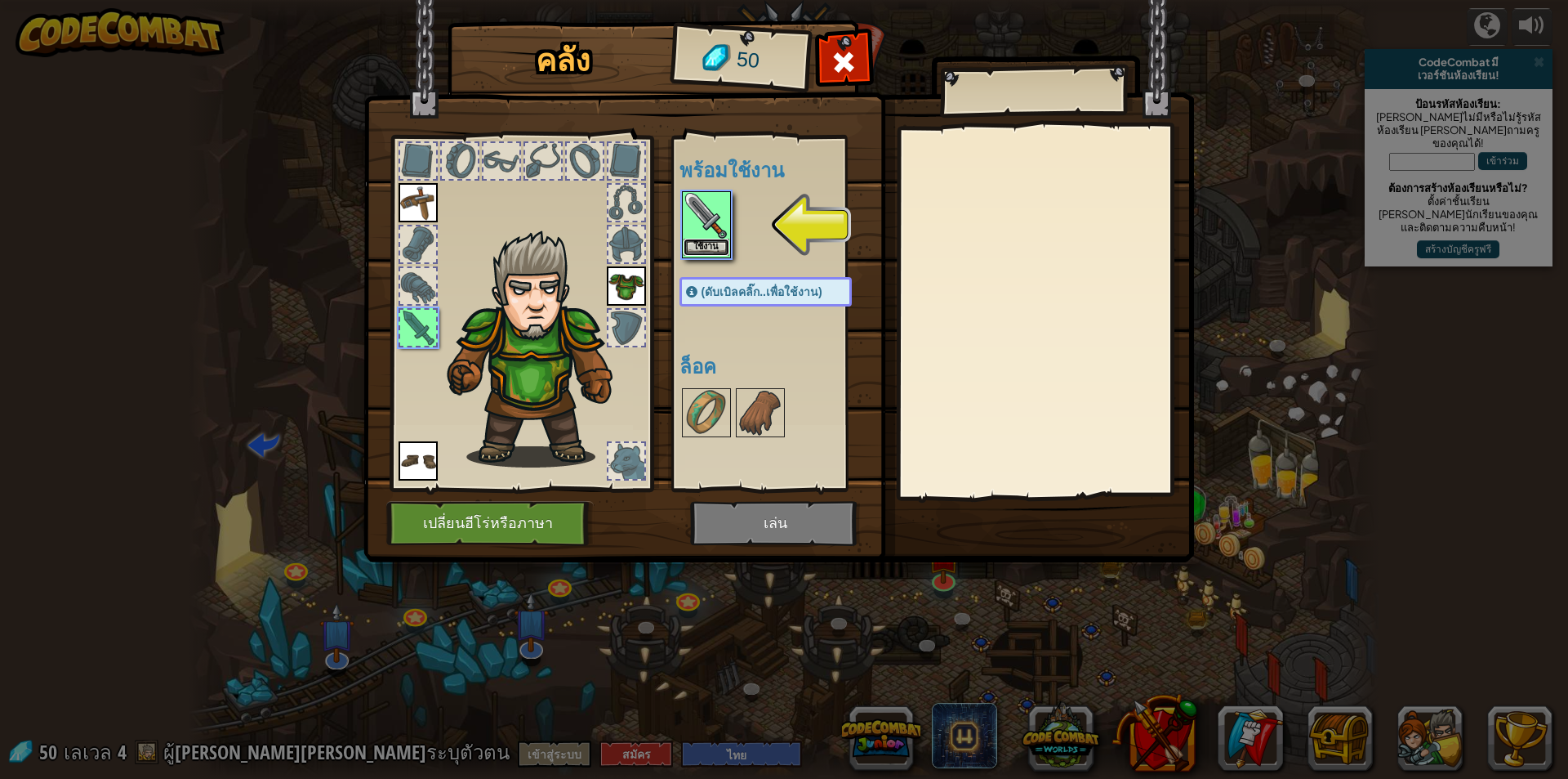
click at [716, 240] on button "ใช้งาน" at bounding box center [707, 247] width 46 height 17
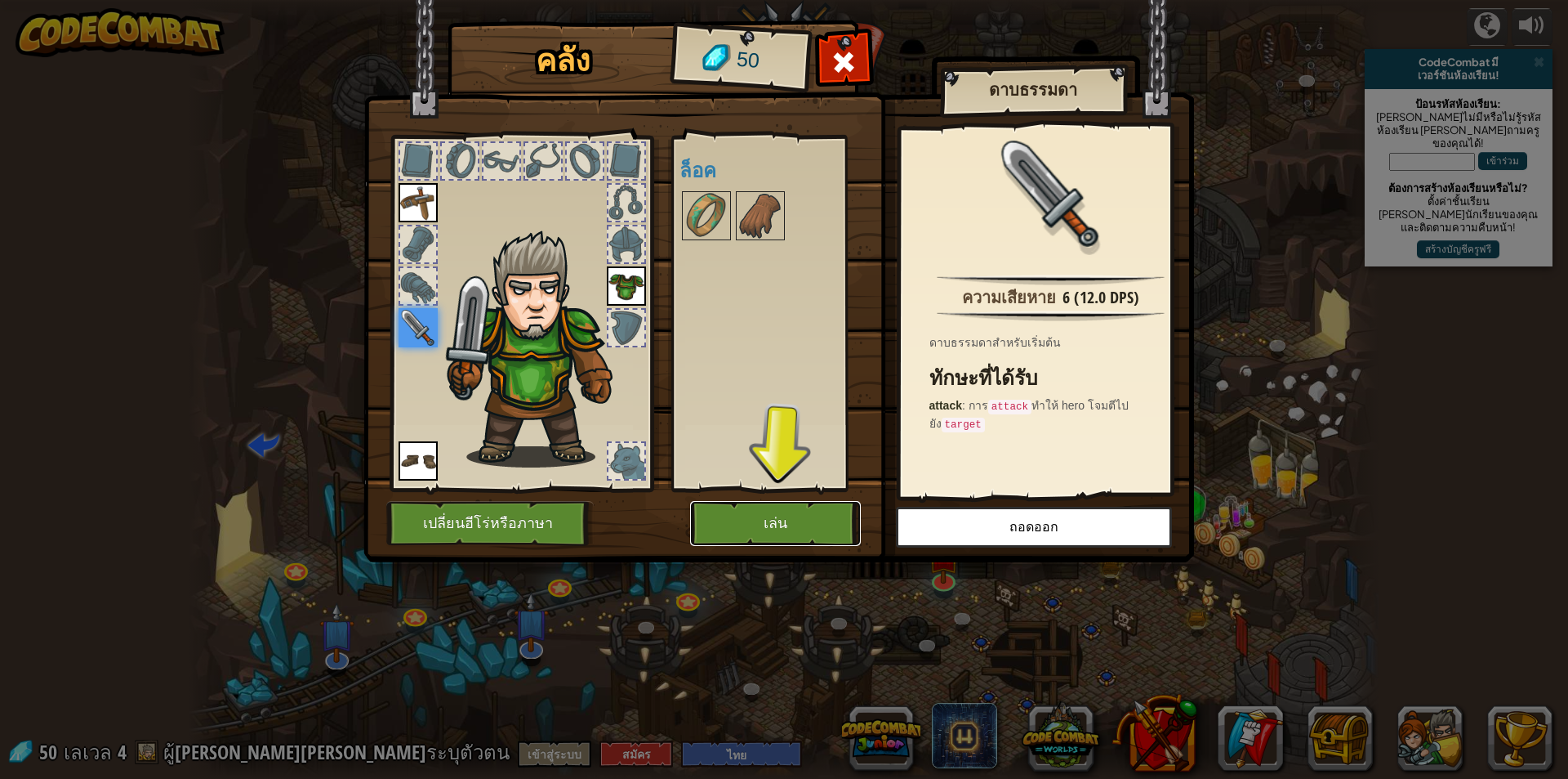
click at [809, 528] on button "เล่น" at bounding box center [775, 523] width 170 height 45
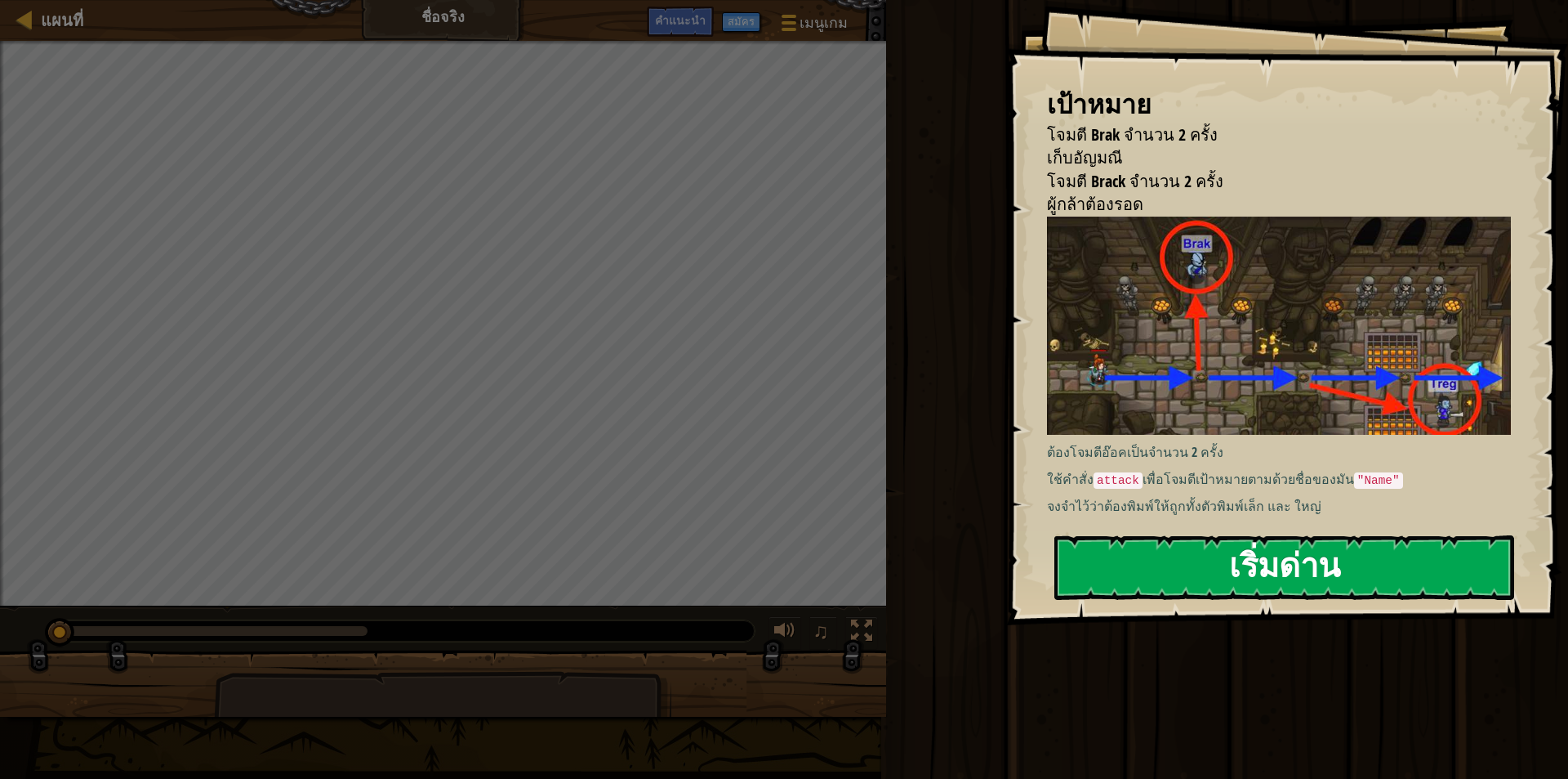
click at [1364, 535] on button "เริ่มด่าน" at bounding box center [1284, 567] width 460 height 65
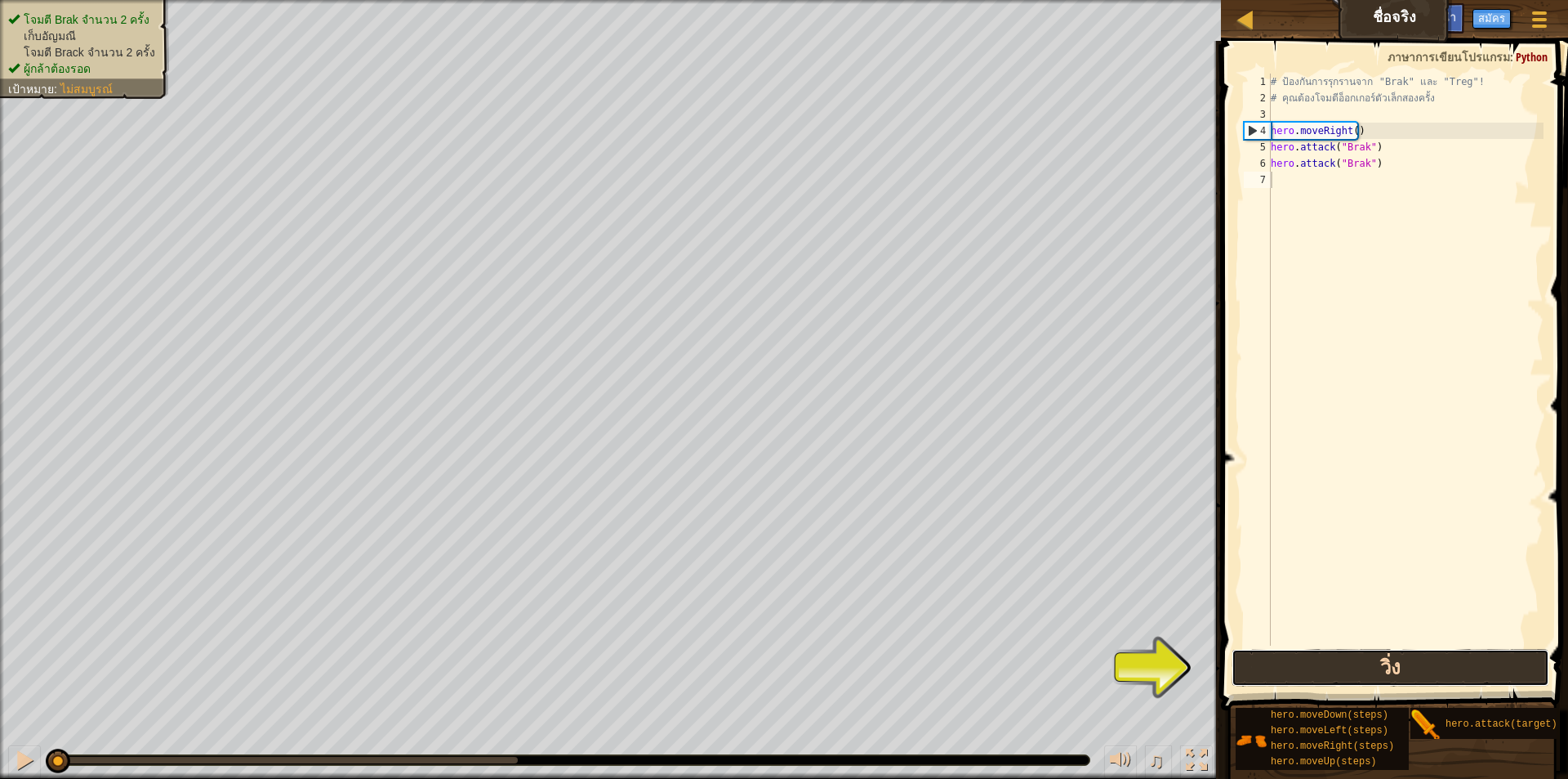
click at [1310, 671] on button "วิ่ง" at bounding box center [1390, 667] width 318 height 37
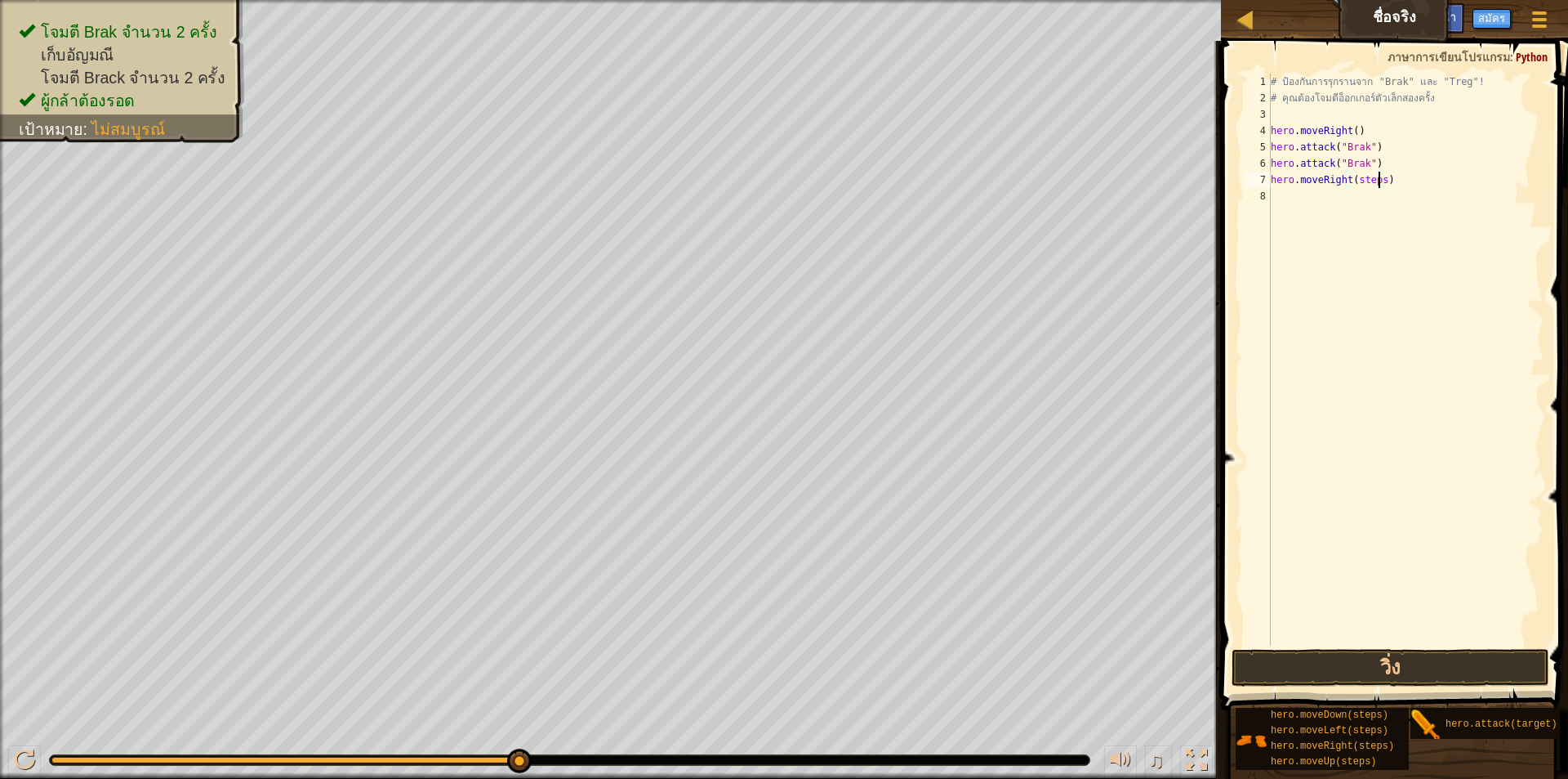
click at [1378, 178] on div "# ป้องกันการรุกรานจาก "Brak" และ "Treg"! # คุณต้องโจมตีอ็อกเกอร์ตัวเล็กสองครั้ง…" at bounding box center [1405, 376] width 276 height 605
type textarea "hero.attack(target)"
click at [1430, 192] on div "# ป้องกันการรุกรานจาก "Brak" และ "Treg"! # คุณต้องโจมตีอ็อกเกอร์ตัวเล็กสองครั้ง…" at bounding box center [1408, 376] width 271 height 605
click at [1301, 224] on div "# ป้องกันการรุกรานจาก "Brak" และ "Treg"! # คุณต้องโจมตีอ็อกเกอร์ตัวเล็กสองครั้ง…" at bounding box center [1408, 376] width 271 height 605
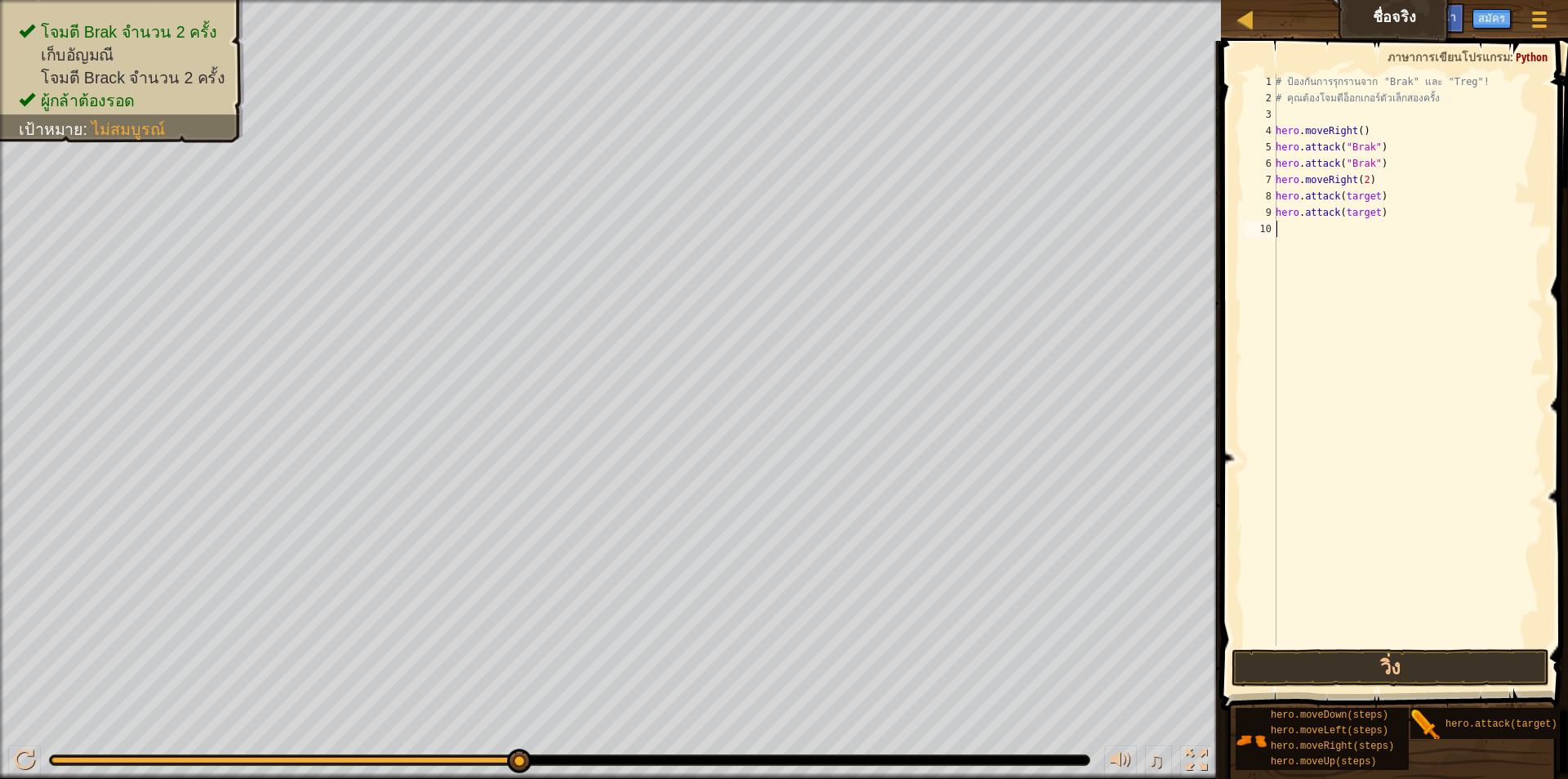
scroll to position [7, 0]
click at [1380, 227] on div "# ป้องกันการรุกรานจาก "Brak" และ "Treg"! # คุณต้องโจมตีอ็อกเกอร์ตัวเล็กสองครั้ง…" at bounding box center [1408, 376] width 271 height 605
click at [1381, 229] on div "# ป้องกันการรุกรานจาก "Brak" และ "Treg"! # คุณต้องโจมตีอ็อกเกอร์ตัวเล็กสองครั้ง…" at bounding box center [1408, 376] width 271 height 605
click at [1403, 657] on button "วิ่ง" at bounding box center [1390, 667] width 318 height 37
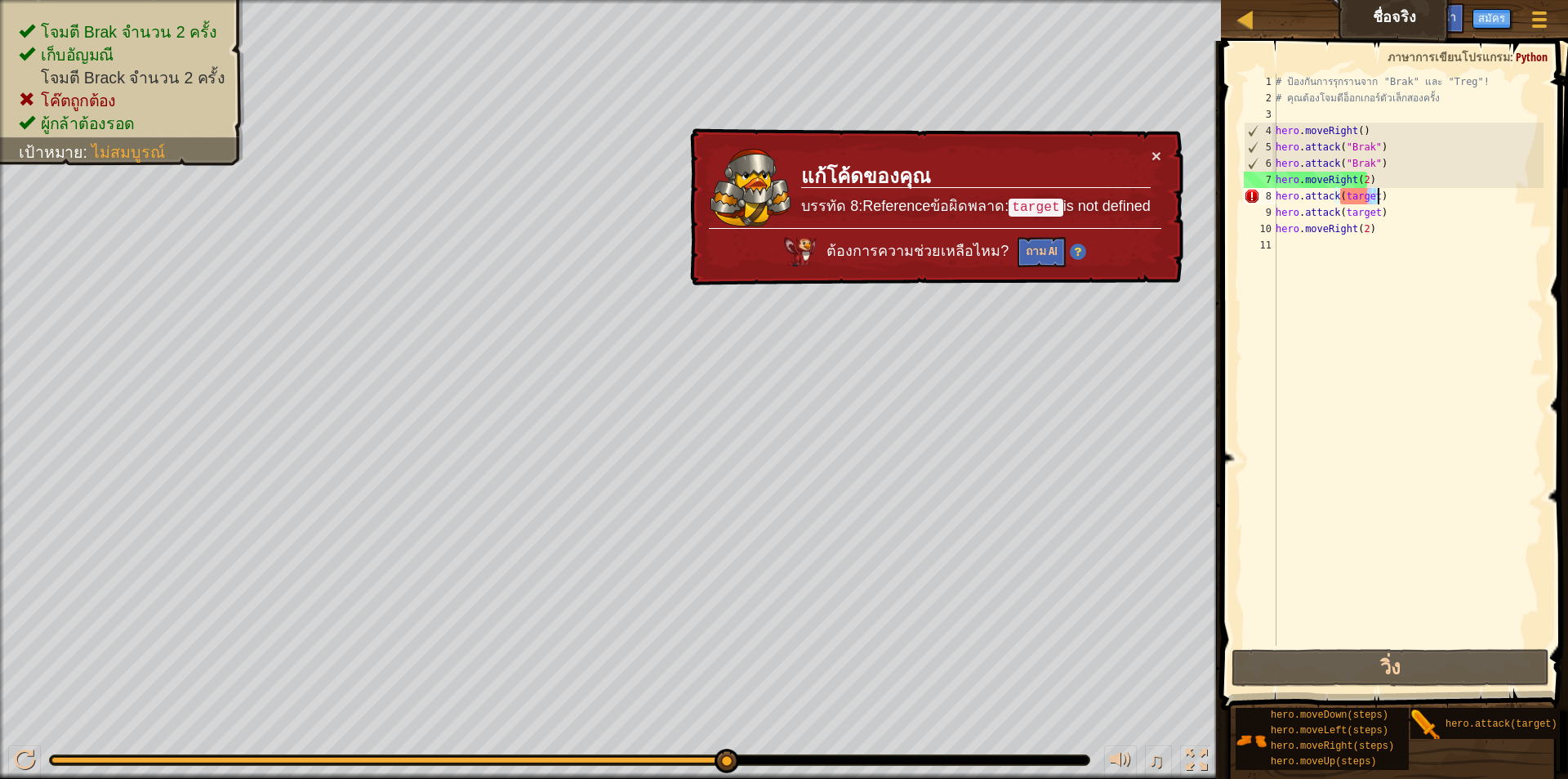
click at [1377, 196] on div "# ป้องกันการรุกรานจาก "Brak" และ "Treg"! # คุณต้องโจมตีอ็อกเกอร์ตัวเล็กสองครั้ง…" at bounding box center [1408, 376] width 271 height 605
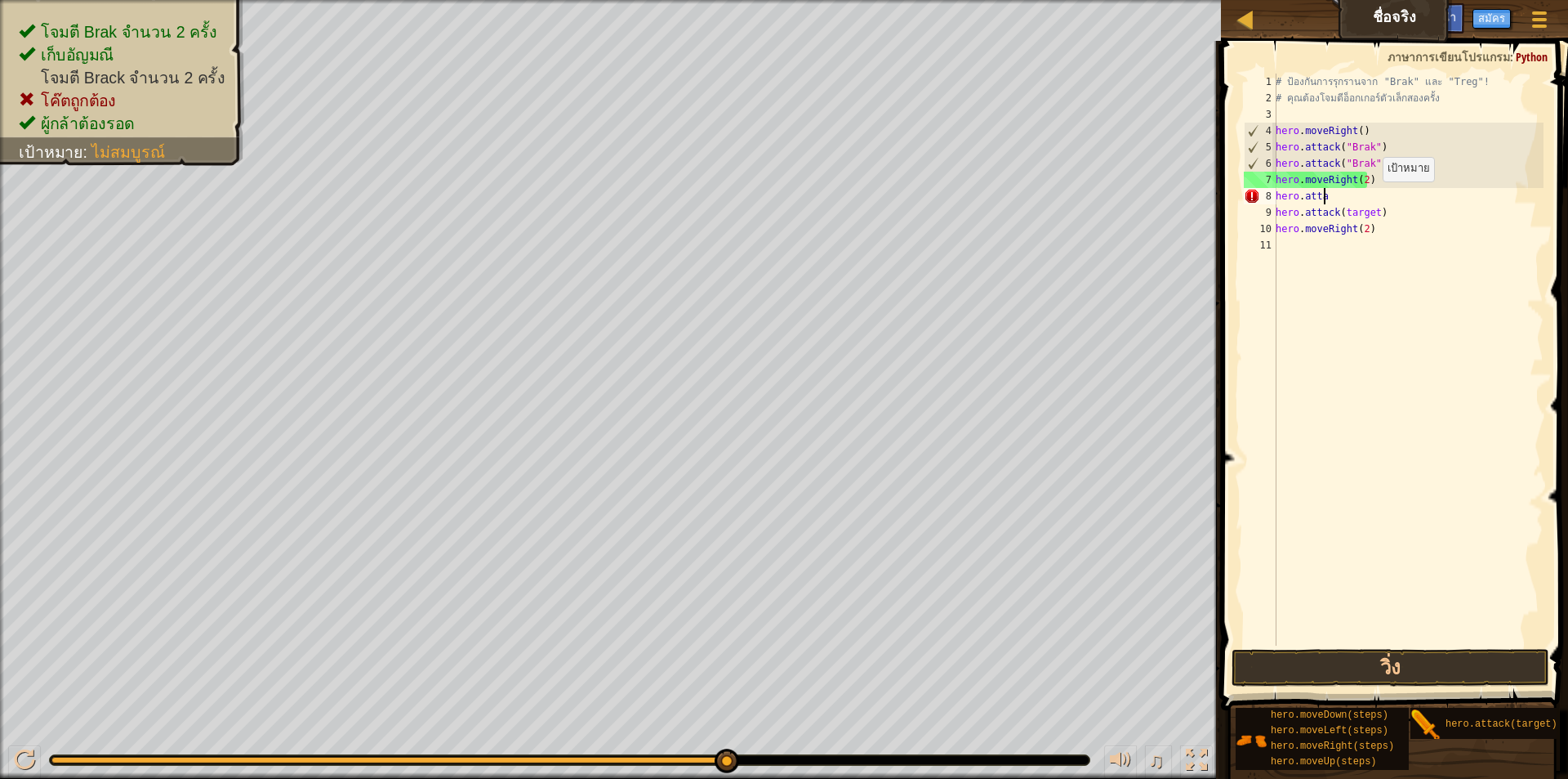
scroll to position [7, 1]
type textarea "h"
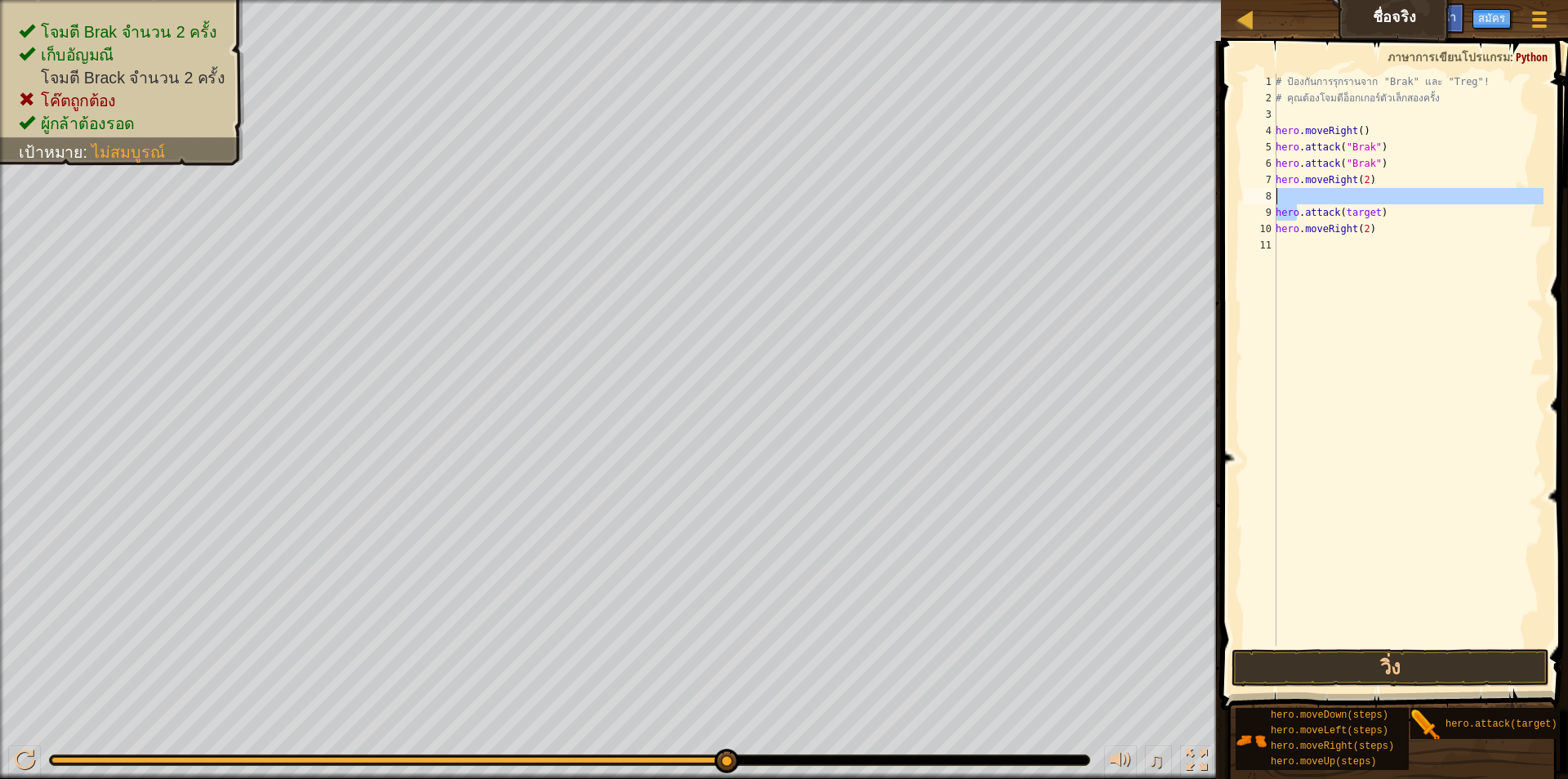
drag, startPoint x: 1298, startPoint y: 215, endPoint x: 1297, endPoint y: 203, distance: 12.0
click at [1297, 203] on div "# ป้องกันการรุกรานจาก "Brak" และ "Treg"! # คุณต้องโจมตีอ็อกเกอร์ตัวเล็กสองครั้ง…" at bounding box center [1408, 376] width 271 height 605
type textarea "hero.attack(target)"
click at [1429, 280] on div "# ป้องกันการรุกรานจาก "Brak" และ "Treg"! # คุณต้องโจมตีอ็อกเกอร์ตัวเล็กสองครั้ง…" at bounding box center [1408, 376] width 271 height 605
click at [1379, 665] on button "วิ่ง" at bounding box center [1390, 667] width 318 height 37
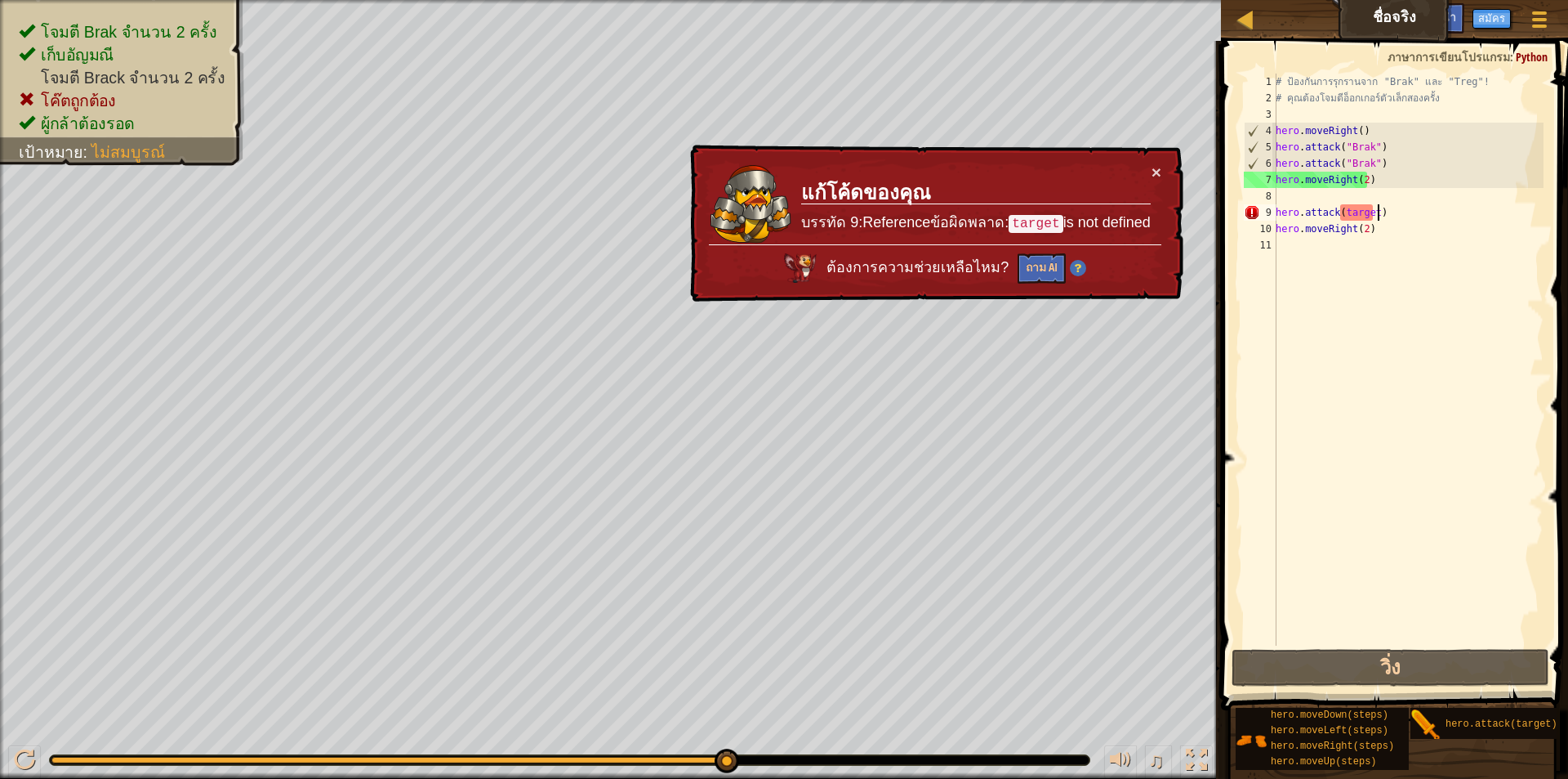
click at [1379, 218] on div "# ป้องกันการรุกรานจาก "Brak" และ "Treg"! # คุณต้องโจมตีอ็อกเกอร์ตัวเล็กสองครั้ง…" at bounding box center [1408, 376] width 271 height 605
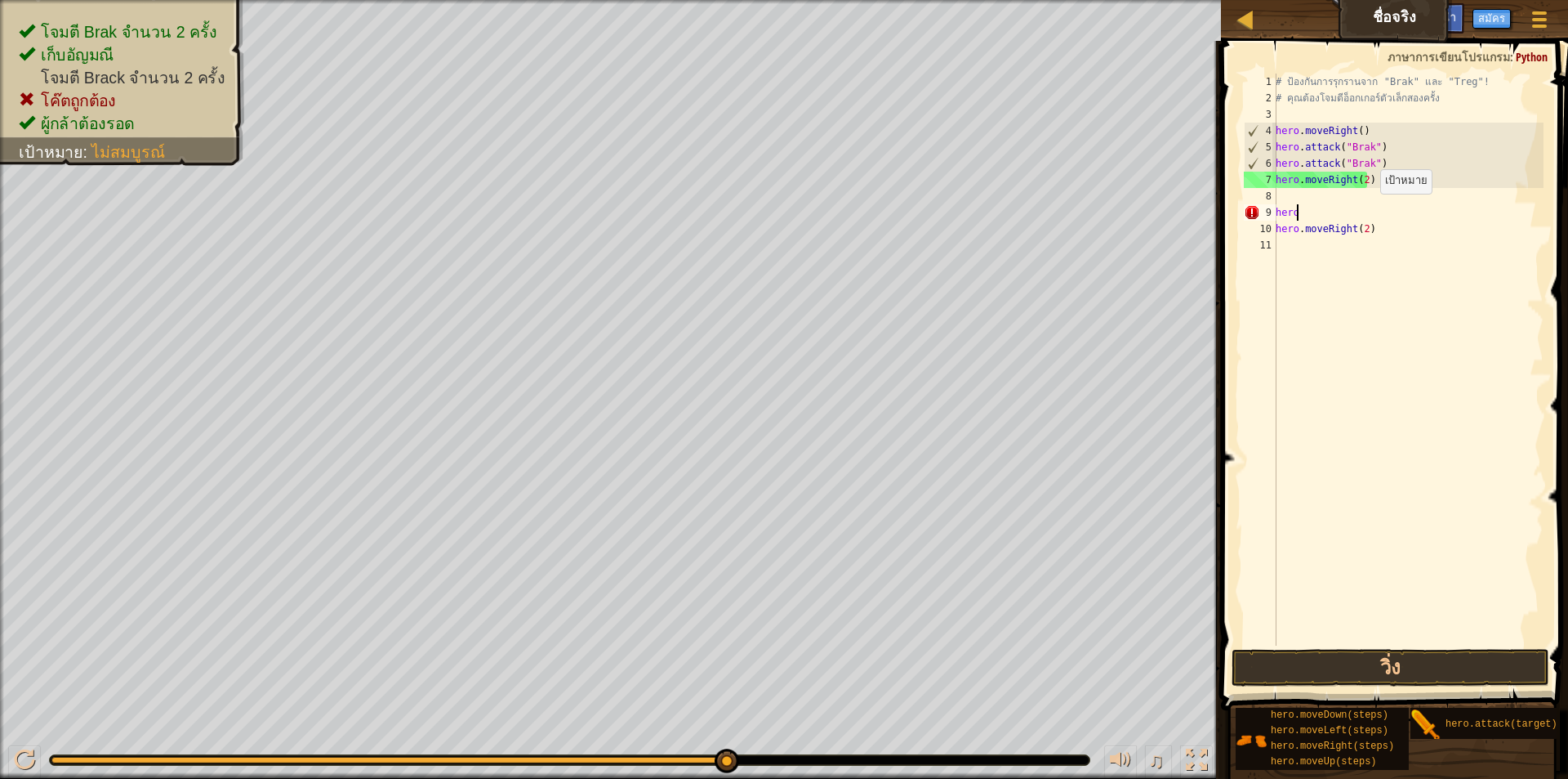
type textarea "h"
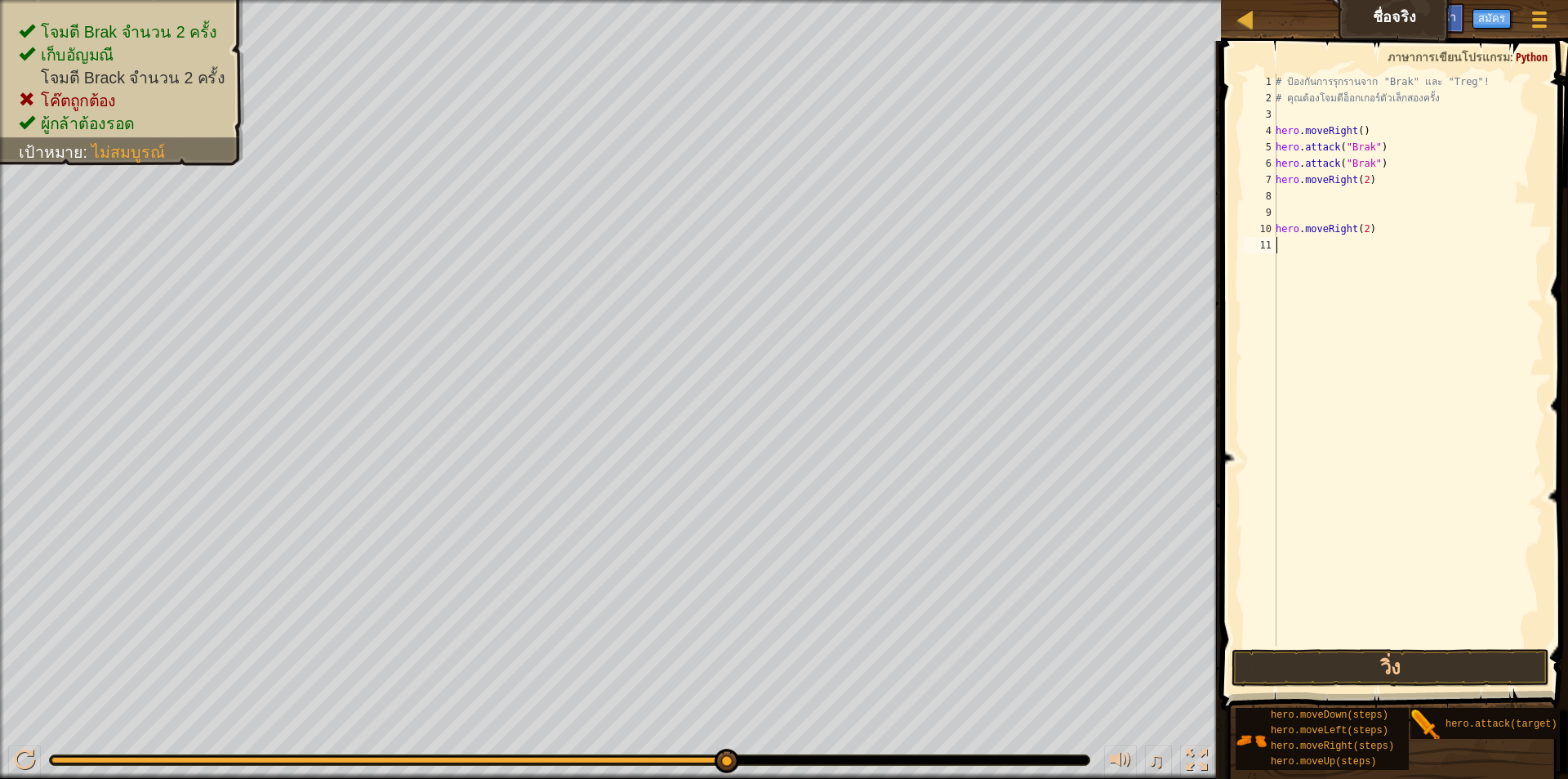
click at [1441, 261] on div "# ป้องกันการรุกรานจาก "Brak" และ "Treg"! # คุณต้องโจมตีอ็อกเกอร์ตัวเล็กสองครั้ง…" at bounding box center [1408, 376] width 271 height 605
click at [1480, 242] on div "# ป้องกันการรุกรานจาก "Brak" และ "Treg"! # คุณต้องโจมตีอ็อกเกอร์ตัวเล็กสองครั้ง…" at bounding box center [1408, 376] width 271 height 605
click at [1371, 237] on div "# ป้องกันการรุกรานจาก "Brak" และ "Treg"! # คุณต้องโจมตีอ็อกเกอร์ตัวเล็กสองครั้ง…" at bounding box center [1408, 376] width 271 height 605
drag, startPoint x: 1368, startPoint y: 237, endPoint x: 1259, endPoint y: 234, distance: 109.0
click at [1259, 234] on div "1 2 3 4 5 6 7 8 9 10 11 # ป้องกันการรุกรานจาก "Brak" และ "Treg"! # คุณต้องโจมตี…" at bounding box center [1391, 360] width 303 height 572
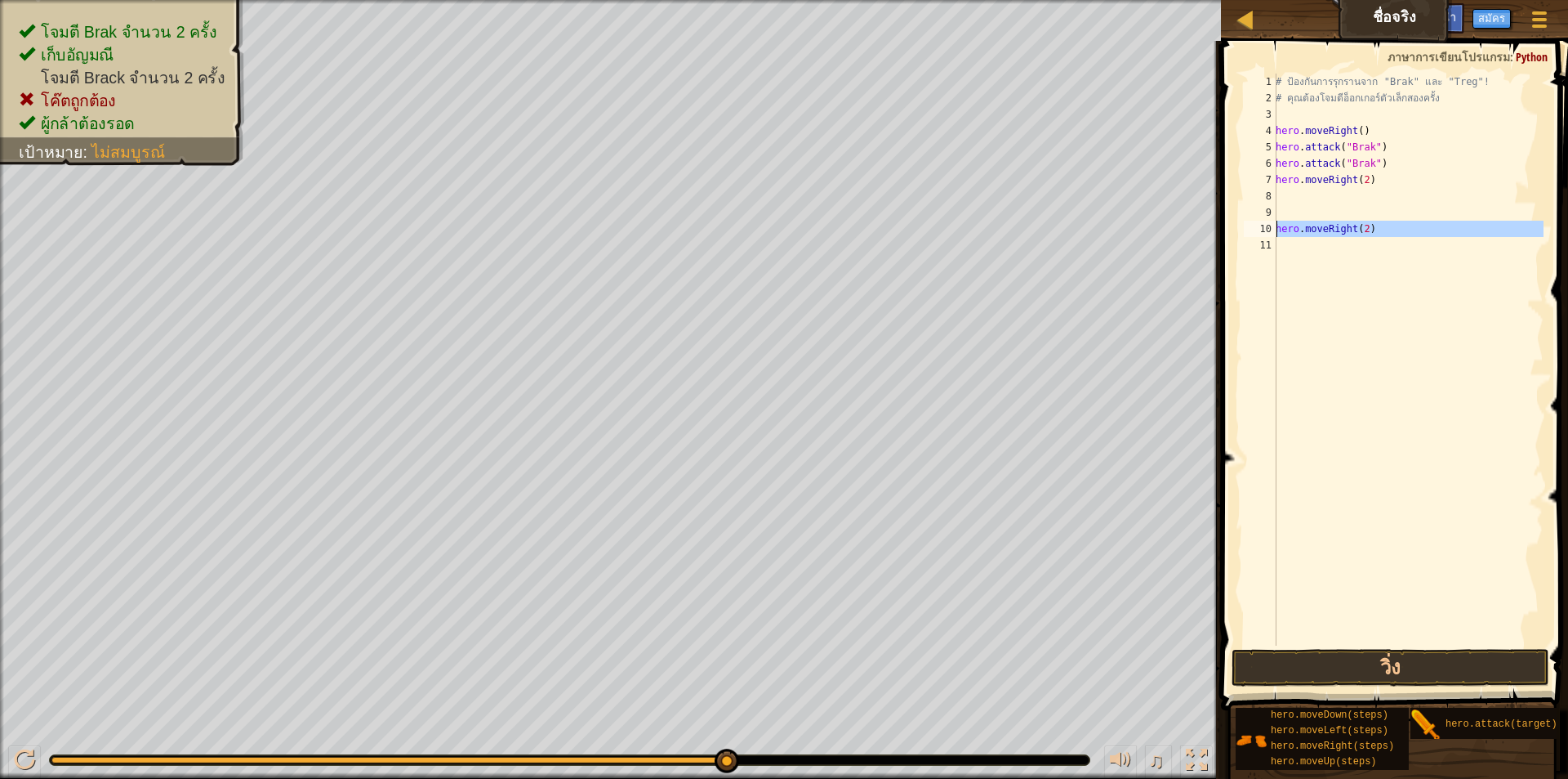
click at [1372, 230] on div "# ป้องกันการรุกรานจาก "Brak" และ "Treg"! # คุณต้องโจมตีอ็อกเกอร์ตัวเล็กสองครั้ง…" at bounding box center [1408, 360] width 271 height 572
type textarea "h"
drag, startPoint x: 1523, startPoint y: 183, endPoint x: 1455, endPoint y: 217, distance: 76.0
click at [1455, 217] on div "# ป้องกันการรุกรานจาก "Brak" และ "Treg"! # คุณต้องโจมตีอ็อกเกอร์ตัวเล็กสองครั้ง…" at bounding box center [1408, 376] width 271 height 605
click at [1280, 194] on div "# ป้องกันการรุกรานจาก "Brak" และ "Treg"! # คุณต้องโจมตีอ็อกเกอร์ตัวเล็กสองครั้ง…" at bounding box center [1408, 360] width 271 height 572
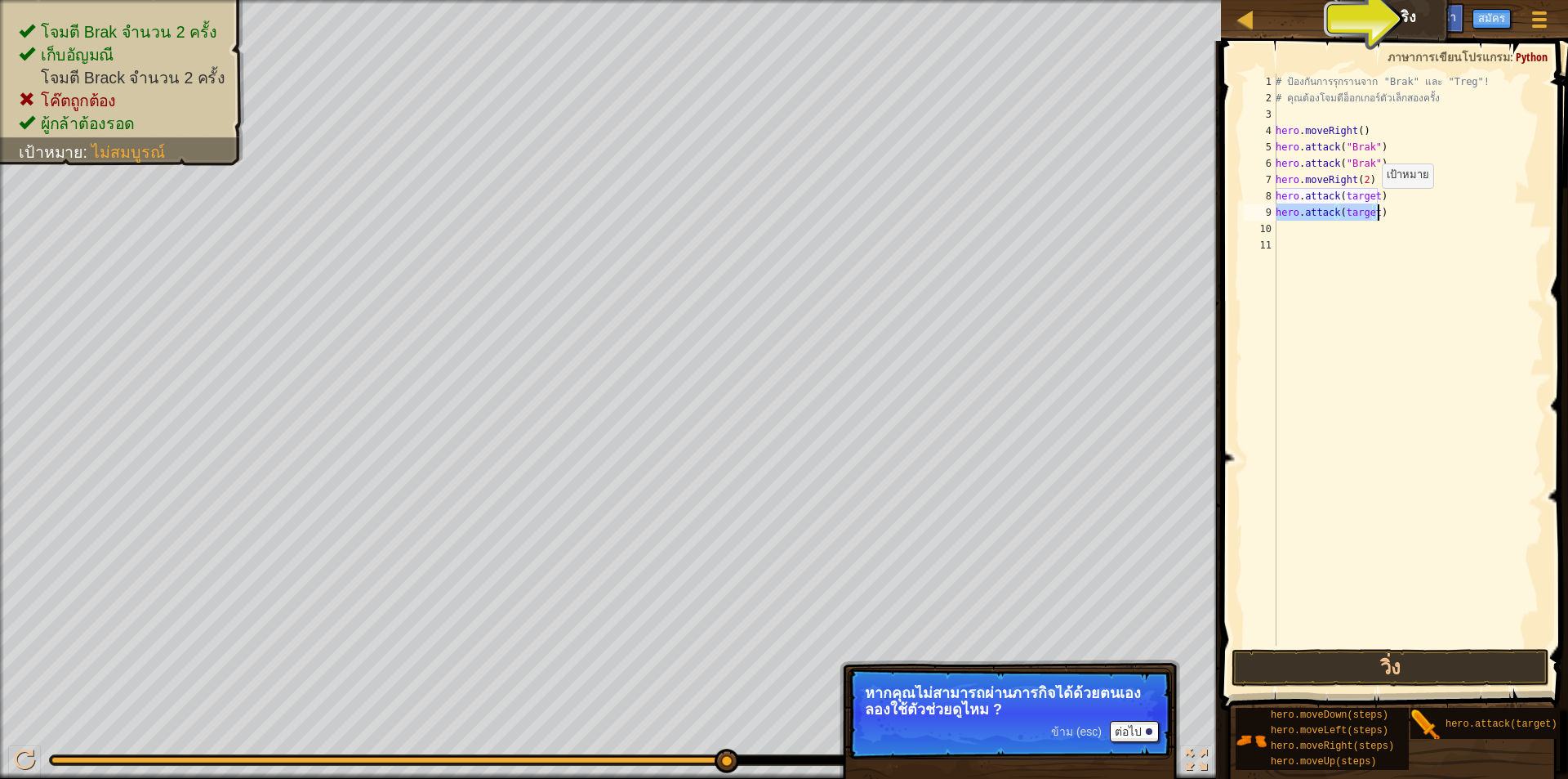
click at [1372, 204] on div "# ป้องกันการรุกรานจาก "Brak" และ "Treg"! # คุณต้องโจมตีอ็อกเกอร์ตัวเล็กสองครั้ง…" at bounding box center [1408, 360] width 271 height 572
click at [1372, 204] on div "# ป้องกันการรุกรานจาก "Brak" และ "Treg"! # คุณต้องโจมตีอ็อกเกอร์ตัวเล็กสองครั้ง…" at bounding box center [1408, 376] width 271 height 605
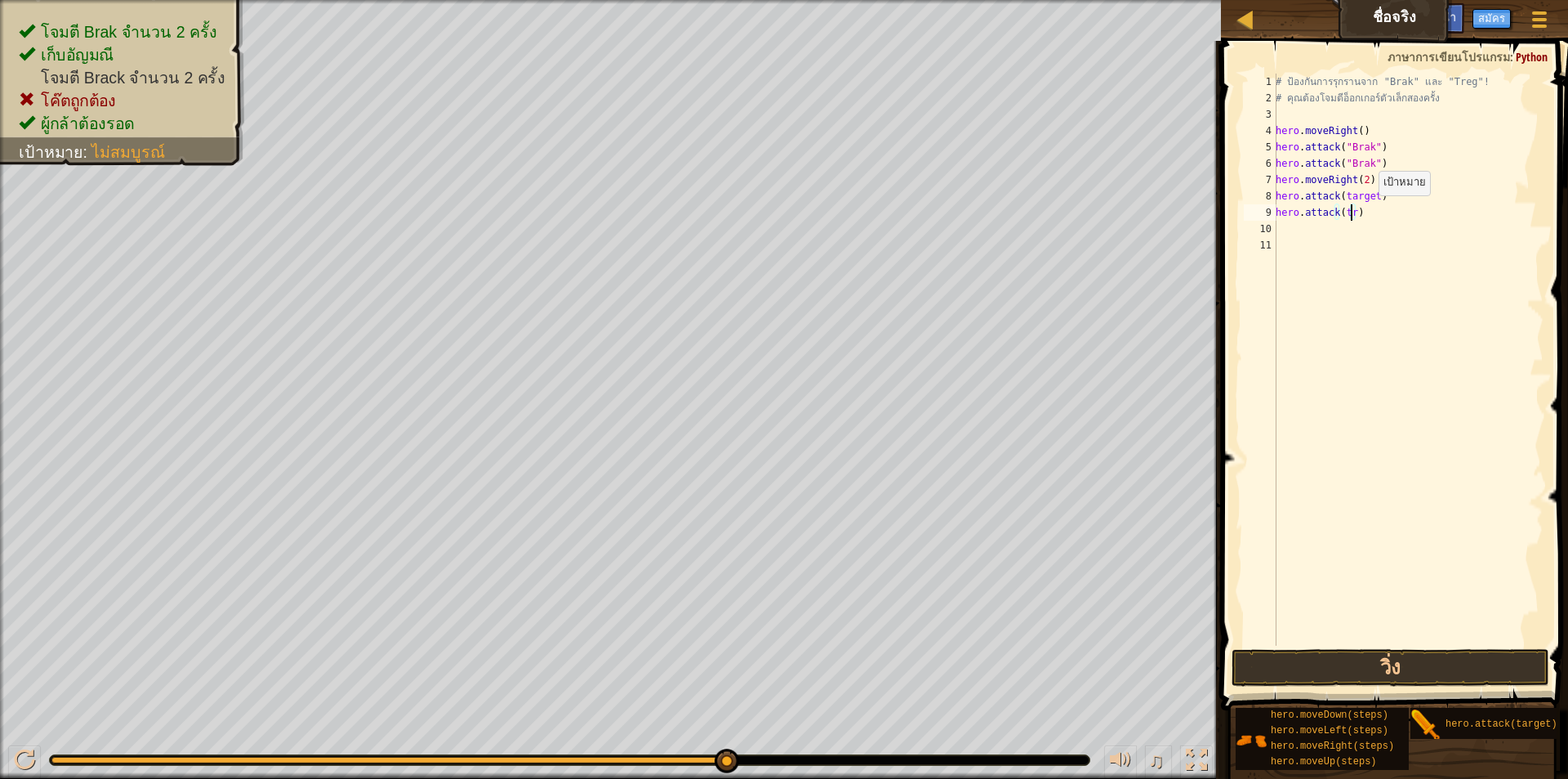
scroll to position [7, 6]
type textarea "hero.attack(treg)"
click at [1286, 238] on div "# ป้องกันการรุกรานจาก "Brak" และ "Treg"! # คุณต้องโจมตีอ็อกเกอร์ตัวเล็กสองครั้ง…" at bounding box center [1408, 376] width 271 height 605
click at [1370, 196] on div "# ป้องกันการรุกรานจาก "Brak" และ "Treg"! # คุณต้องโจมตีอ็อกเกอร์ตัวเล็กสองครั้ง…" at bounding box center [1408, 376] width 271 height 605
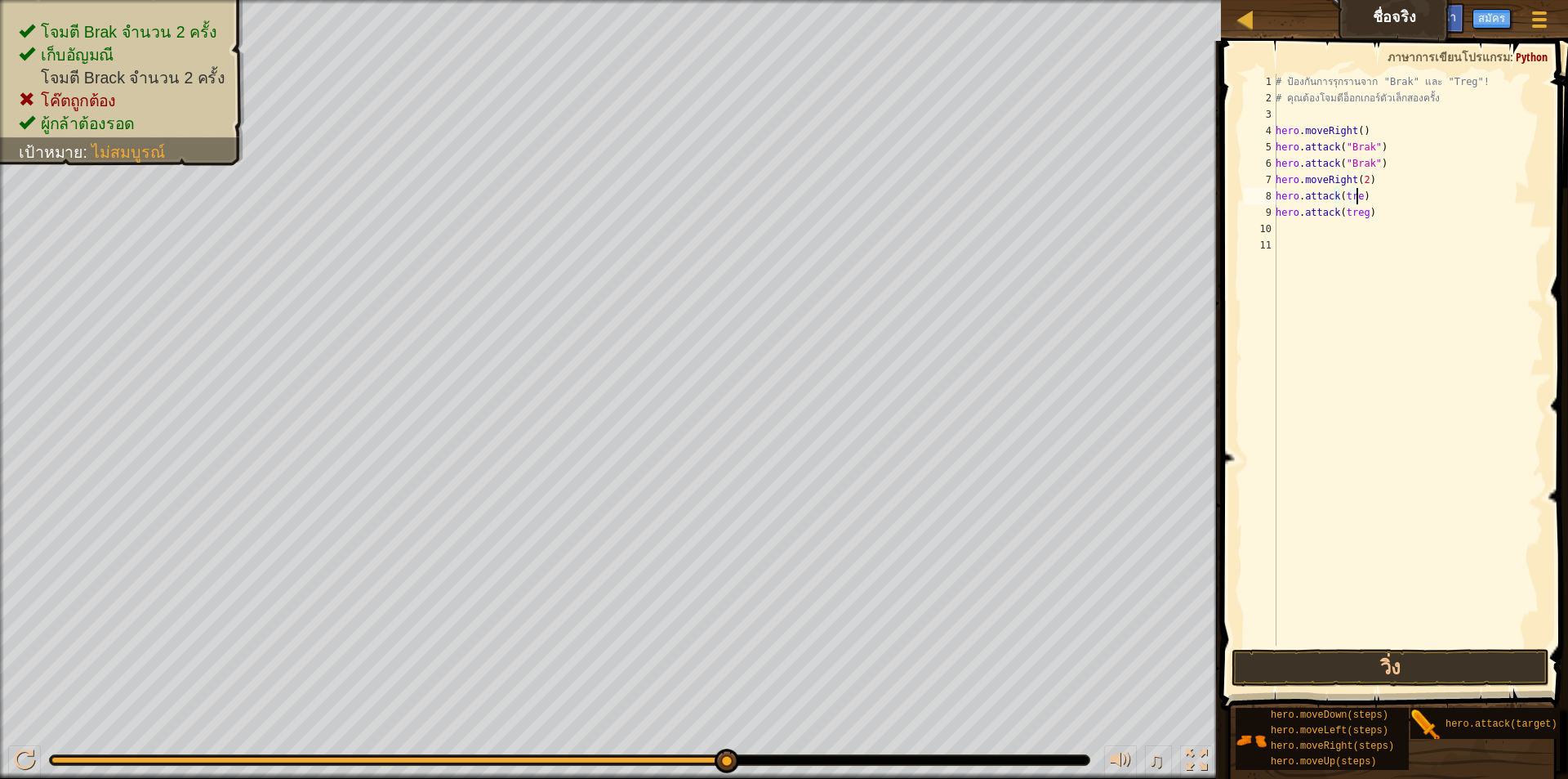
scroll to position [7, 6]
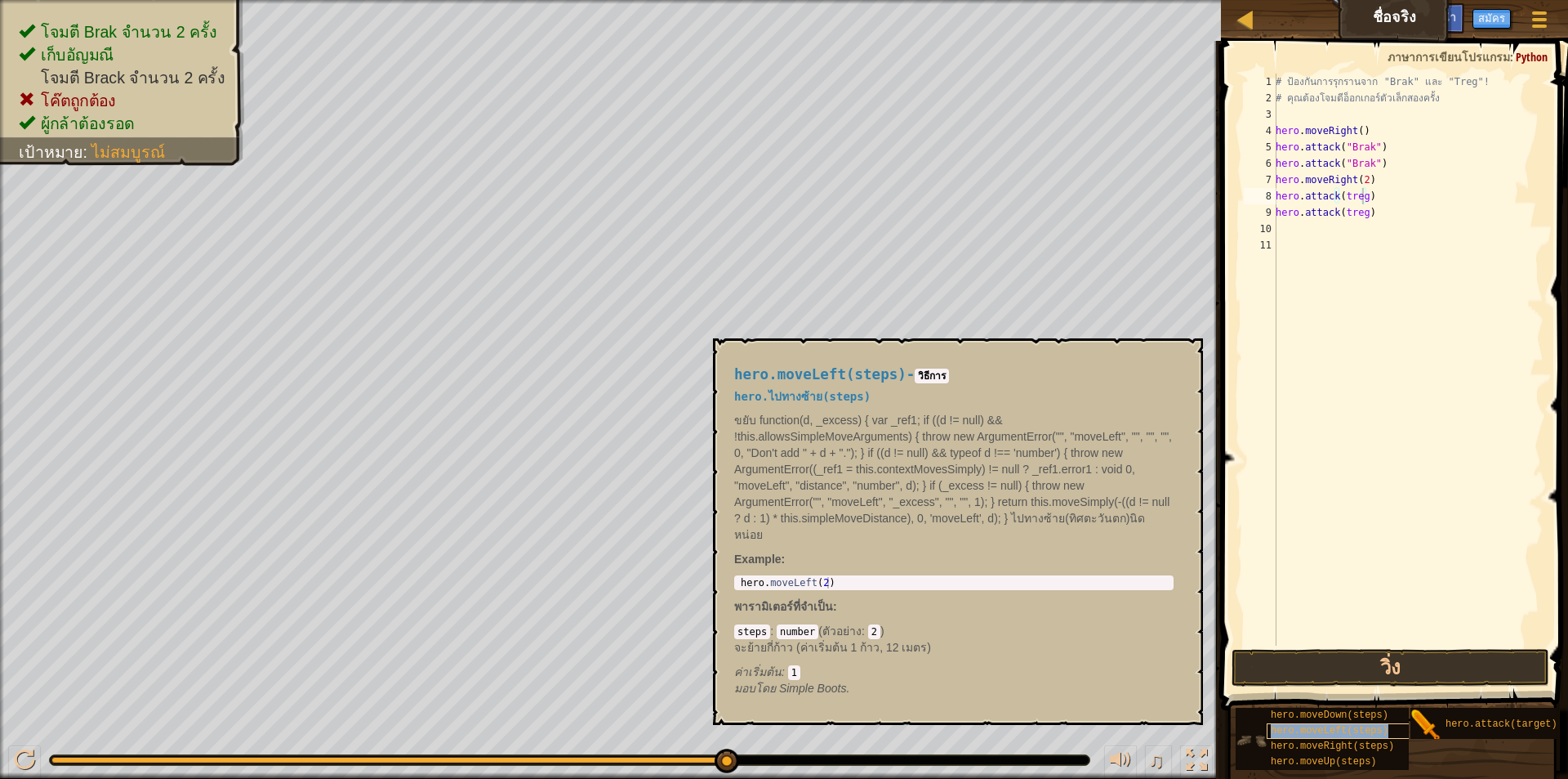
click at [1278, 725] on span "hero.moveLeft(steps)" at bounding box center [1329, 730] width 117 height 12
drag, startPoint x: 1091, startPoint y: 558, endPoint x: 841, endPoint y: 558, distance: 250.0
click at [841, 558] on div "hero.moveLeft(steps) - วิธีการ hero.ไปทางซ้าย(steps) ขยับ function(d, _excess) …" at bounding box center [954, 531] width 463 height 360
drag, startPoint x: 841, startPoint y: 558, endPoint x: 728, endPoint y: 572, distance: 113.9
drag, startPoint x: 728, startPoint y: 572, endPoint x: 1379, endPoint y: 662, distance: 657.2
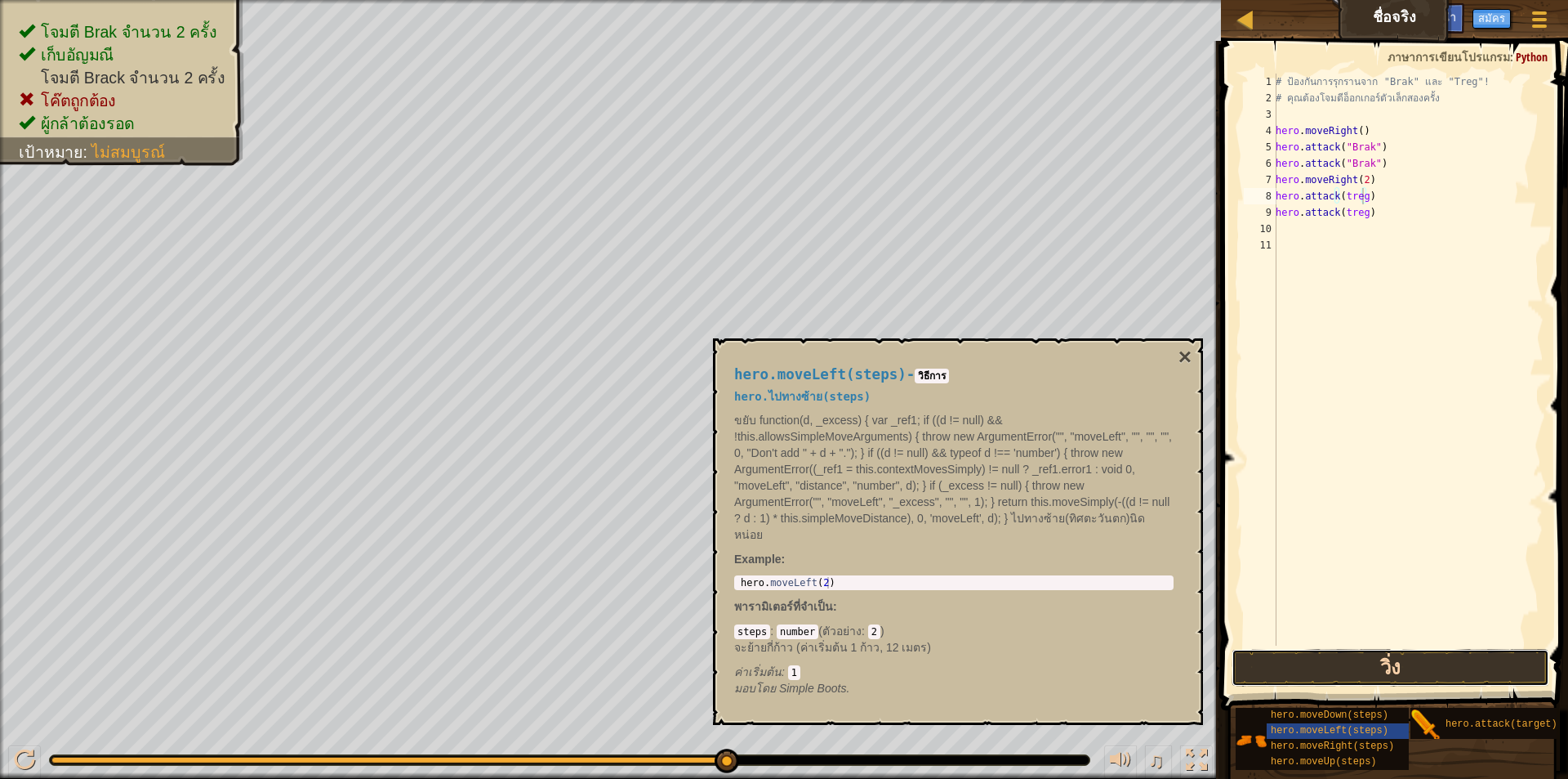
click at [1379, 662] on button "วิ่ง" at bounding box center [1390, 667] width 318 height 37
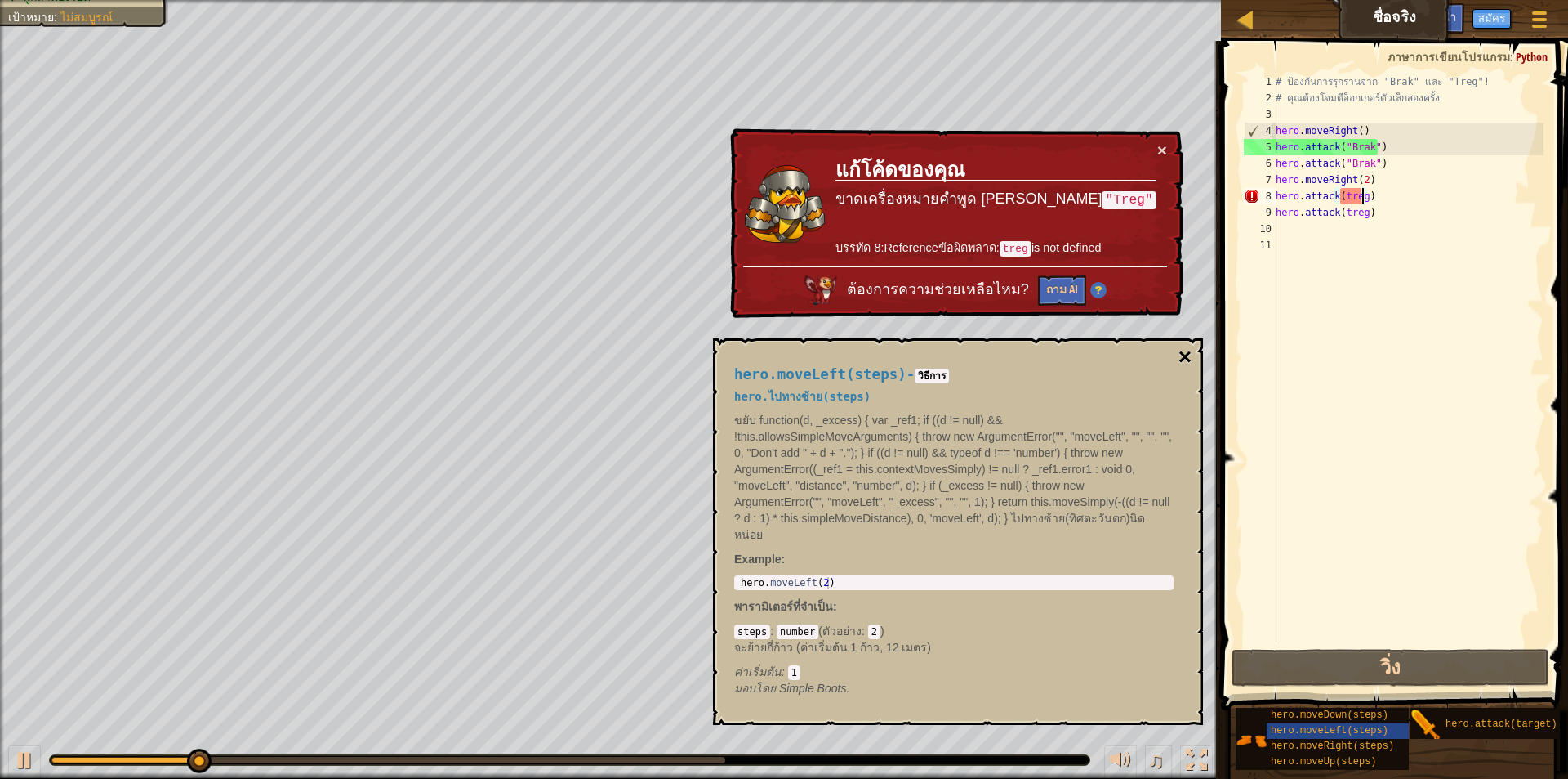
click at [1182, 352] on button "×" at bounding box center [1185, 356] width 13 height 23
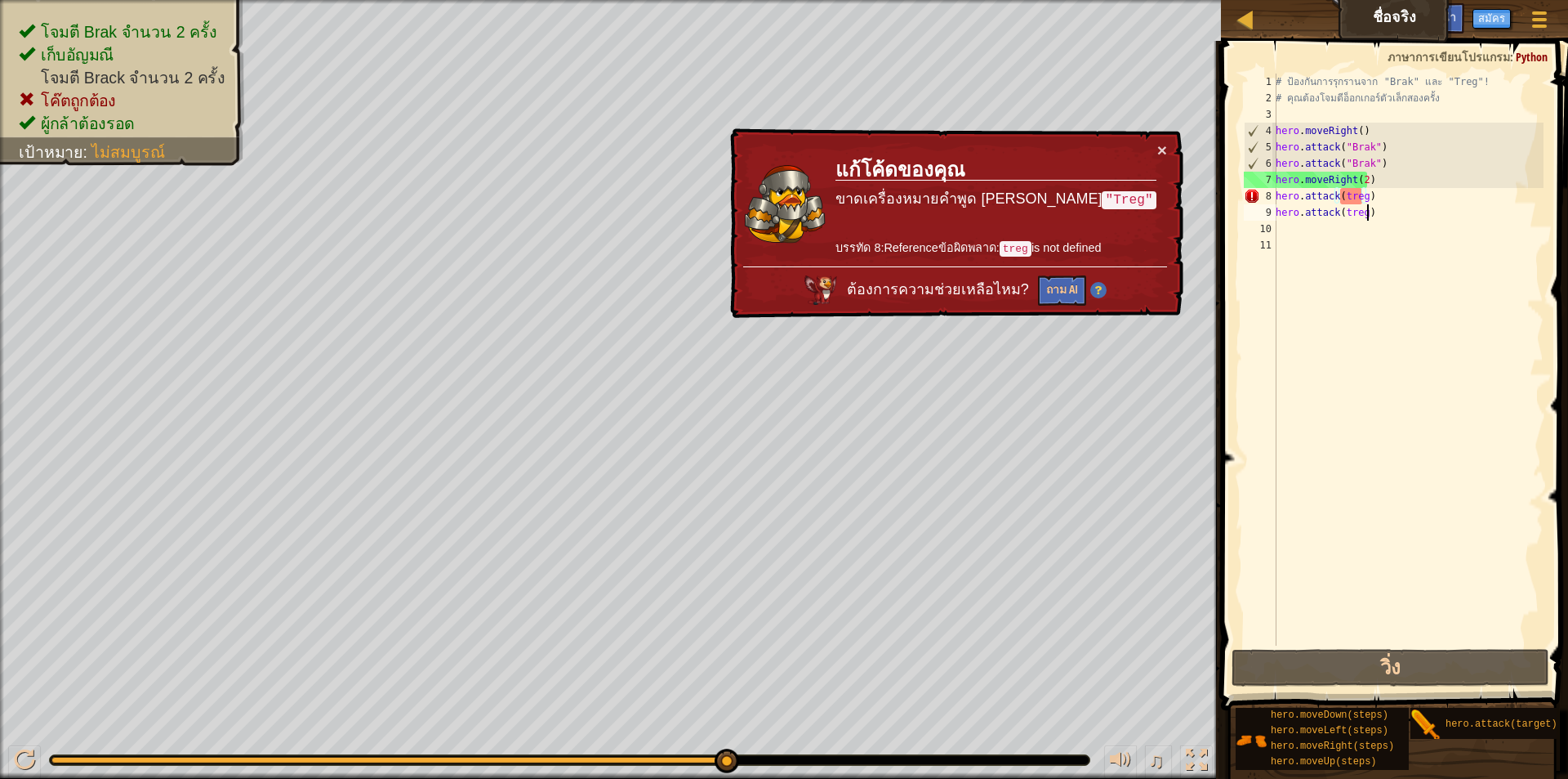
click at [1365, 209] on div "# ป้องกันการรุกรานจาก "Brak" และ "Treg"! # คุณต้องโจมตีอ็อกเกอร์ตัวเล็กสองครั้ง…" at bounding box center [1408, 376] width 271 height 605
click at [1360, 196] on div "# ป้องกันการรุกรานจาก "Brak" และ "Treg"! # คุณต้องโจมตีอ็อกเกอร์ตัวเล็กสองครั้ง…" at bounding box center [1408, 376] width 271 height 605
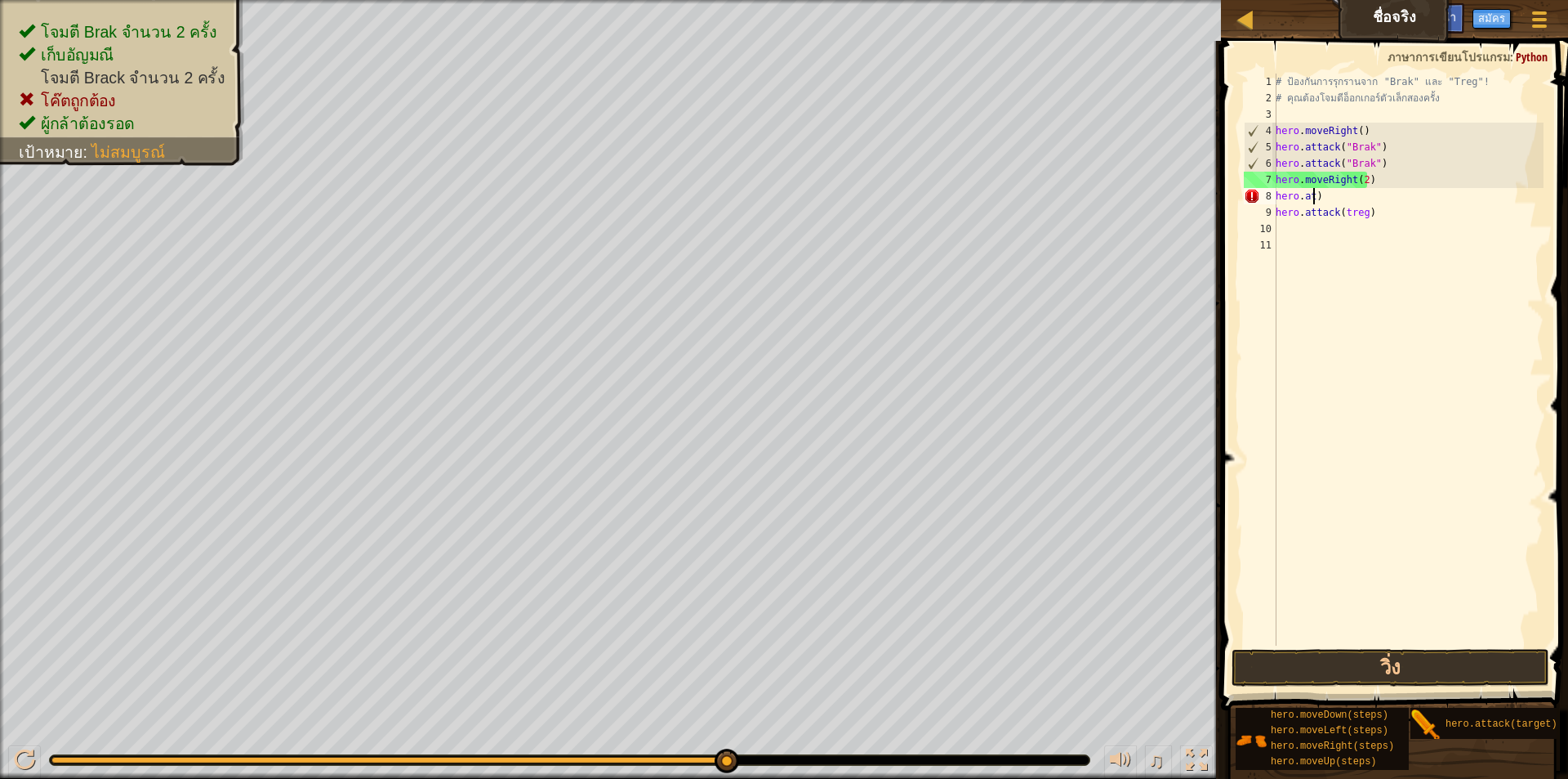
scroll to position [7, 1]
type textarea ")"
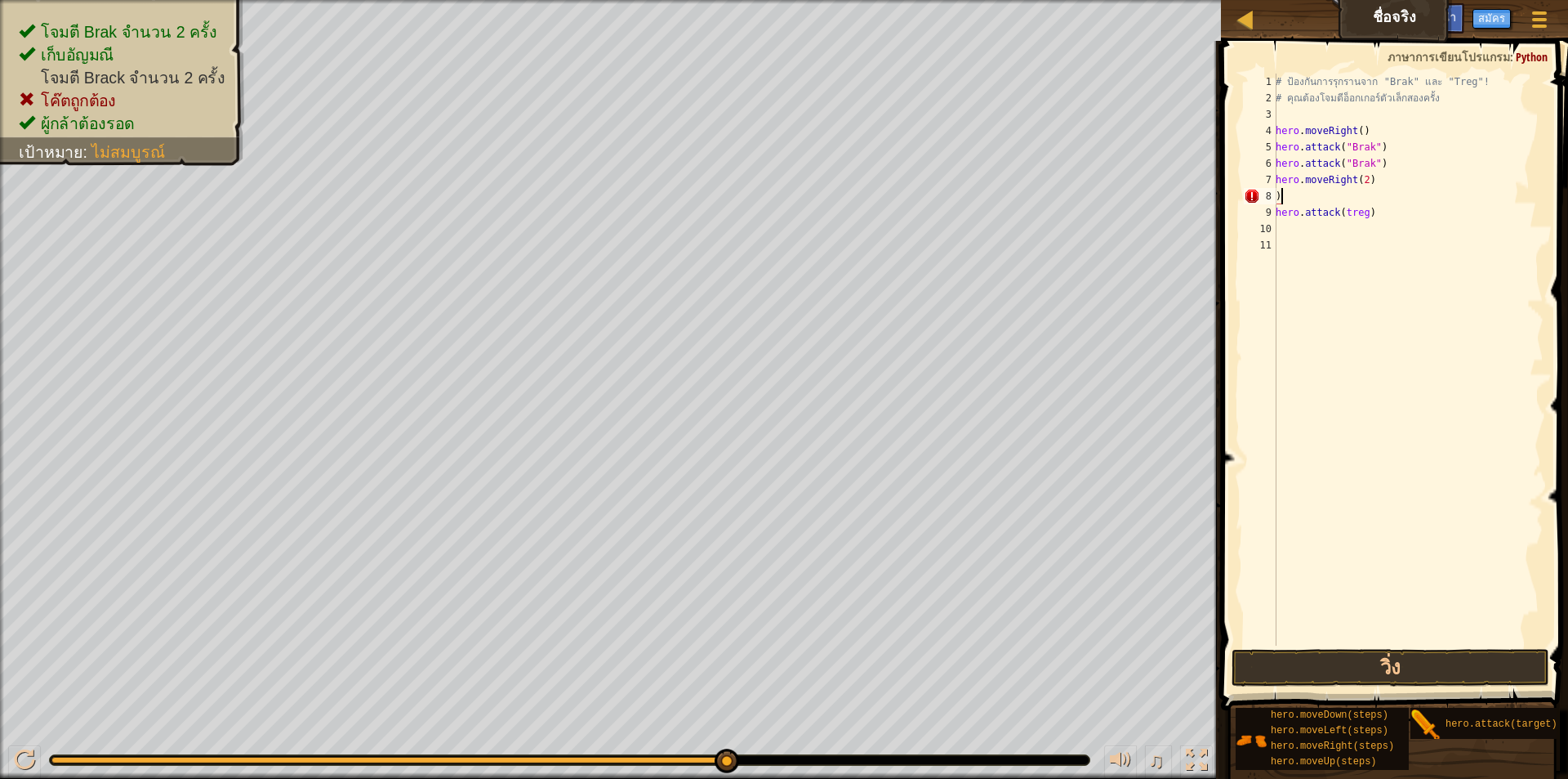
click at [1288, 190] on div "# ป้องกันการรุกรานจาก "Brak" และ "Treg"! # คุณต้องโจมตีอ็อกเกอร์ตัวเล็กสองครั้ง…" at bounding box center [1408, 376] width 271 height 605
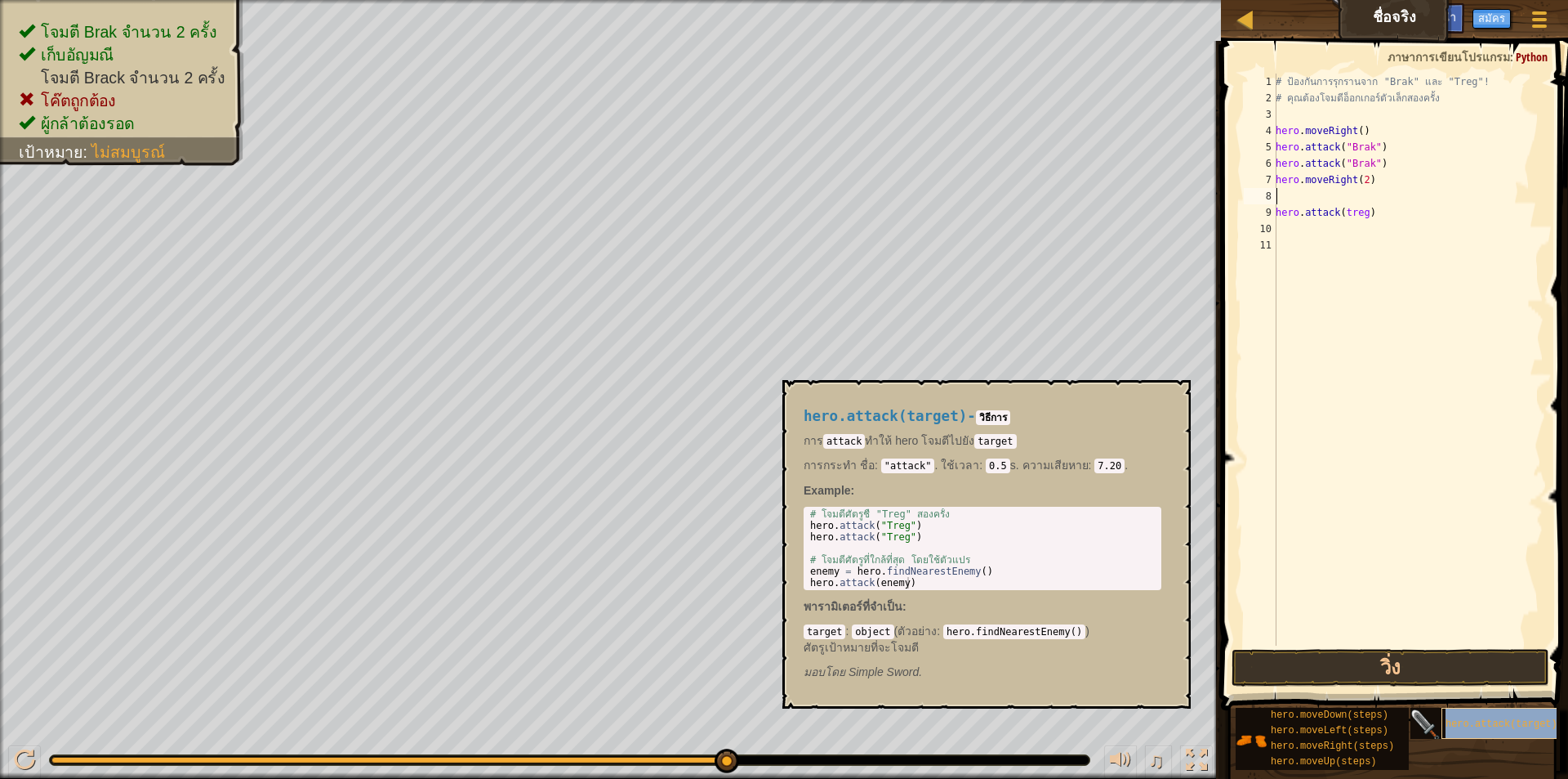
click at [1454, 716] on div "hero.attack(target)" at bounding box center [1520, 723] width 157 height 31
type textarea "hero.attack("Treg")"
click at [907, 526] on div "# โจมตีศัตรูชื่ "Treg" สองครั้ง hero . attack ( "Treg" ) hero . attack ( "Treg"…" at bounding box center [983, 559] width 351 height 103
drag, startPoint x: 911, startPoint y: 526, endPoint x: 807, endPoint y: 522, distance: 104.1
click at [807, 522] on div "# โจมตีศัตรูชื่ "Treg" สองครั้ง hero . attack ( "Treg" ) hero . attack ( "Treg"…" at bounding box center [983, 559] width 351 height 103
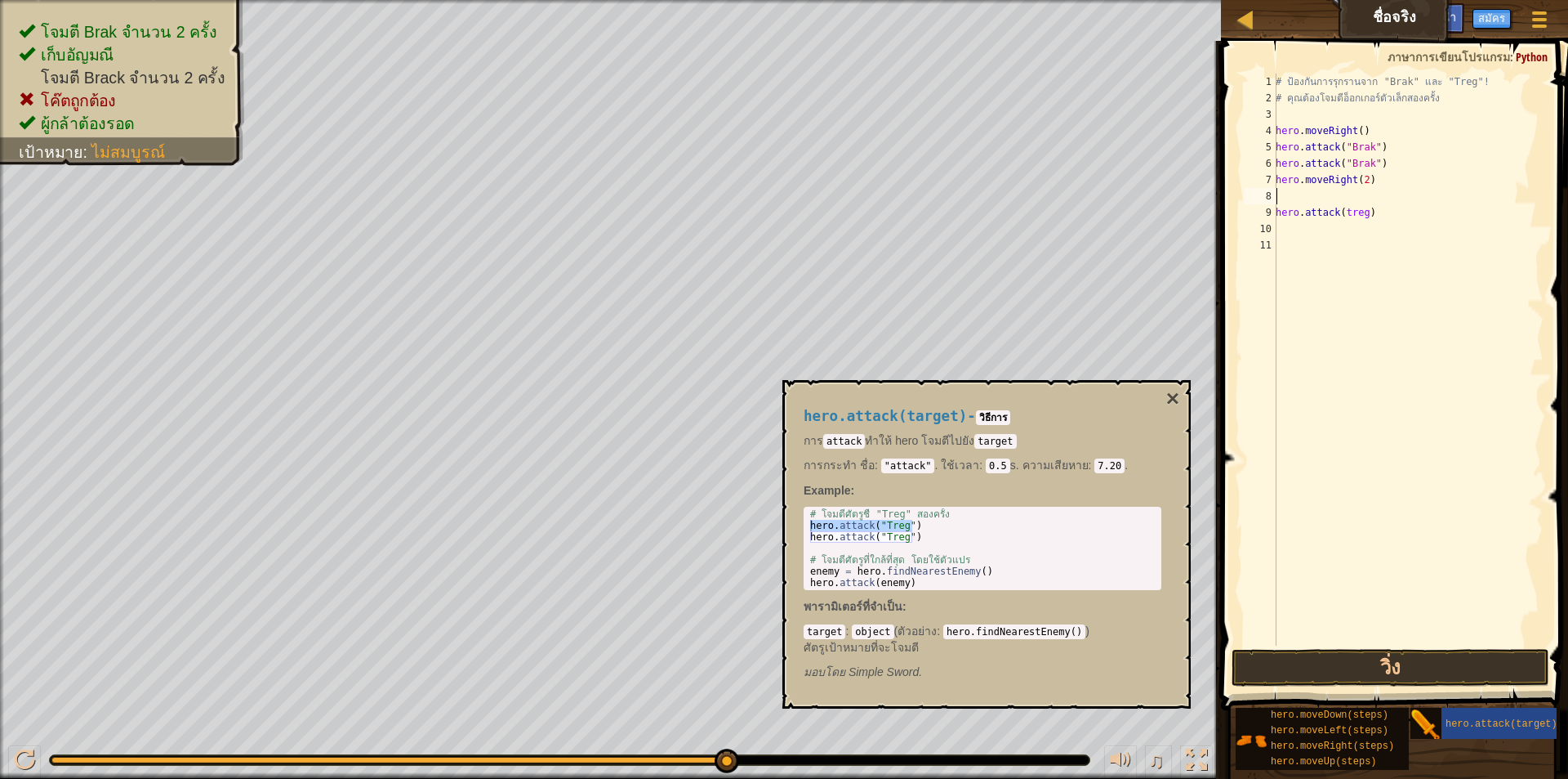
click at [1316, 196] on div "# ป้องกันการรุกรานจาก "Brak" และ "Treg"! # คุณต้องโจมตีอ็อกเกอร์ตัวเล็กสองครั้ง…" at bounding box center [1408, 376] width 271 height 605
paste textarea "hero.attack("Treg")"
click at [1367, 218] on div "# ป้องกันการรุกรานจาก "Brak" และ "Treg"! # คุณต้องโจมตีอ็อกเกอร์ตัวเล็กสองครั้ง…" at bounding box center [1408, 376] width 271 height 605
type textarea "h"
paste textarea "hero.attack("Treg")"
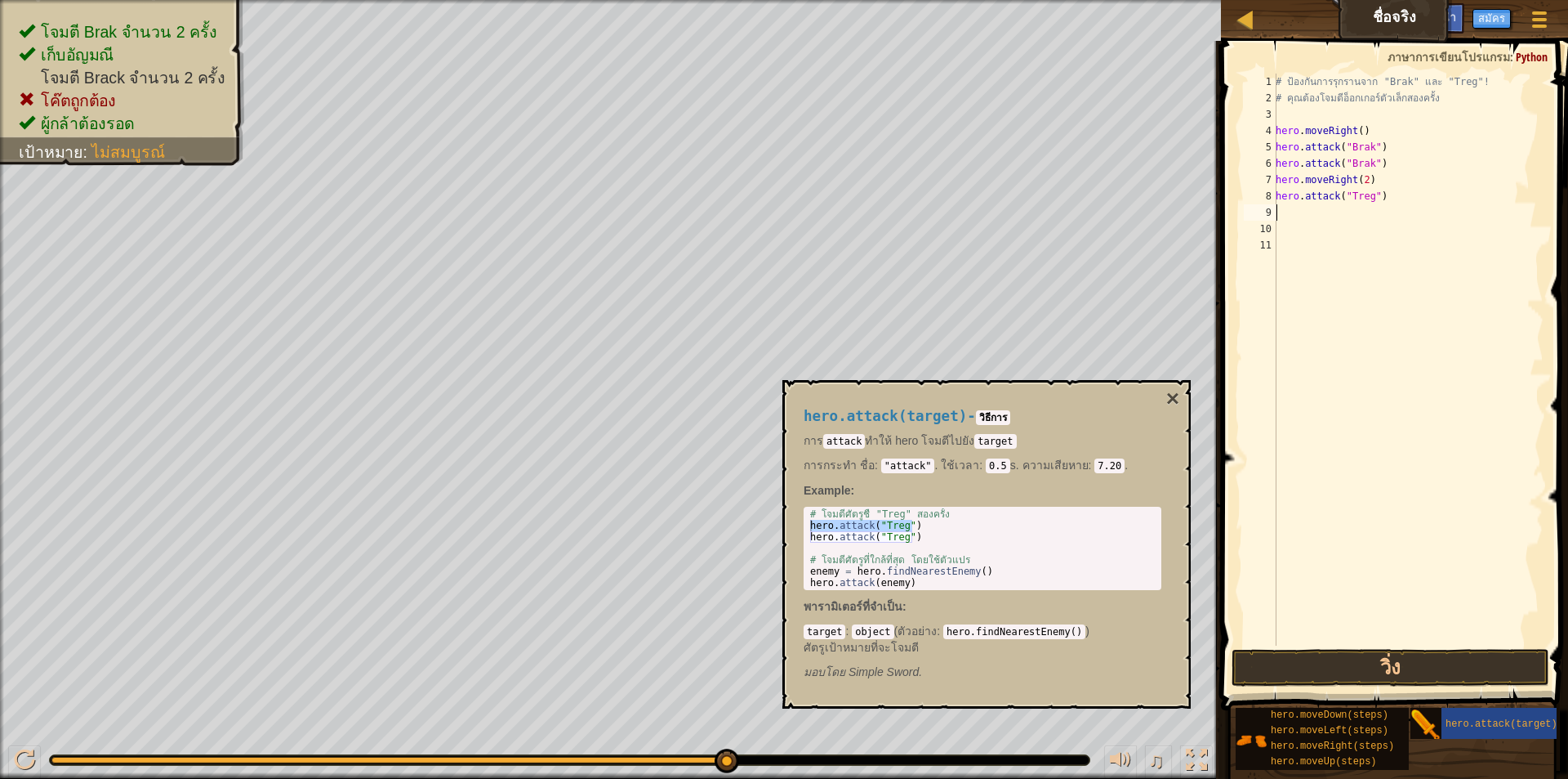
type textarea "hero.attack("Treg")"
click at [1355, 662] on button "วิ่ง" at bounding box center [1390, 667] width 318 height 37
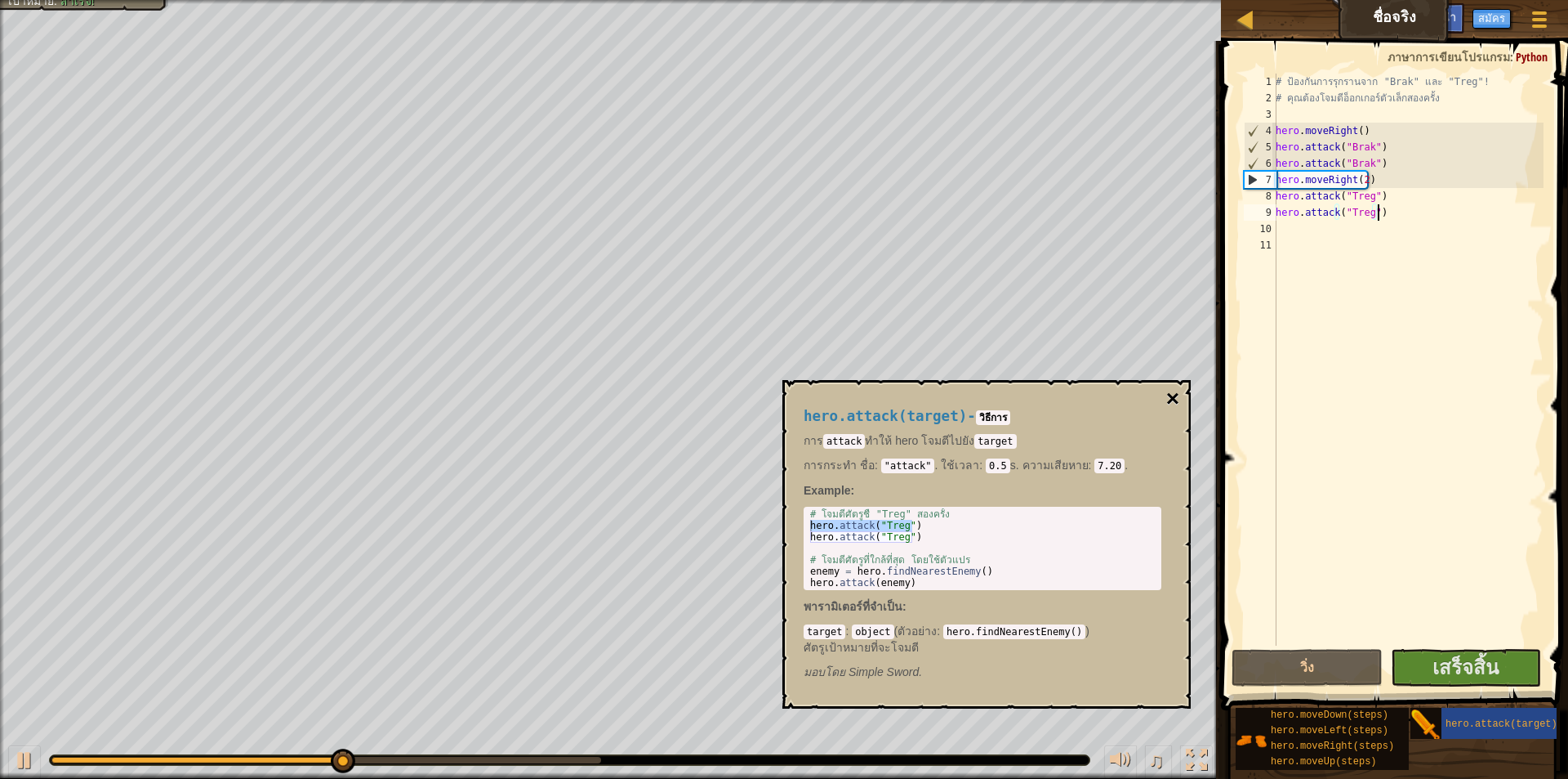
click at [1174, 389] on button "×" at bounding box center [1172, 398] width 13 height 23
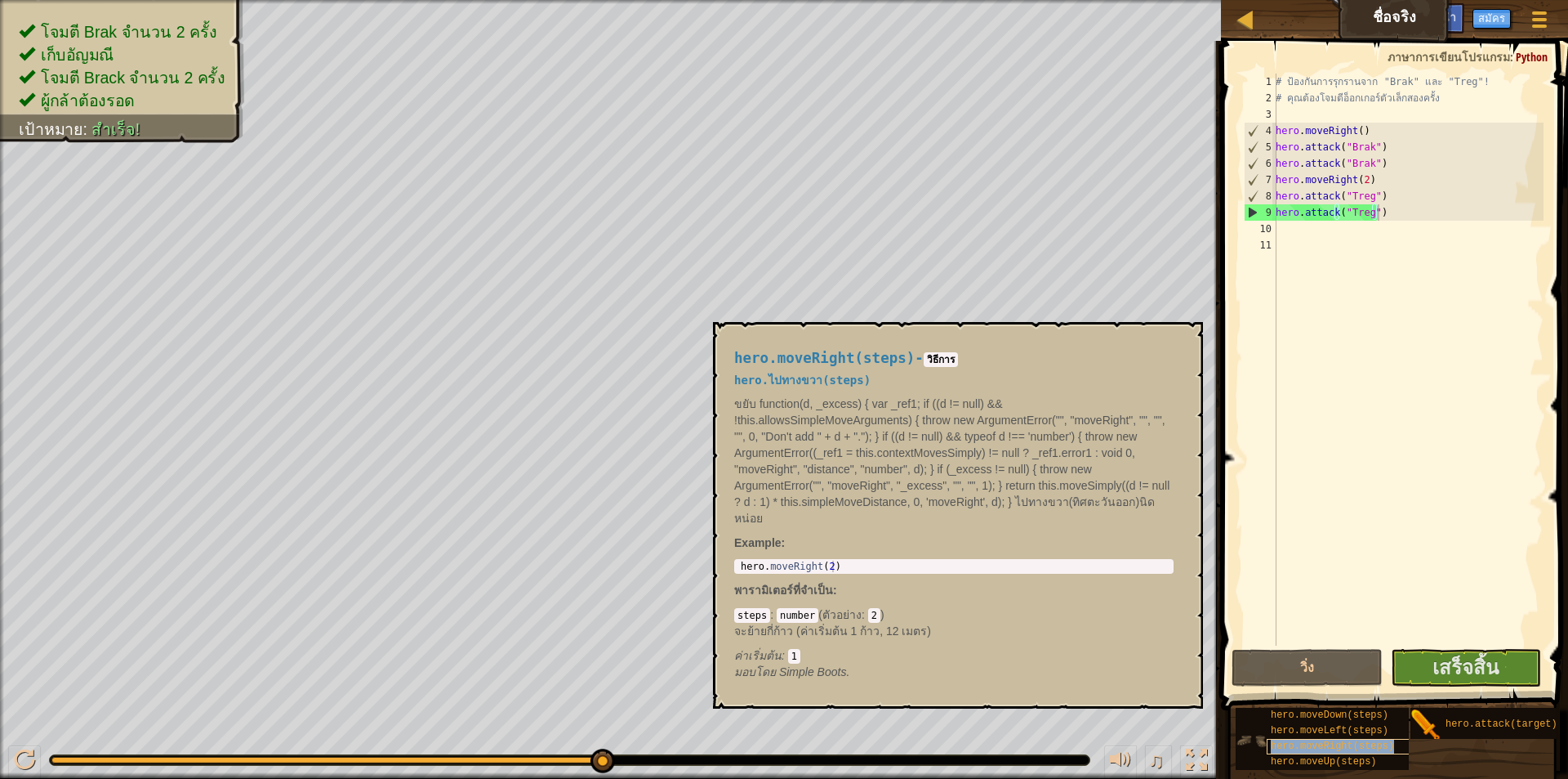
click at [1339, 746] on span "hero.moveRight(steps)" at bounding box center [1331, 745] width 123 height 12
type textarea "hero.moveRight(2)"
drag, startPoint x: 833, startPoint y: 565, endPoint x: 1153, endPoint y: 695, distance: 345.4
click at [1000, 622] on div "hero.moveRight(steps) - วิธีการ hero.ไปทางขวา(steps) ขยับ function(d, _excess) …" at bounding box center [954, 515] width 463 height 360
click at [1483, 676] on span "เสร็จสิ้น" at bounding box center [1465, 666] width 66 height 26
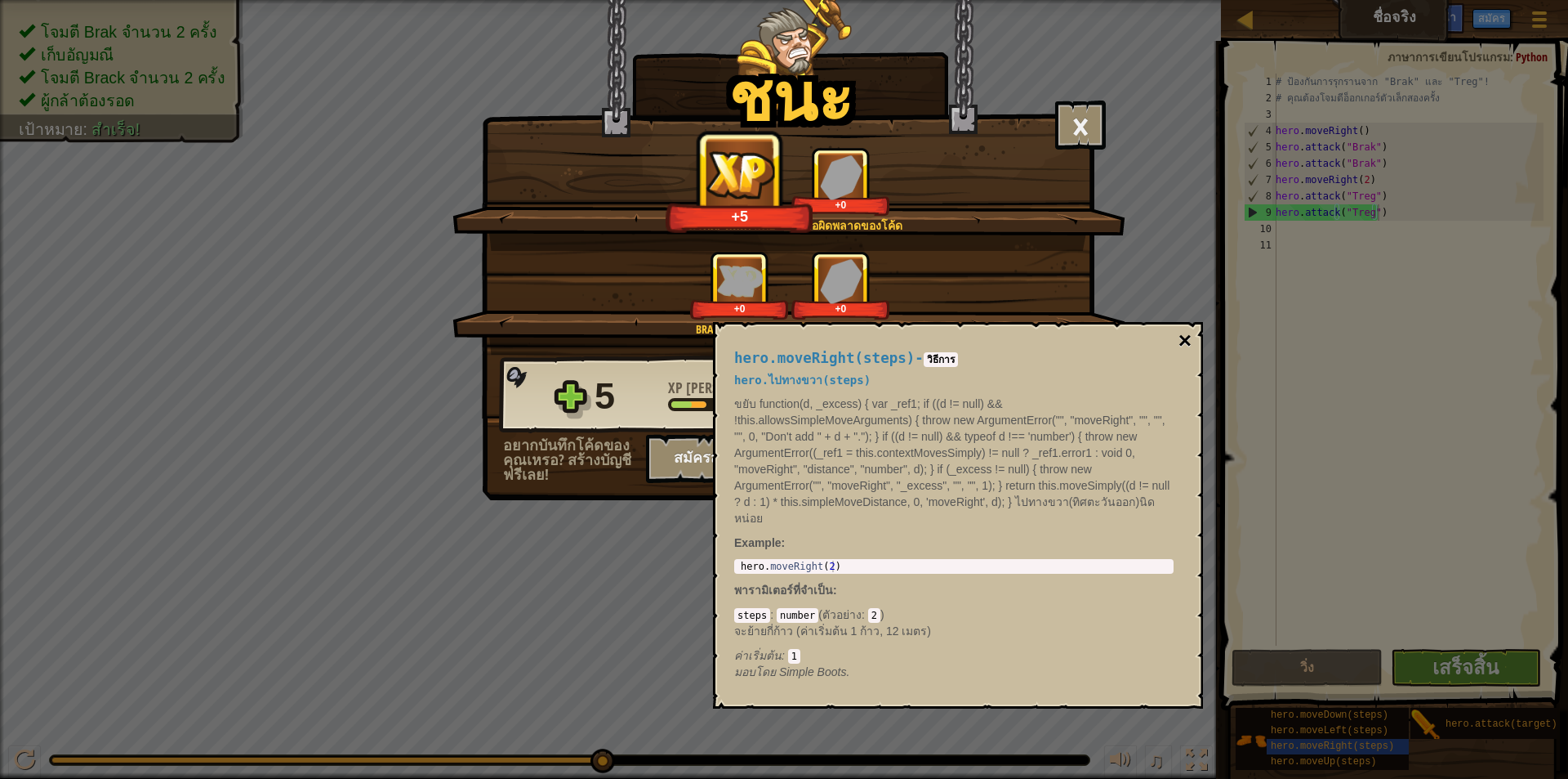
click at [1179, 330] on button "×" at bounding box center [1185, 340] width 13 height 23
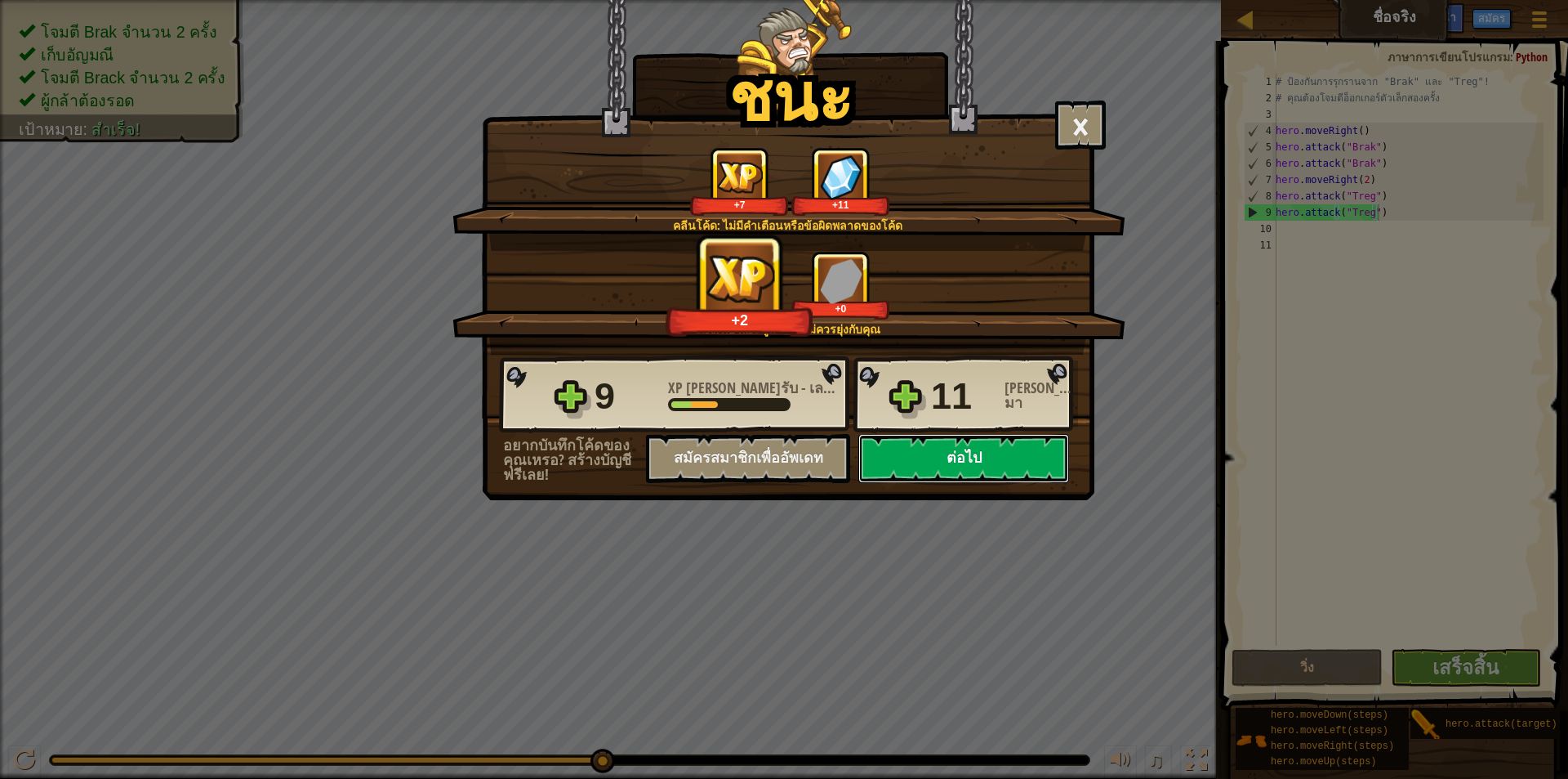
click at [916, 451] on button "ต่อไป" at bounding box center [962, 458] width 210 height 49
select select "th"
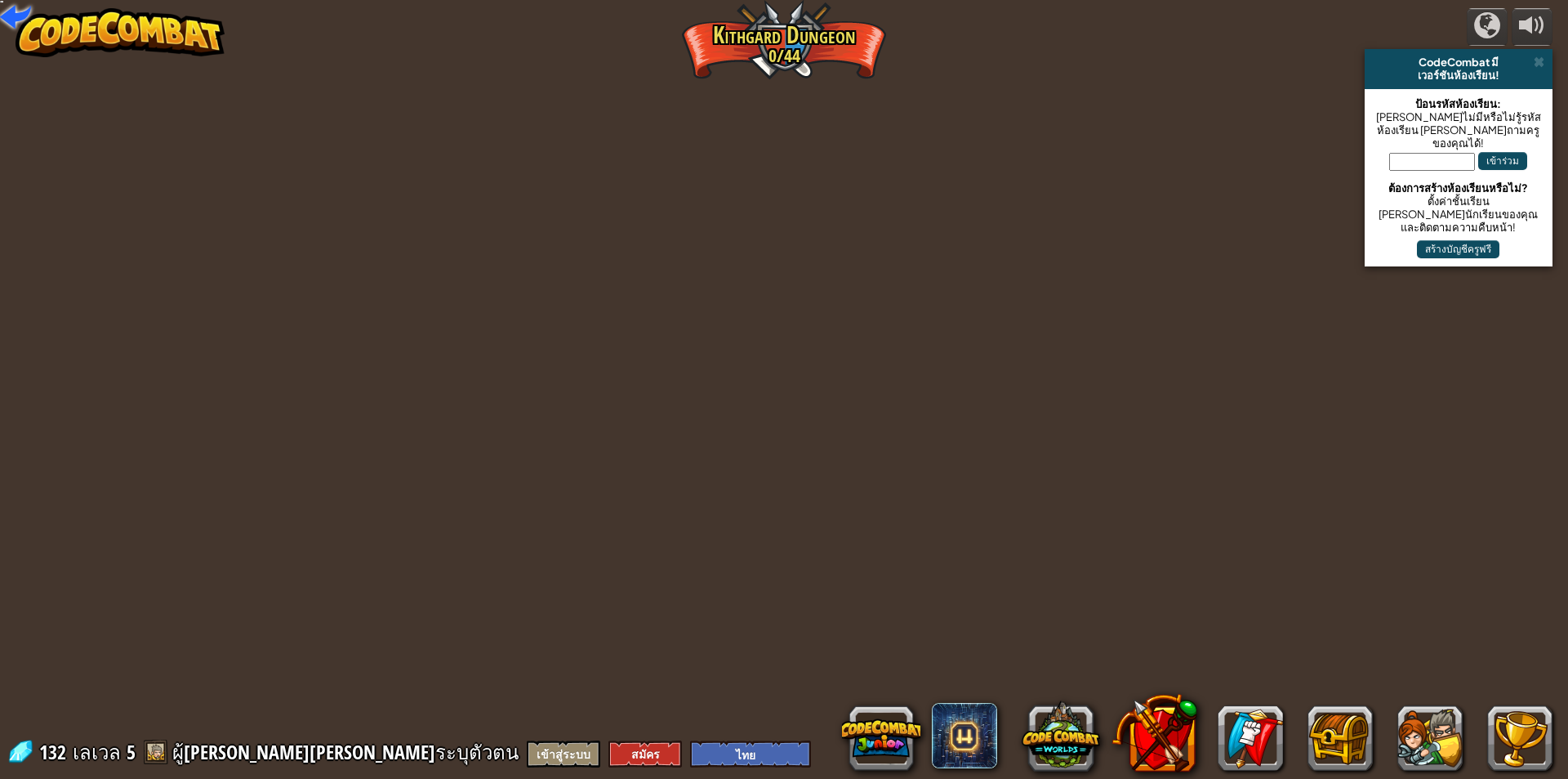
select select "th"
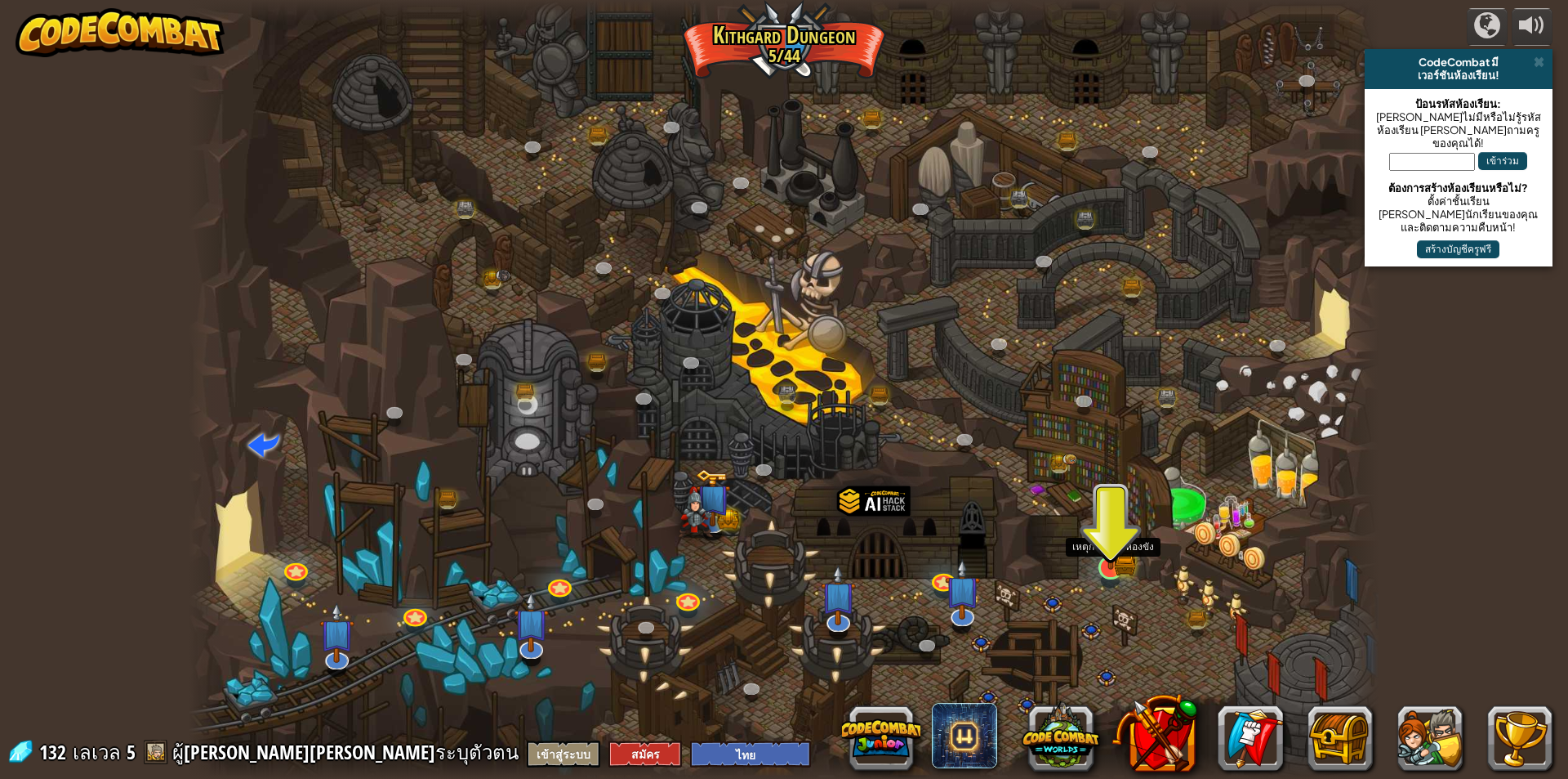
click at [1118, 560] on img at bounding box center [1110, 533] width 32 height 70
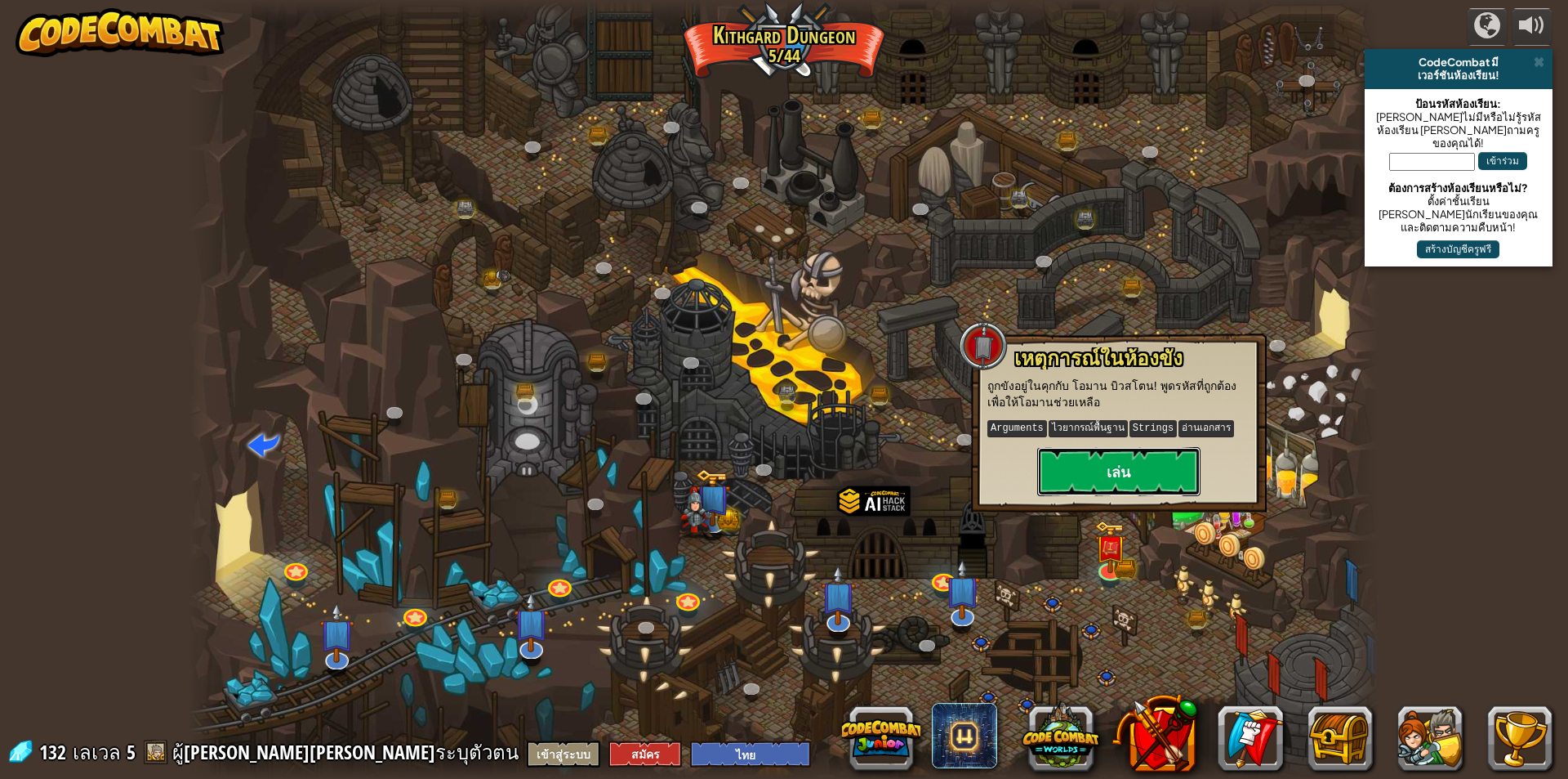
click at [1151, 487] on button "เล่น" at bounding box center [1118, 471] width 163 height 49
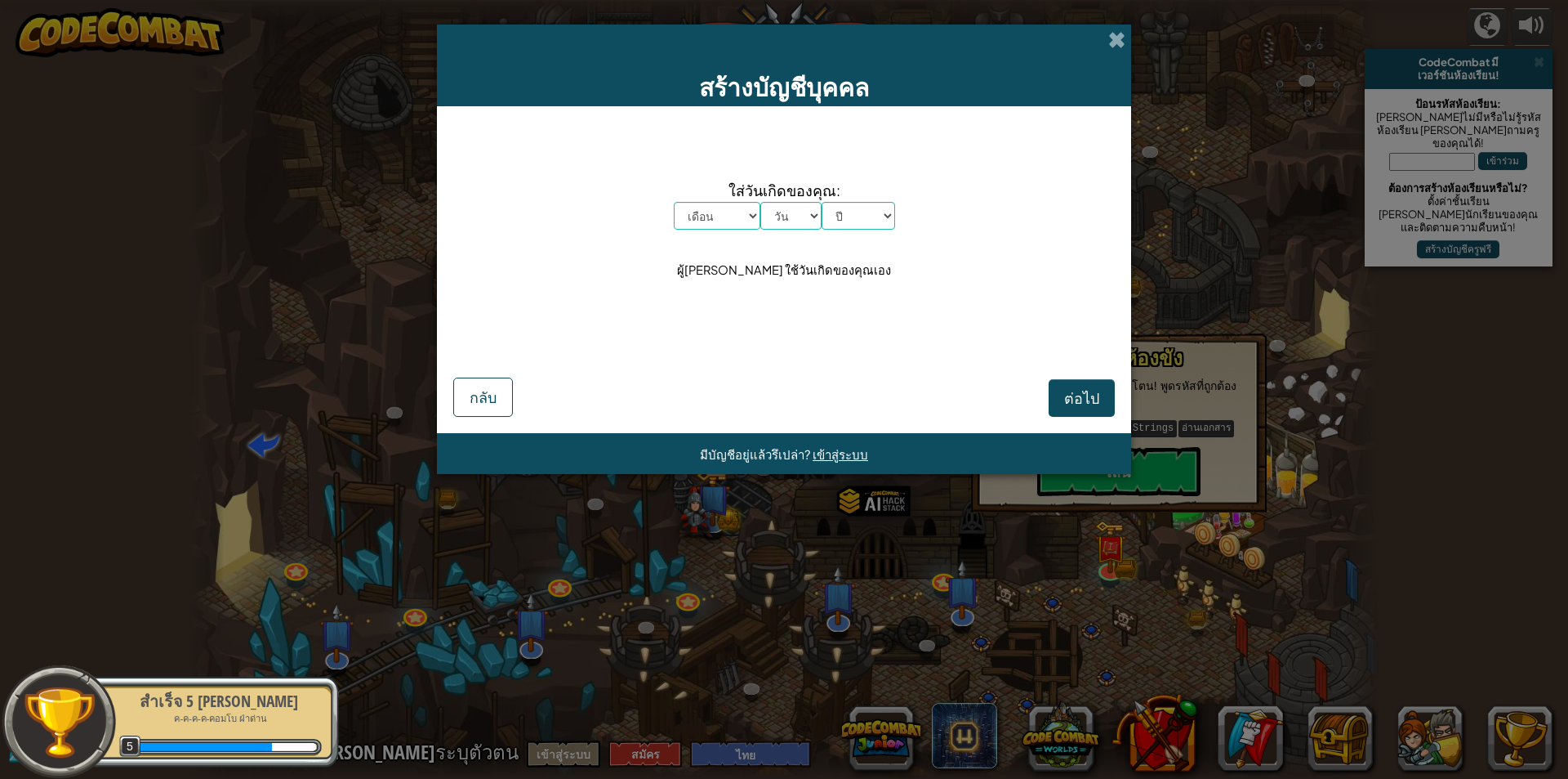
click at [734, 210] on select "เดือน [PERSON_NAME] กุมภาพันธ์ มีนาคม เมษายน พฤษภาคม มิถุนายน กรกฎาคม สิงหาคม ก…" at bounding box center [717, 215] width 87 height 27
select select "3"
click at [674, 201] on select "เดือน [PERSON_NAME] กุมภาพันธ์ มีนาคม เมษายน พฤษภาคม มิถุนายน กรกฎาคม สิงหาคม ก…" at bounding box center [717, 215] width 87 height 27
click at [794, 201] on select "วัน 1 2 3 4 5 6 7 8 9 10 11 12 13 14 15 16 17 18 19 20 21 22 23 24 25 26 27 28 …" at bounding box center [790, 215] width 61 height 27
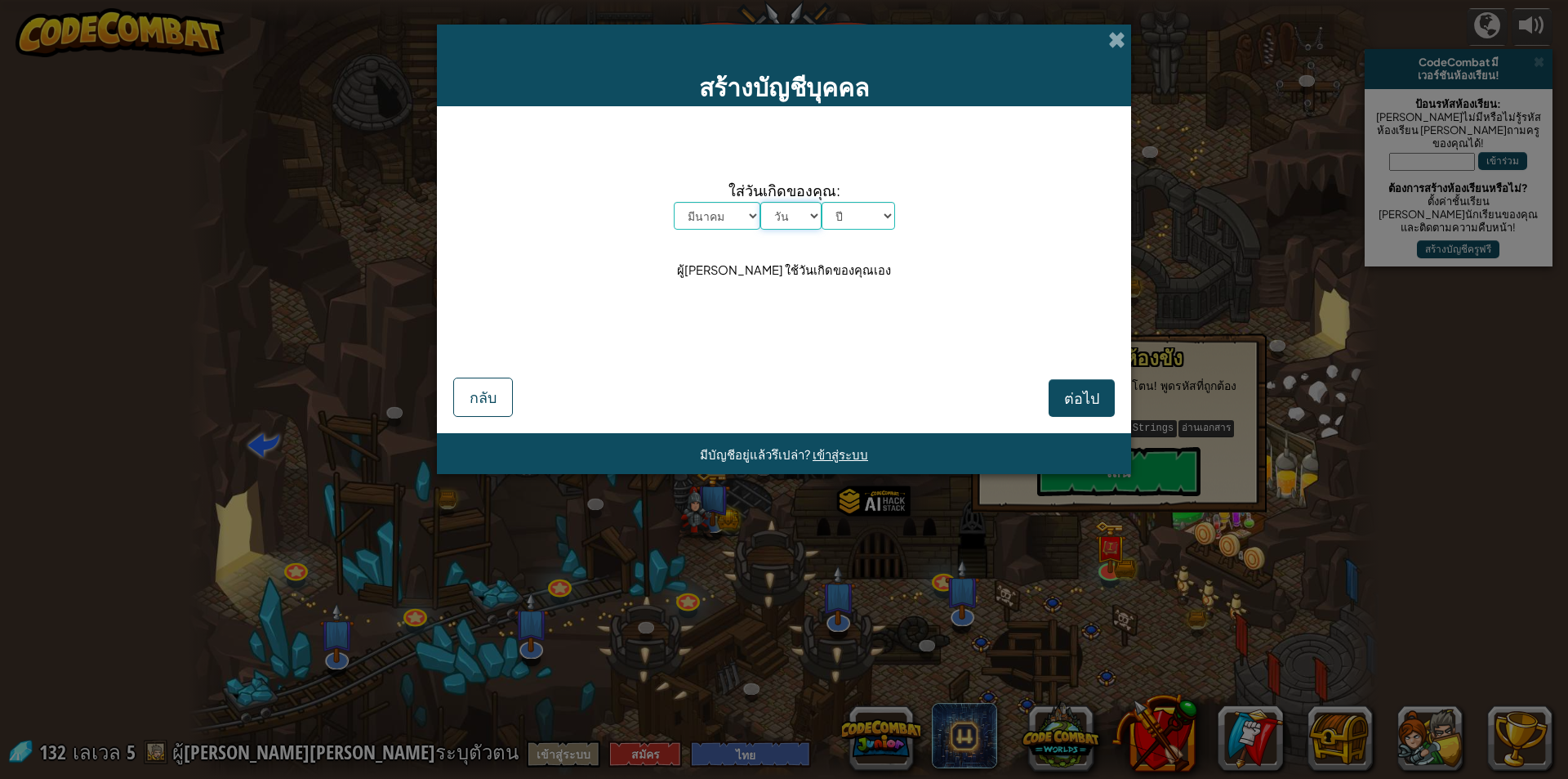
select select "25"
click at [760, 201] on select "วัน 1 2 3 4 5 6 7 8 9 10 11 12 13 14 15 16 17 18 19 20 21 22 23 24 25 26 27 28 …" at bounding box center [790, 215] width 61 height 27
click at [873, 207] on select "ปี [DATE] 2024 2023 2022 2021 2020 2019 2018 2017 2016 2015 2014 2013 2012 2011…" at bounding box center [858, 215] width 74 height 27
select select "2011"
click at [821, 201] on select "ปี [DATE] 2024 2023 2022 2021 2020 2019 2018 2017 2016 2015 2014 2013 2012 2011…" at bounding box center [858, 215] width 74 height 27
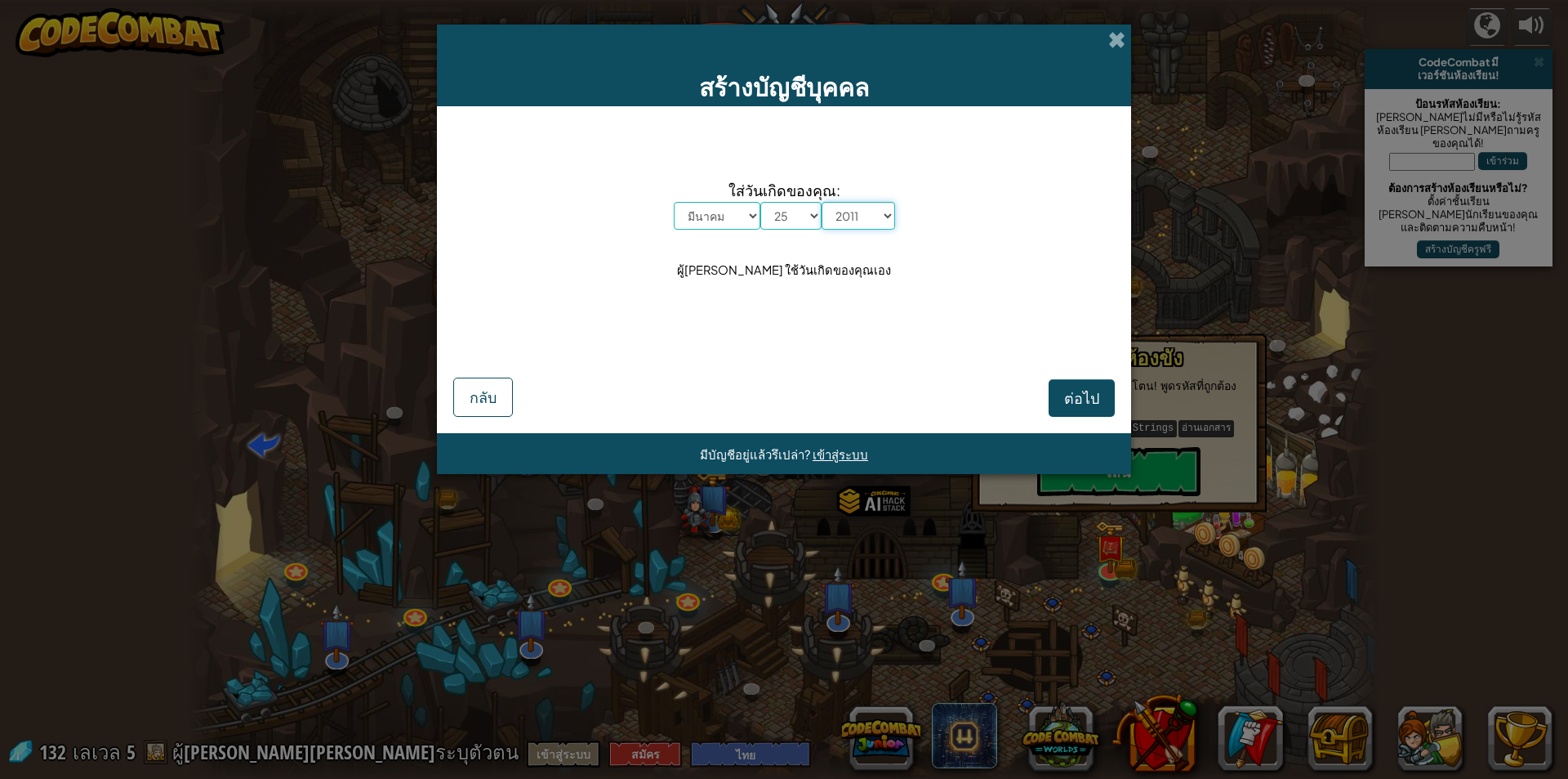
click at [860, 201] on select "ปี [DATE] 2024 2023 2022 2021 2020 2019 2018 2017 2016 2015 2014 2013 2012 2011…" at bounding box center [858, 215] width 74 height 27
click at [1125, 32] on span at bounding box center [1116, 39] width 17 height 17
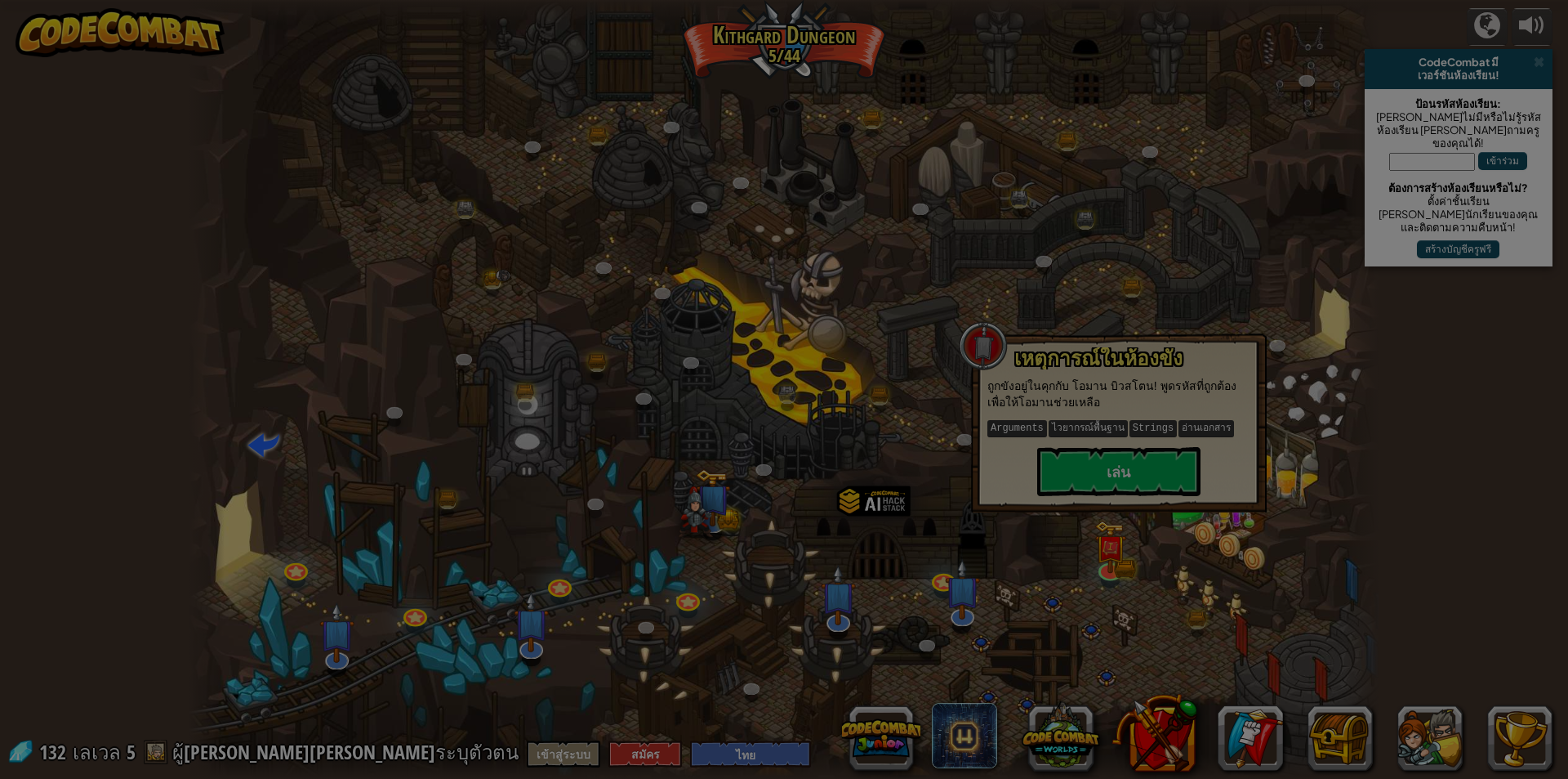
click at [1122, 2] on body "powered by CodeCombat มี เวอร์ชันห้องเรียน! ป้อนรหัสห้องเรียน: [PERSON_NAME]ไม่…" at bounding box center [784, 1] width 1568 height 2
